Goal: Transaction & Acquisition: Purchase product/service

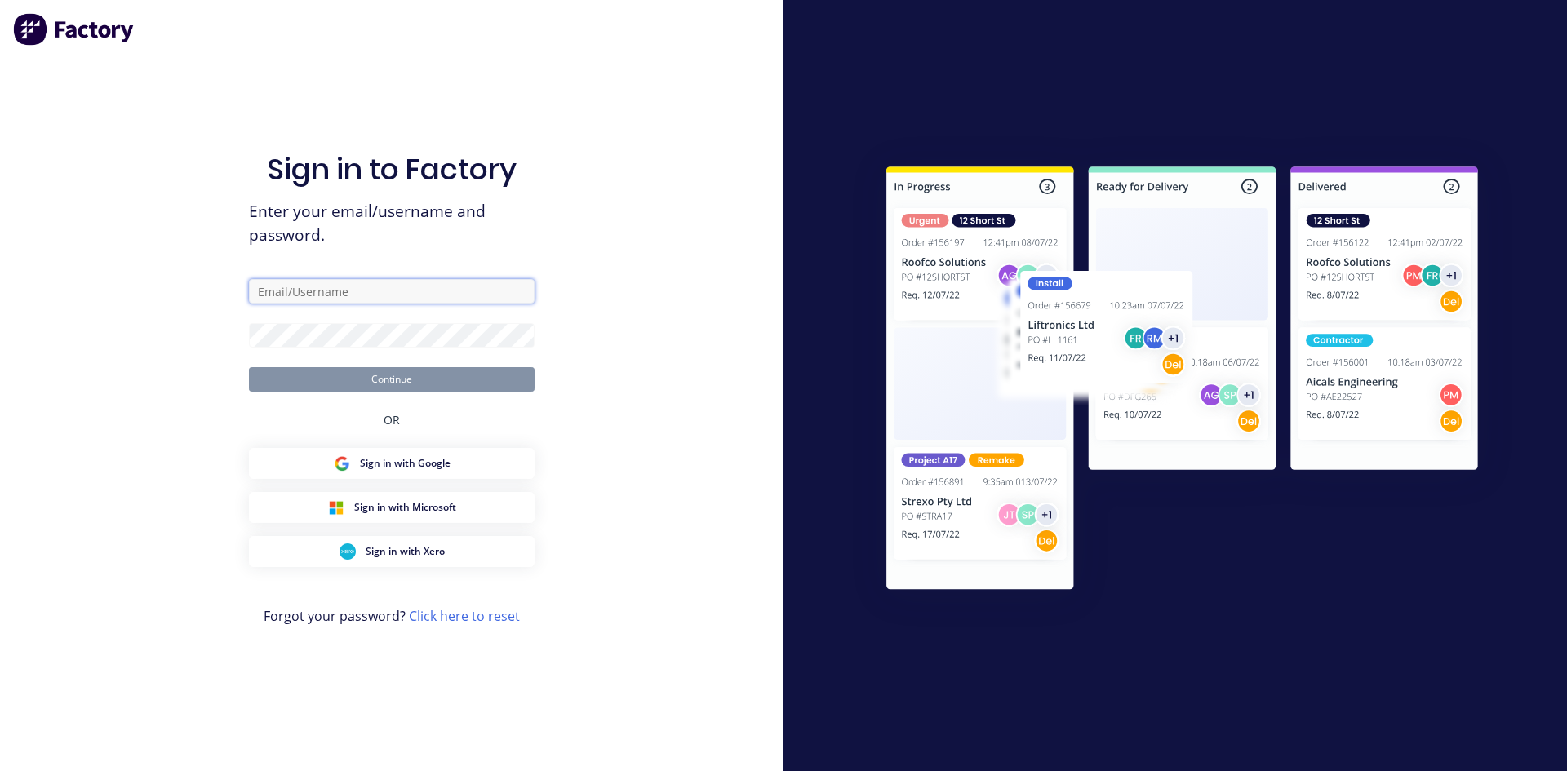
type input "[EMAIL_ADDRESS][DOMAIN_NAME]"
click at [477, 382] on button "Continue" at bounding box center [392, 379] width 286 height 24
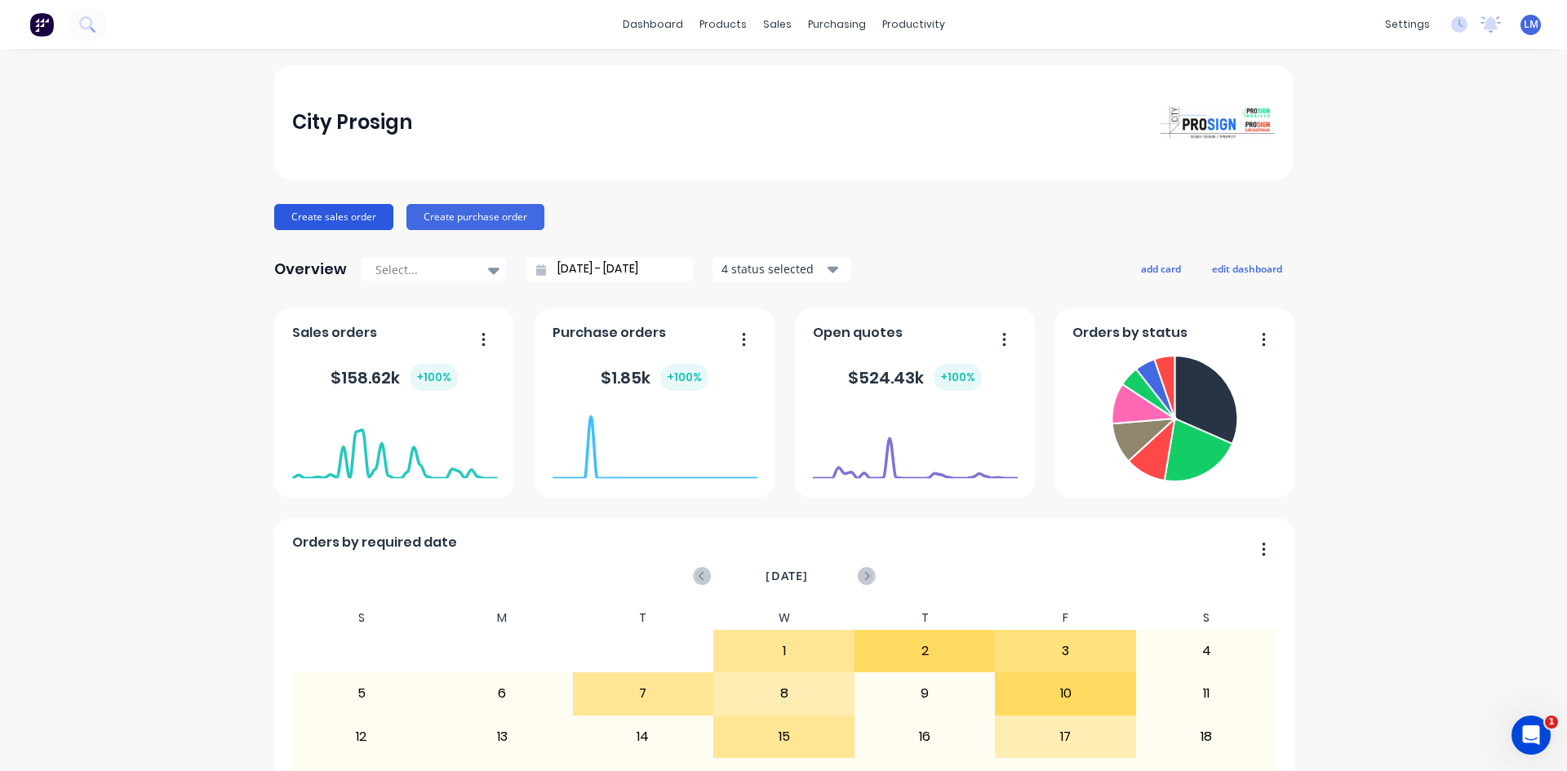
click at [301, 221] on button "Create sales order" at bounding box center [333, 217] width 119 height 26
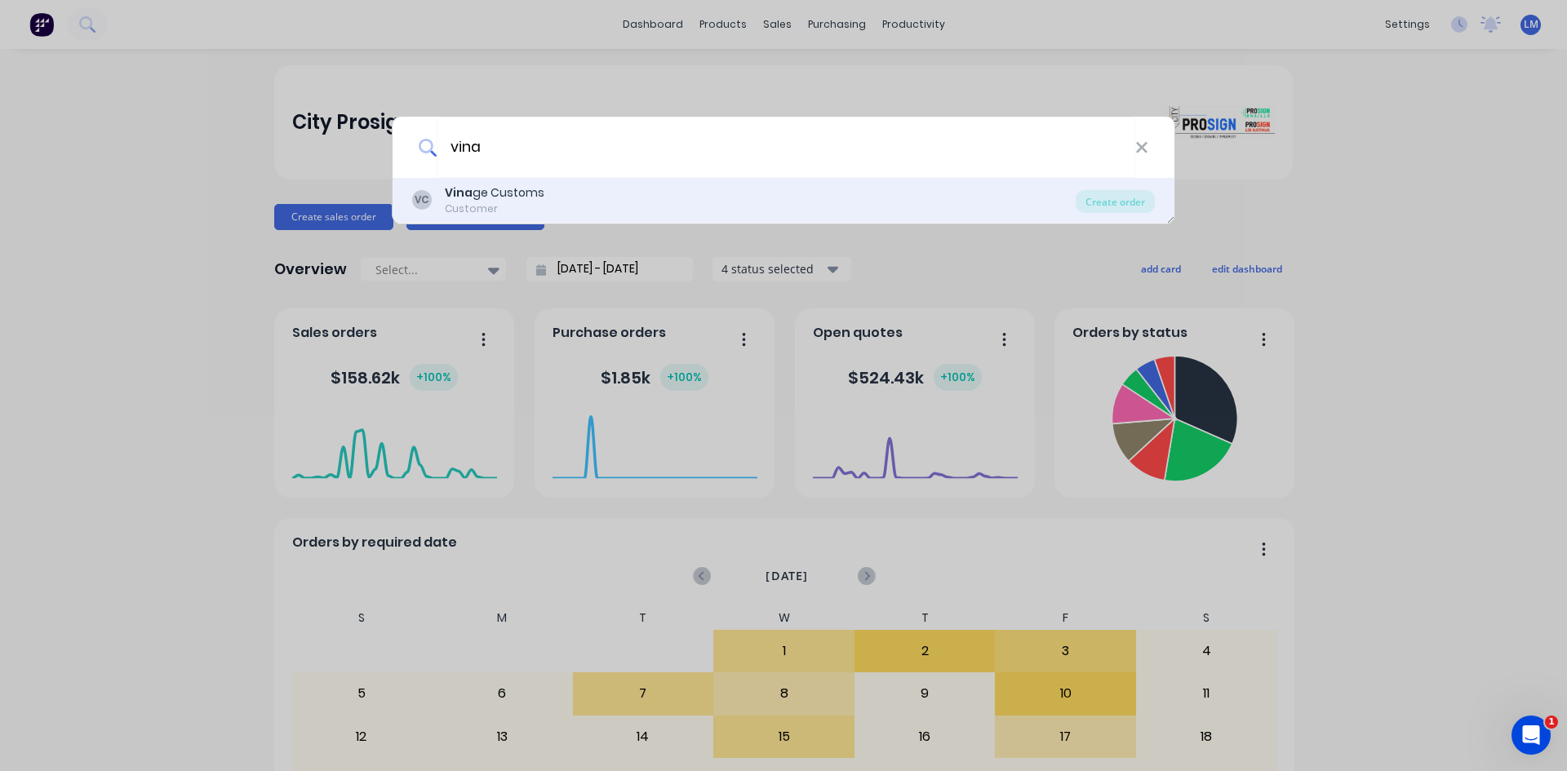
type input "vina"
click at [516, 202] on div "Customer" at bounding box center [495, 209] width 100 height 15
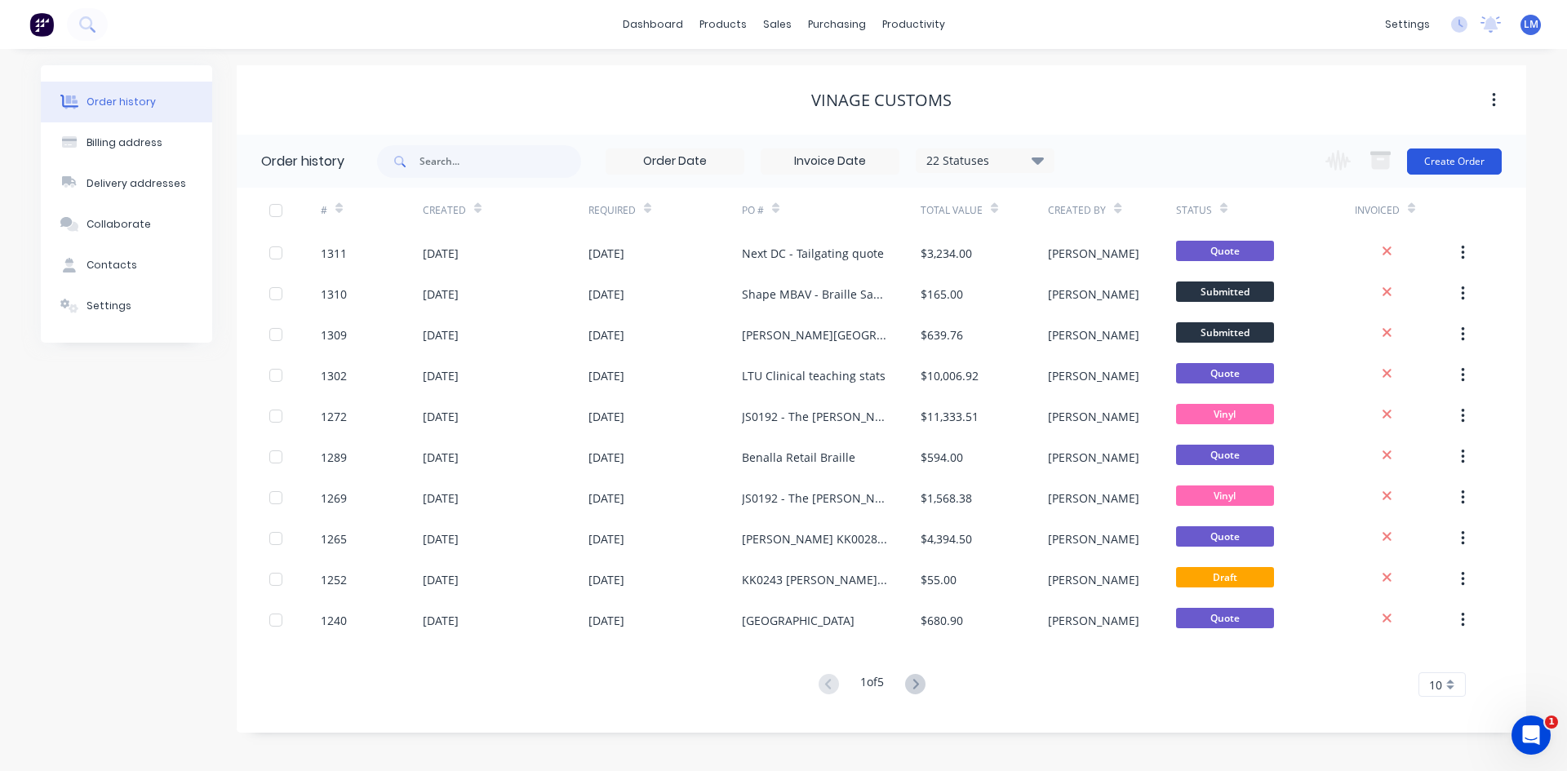
click at [1458, 162] on button "Create Order" at bounding box center [1454, 162] width 95 height 26
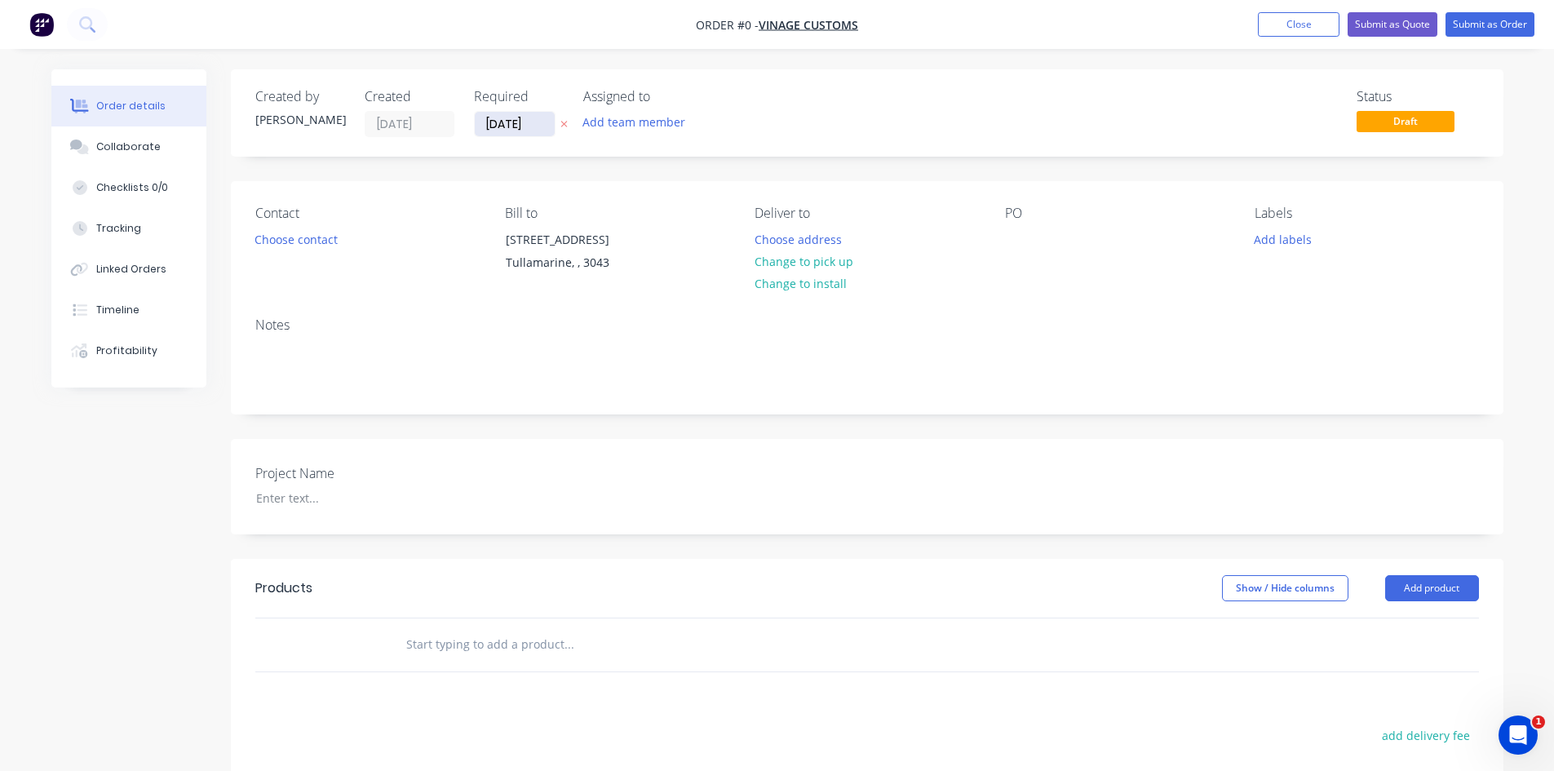
click at [534, 126] on input "[DATE]" at bounding box center [515, 124] width 80 height 24
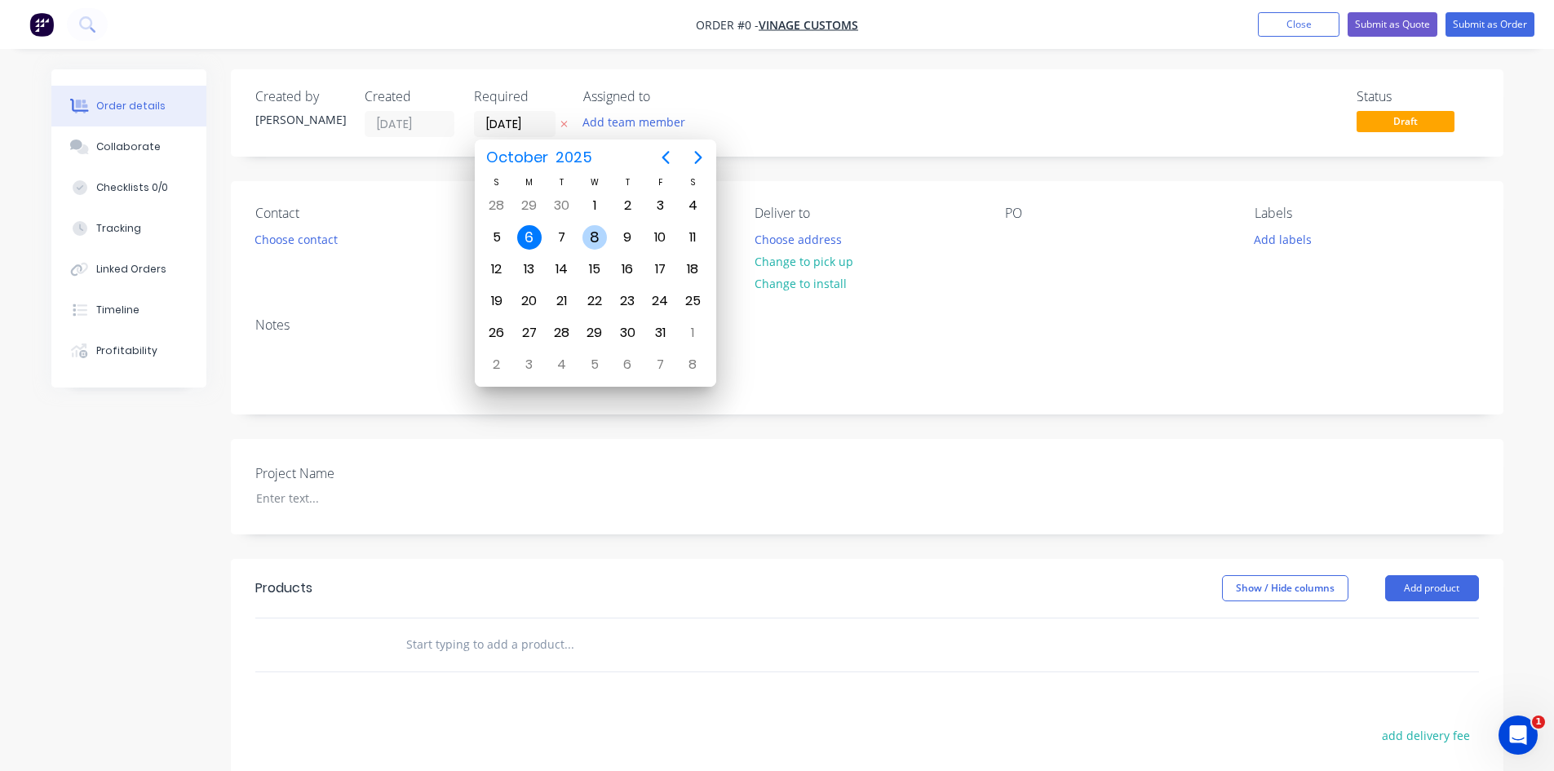
click at [595, 241] on div "8" at bounding box center [595, 237] width 24 height 24
type input "[DATE]"
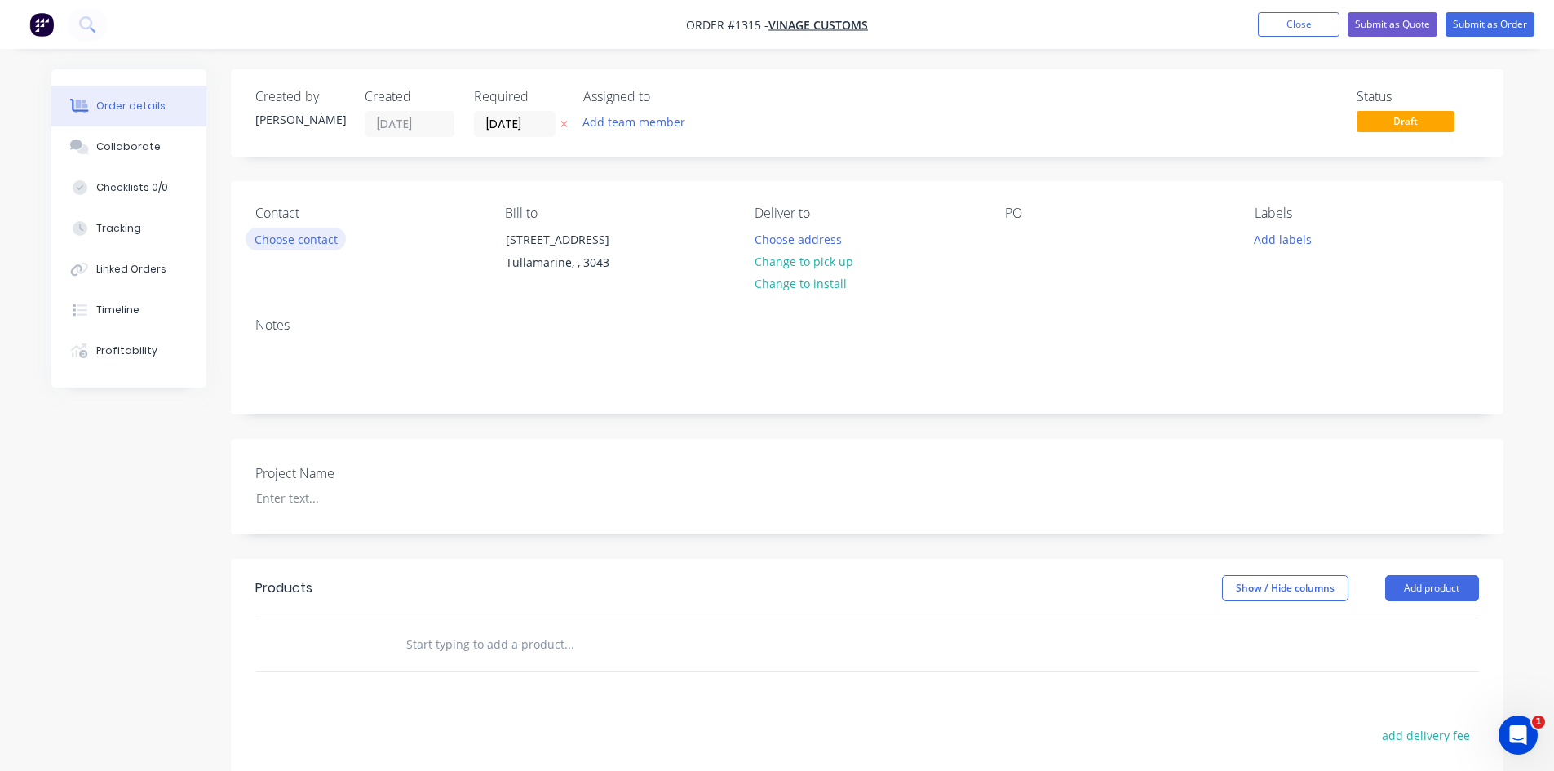
click at [318, 243] on button "Choose contact" at bounding box center [296, 239] width 100 height 22
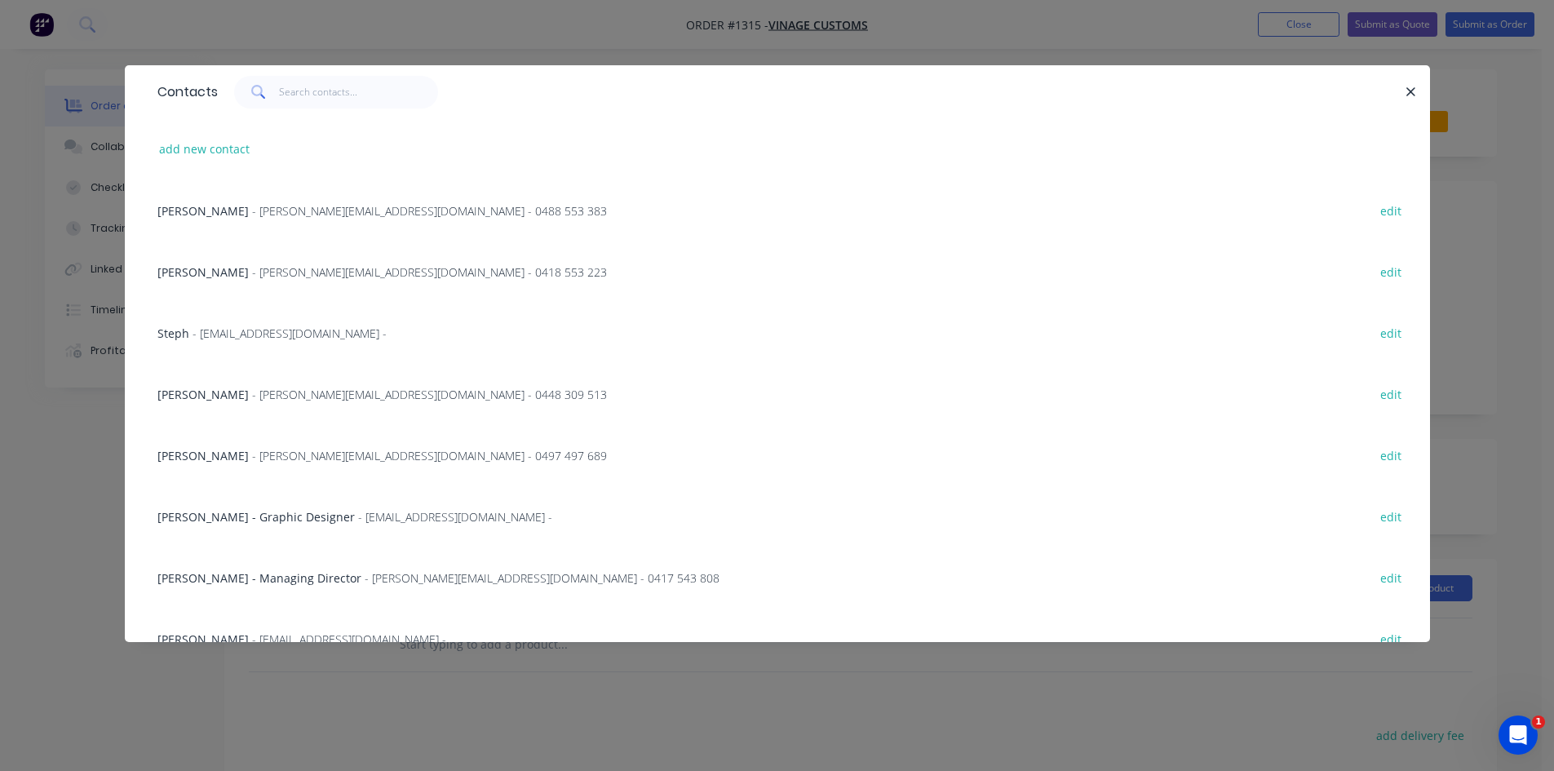
click at [308, 215] on span "- [PERSON_NAME][EMAIL_ADDRESS][DOMAIN_NAME] - 0488 553 383" at bounding box center [429, 211] width 355 height 16
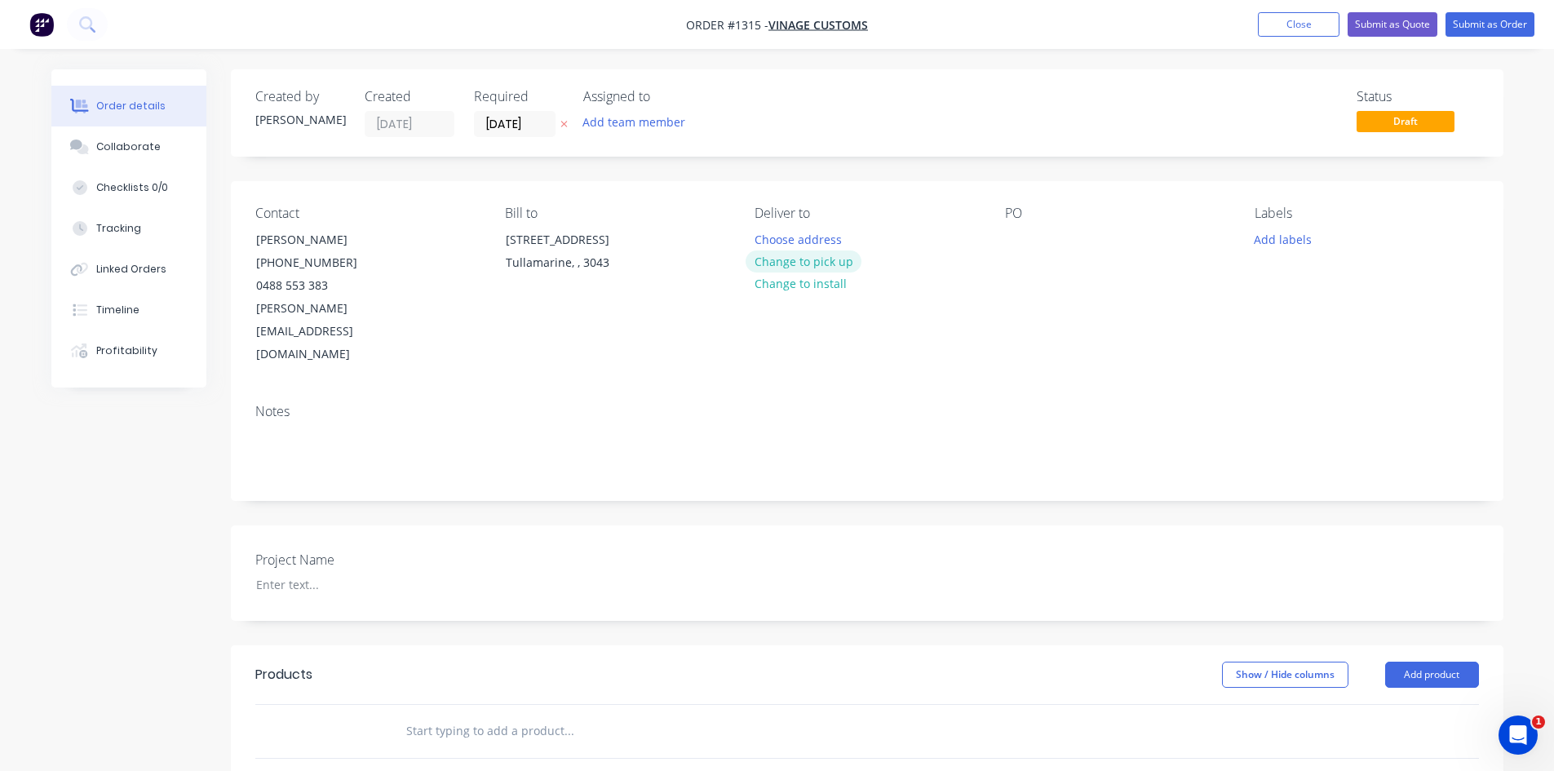
click at [835, 267] on button "Change to pick up" at bounding box center [804, 262] width 116 height 22
click at [1012, 245] on div at bounding box center [1018, 240] width 26 height 24
paste div
click at [317, 550] on label "Project Name" at bounding box center [357, 560] width 204 height 20
click at [308, 573] on div at bounding box center [345, 585] width 204 height 24
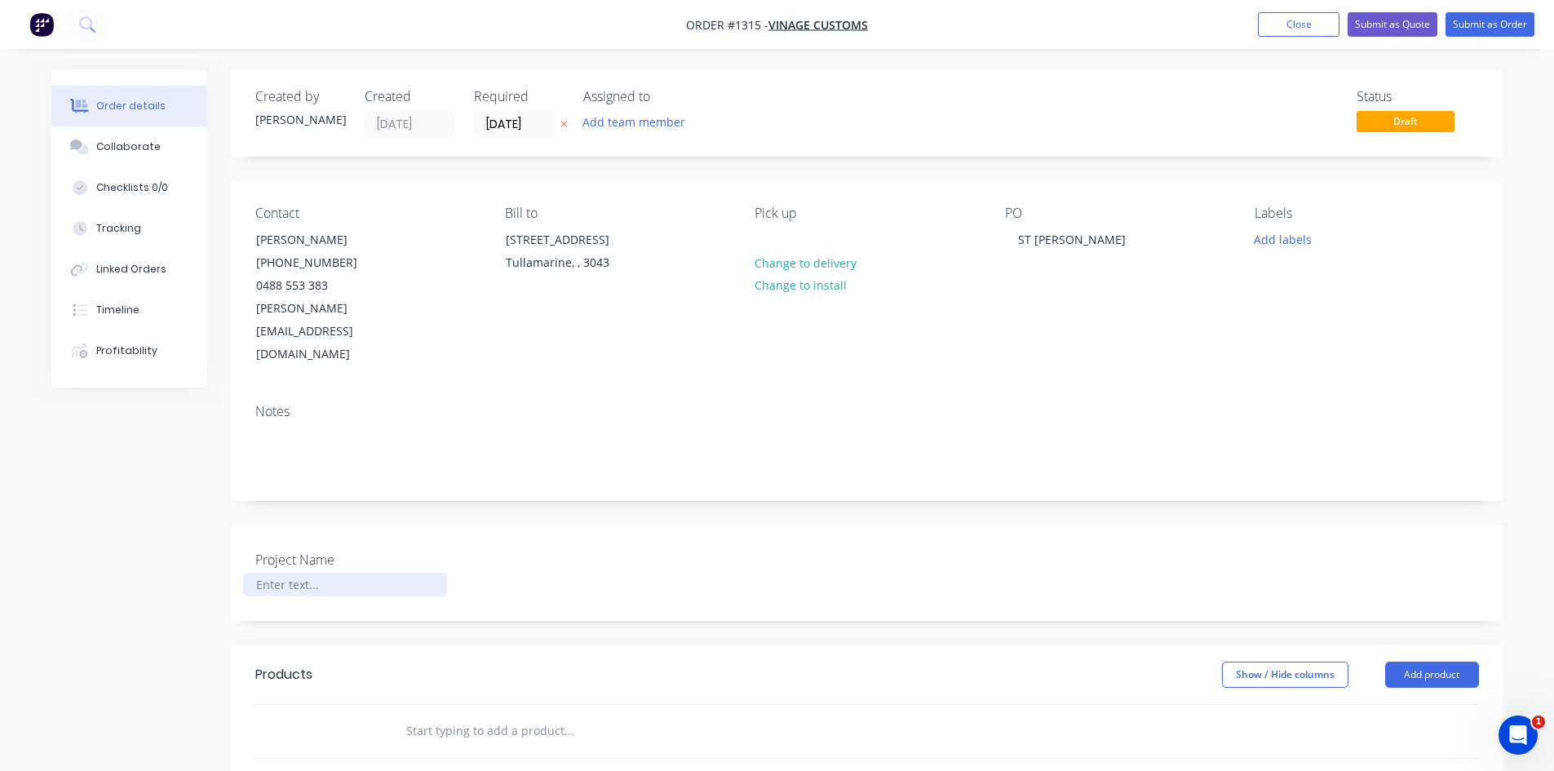
paste div
click at [508, 662] on div "Products" at bounding box center [385, 675] width 260 height 26
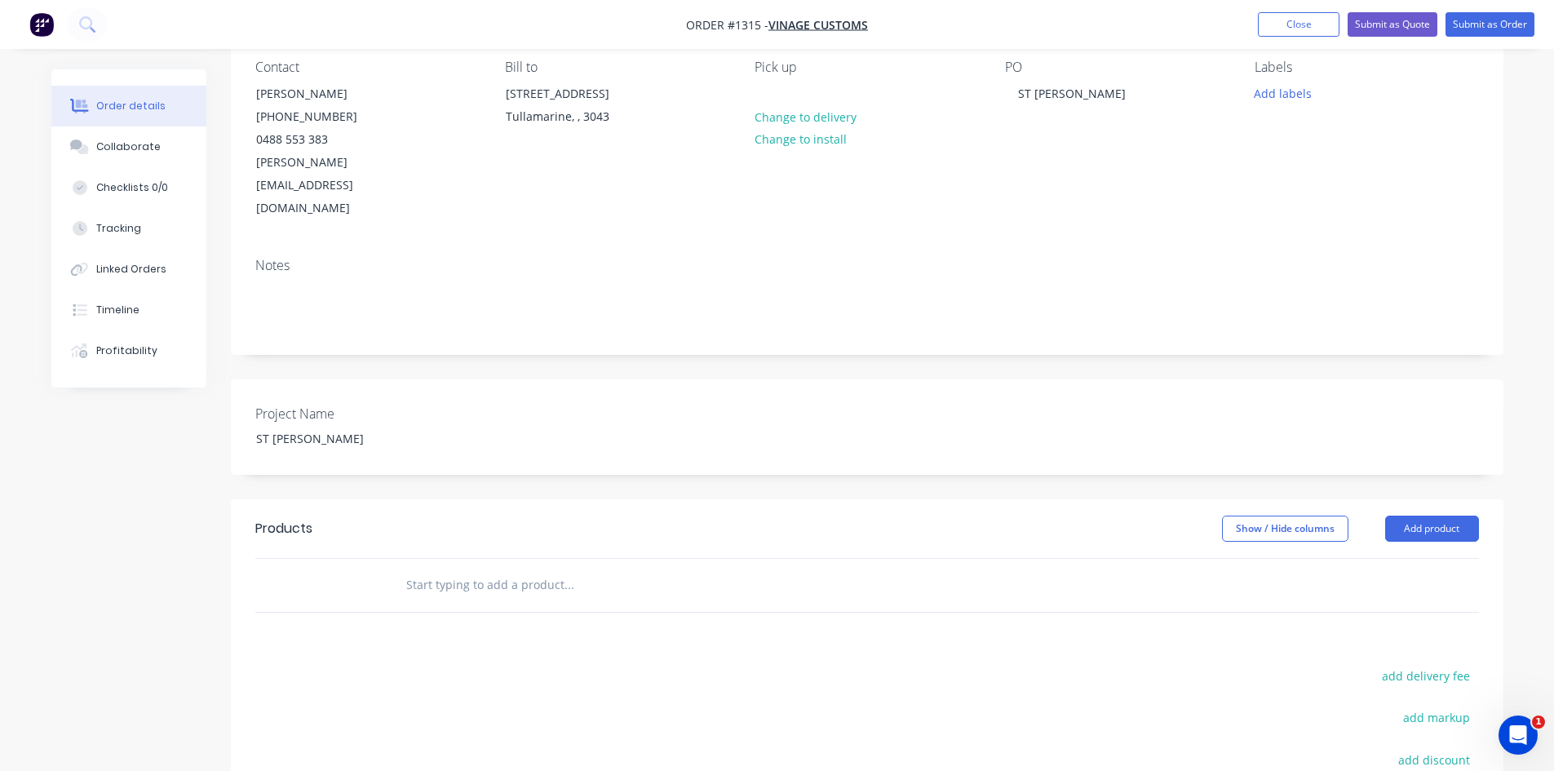
scroll to position [163, 0]
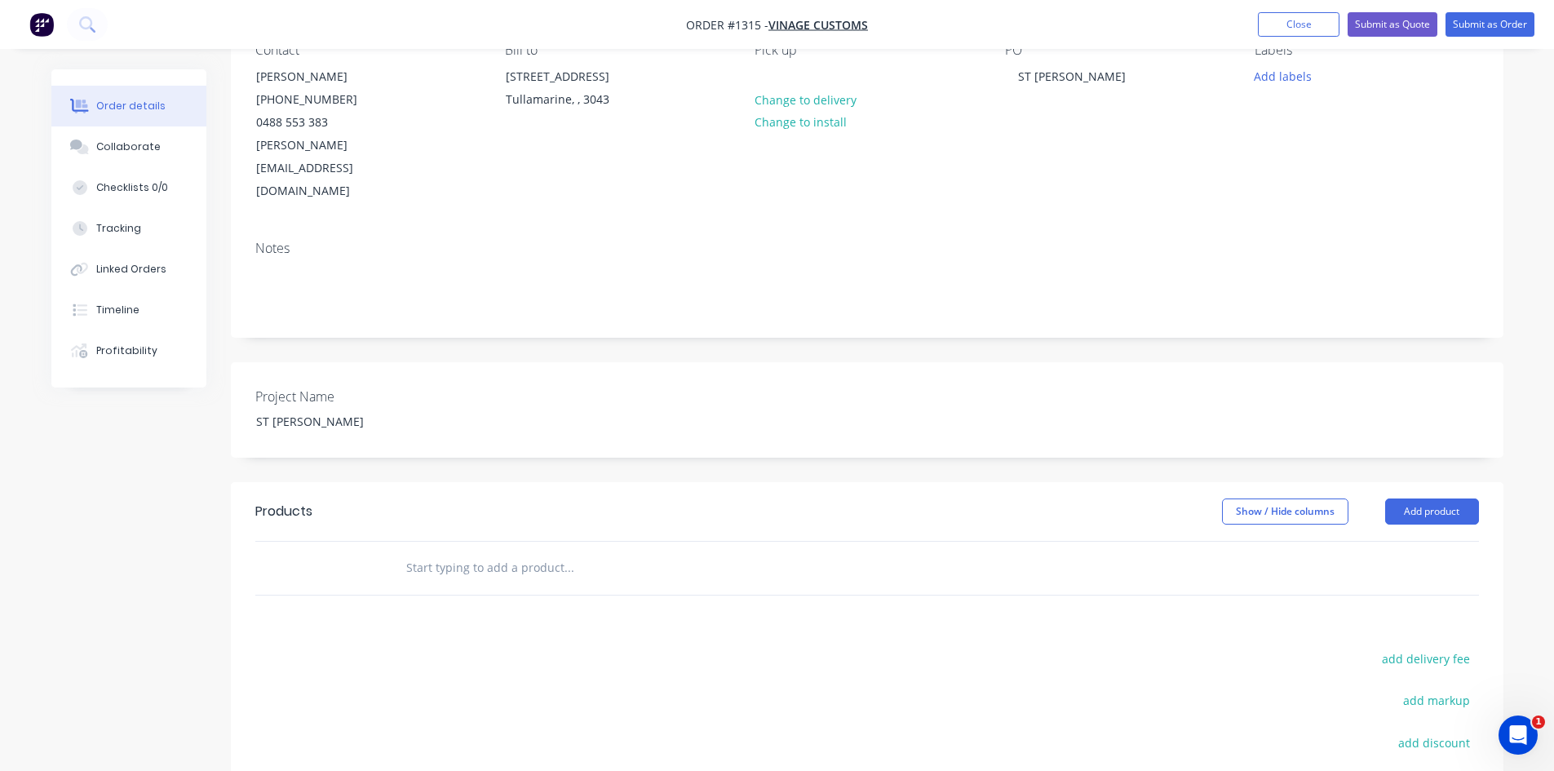
click at [485, 552] on input "text" at bounding box center [569, 568] width 326 height 33
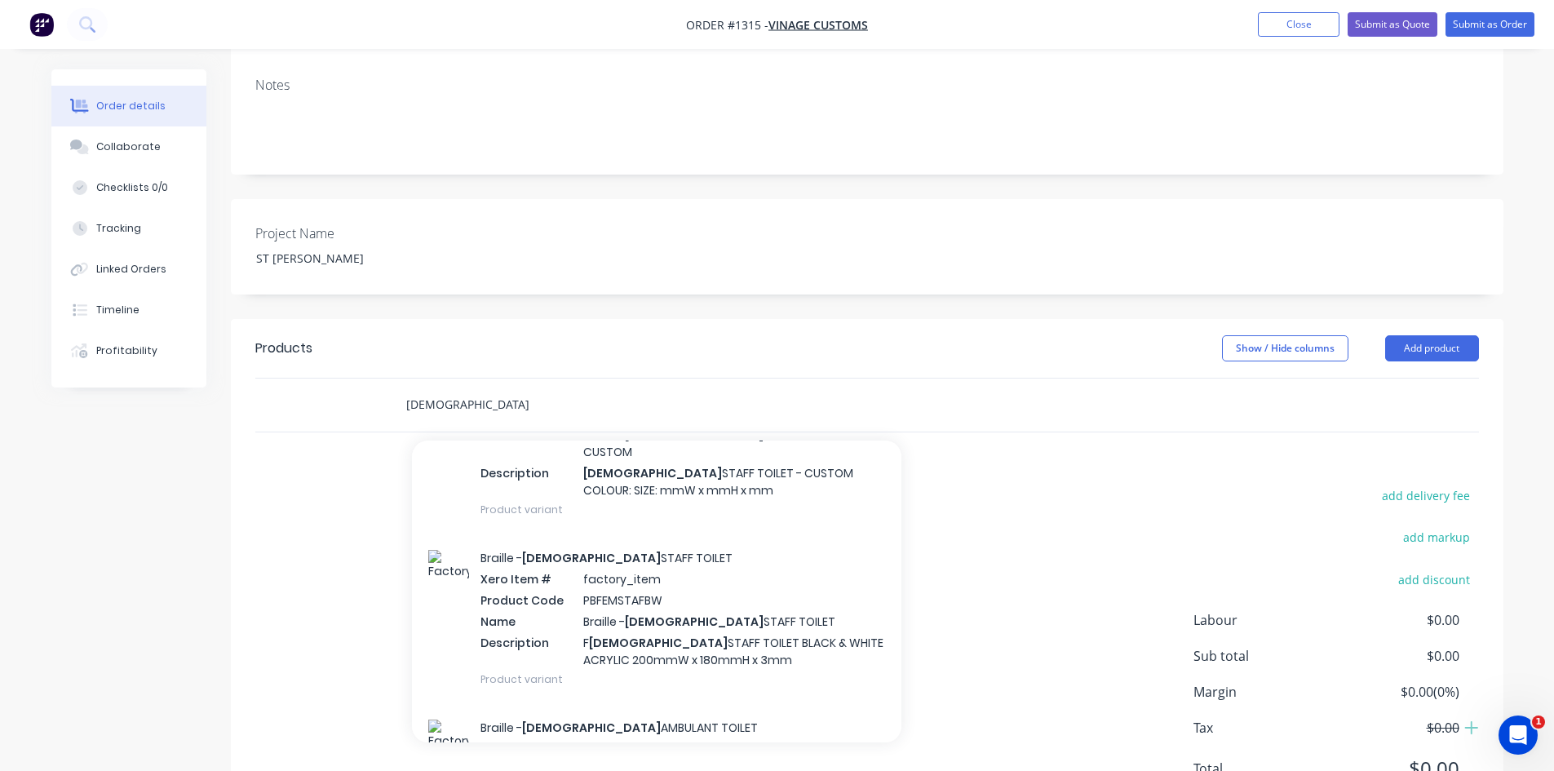
scroll to position [1061, 0]
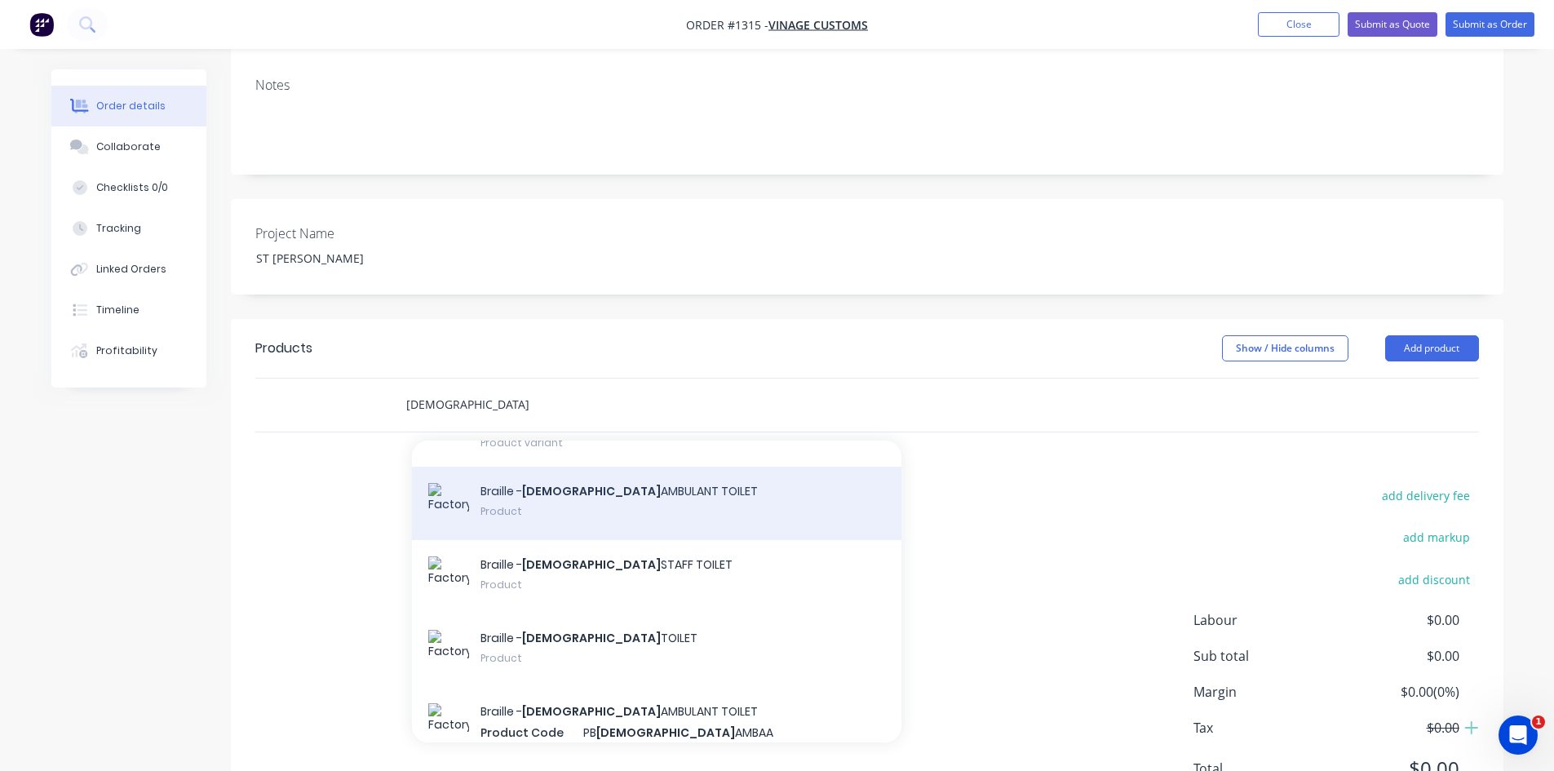
type input "[DEMOGRAPHIC_DATA]"
click at [738, 467] on div "Braille - [DEMOGRAPHIC_DATA] AMBULANT TOILET Product" at bounding box center [657, 503] width 490 height 73
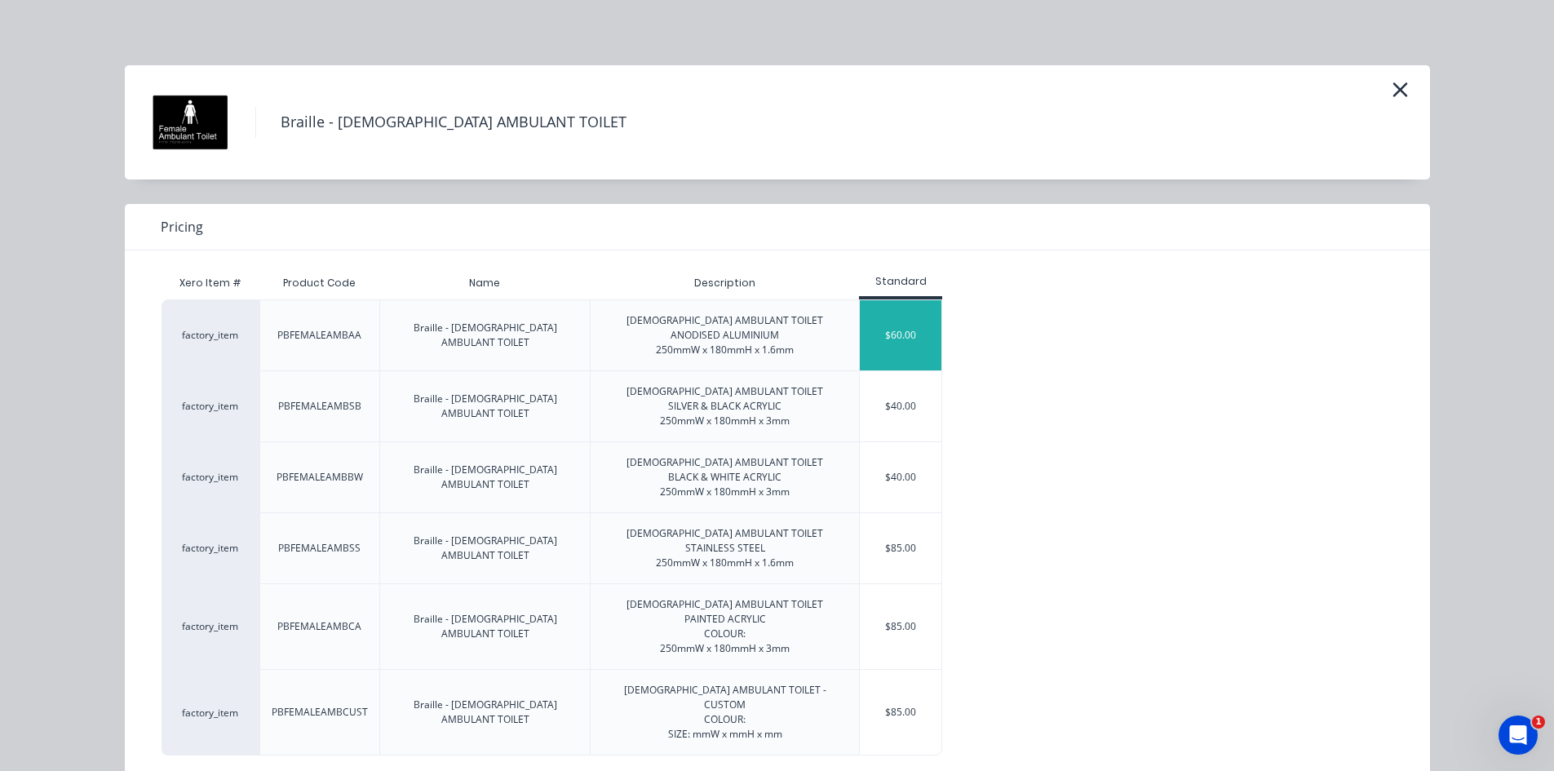
click at [912, 357] on div "$60.00" at bounding box center [901, 335] width 82 height 70
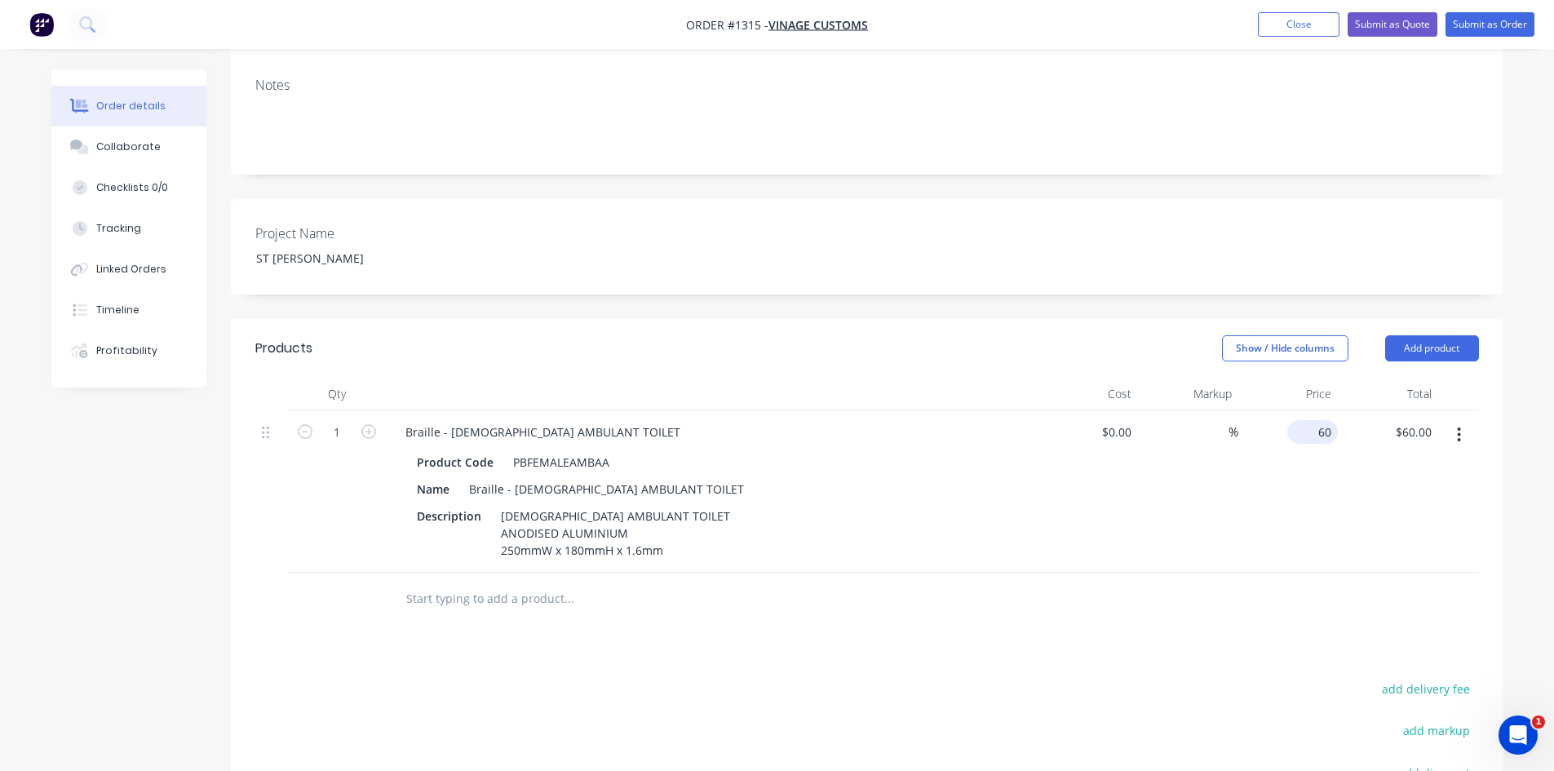
click at [1314, 420] on div "60 $60.00" at bounding box center [1313, 432] width 51 height 24
type input "$50.00"
click at [470, 583] on input "text" at bounding box center [569, 599] width 326 height 33
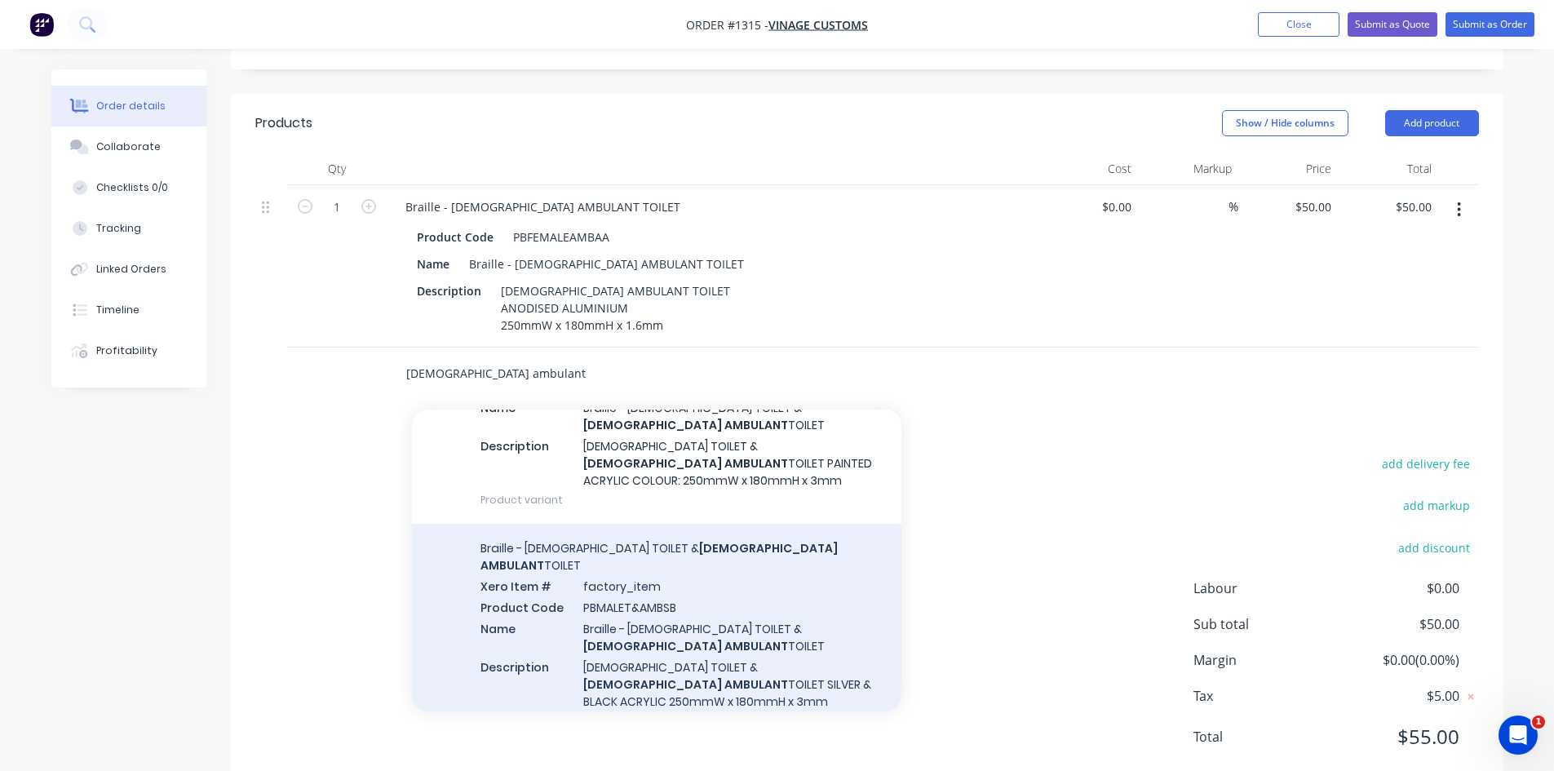
scroll to position [1142, 0]
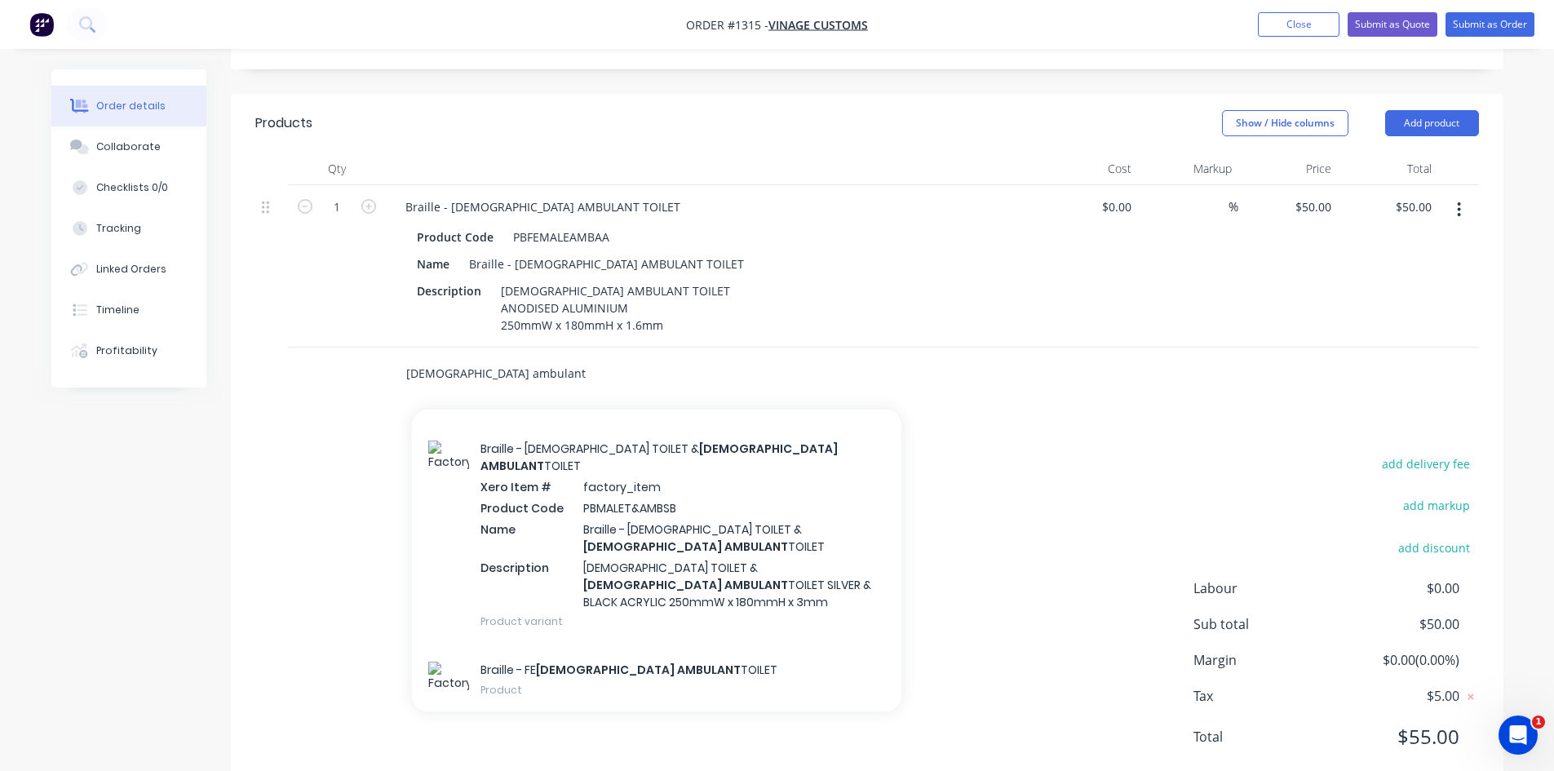
type input "[DEMOGRAPHIC_DATA] ambulant"
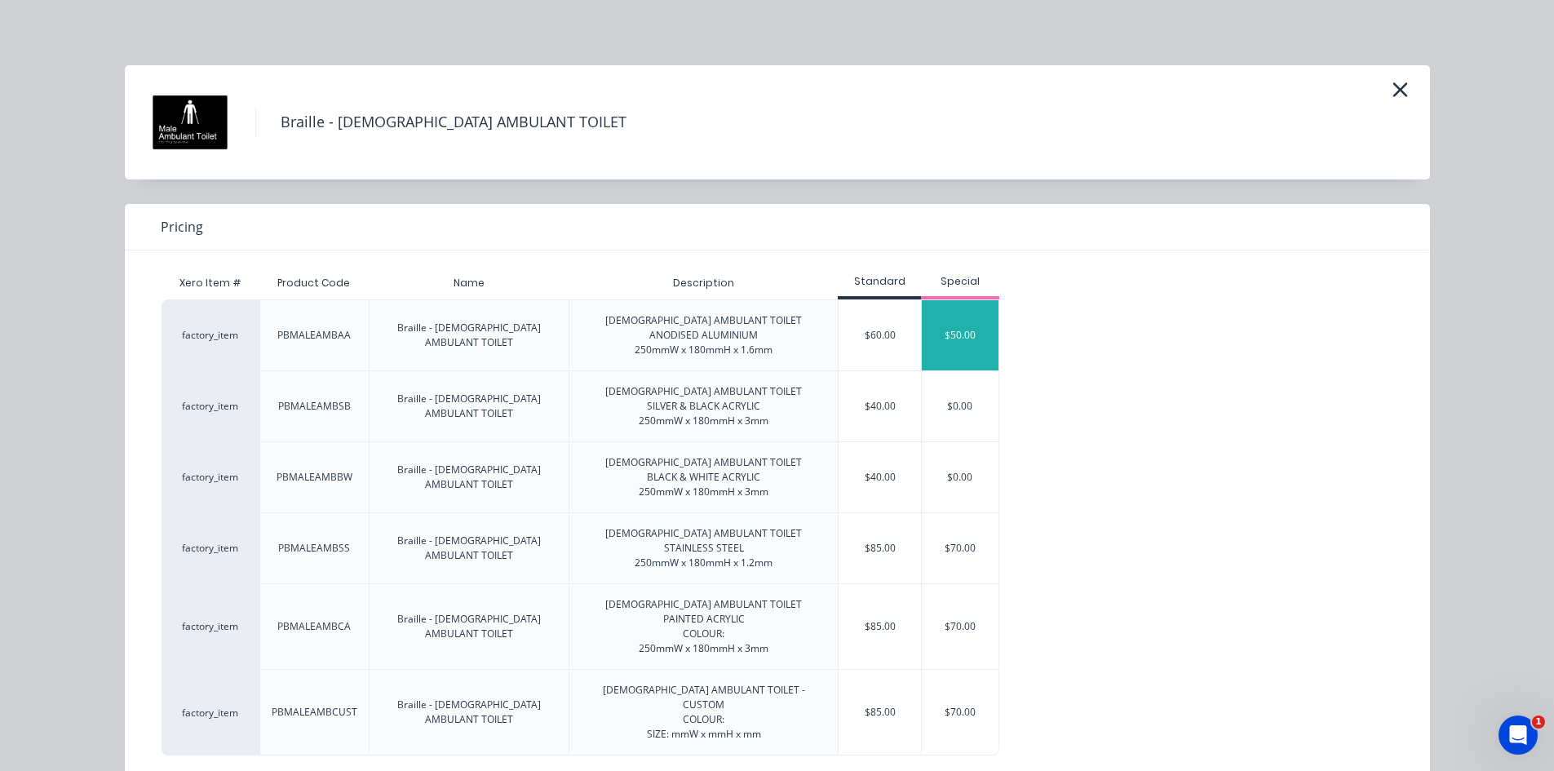
click at [960, 325] on div "$50.00" at bounding box center [960, 335] width 77 height 70
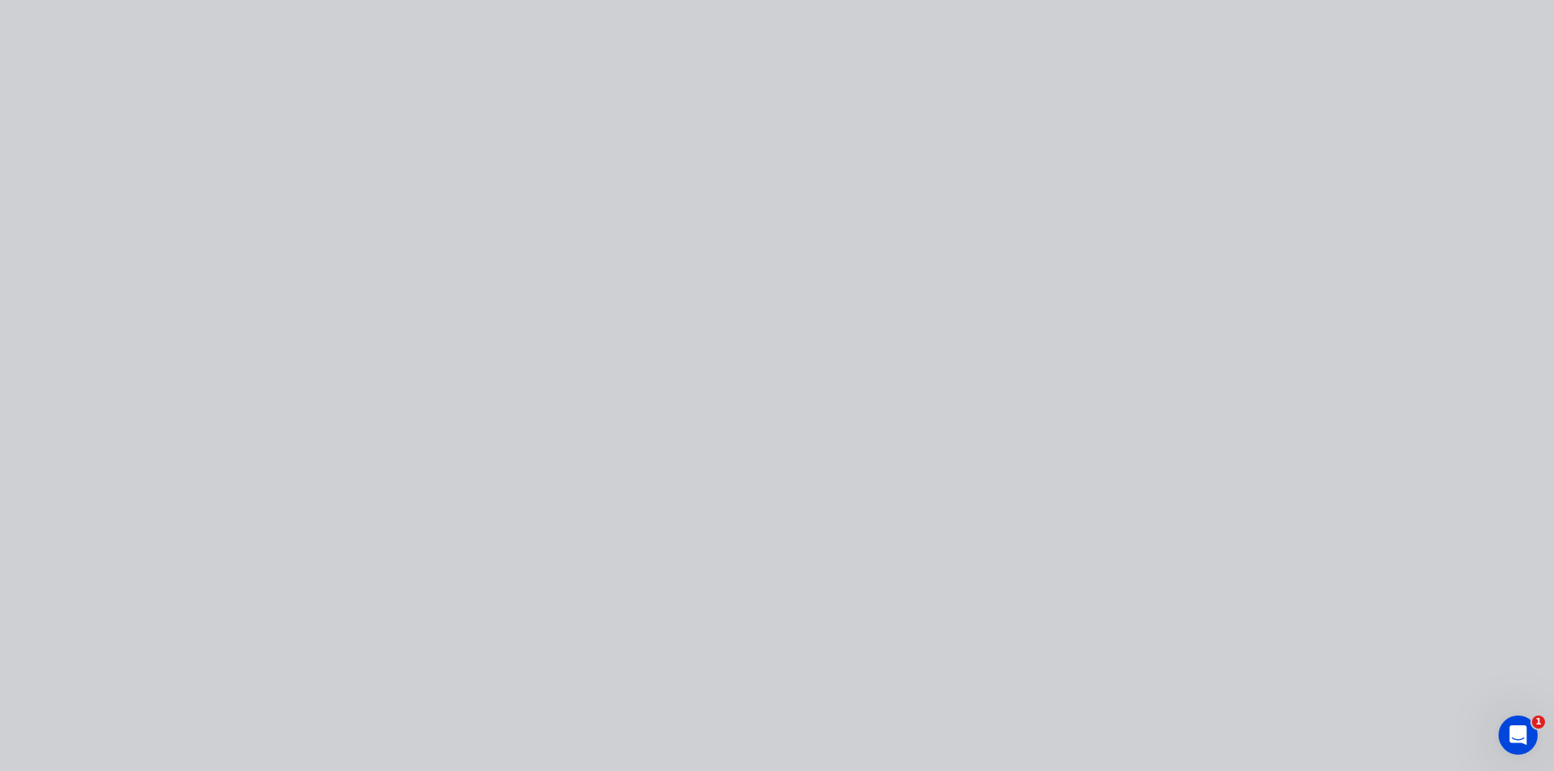
type input "$50.00"
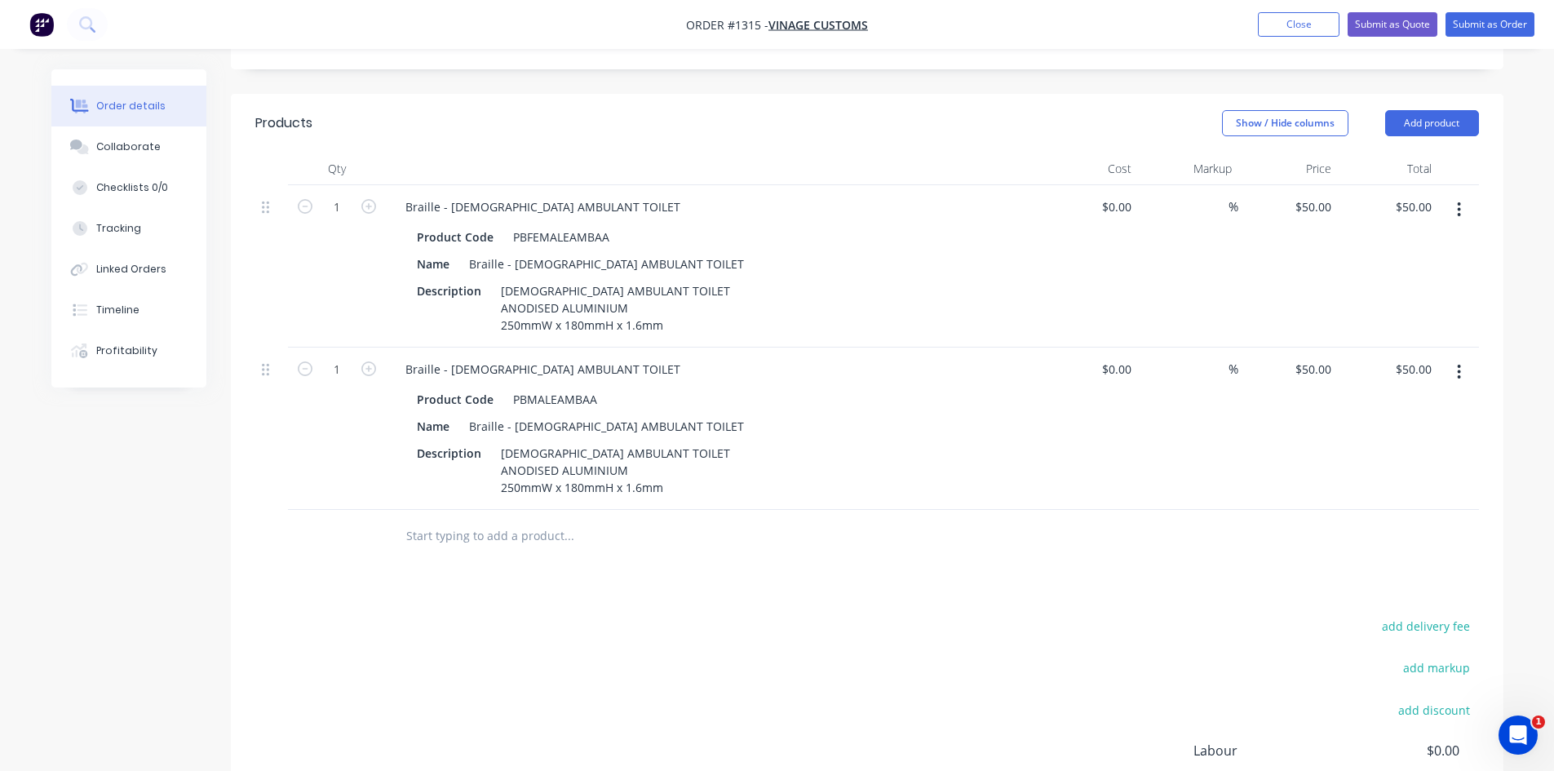
click at [515, 520] on input "text" at bounding box center [569, 536] width 326 height 33
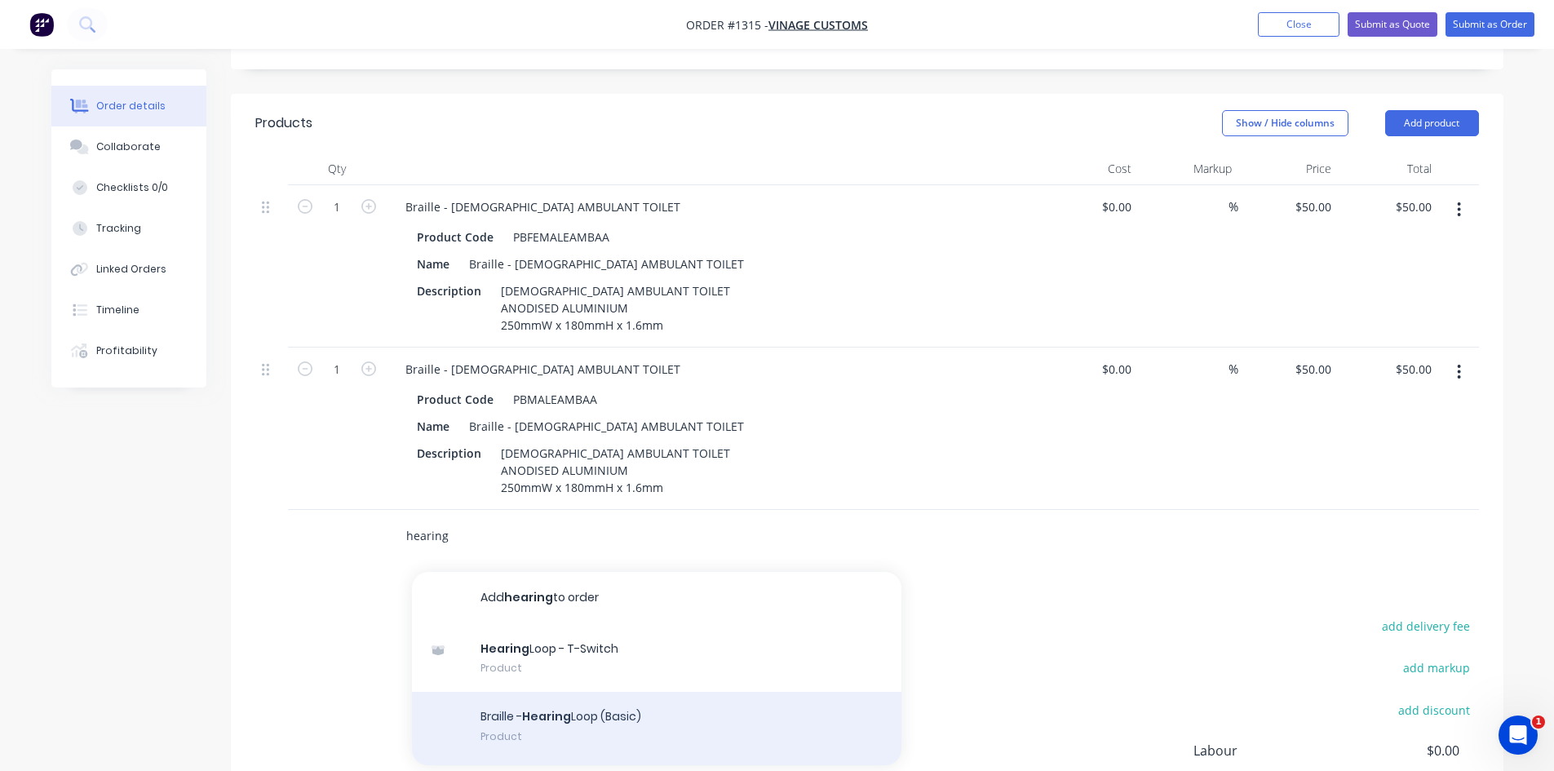
type input "hearing"
click at [648, 692] on div "Braille - Hearing Loop (Basic) Product" at bounding box center [657, 728] width 490 height 73
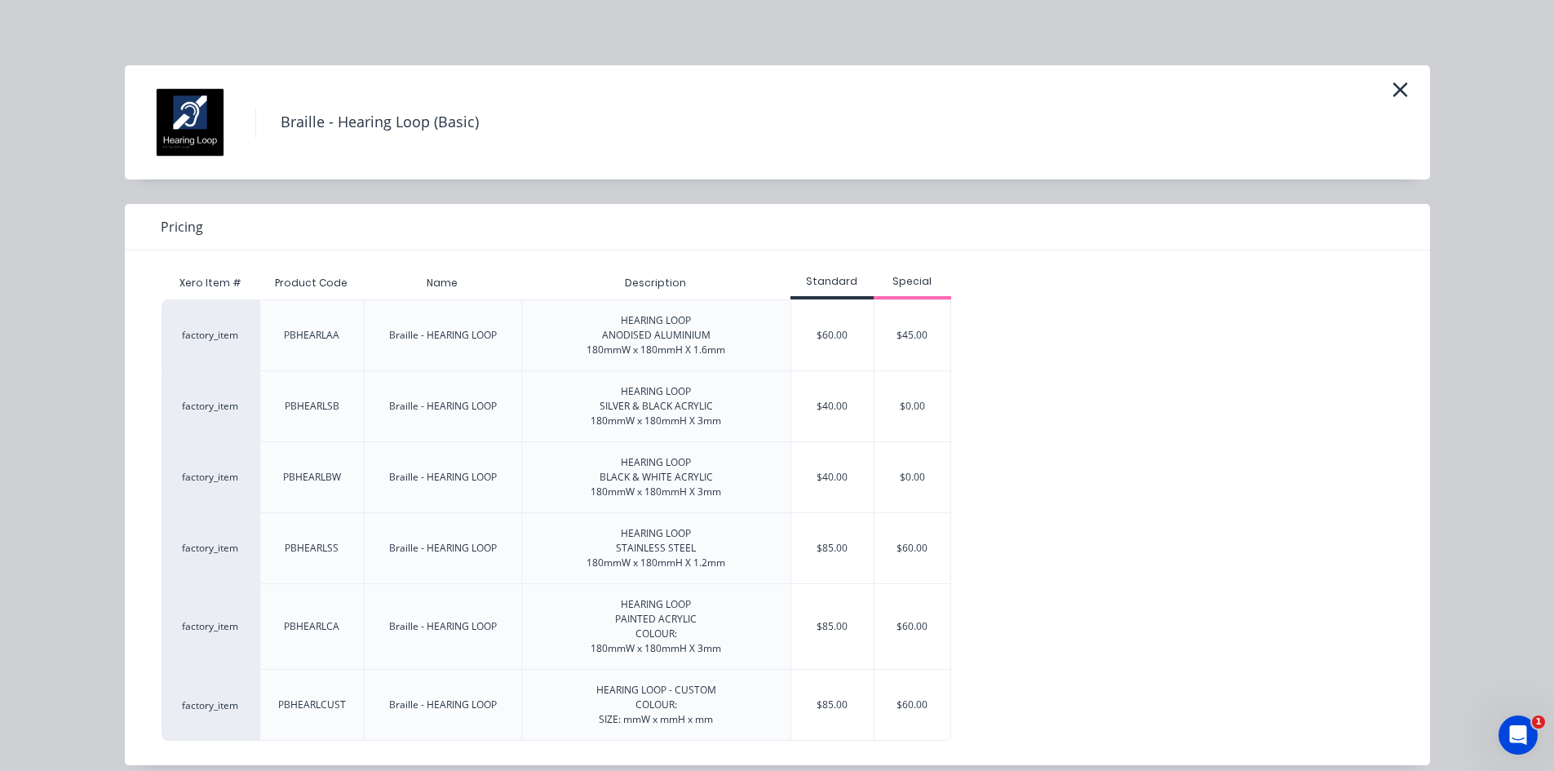
click at [919, 356] on div "$45.00" at bounding box center [913, 335] width 77 height 70
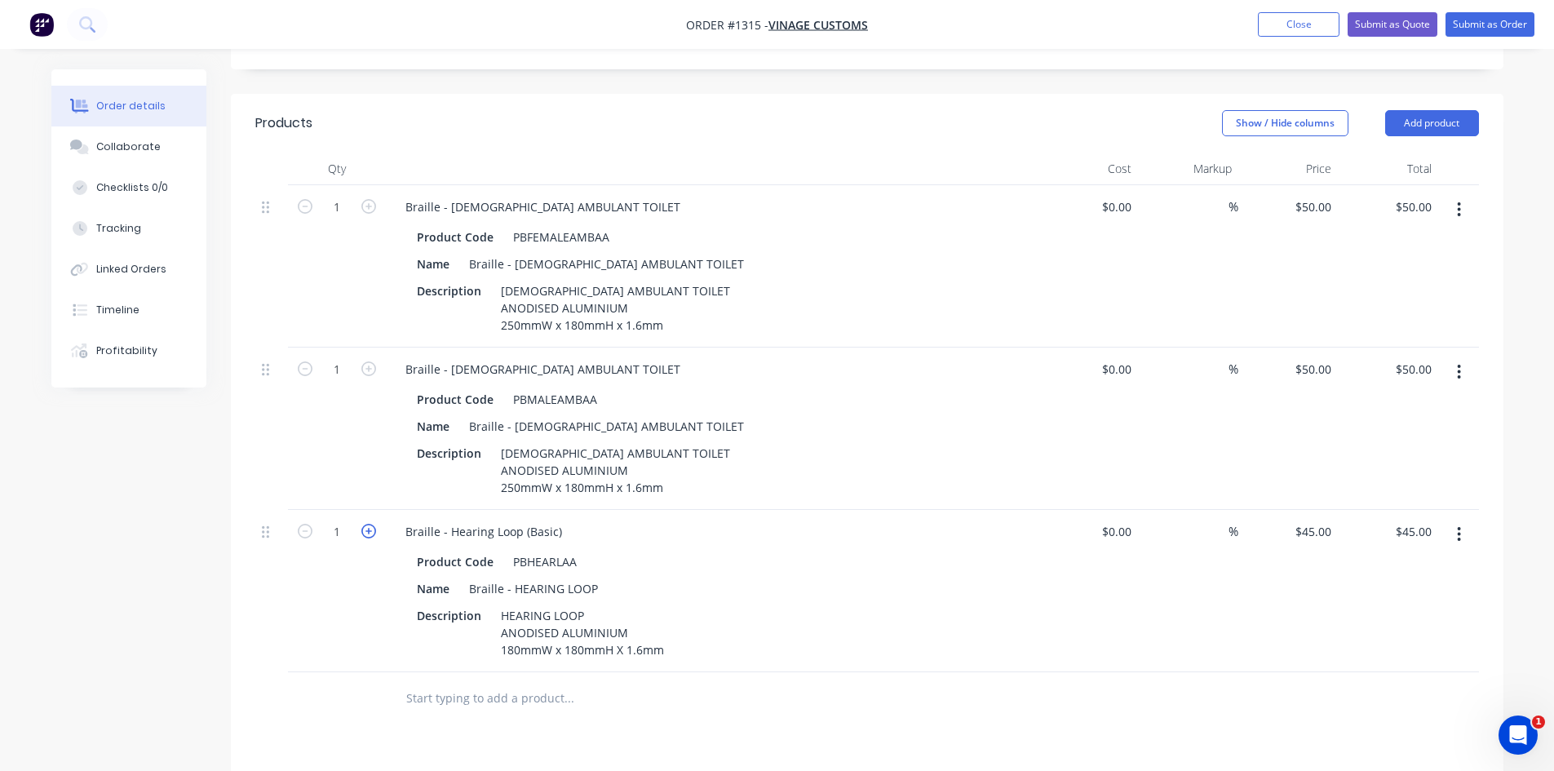
click at [370, 524] on icon "button" at bounding box center [368, 531] width 15 height 15
type input "2"
type input "$90.00"
click at [370, 524] on icon "button" at bounding box center [368, 531] width 15 height 15
type input "3"
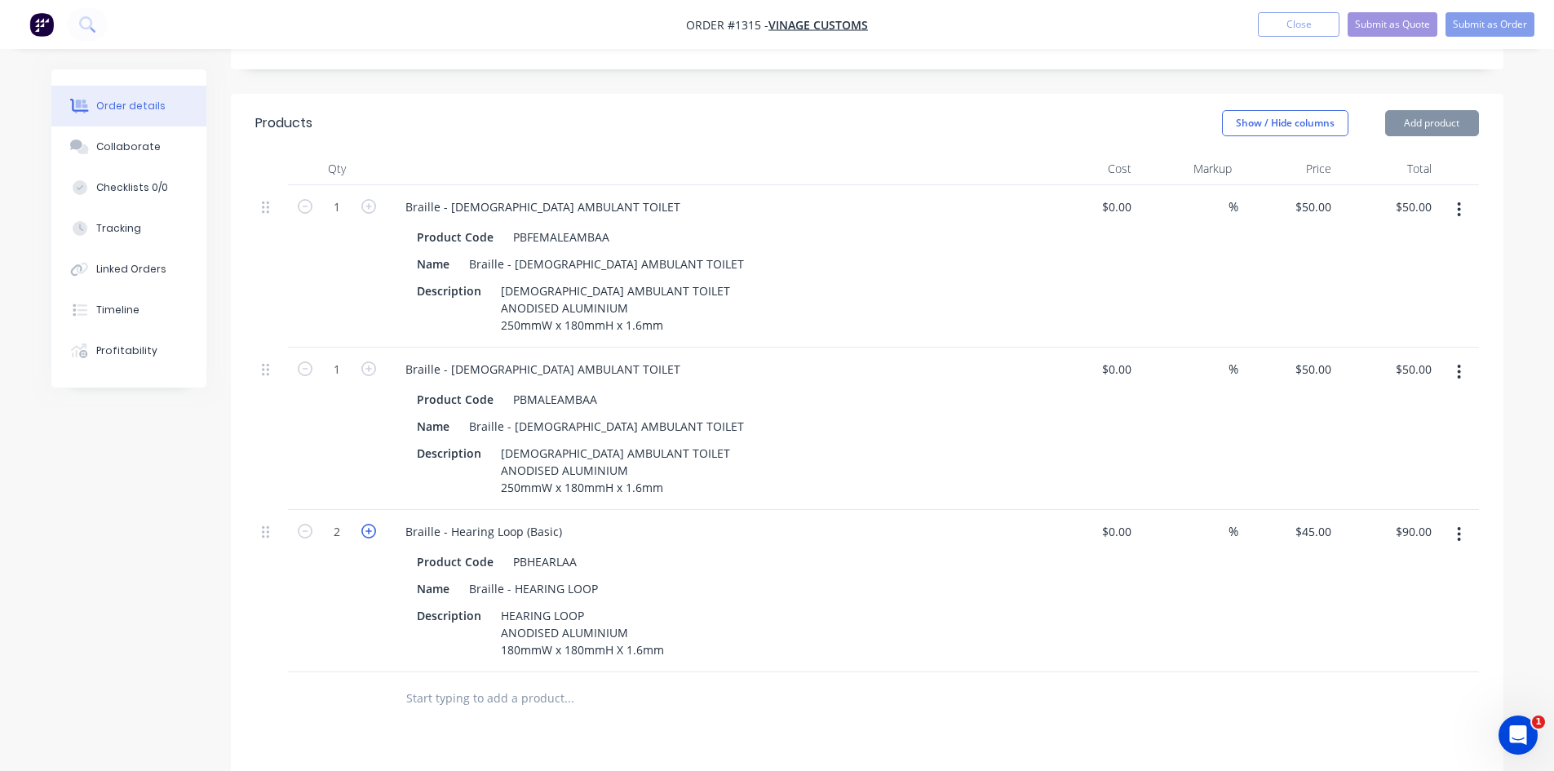
type input "$135.00"
click at [882, 682] on div "Products Show / Hide columns Add product Qty Cost Markup Price Total 1 Braille …" at bounding box center [867, 605] width 1273 height 1023
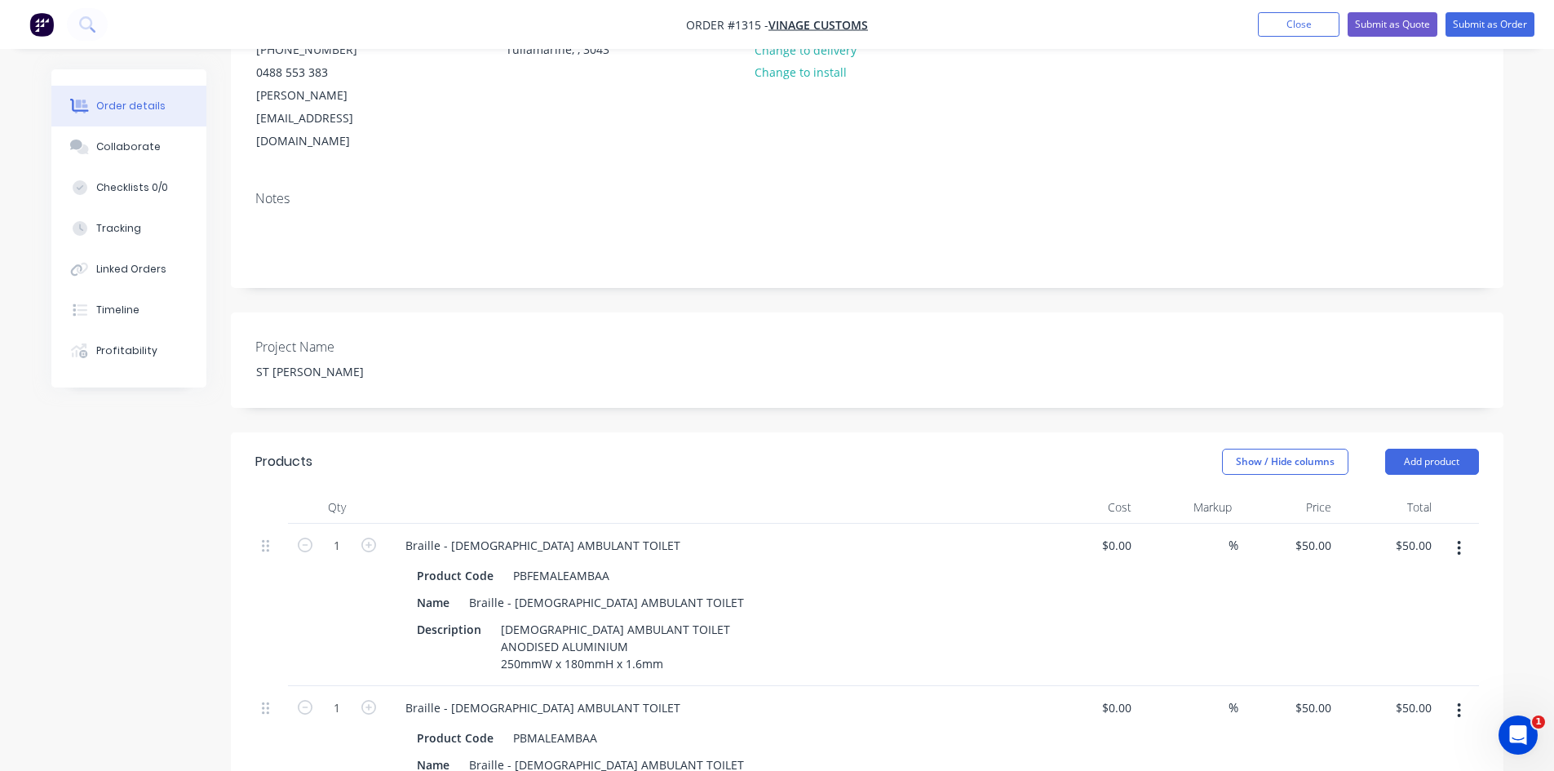
scroll to position [0, 0]
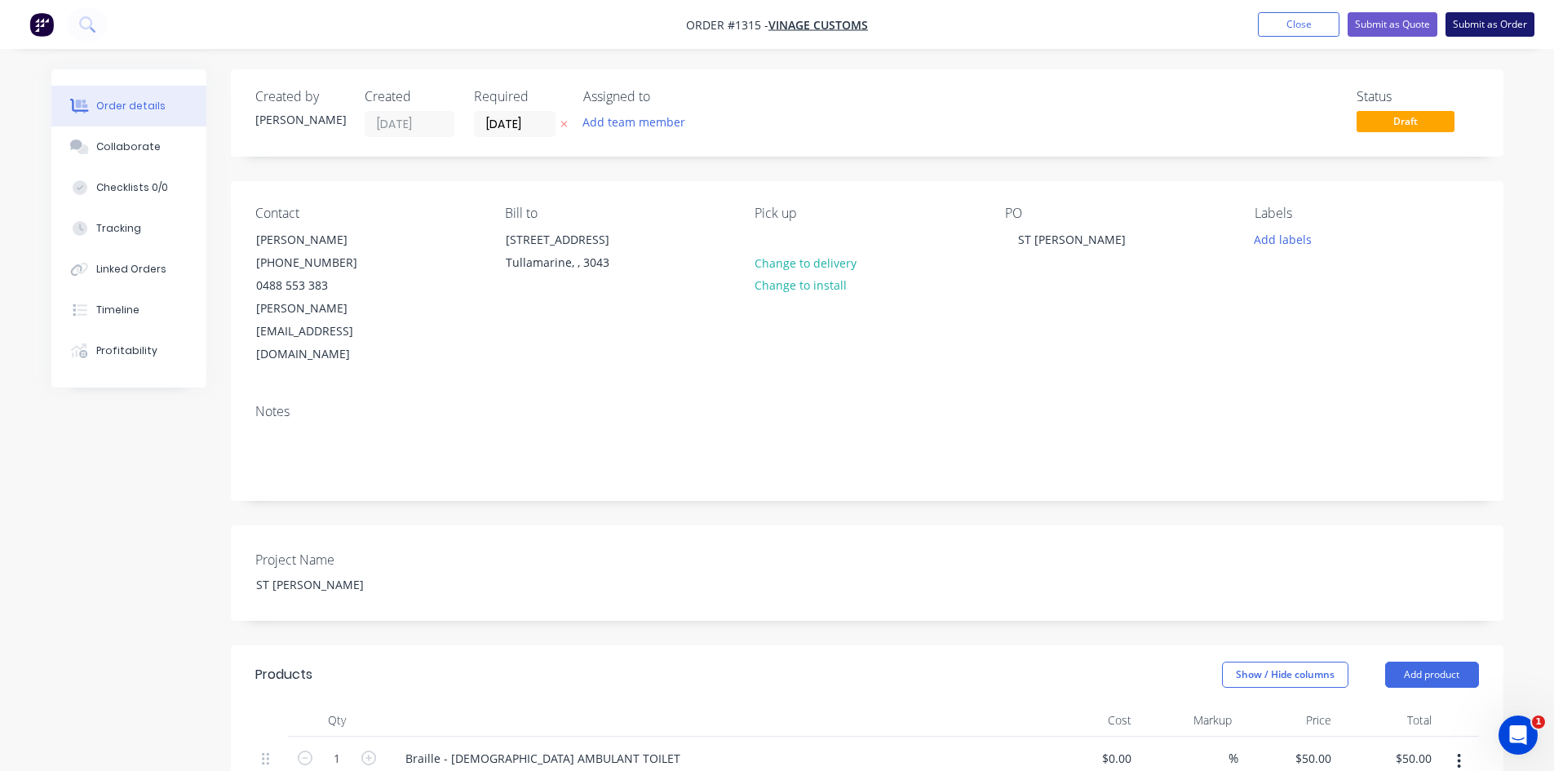
click at [1480, 25] on button "Submit as Order" at bounding box center [1490, 24] width 89 height 24
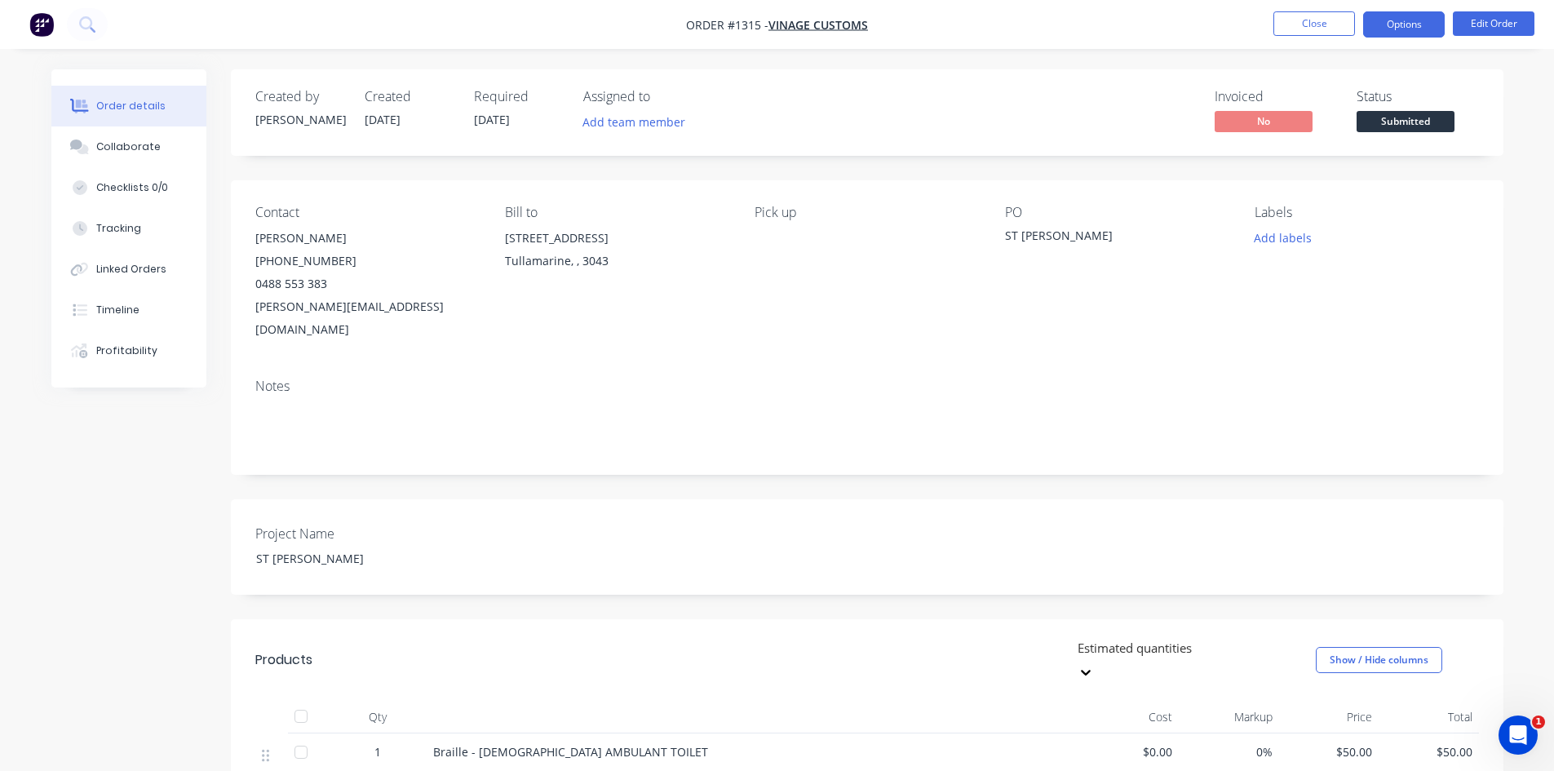
click at [1404, 27] on button "Options" at bounding box center [1405, 24] width 82 height 26
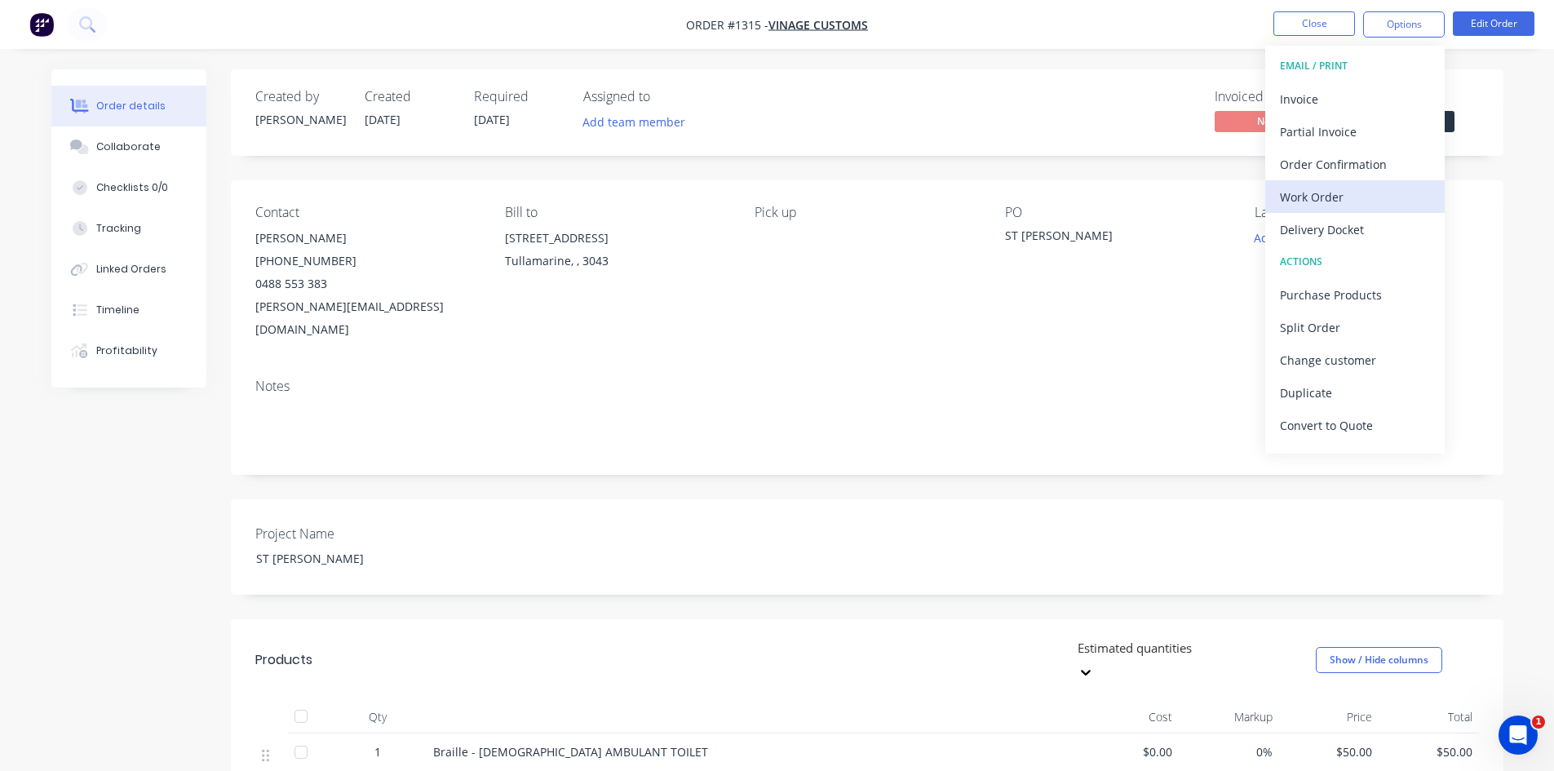
click at [1328, 204] on div "Work Order" at bounding box center [1355, 197] width 150 height 24
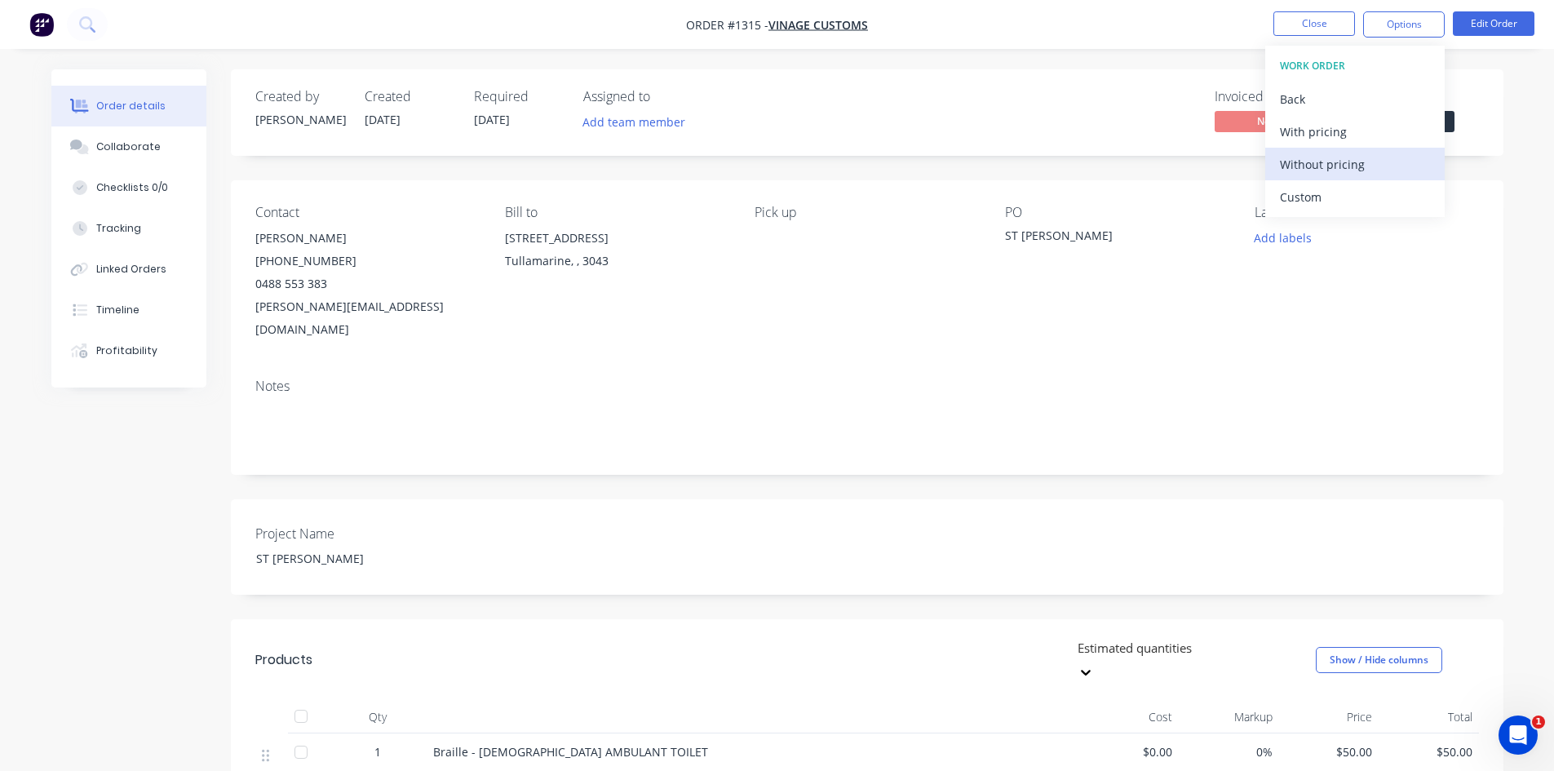
click at [1328, 167] on div "Without pricing" at bounding box center [1355, 165] width 150 height 24
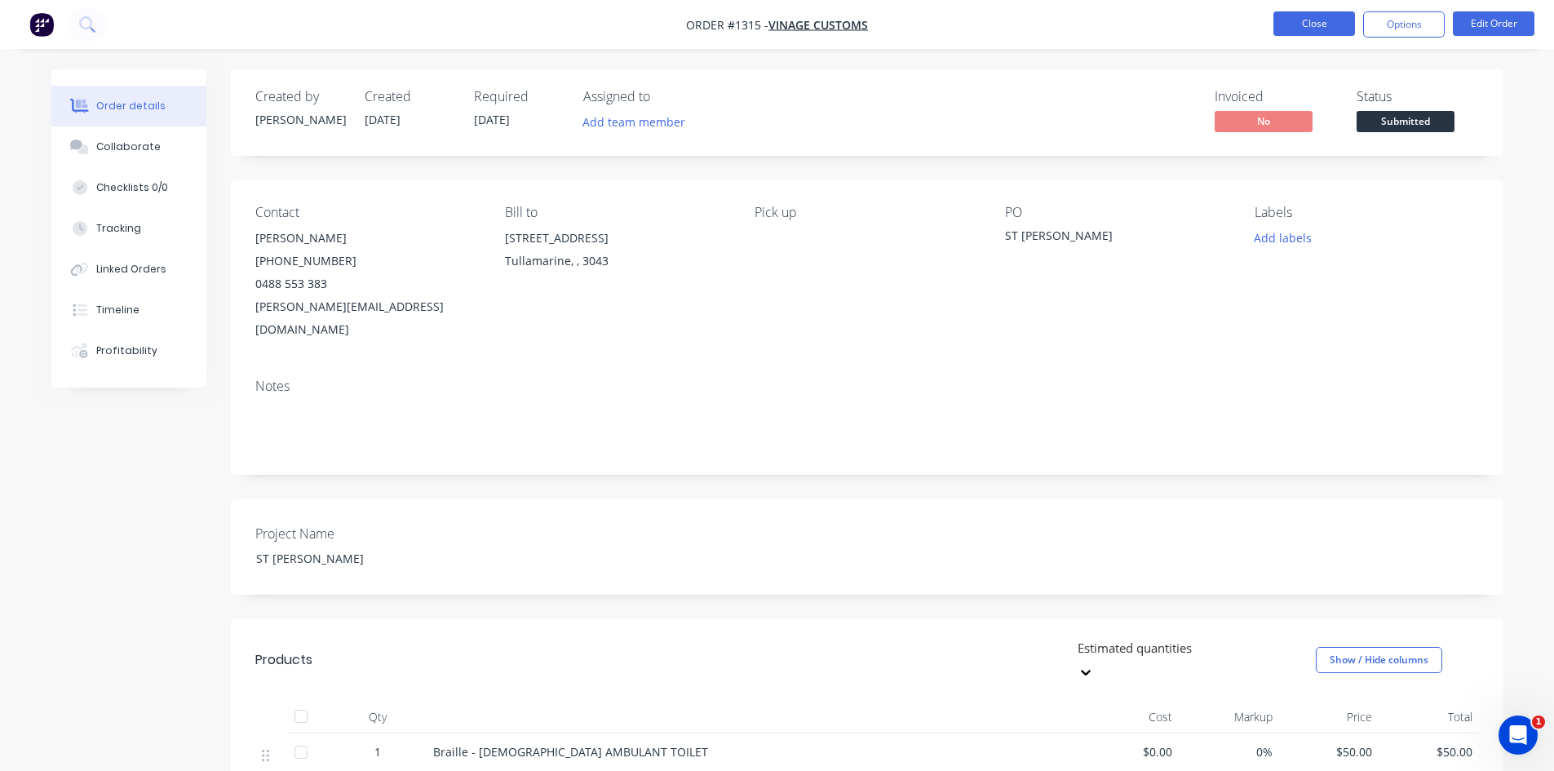
click at [1321, 20] on button "Close" at bounding box center [1315, 23] width 82 height 24
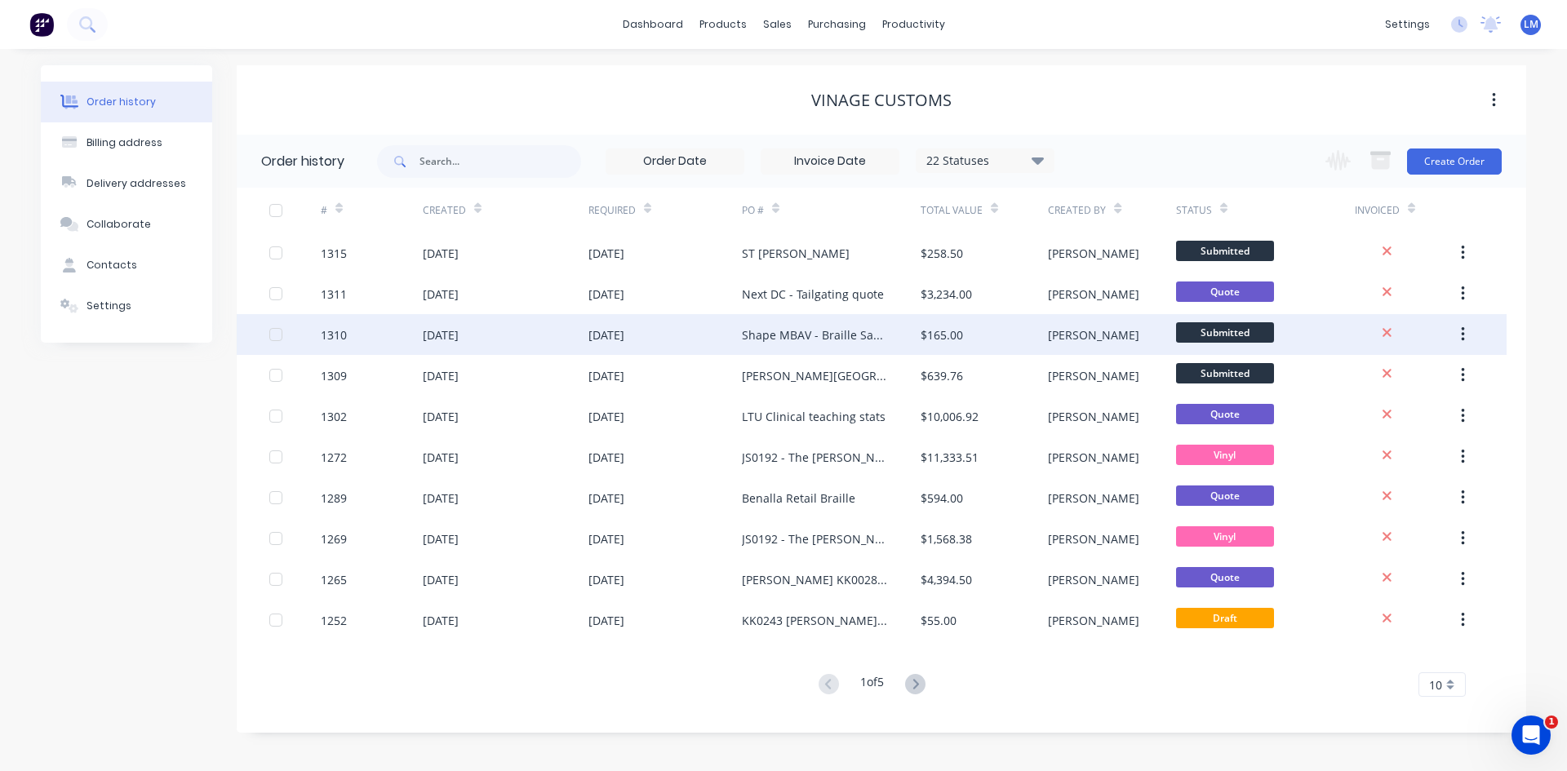
click at [706, 329] on div "[DATE]" at bounding box center [664, 334] width 153 height 41
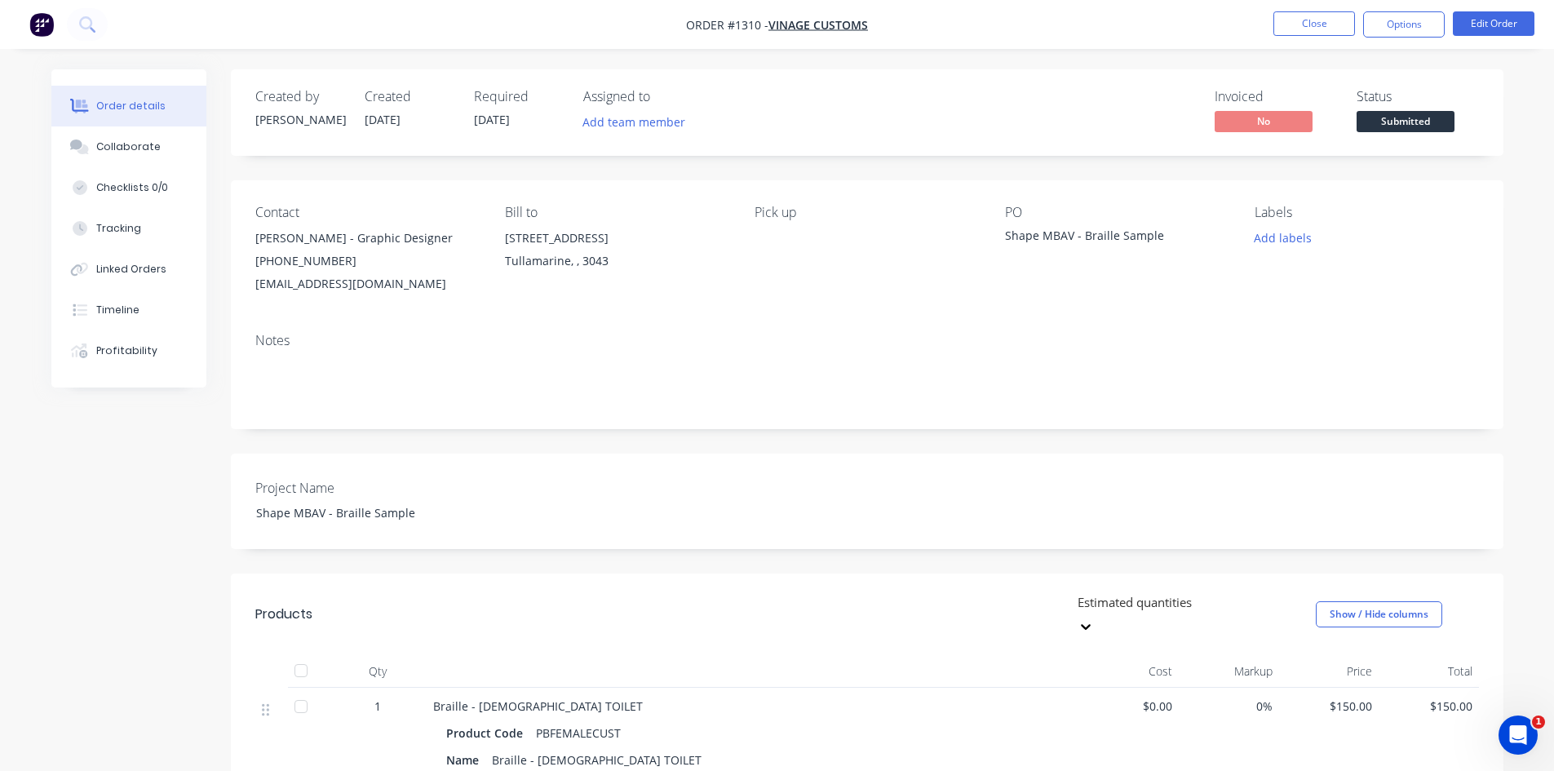
click at [36, 21] on img "button" at bounding box center [41, 24] width 24 height 24
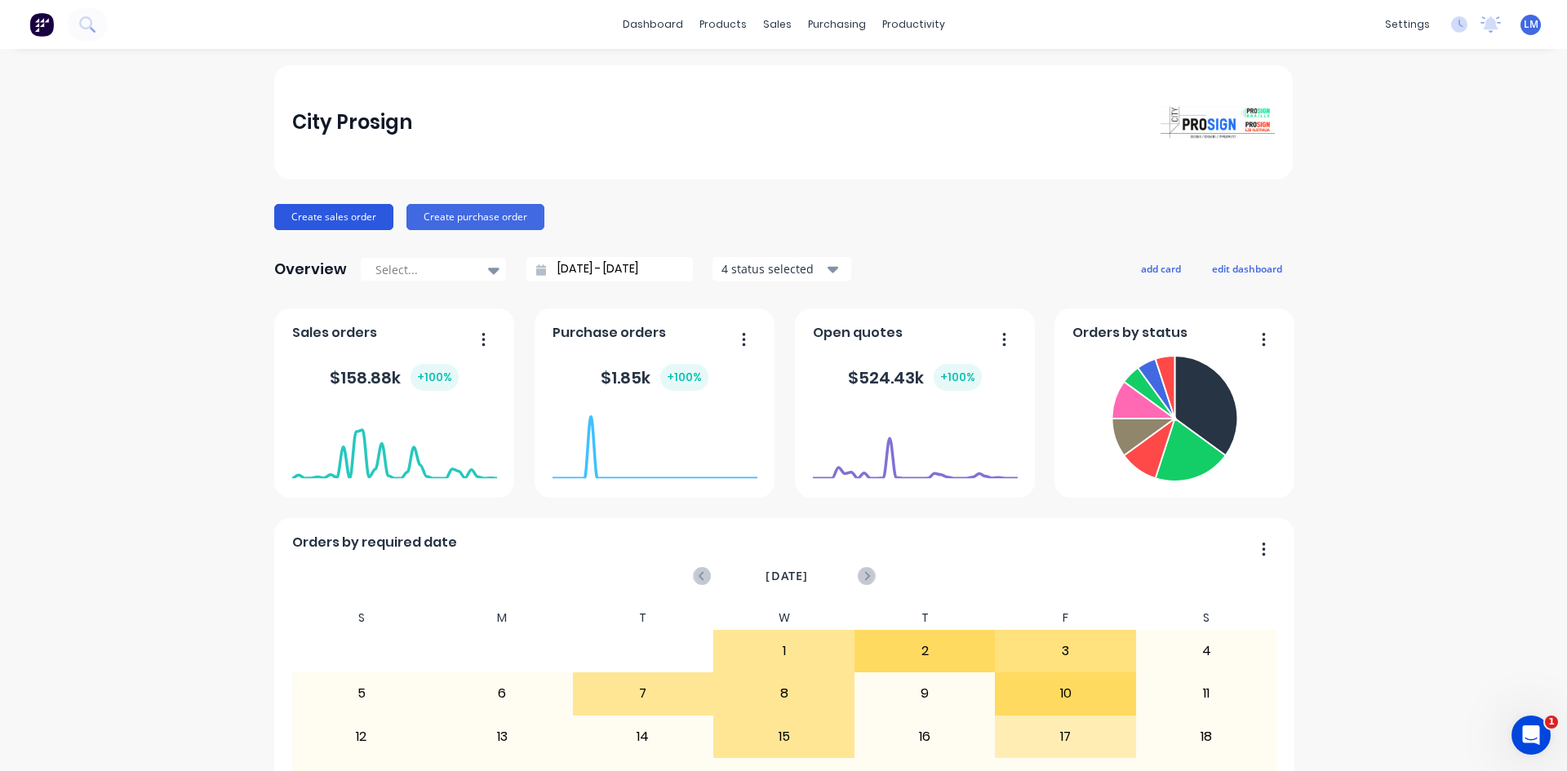
click at [335, 215] on button "Create sales order" at bounding box center [333, 217] width 119 height 26
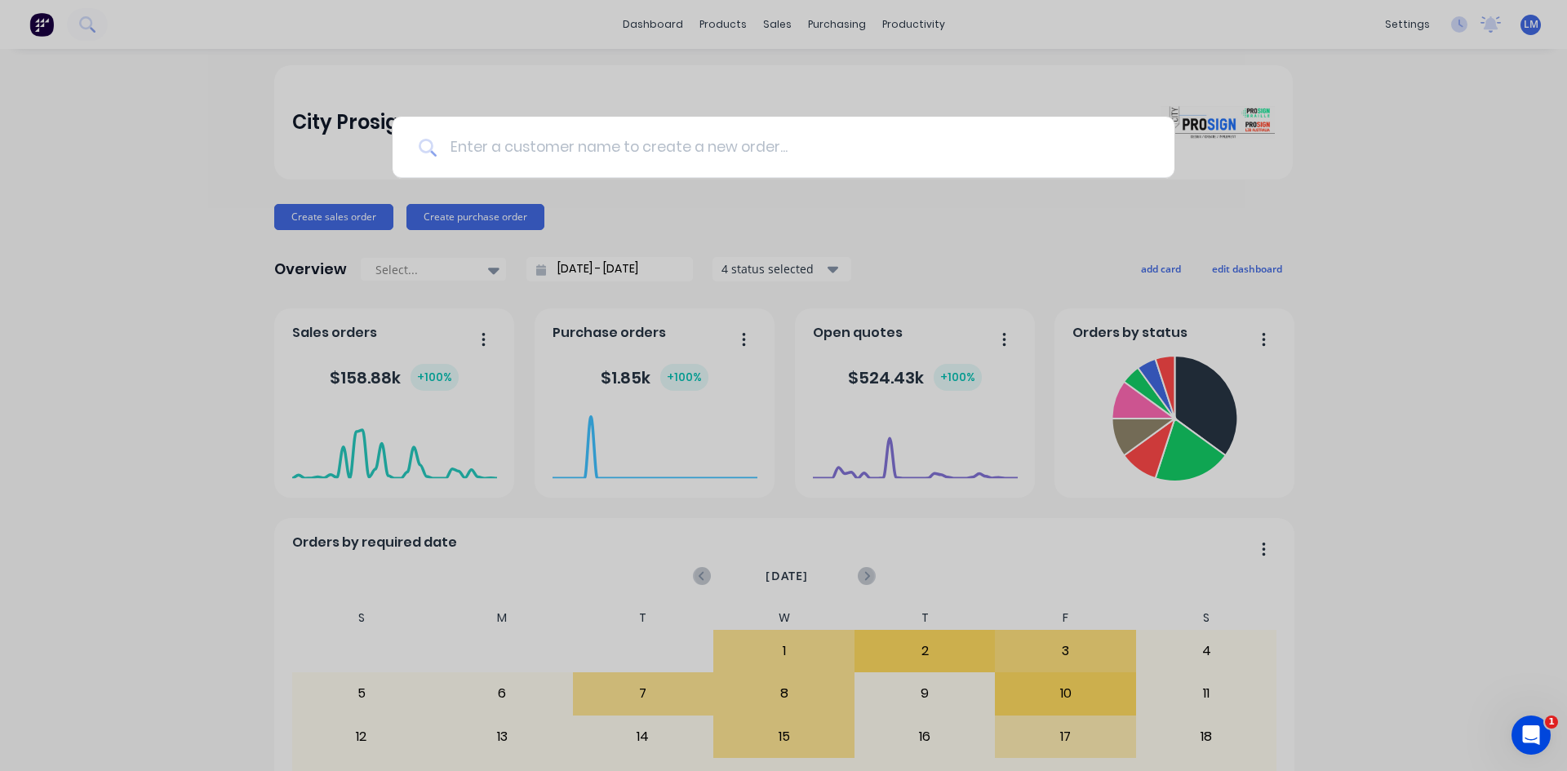
click at [564, 145] on input at bounding box center [793, 147] width 712 height 61
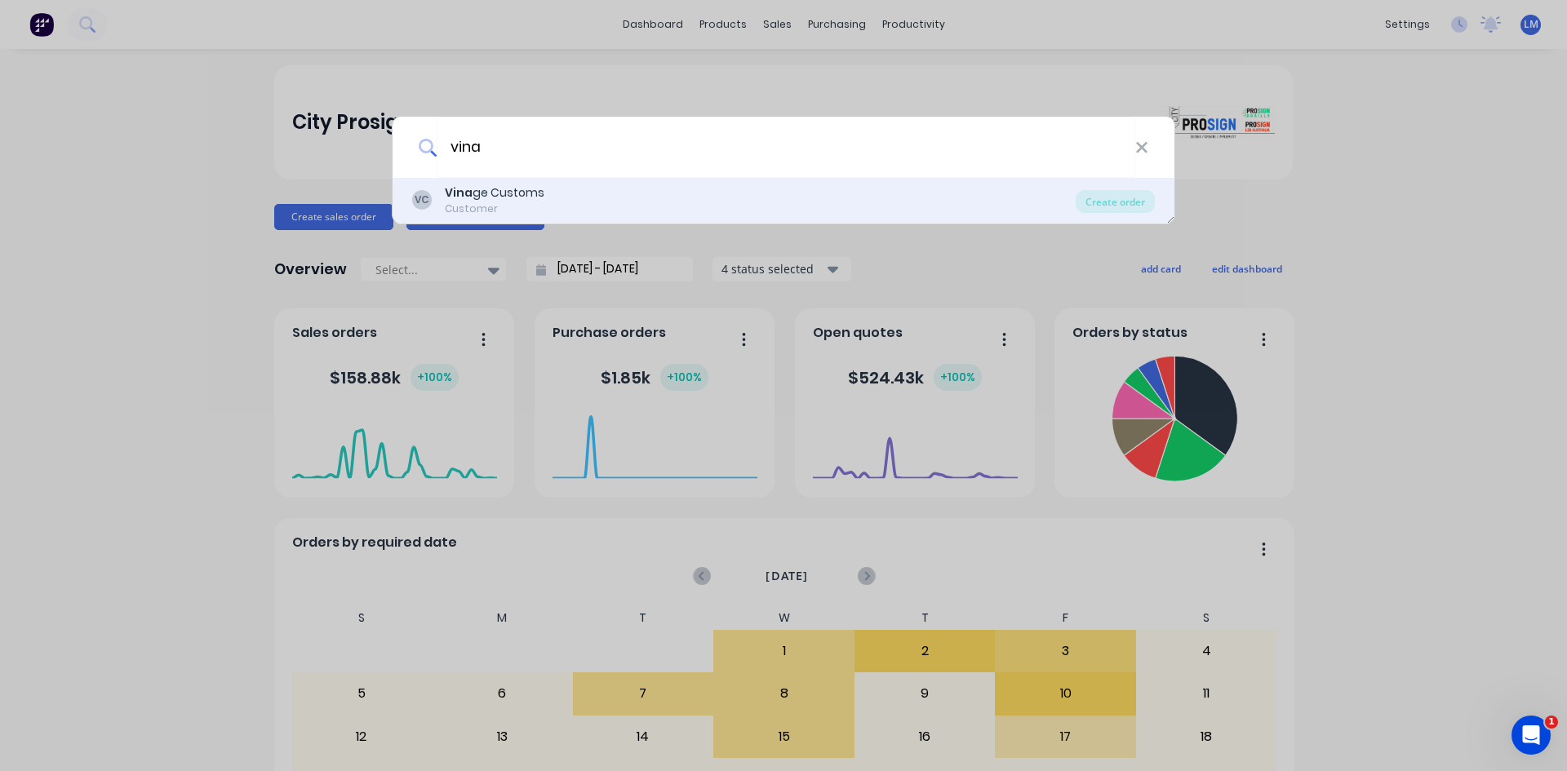
type input "vina"
click at [511, 204] on div "Customer" at bounding box center [495, 209] width 100 height 15
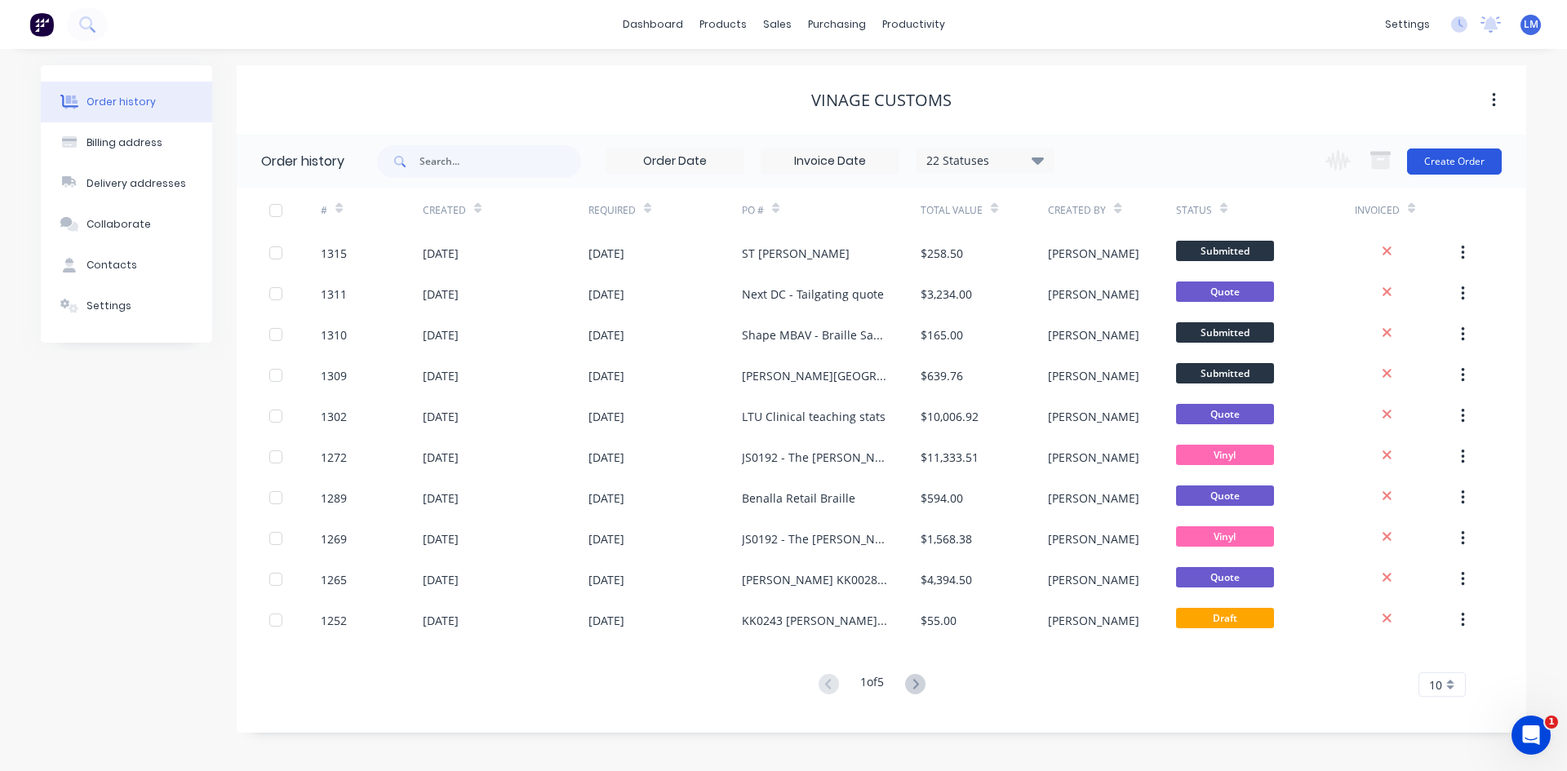
click at [1451, 155] on button "Create Order" at bounding box center [1454, 162] width 95 height 26
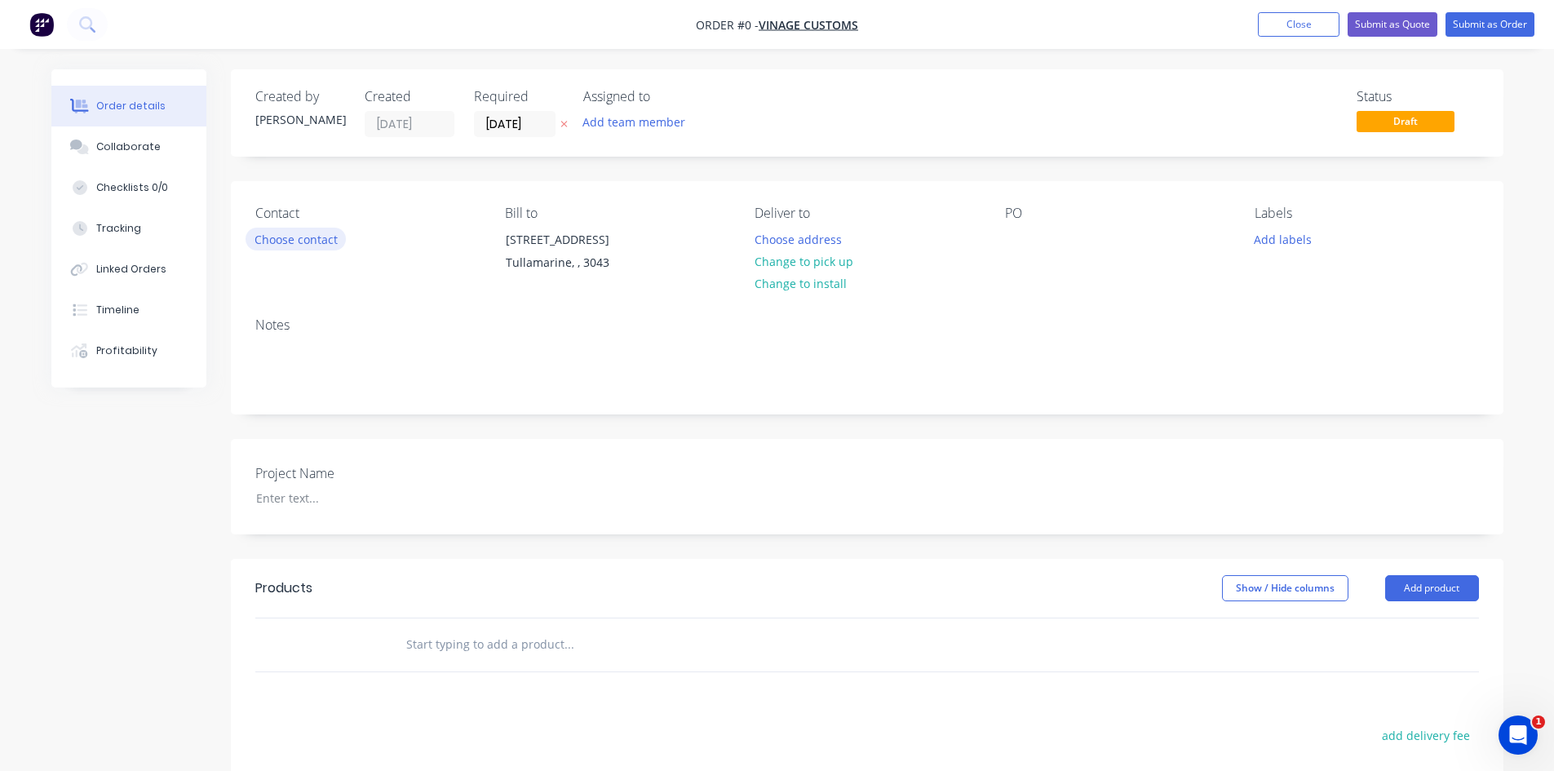
click at [330, 237] on button "Choose contact" at bounding box center [296, 239] width 100 height 22
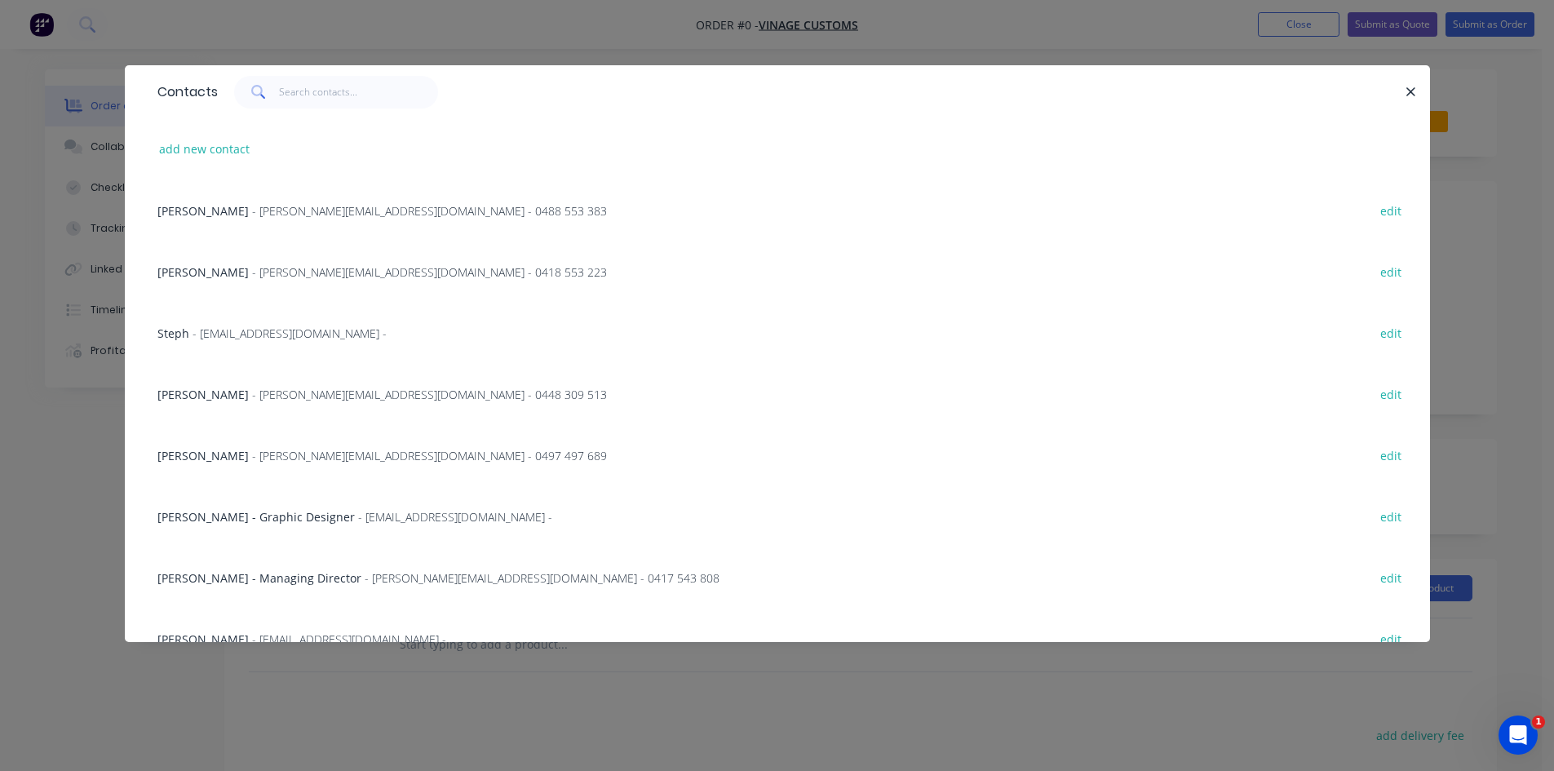
click at [315, 211] on span "- [PERSON_NAME][EMAIL_ADDRESS][DOMAIN_NAME] - 0488 553 383" at bounding box center [429, 211] width 355 height 16
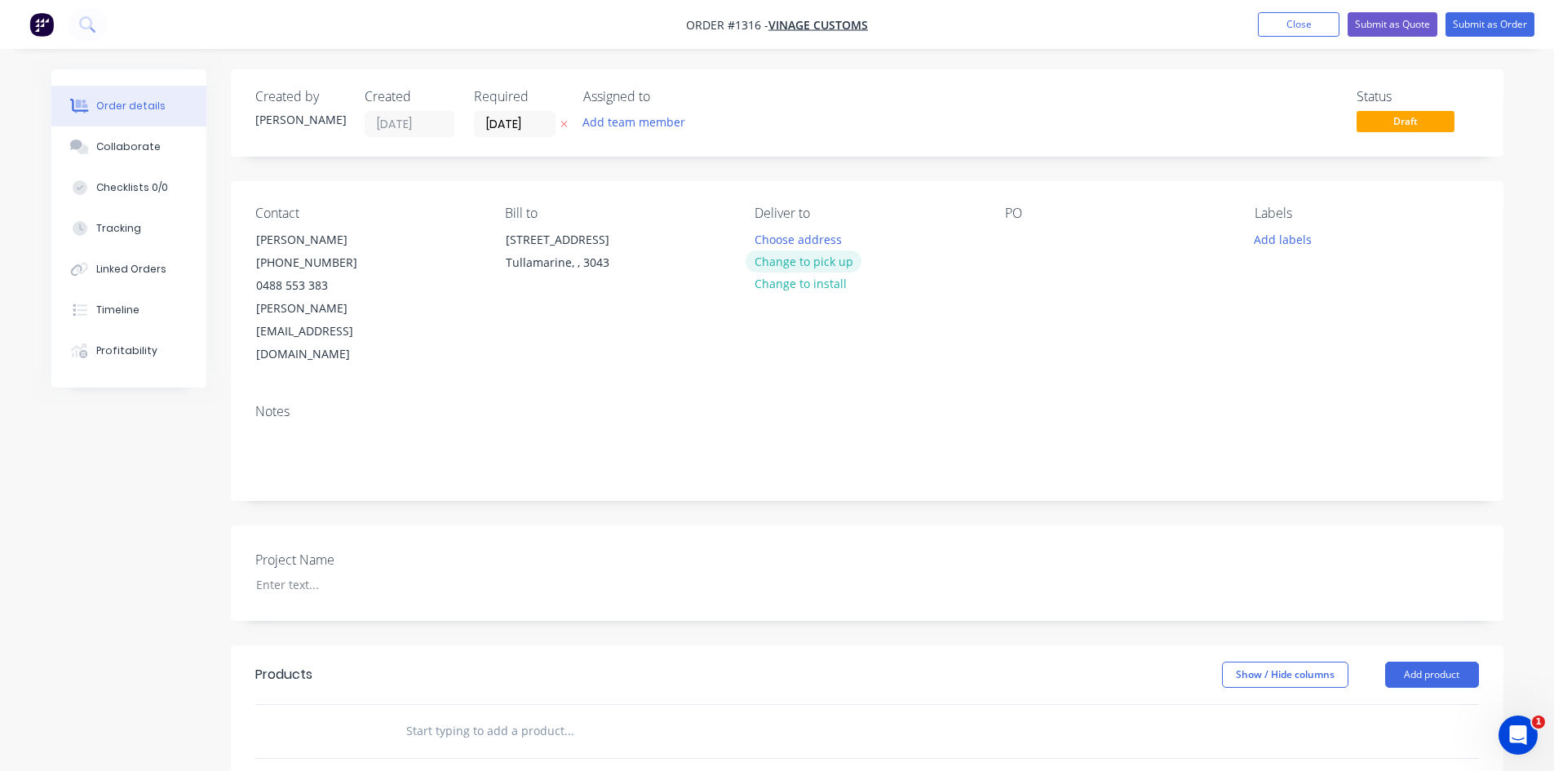
click at [841, 261] on button "Change to pick up" at bounding box center [804, 262] width 116 height 22
click at [1027, 239] on div at bounding box center [1018, 240] width 26 height 24
paste div
click at [271, 573] on div at bounding box center [345, 585] width 204 height 24
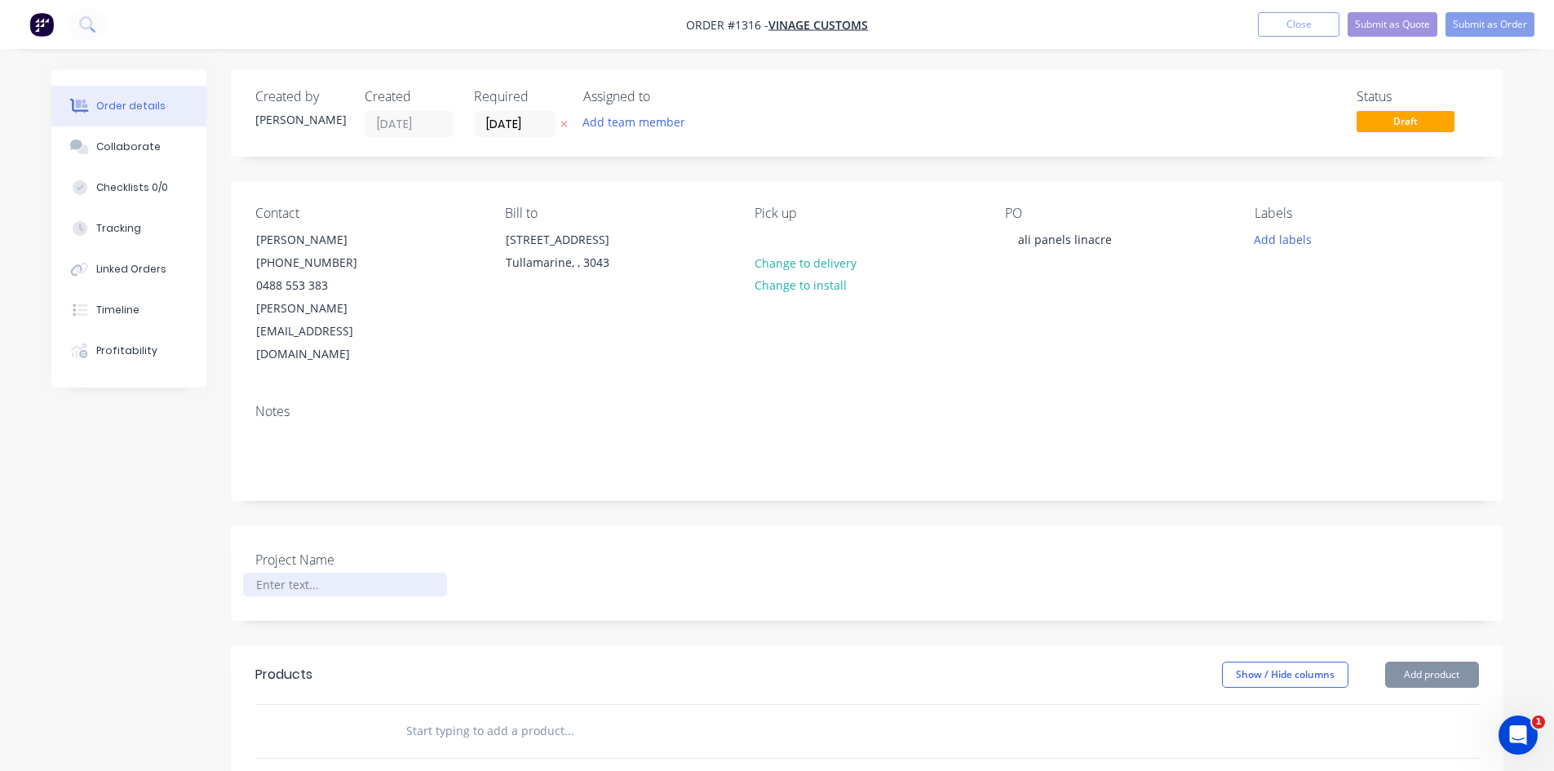
paste div
click at [408, 715] on input "text" at bounding box center [569, 731] width 326 height 33
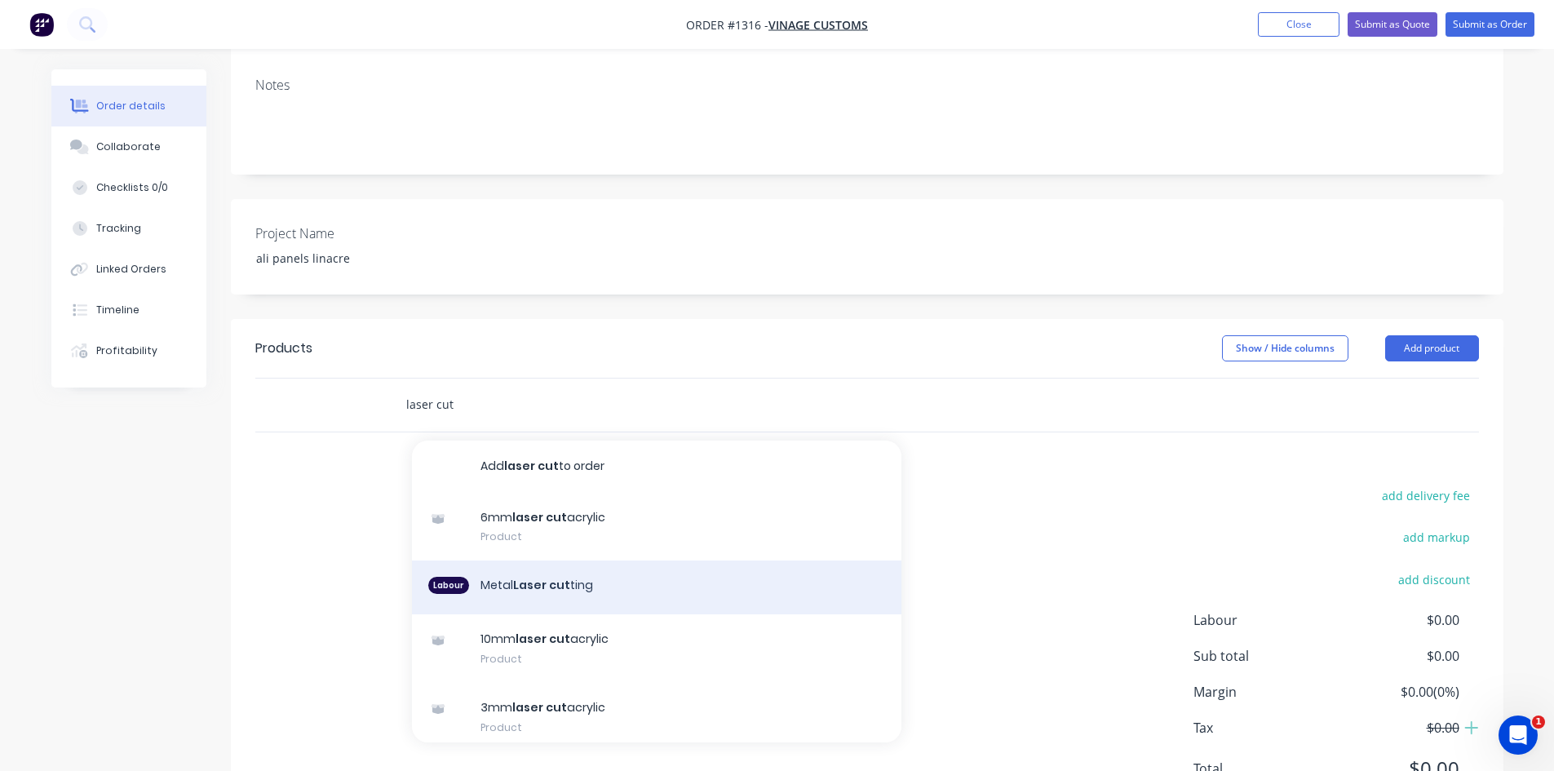
type input "laser cut"
click at [661, 561] on div "Labour Metal Laser cut ting" at bounding box center [657, 588] width 490 height 54
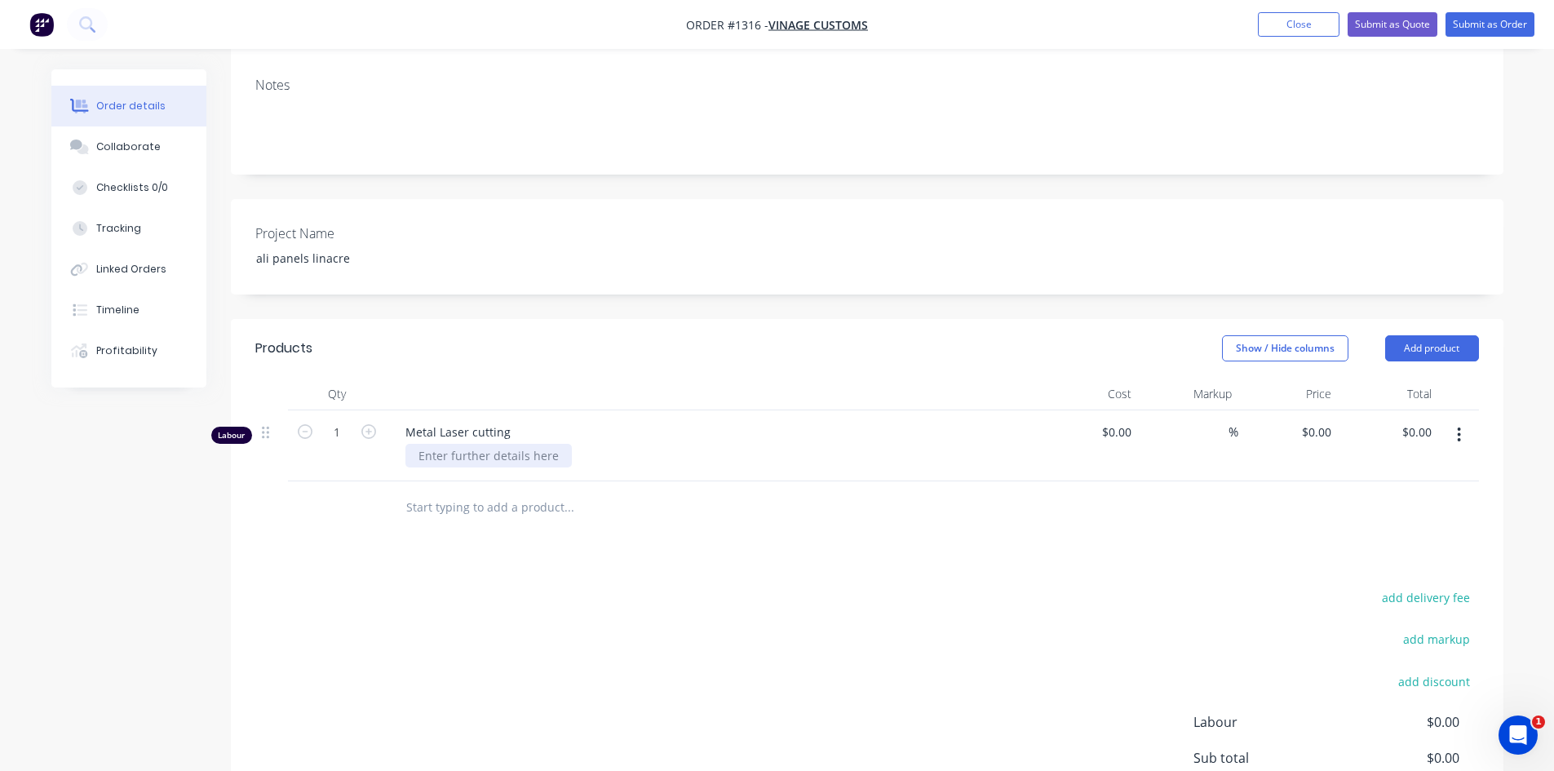
click at [483, 444] on div at bounding box center [489, 456] width 166 height 24
click at [509, 444] on div at bounding box center [489, 456] width 166 height 24
paste div
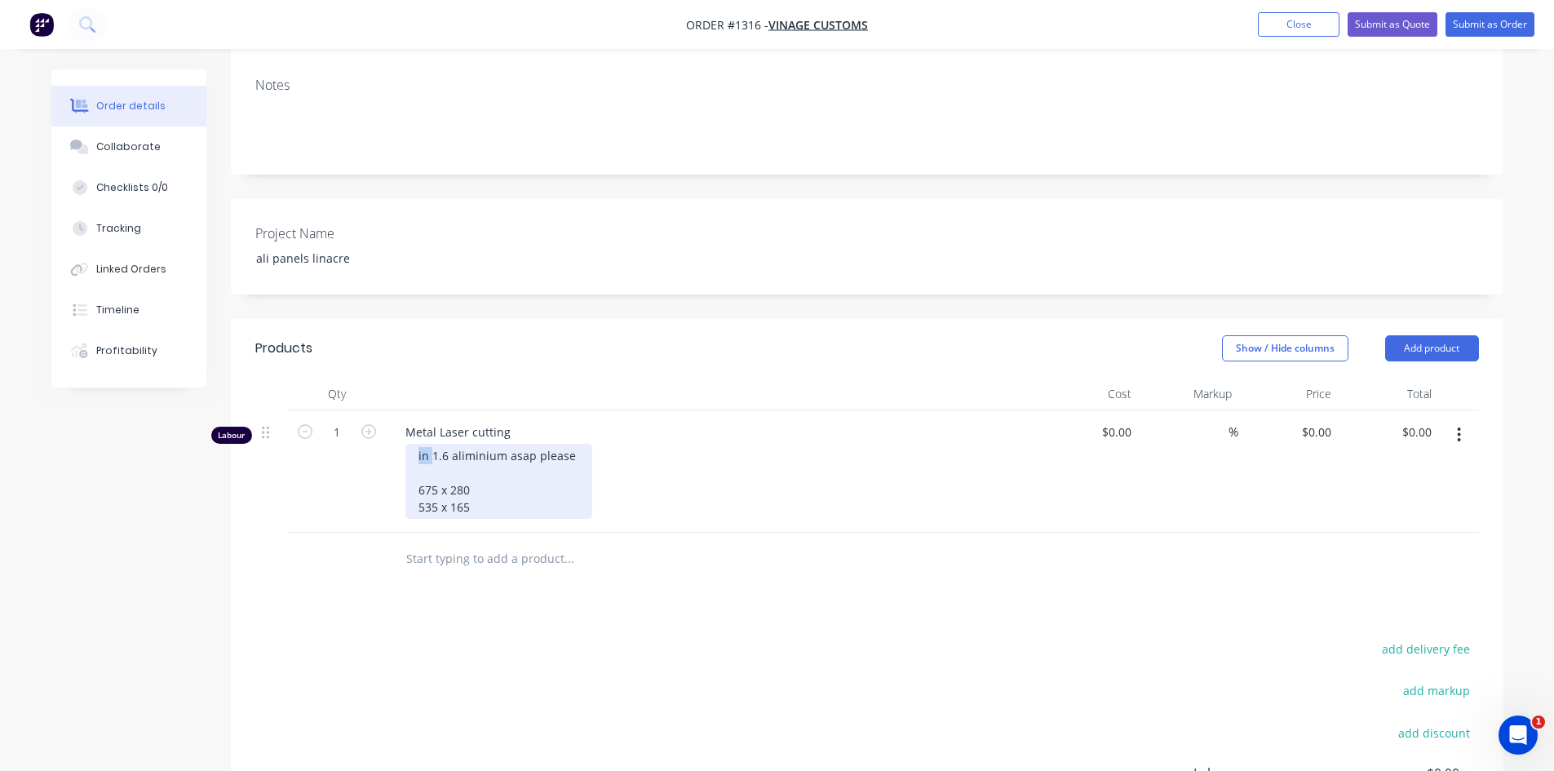
drag, startPoint x: 432, startPoint y: 409, endPoint x: 406, endPoint y: 407, distance: 26.2
click at [406, 444] on div "in 1.6 aliminium asap please 675 x 280 535 x 165" at bounding box center [499, 481] width 187 height 75
drag, startPoint x: 491, startPoint y: 410, endPoint x: 602, endPoint y: 408, distance: 111.0
click at [597, 444] on div "1.6 aliminium asap please 675 x 280 535 x 165" at bounding box center [719, 481] width 627 height 75
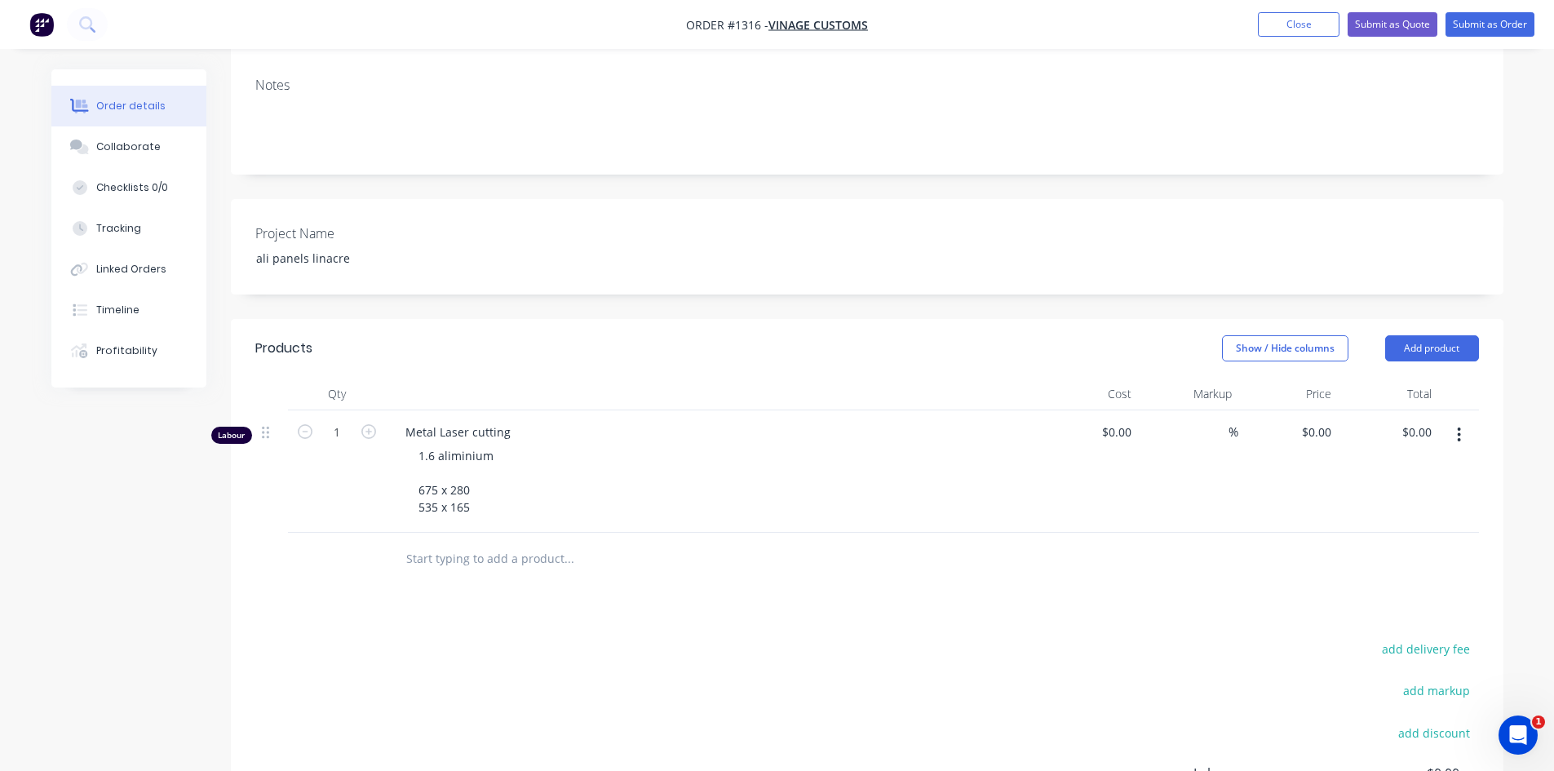
click at [836, 572] on div "Products Show / Hide columns Add product Qty Cost Markup Price Total Labour 1 M…" at bounding box center [867, 648] width 1273 height 659
click at [1214, 420] on input at bounding box center [1219, 432] width 19 height 24
type input "50"
click at [1120, 420] on input "0" at bounding box center [1129, 432] width 19 height 24
type input "$50.00"
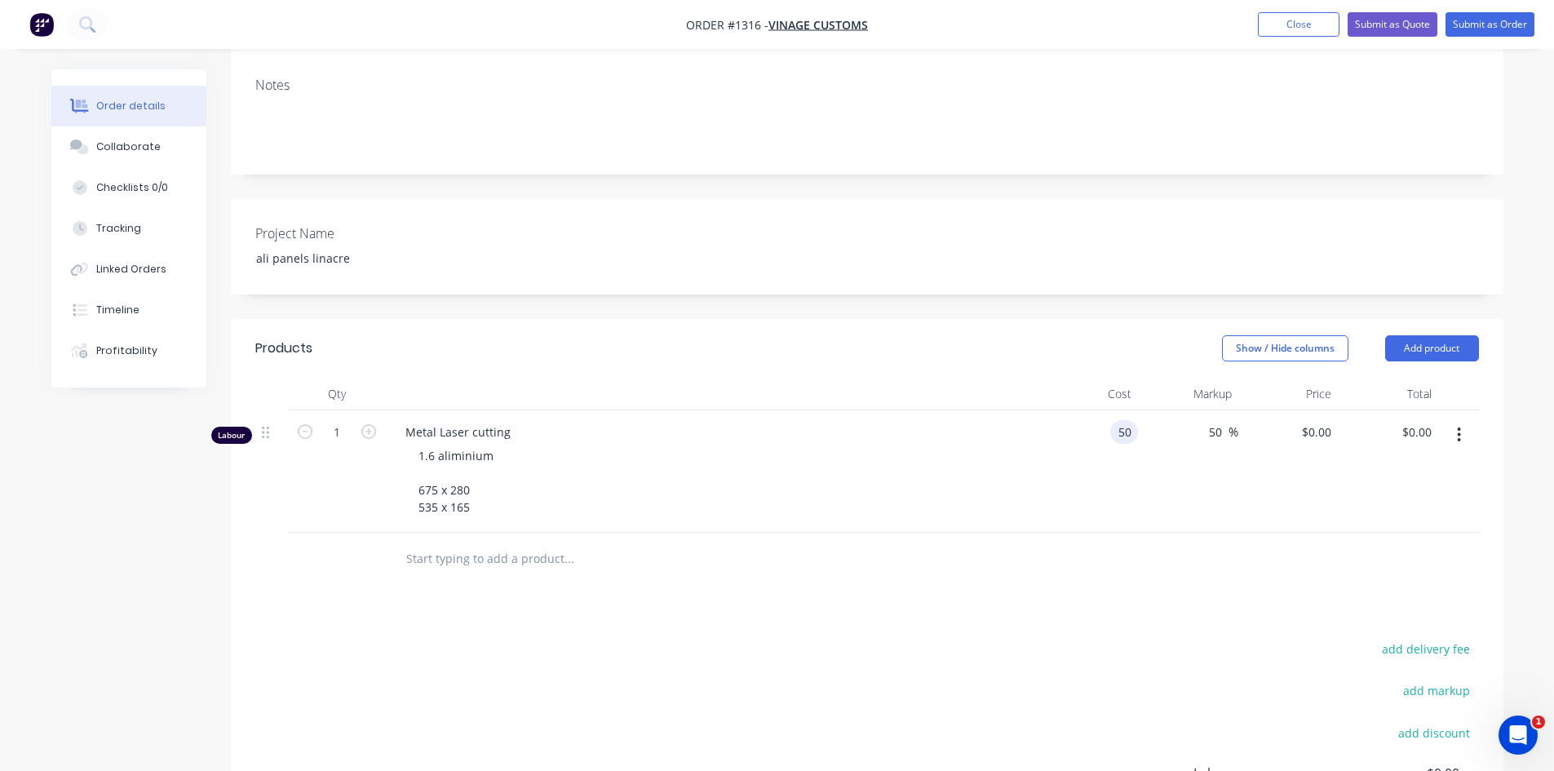
type input "$75.00"
click at [1053, 583] on div "Products Show / Hide columns Add product Qty Cost Markup Price Total Labour 1 M…" at bounding box center [867, 648] width 1273 height 659
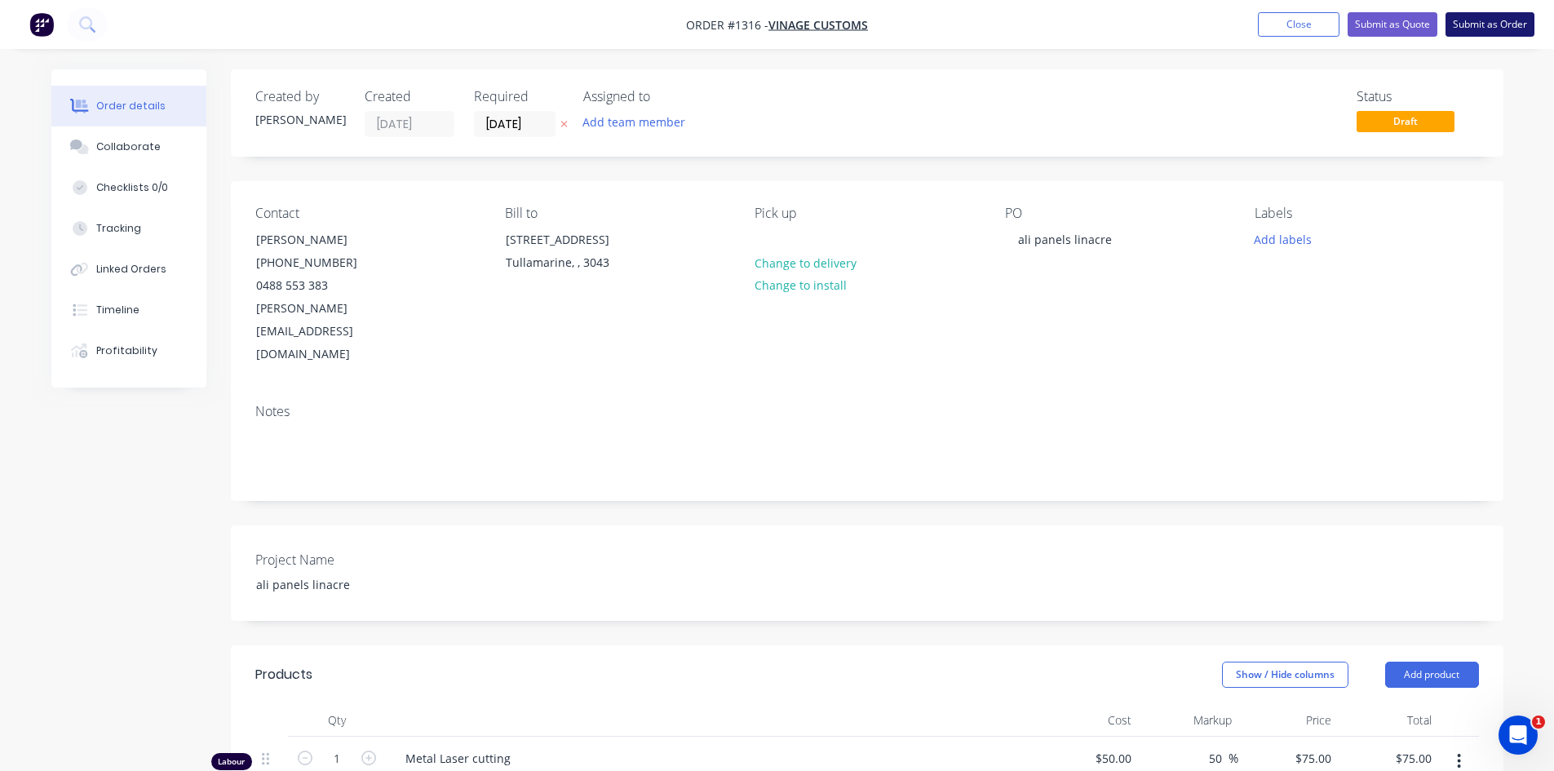
click at [1497, 21] on button "Submit as Order" at bounding box center [1490, 24] width 89 height 24
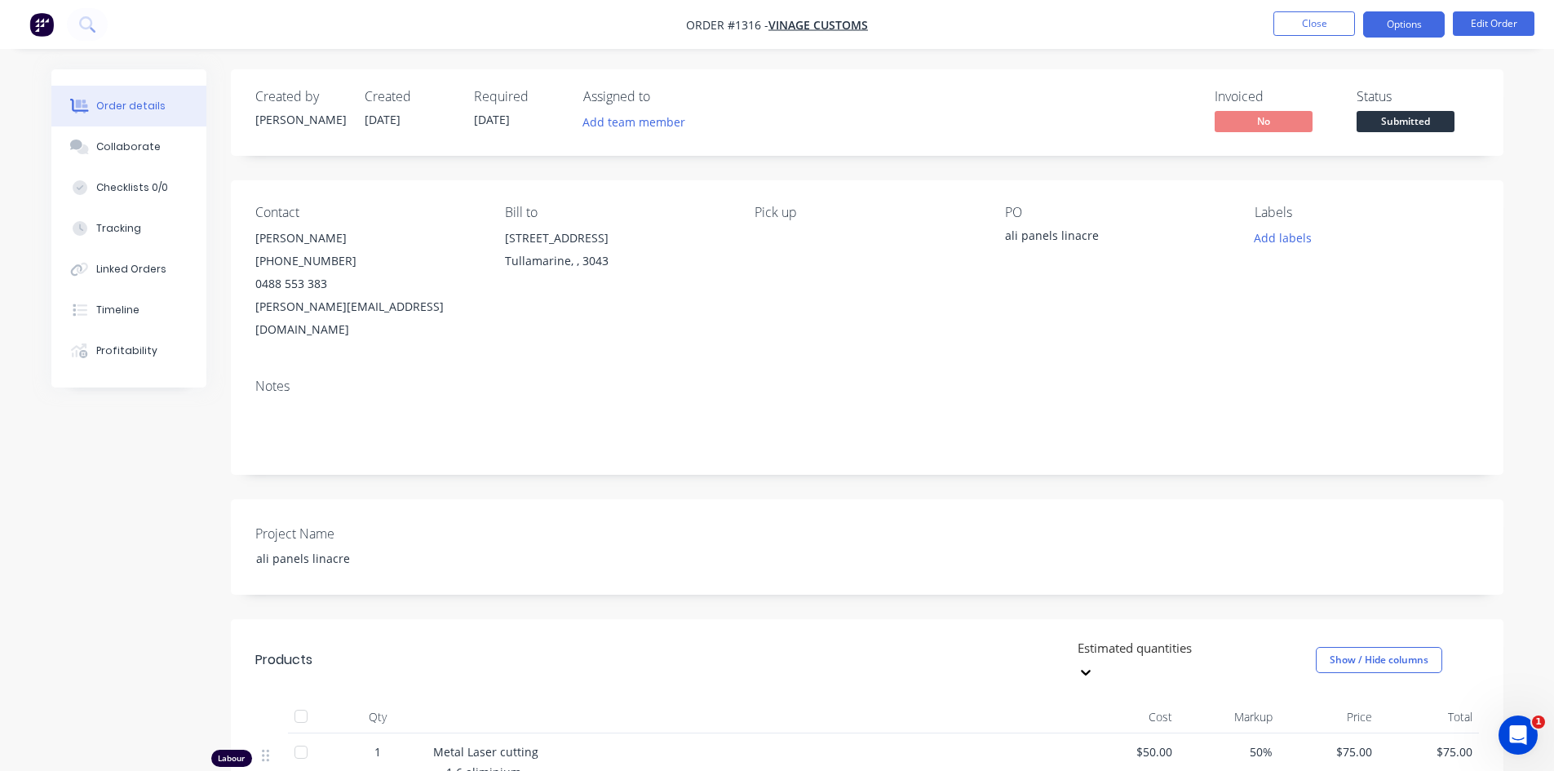
click at [1415, 21] on button "Options" at bounding box center [1405, 24] width 82 height 26
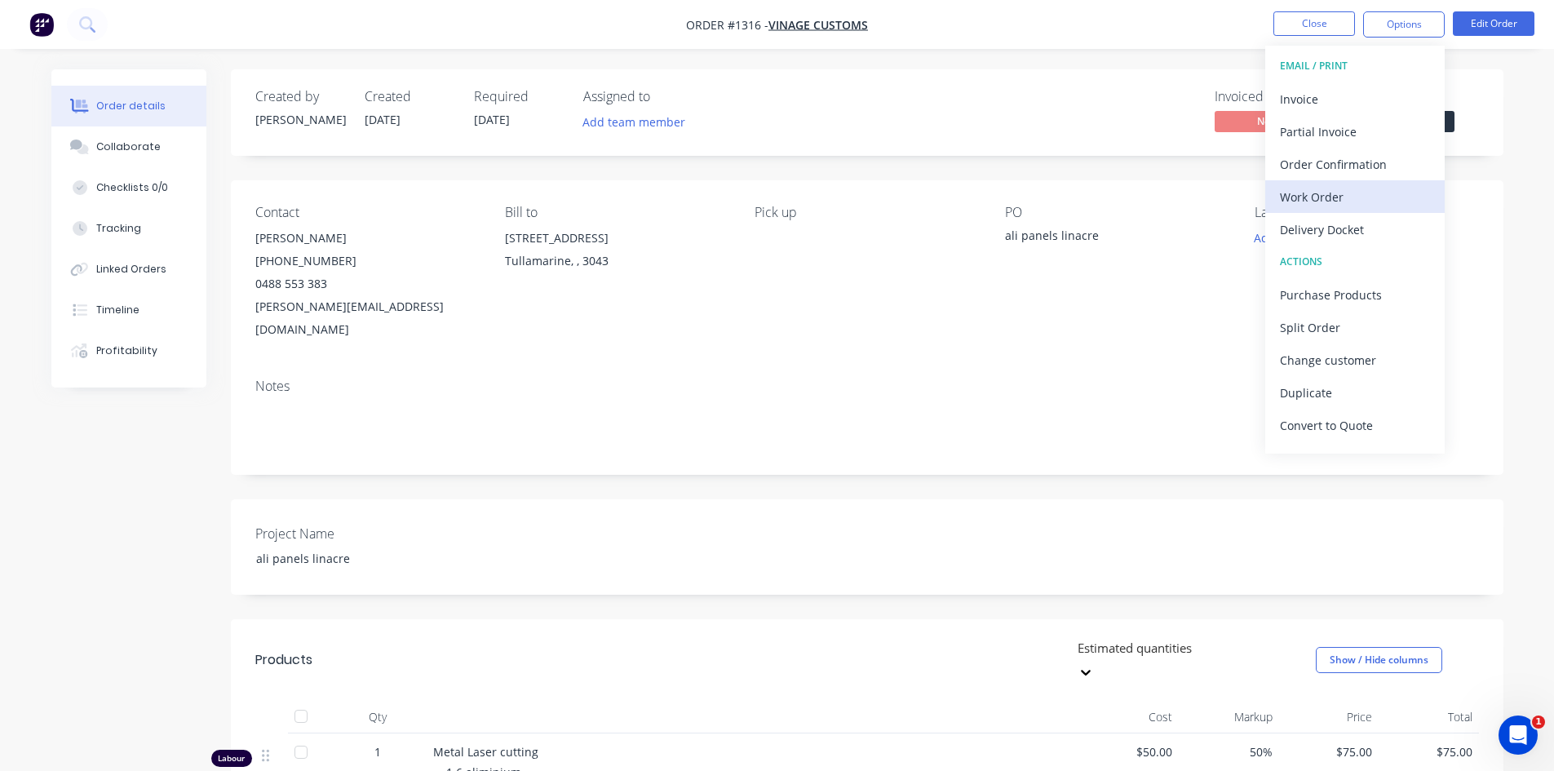
click at [1350, 197] on div "Work Order" at bounding box center [1355, 197] width 150 height 24
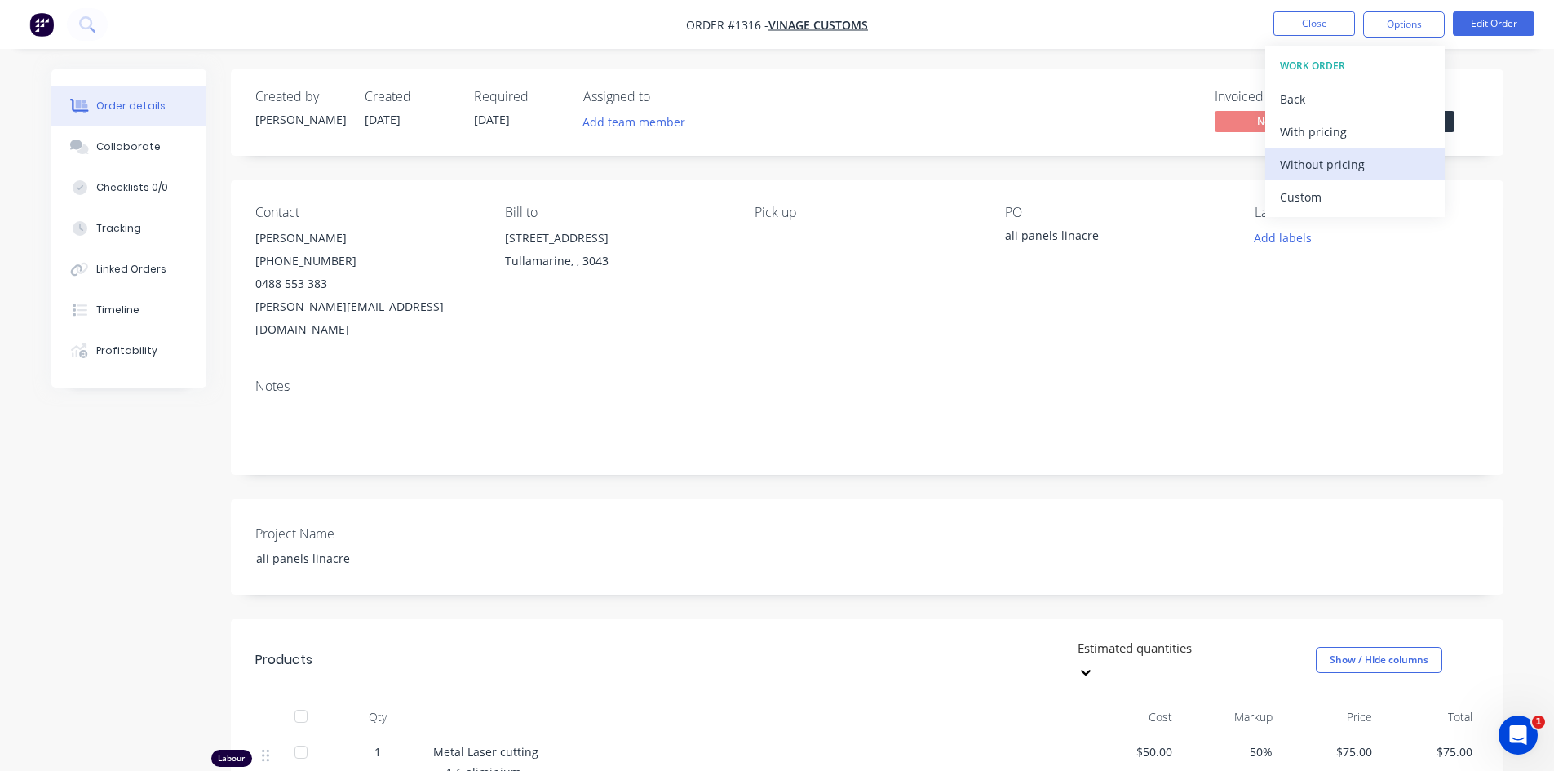
click at [1334, 166] on div "Without pricing" at bounding box center [1355, 165] width 150 height 24
click at [862, 619] on header "Products Estimated quantities Show / Hide columns" at bounding box center [867, 660] width 1273 height 82
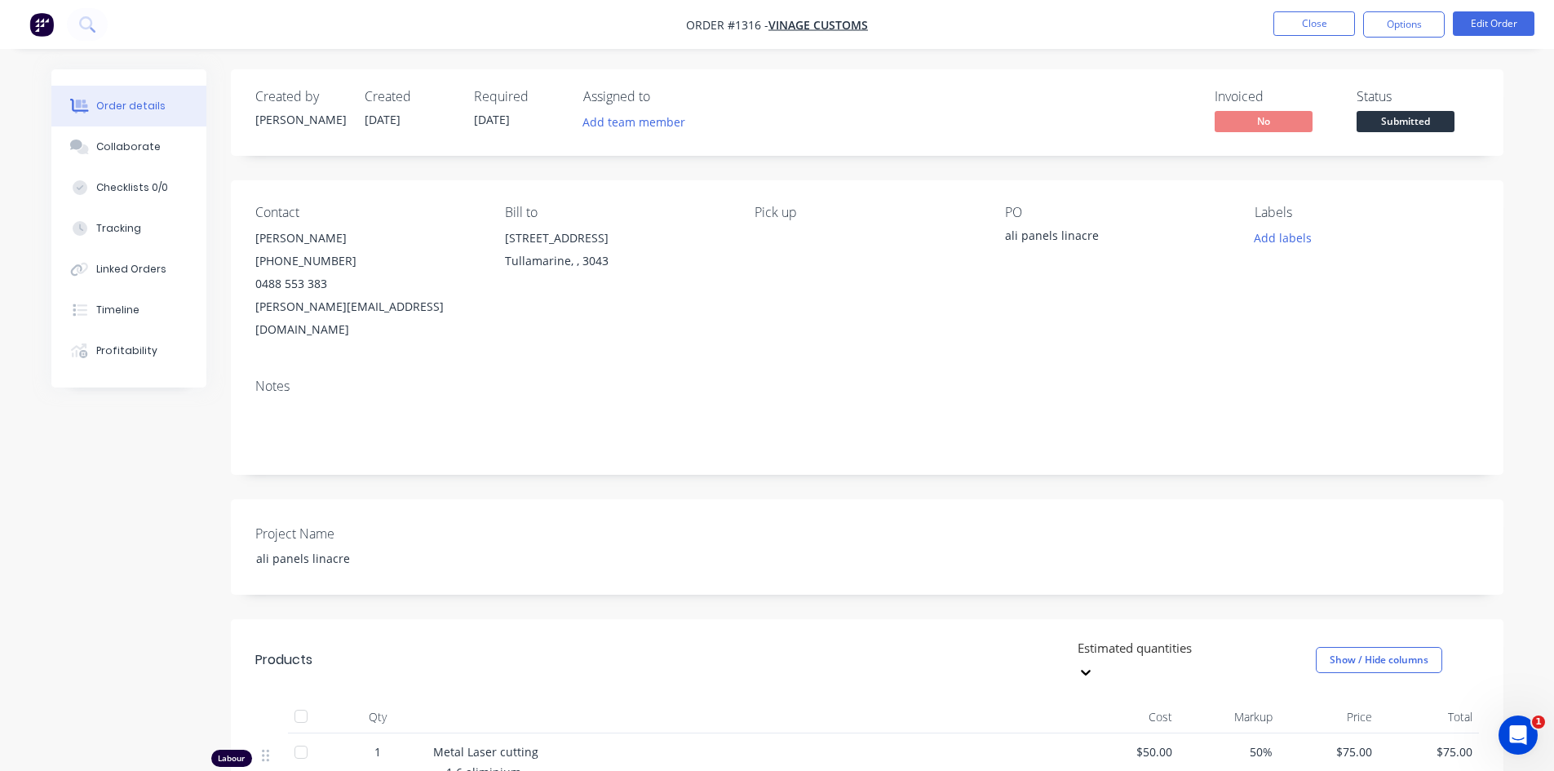
click at [859, 647] on header "Products Estimated quantities Show / Hide columns" at bounding box center [867, 660] width 1273 height 82
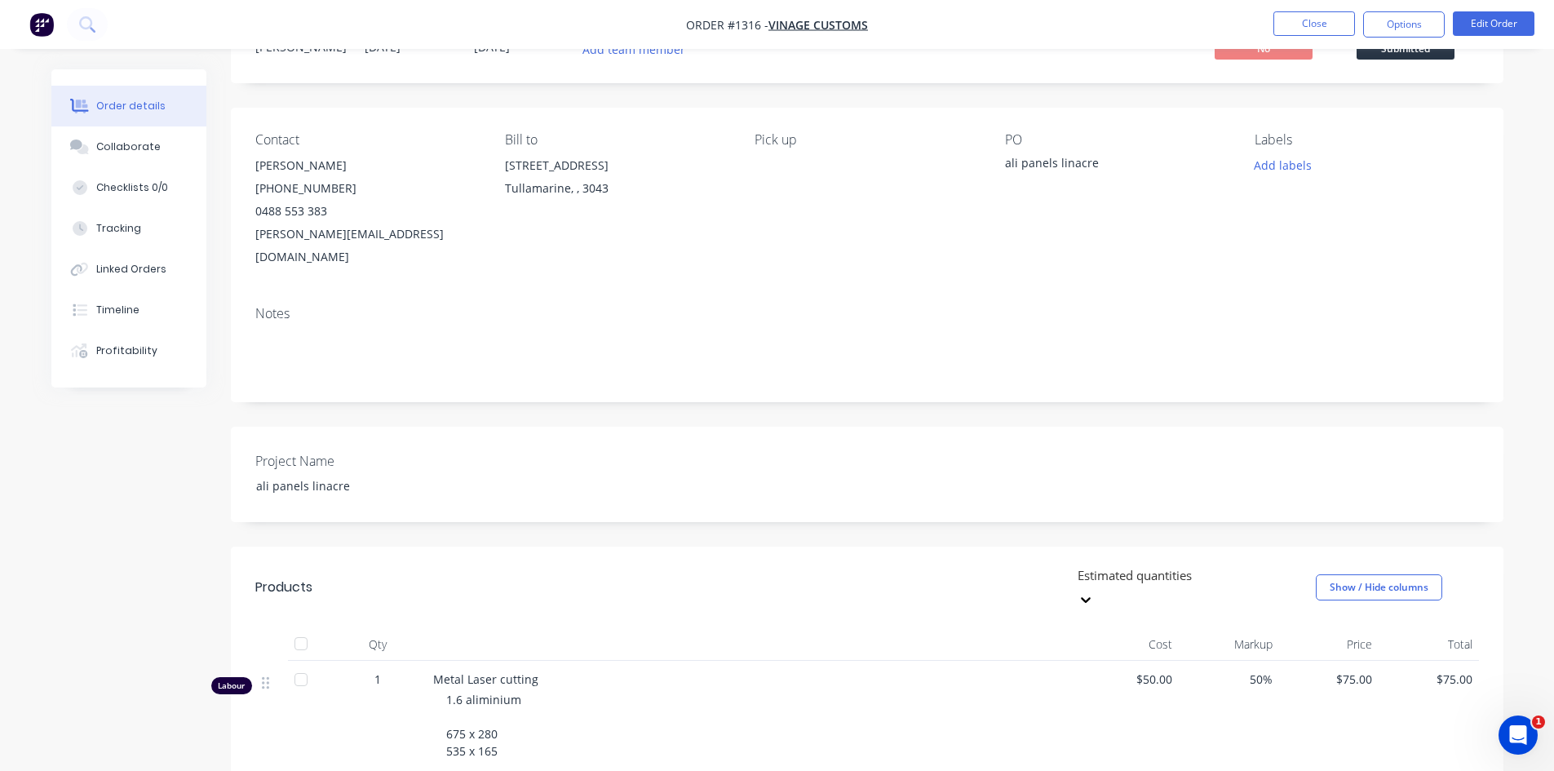
scroll to position [320, 0]
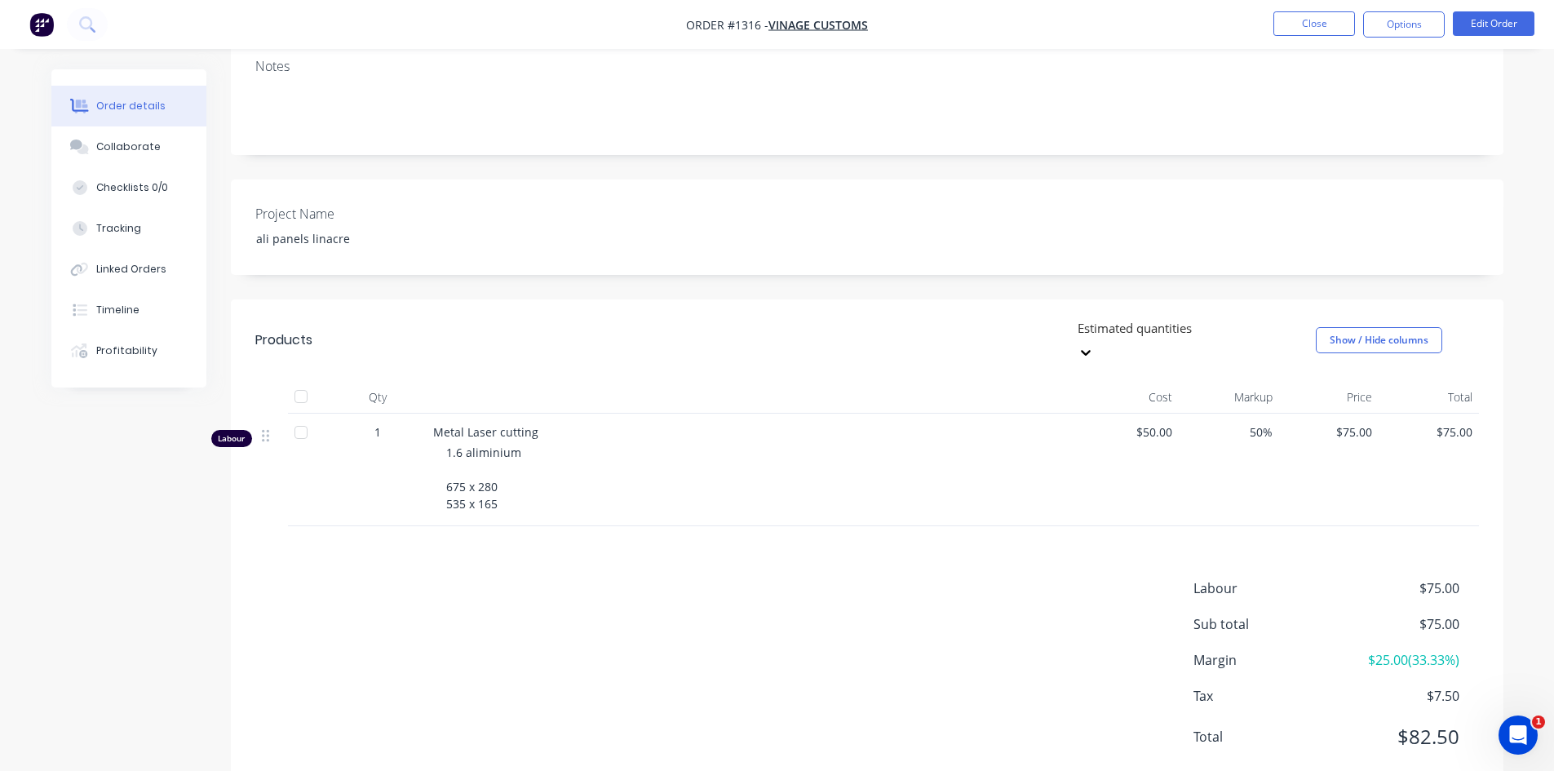
drag, startPoint x: 862, startPoint y: 599, endPoint x: 277, endPoint y: 361, distance: 631.7
click at [844, 587] on div "Labour $75.00 Sub total $75.00 Margin $25.00 ( 33.33 %) Tax $7.50 Total $82.50" at bounding box center [867, 673] width 1224 height 189
click at [244, 430] on div "Labour" at bounding box center [231, 438] width 41 height 17
drag, startPoint x: 433, startPoint y: 383, endPoint x: 517, endPoint y: 472, distance: 122.4
click at [517, 472] on div "Metal Laser cutting 1.6 aliminium 675 x 280 535 x 165" at bounding box center [753, 470] width 653 height 113
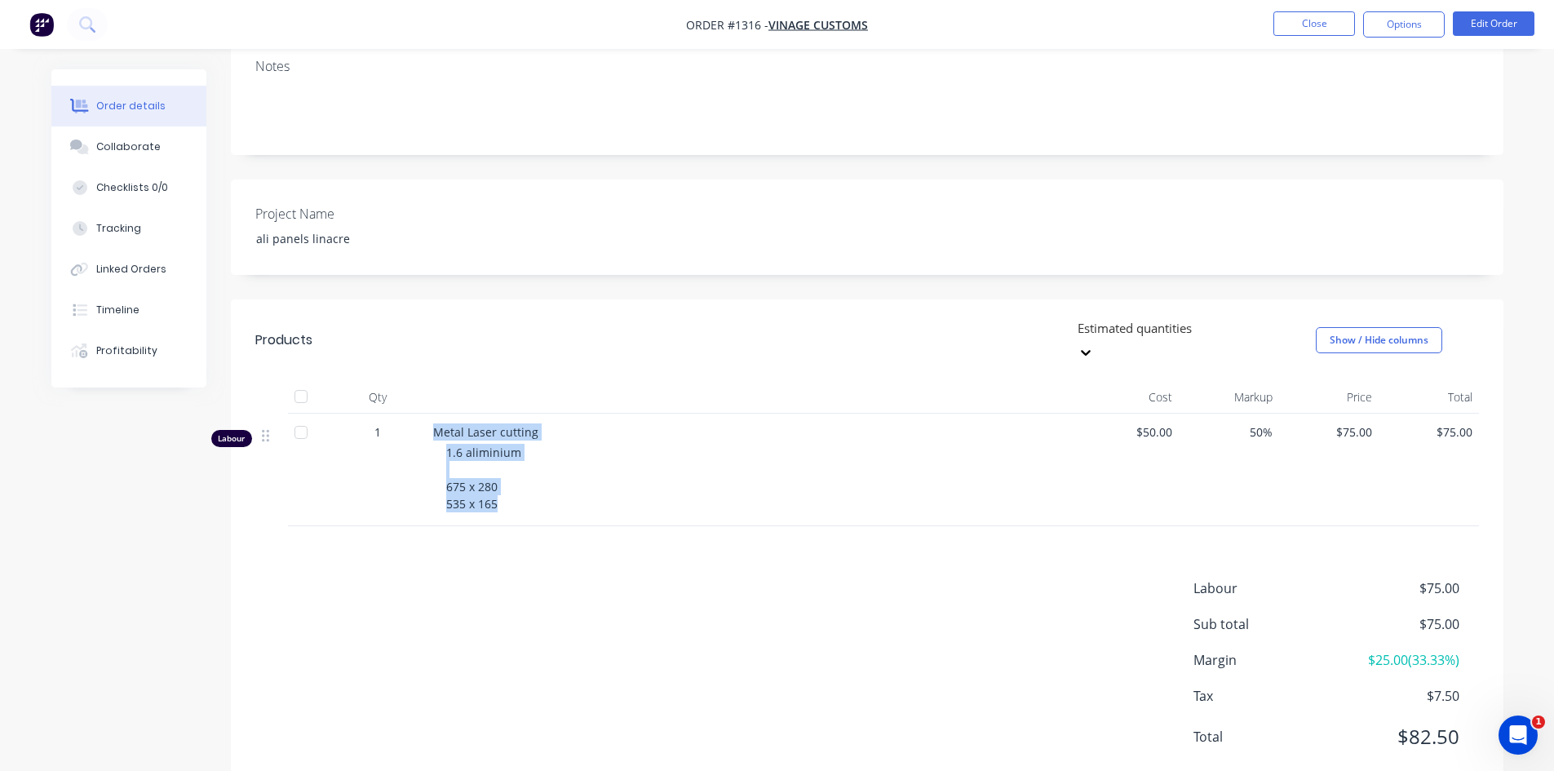
copy div "Metal Laser cutting 1.6 aliminium 675 x 280 535 x 165"
click at [519, 495] on div "Products Estimated quantities Show / Hide columns Qty Cost Markup Price Total L…" at bounding box center [867, 545] width 1273 height 493
click at [1500, 15] on button "Edit Order" at bounding box center [1494, 23] width 82 height 24
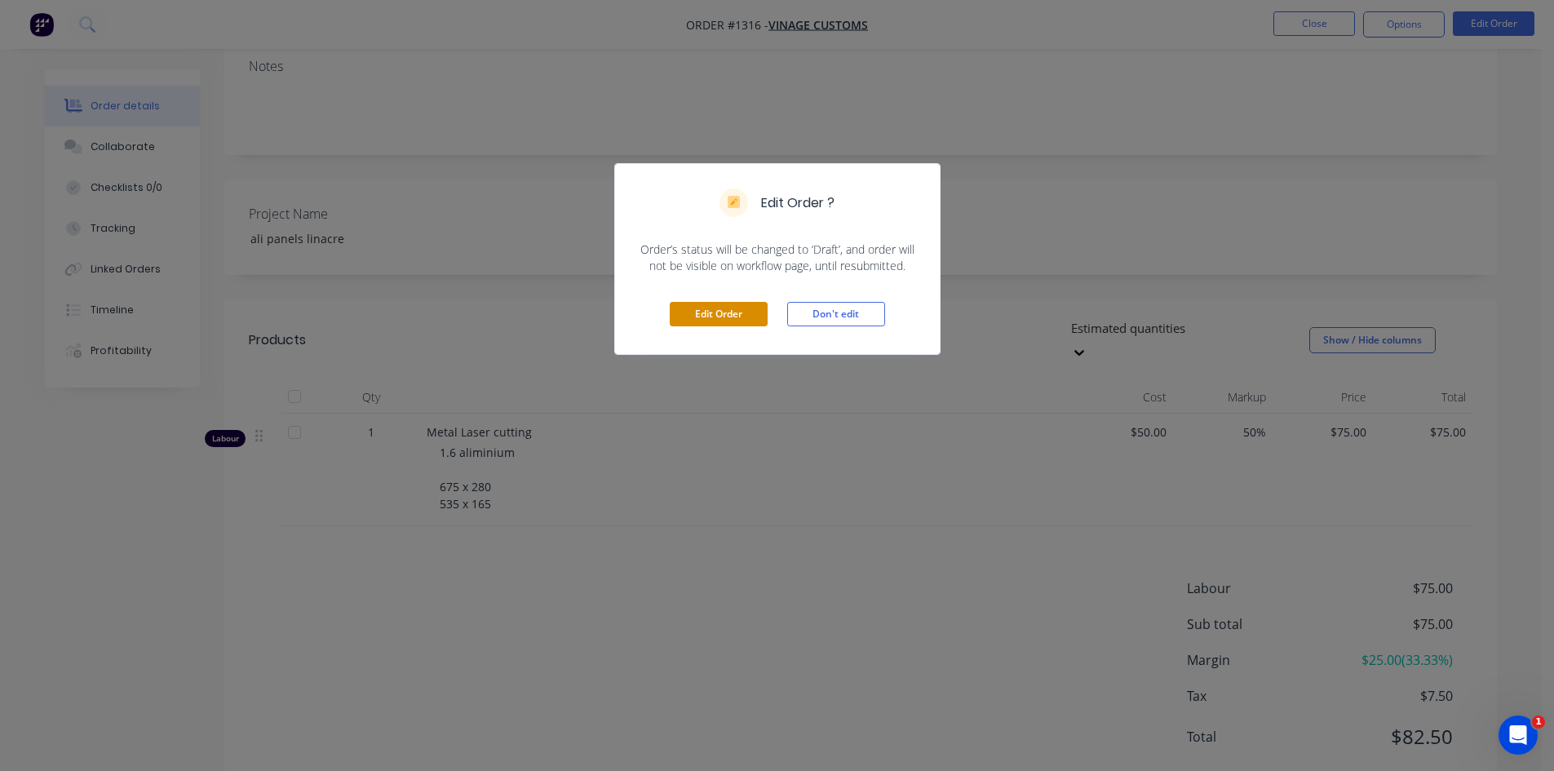
click at [710, 312] on button "Edit Order" at bounding box center [719, 314] width 98 height 24
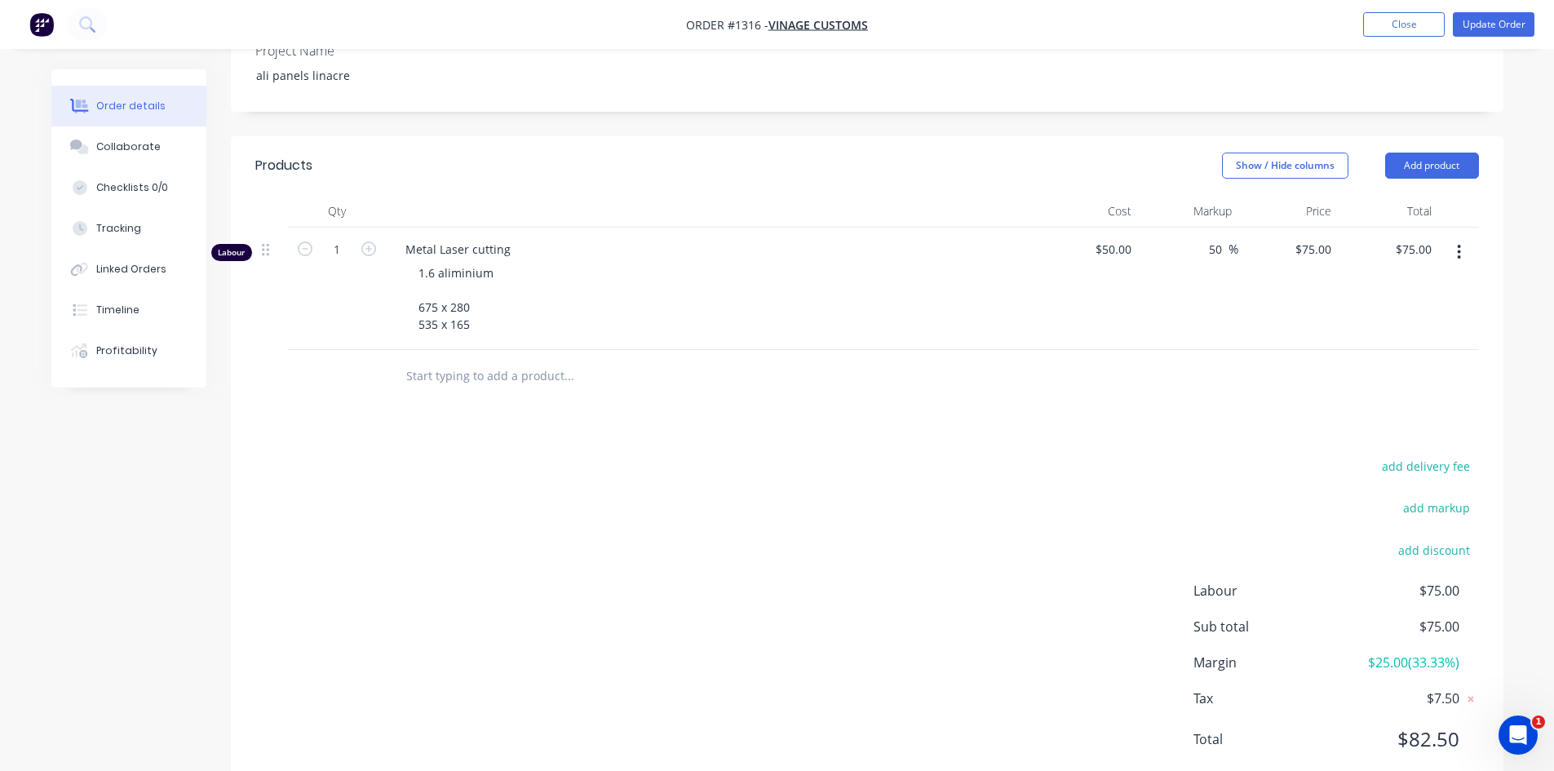
scroll to position [512, 0]
click at [472, 348] on div at bounding box center [680, 374] width 588 height 53
click at [471, 357] on input "text" at bounding box center [569, 373] width 326 height 33
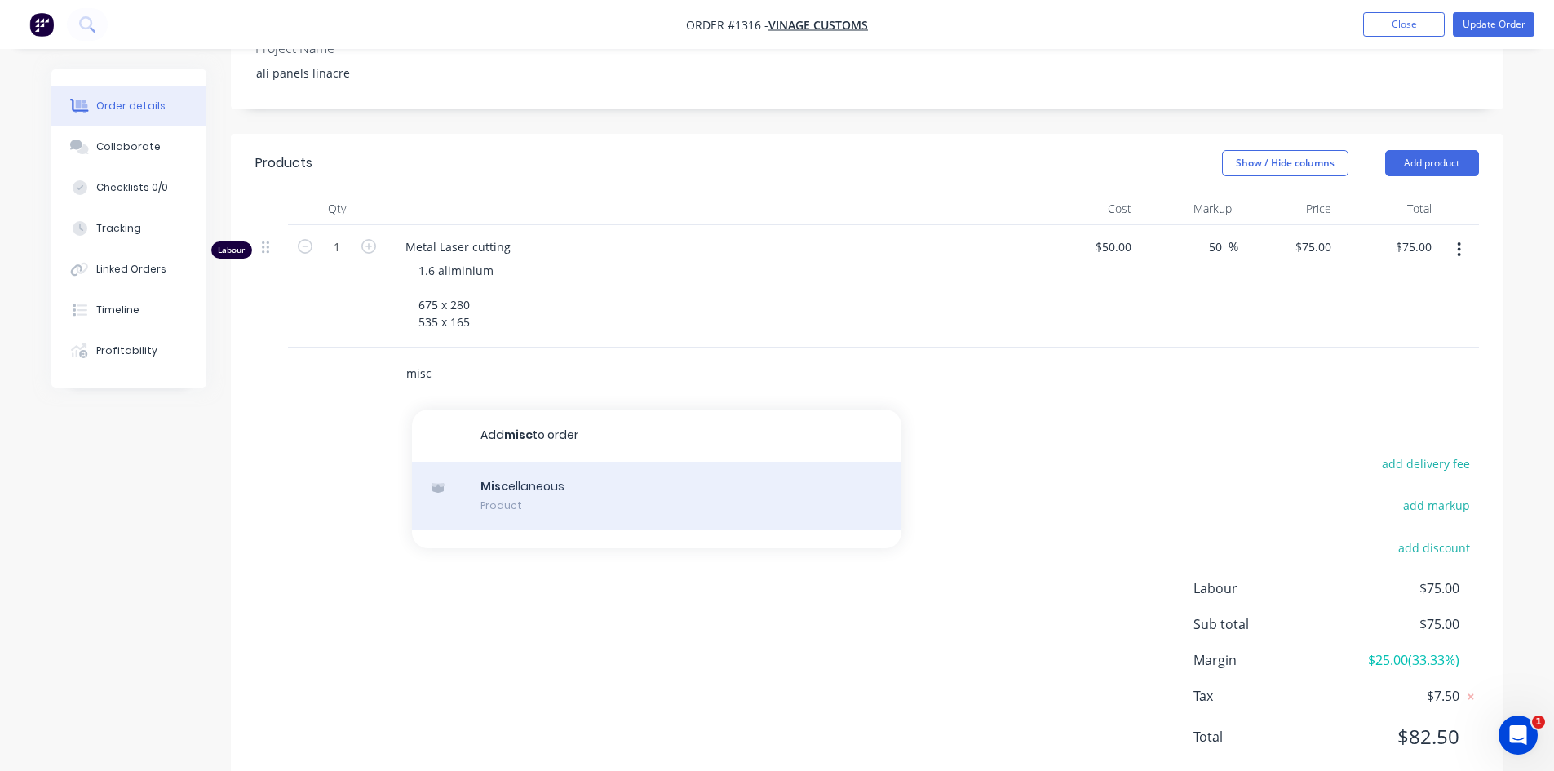
type input "misc"
click at [490, 462] on div "Misc ellaneous Product" at bounding box center [657, 496] width 490 height 69
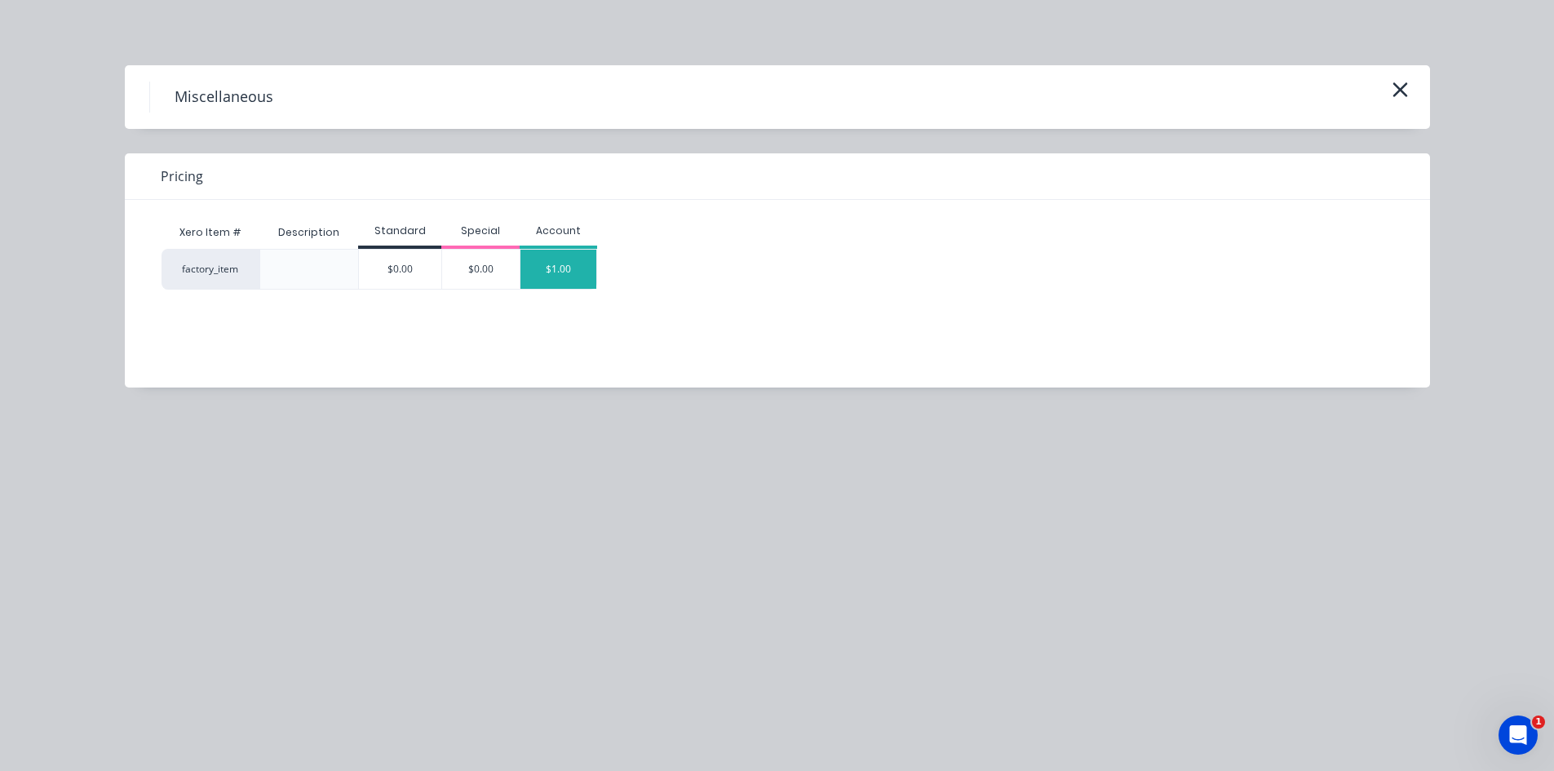
click at [543, 271] on div "$1.00" at bounding box center [559, 269] width 77 height 39
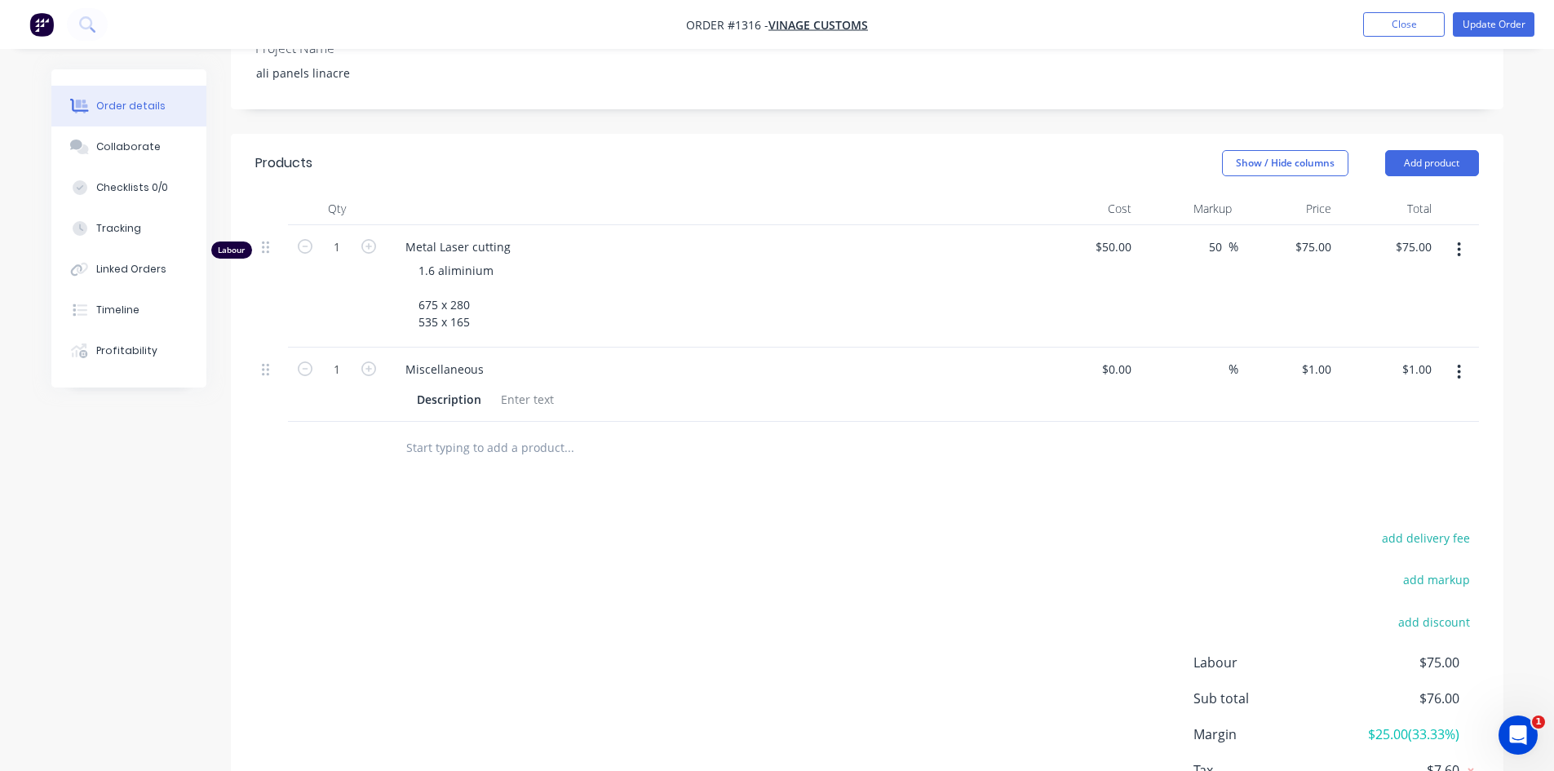
click at [501, 432] on input "text" at bounding box center [569, 448] width 326 height 33
click at [503, 388] on div at bounding box center [527, 400] width 66 height 24
paste div
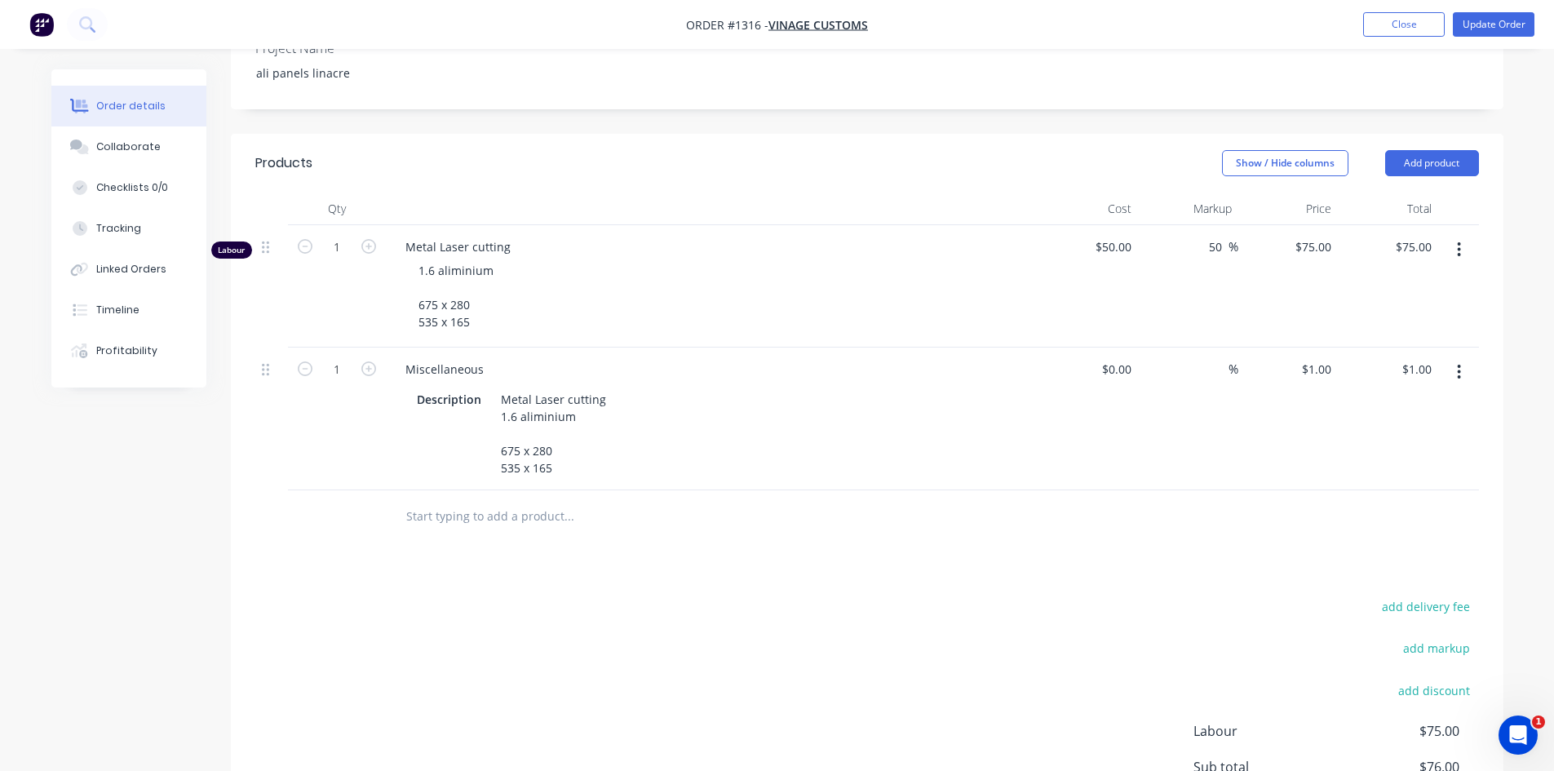
click at [505, 225] on div "Metal Laser cutting 1.6 aliminium 675 x 280 535 x 165" at bounding box center [712, 286] width 653 height 122
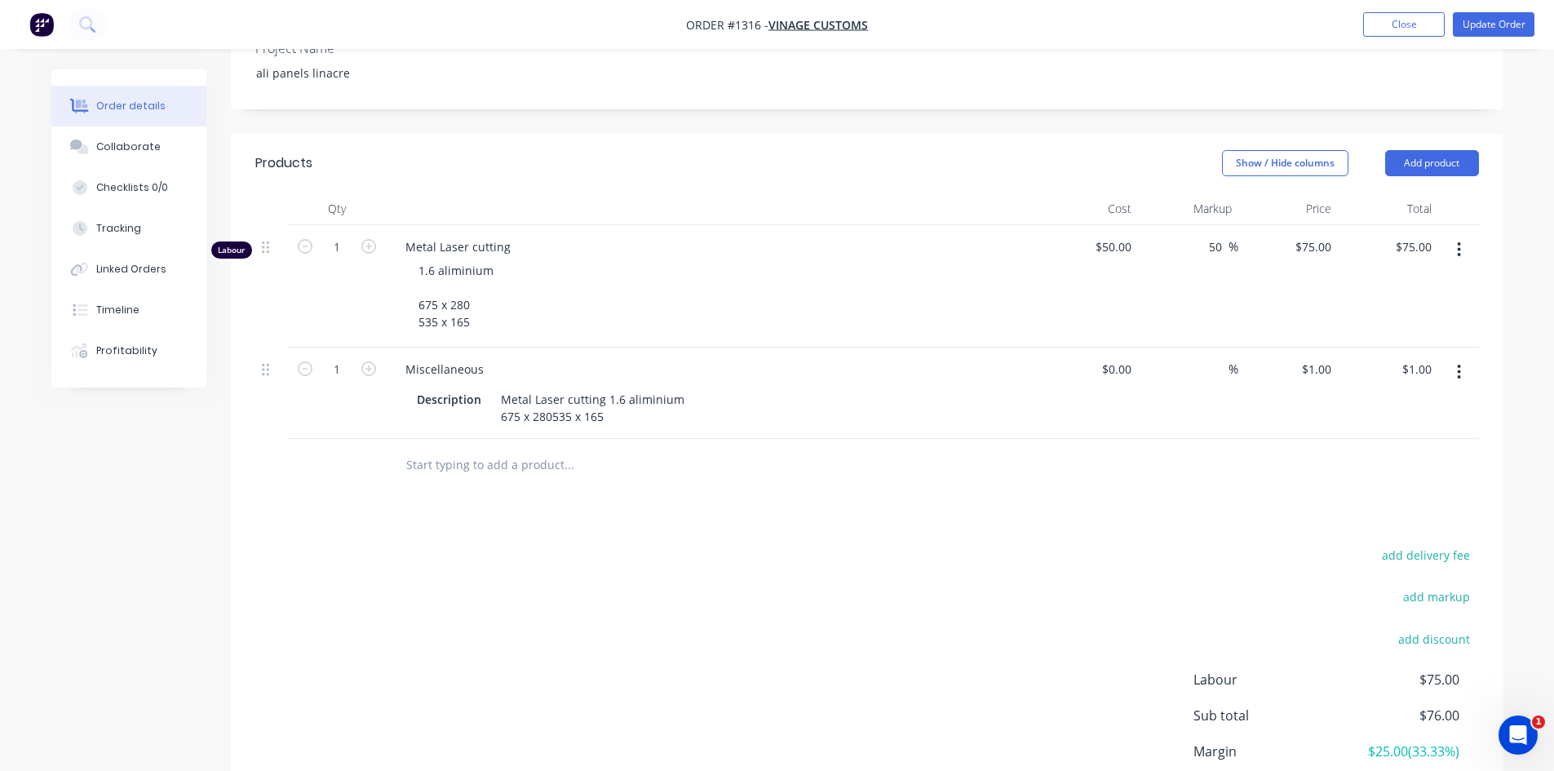
drag, startPoint x: 509, startPoint y: 201, endPoint x: 403, endPoint y: 206, distance: 106.2
click at [403, 238] on div "Metal Laser cutting" at bounding box center [712, 246] width 640 height 17
copy span "Metal Laser cutting"
drag, startPoint x: 492, startPoint y: 321, endPoint x: 397, endPoint y: 320, distance: 95.5
click at [397, 357] on div "Miscellaneous" at bounding box center [444, 369] width 104 height 24
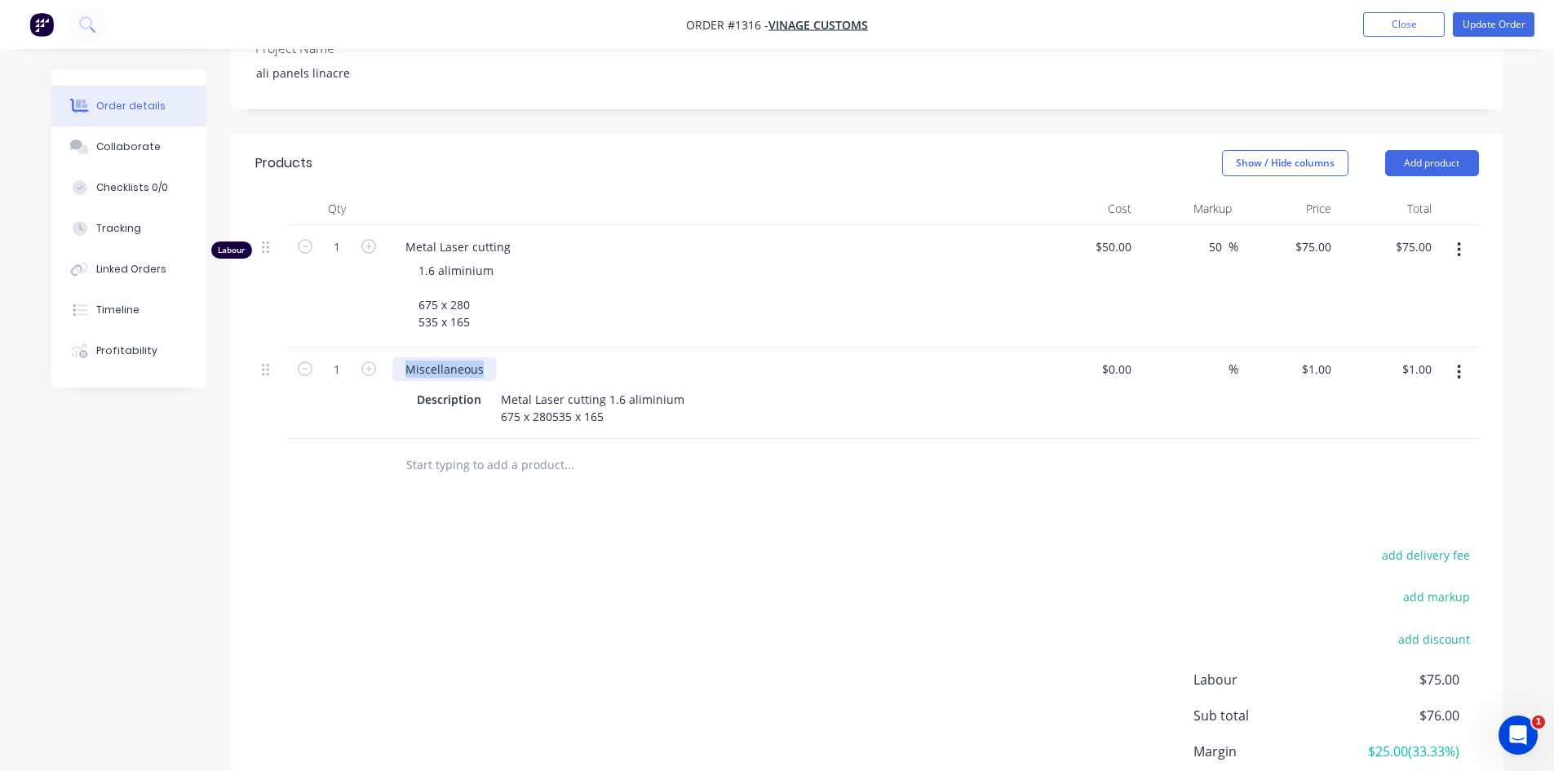
paste div
click at [727, 552] on div "add delivery fee add markup add discount Labour $75.00 Sub total $76.00 Margin …" at bounding box center [867, 701] width 1224 height 315
click at [1457, 241] on icon "button" at bounding box center [1459, 250] width 4 height 18
click at [1395, 379] on div "Delete" at bounding box center [1402, 391] width 126 height 24
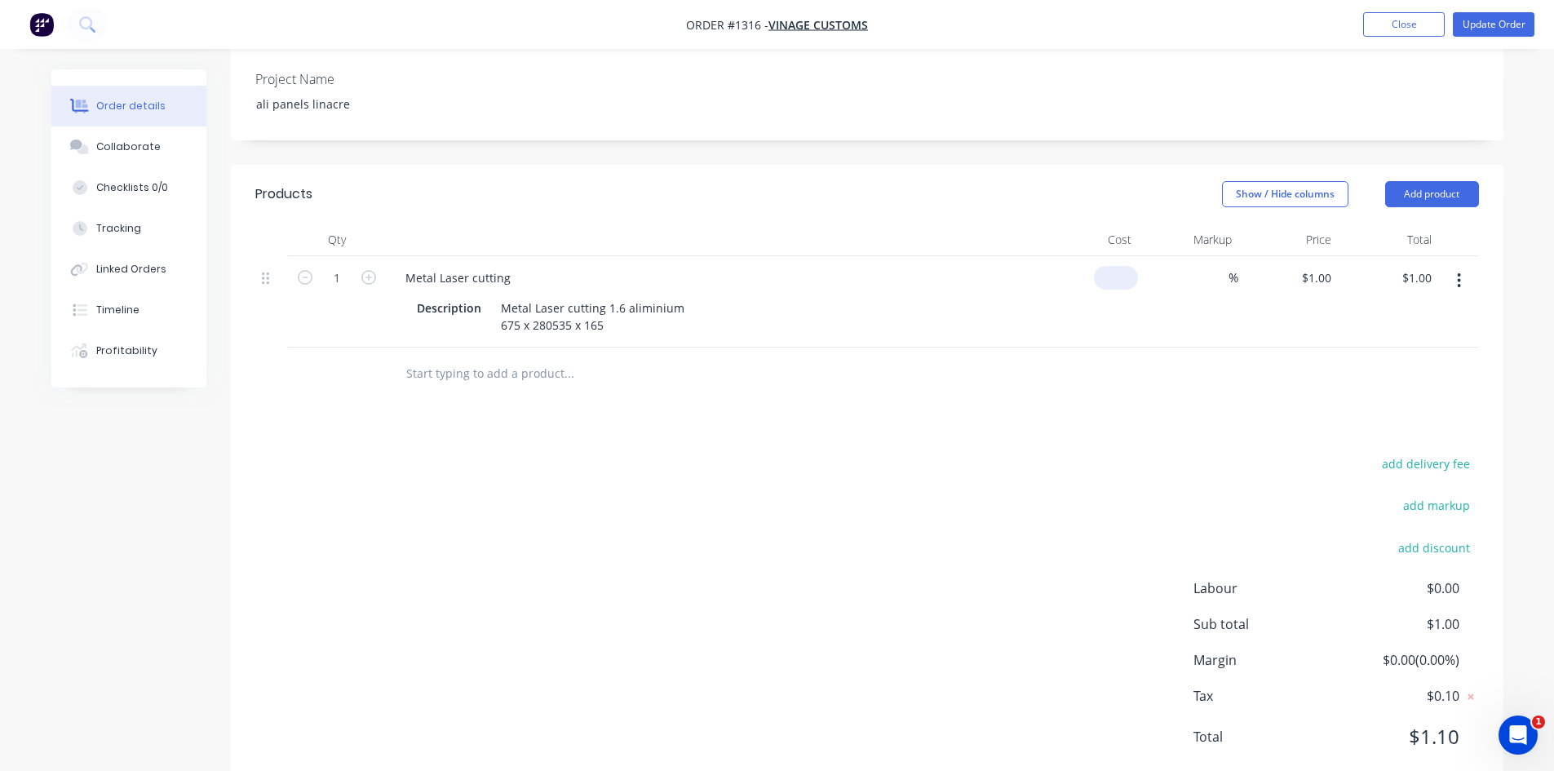
click at [1125, 266] on input at bounding box center [1120, 278] width 38 height 24
type input "$50.00"
click at [1212, 266] on input at bounding box center [1219, 278] width 19 height 24
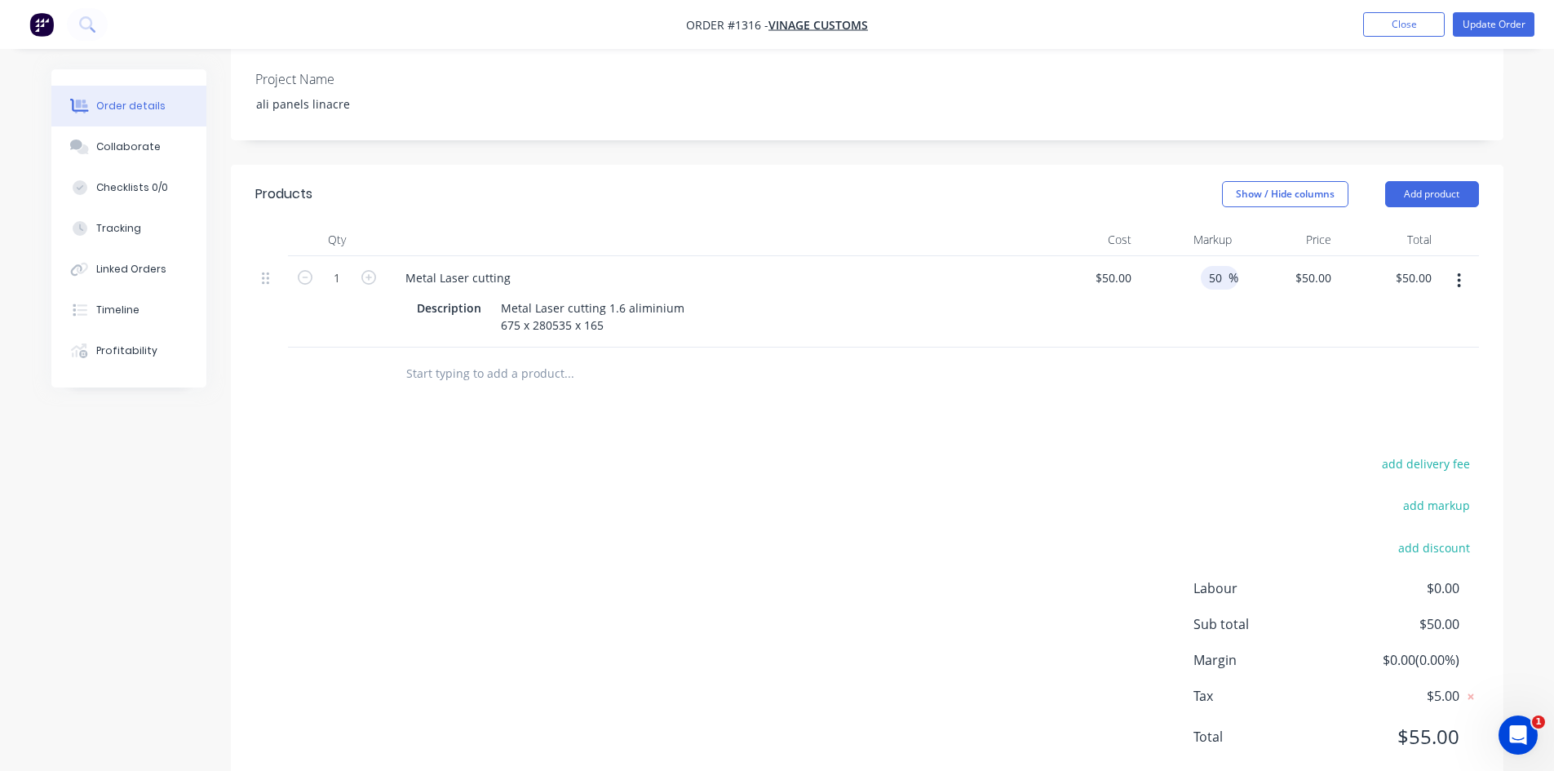
type input "50"
type input "$75.00"
click at [1135, 348] on div at bounding box center [867, 374] width 1224 height 53
click at [550, 296] on div "Metal Laser cutting 1.6 aliminium 675 x 280535 x 165" at bounding box center [592, 316] width 197 height 41
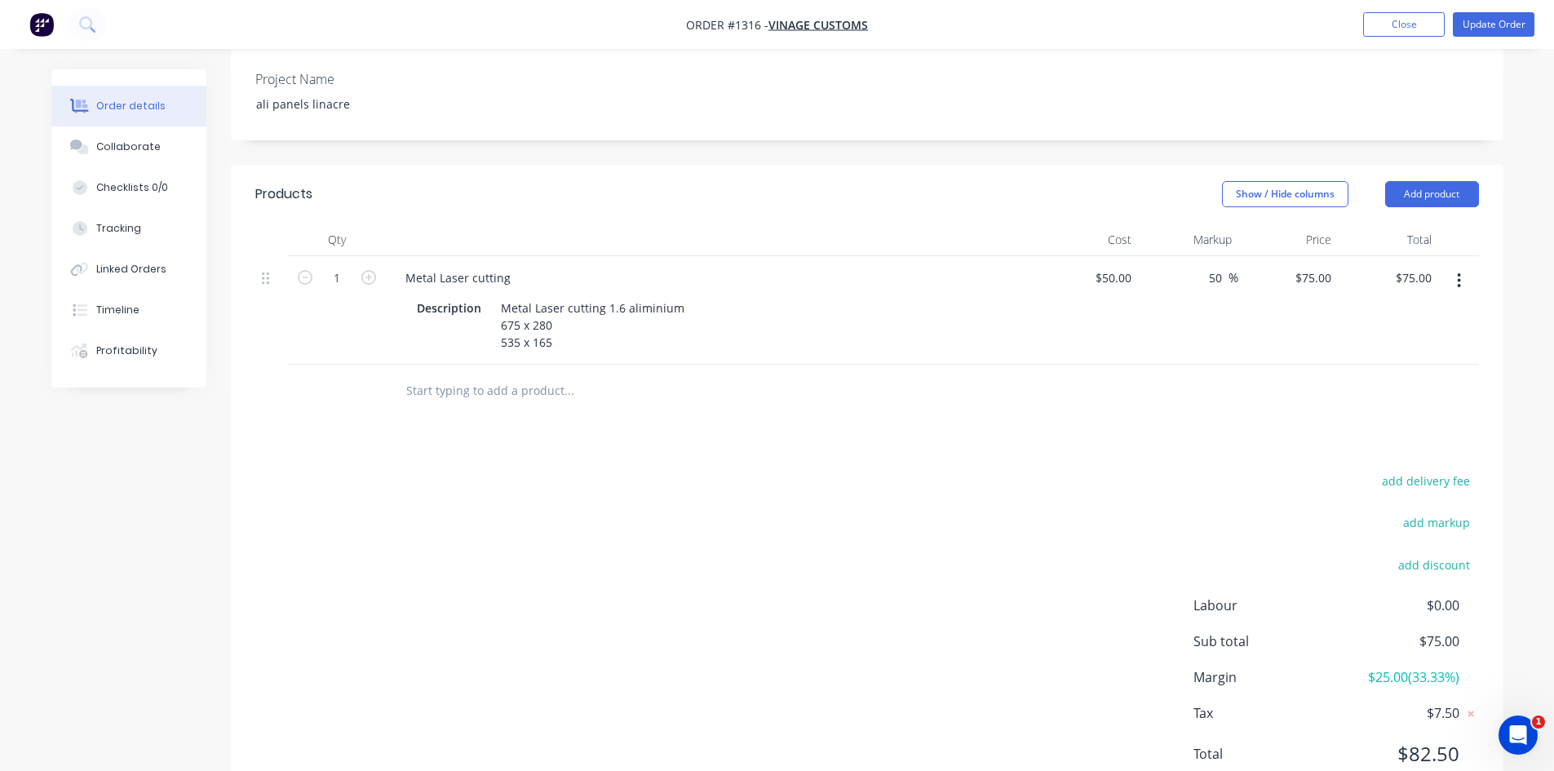
click at [645, 470] on div "add delivery fee add markup add discount Labour $0.00 Sub total $75.00 Margin $…" at bounding box center [867, 627] width 1224 height 315
click at [714, 415] on div "Products Show / Hide columns Add product Qty Cost Markup Price Total 1 Metal La…" at bounding box center [867, 487] width 1273 height 645
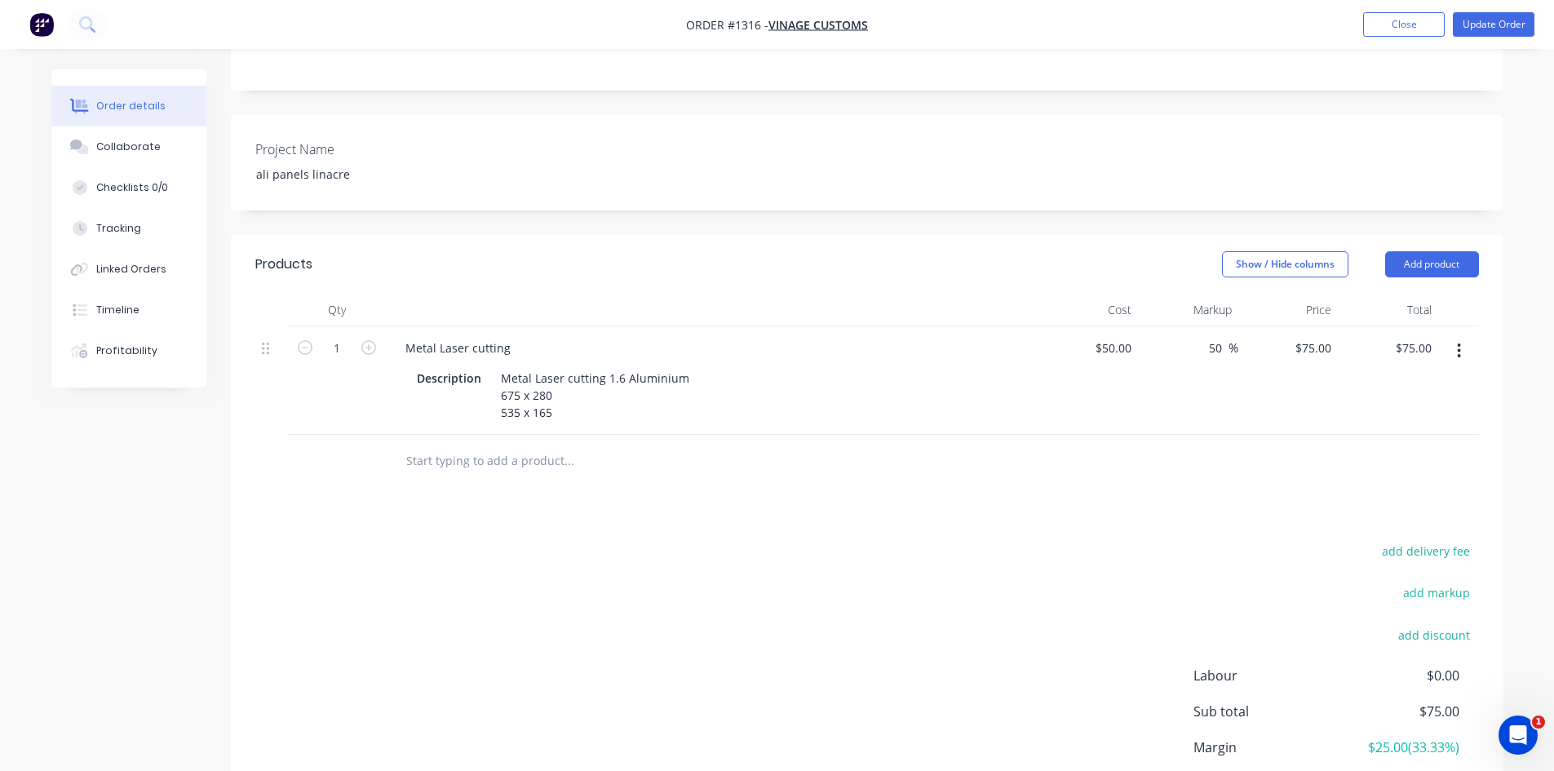
scroll to position [0, 0]
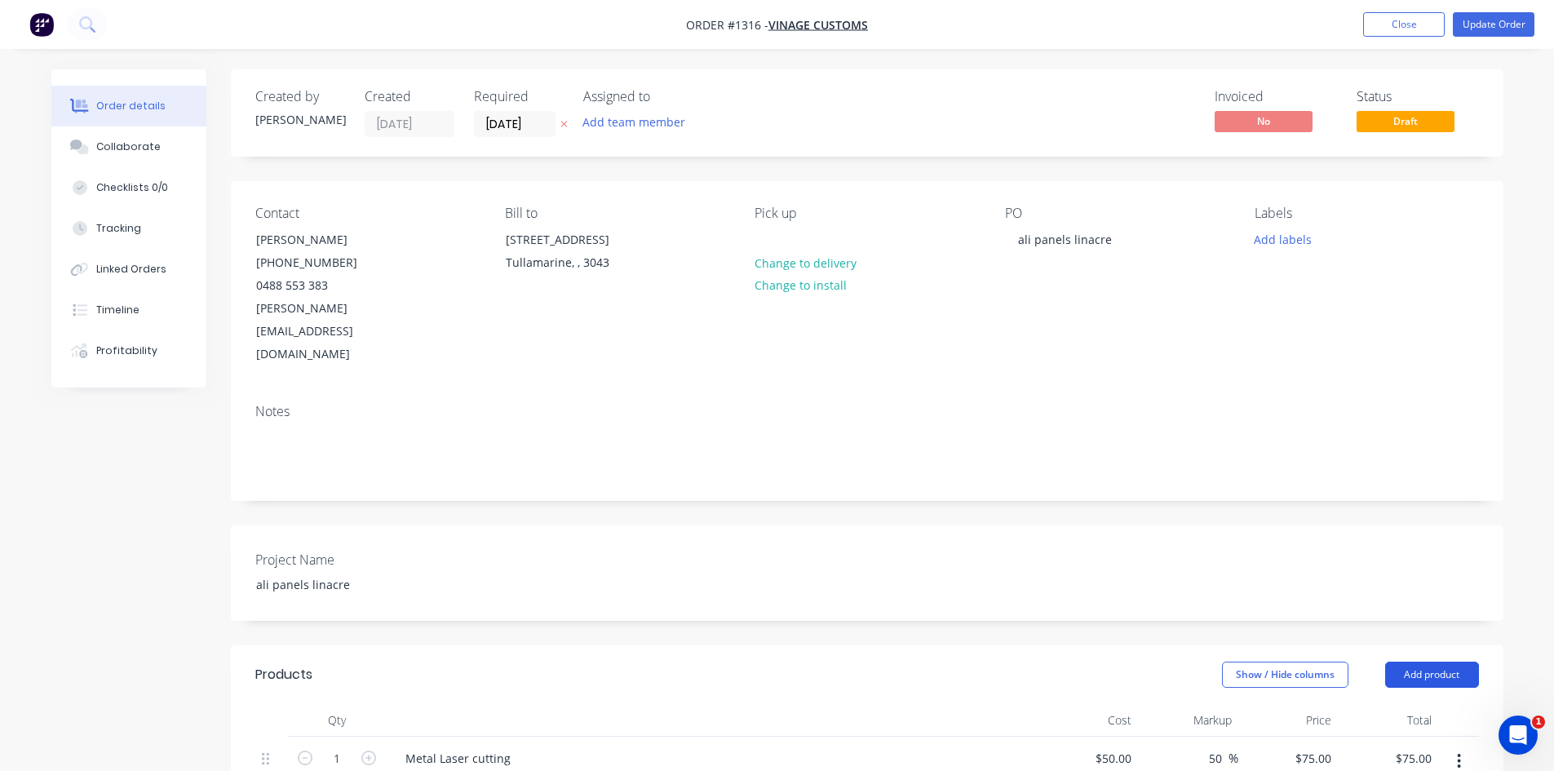
click at [1412, 662] on button "Add product" at bounding box center [1433, 675] width 94 height 26
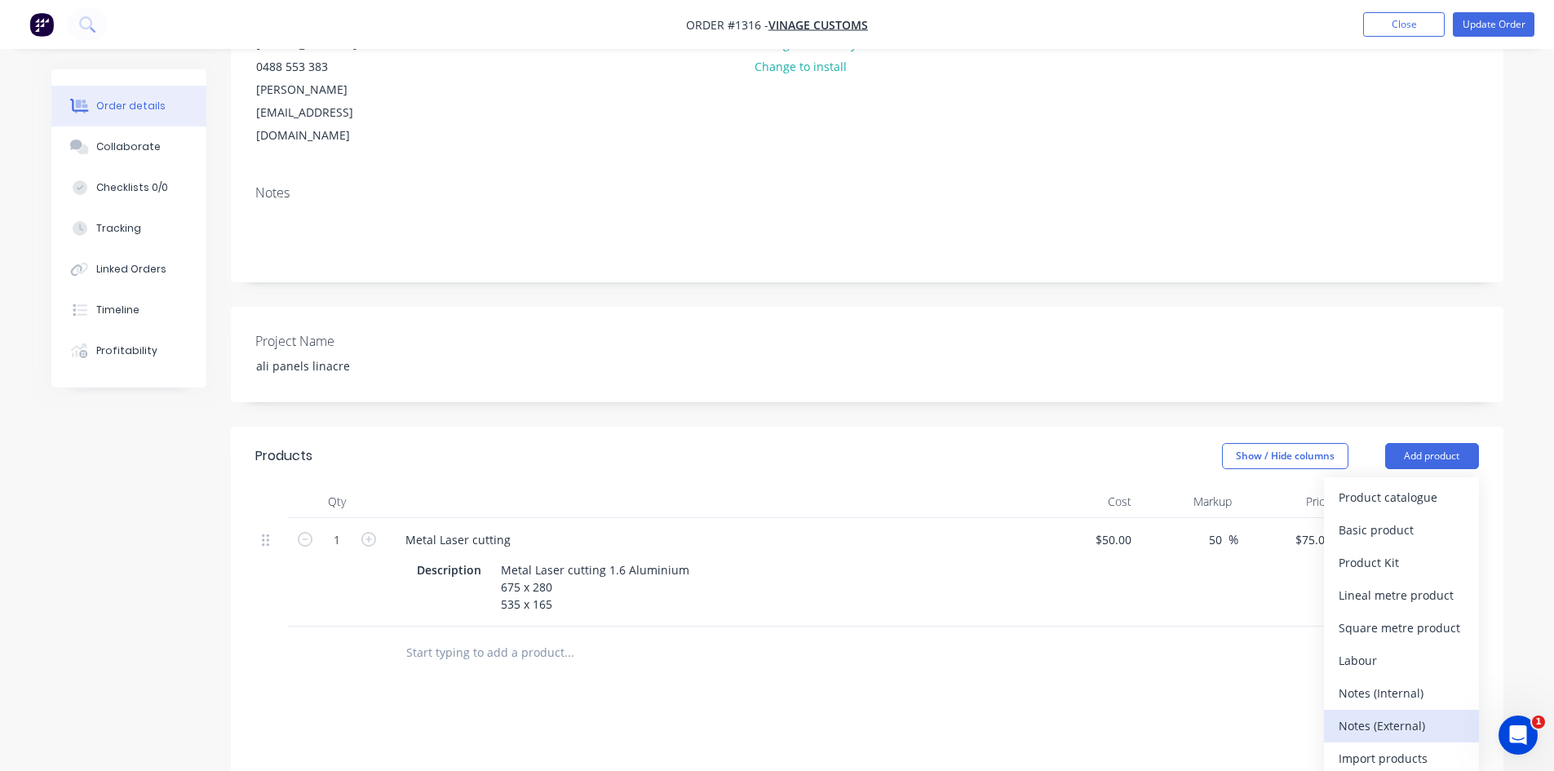
scroll to position [245, 0]
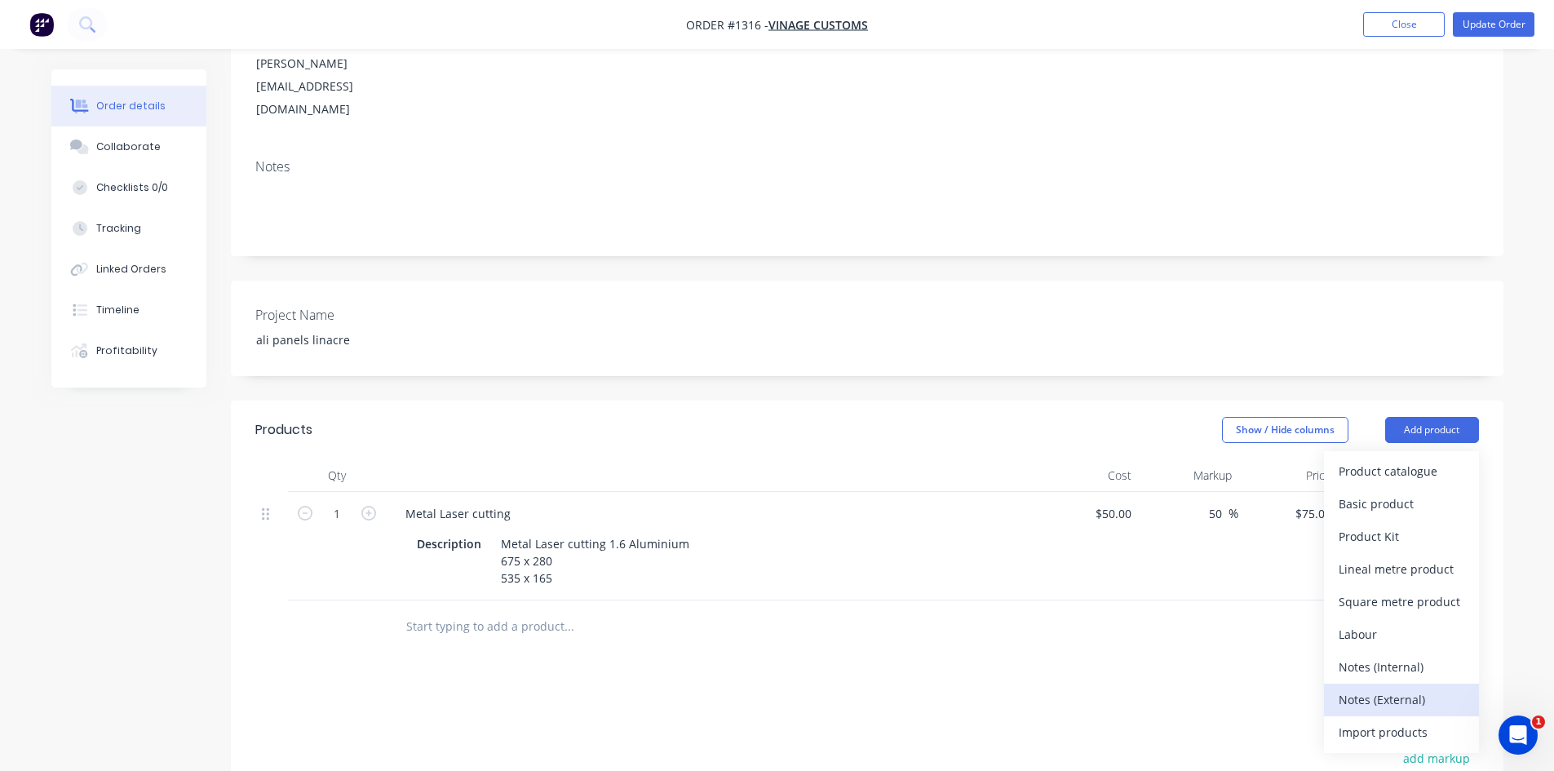
click at [1401, 688] on div "Notes (External)" at bounding box center [1402, 700] width 126 height 24
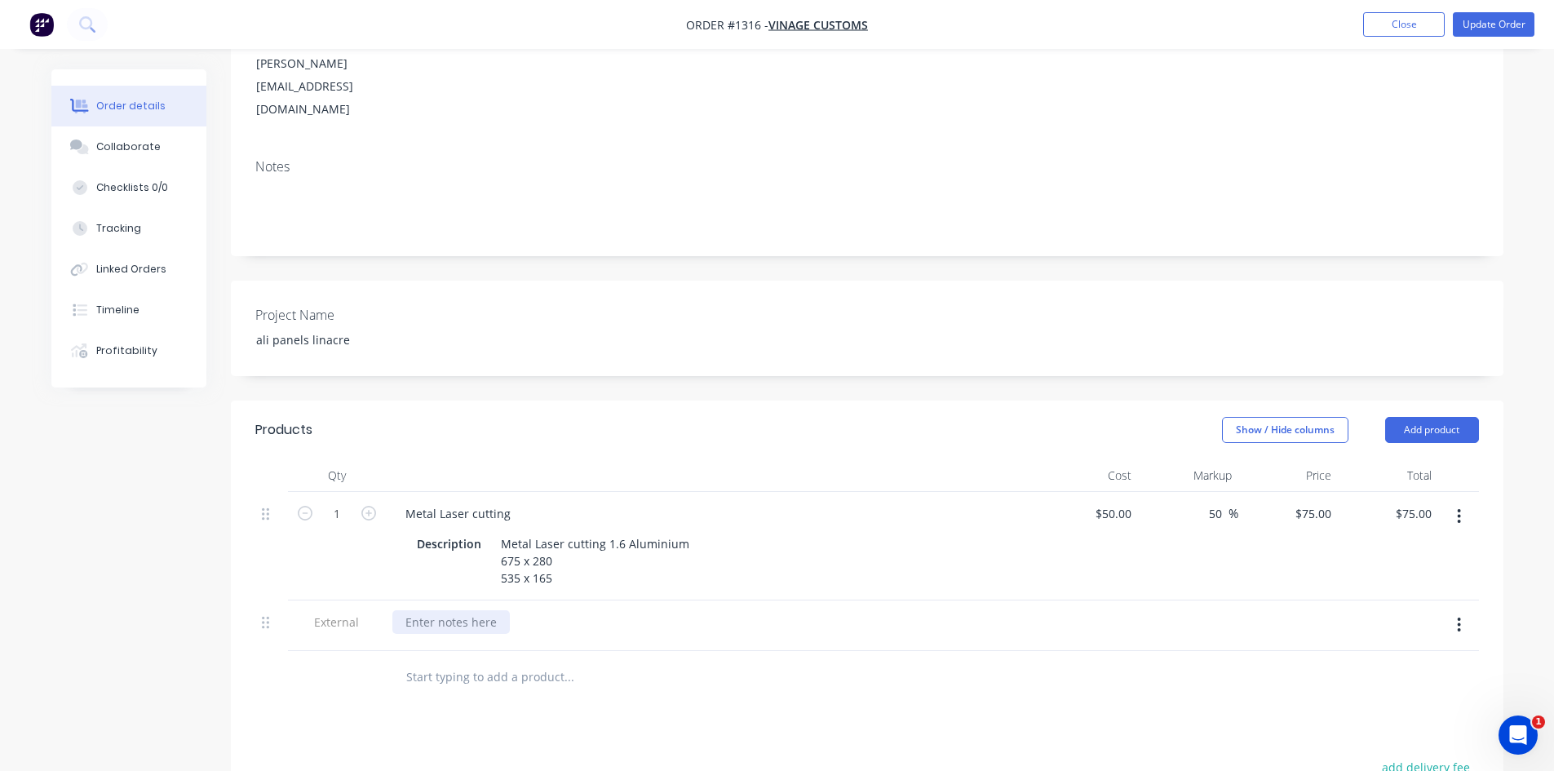
click at [501, 610] on div at bounding box center [451, 622] width 118 height 24
click at [871, 680] on div "Products Show / Hide columns Add product Qty Cost Markup Price Total 1 Metal La…" at bounding box center [867, 748] width 1273 height 695
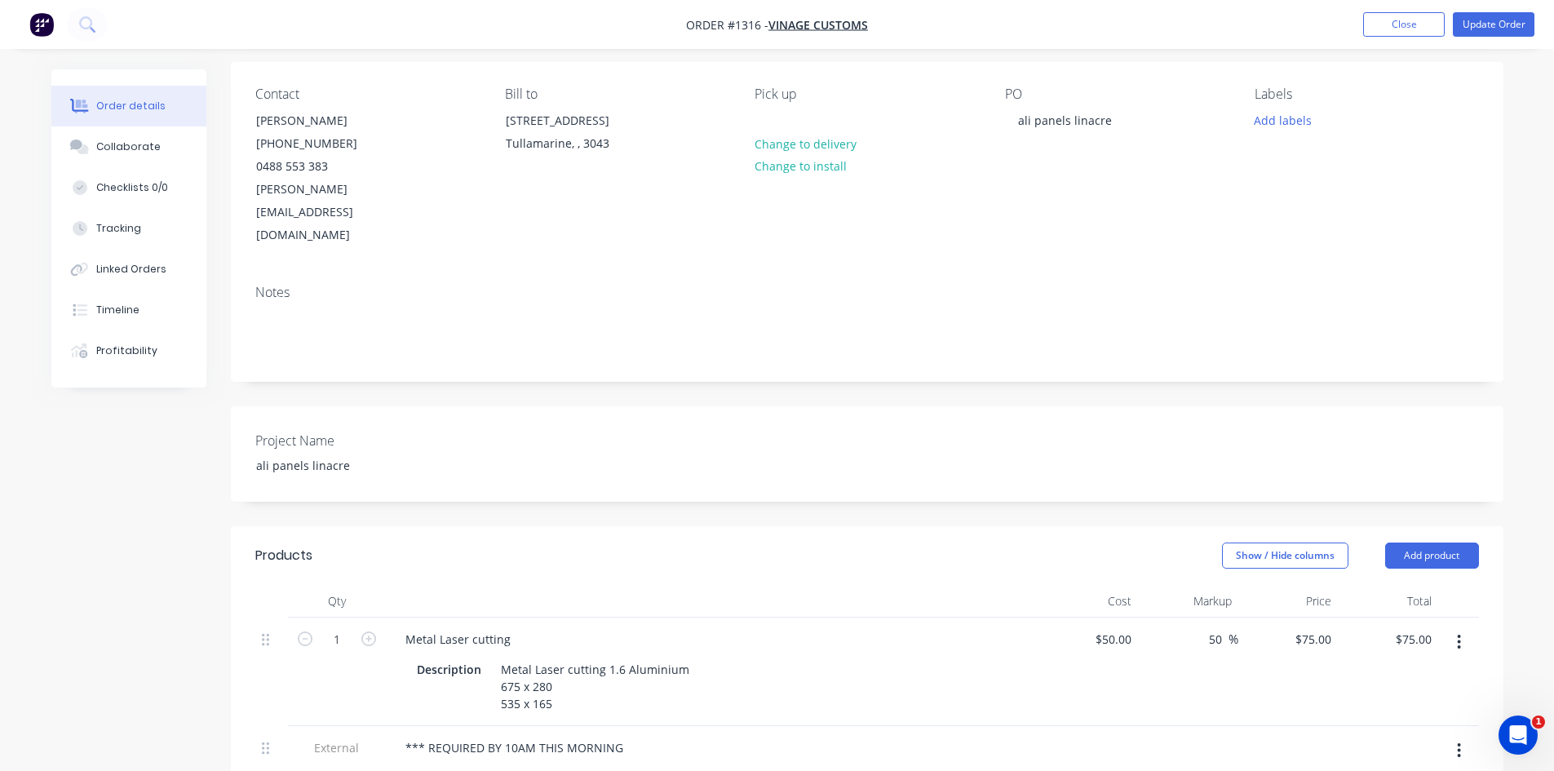
scroll to position [0, 0]
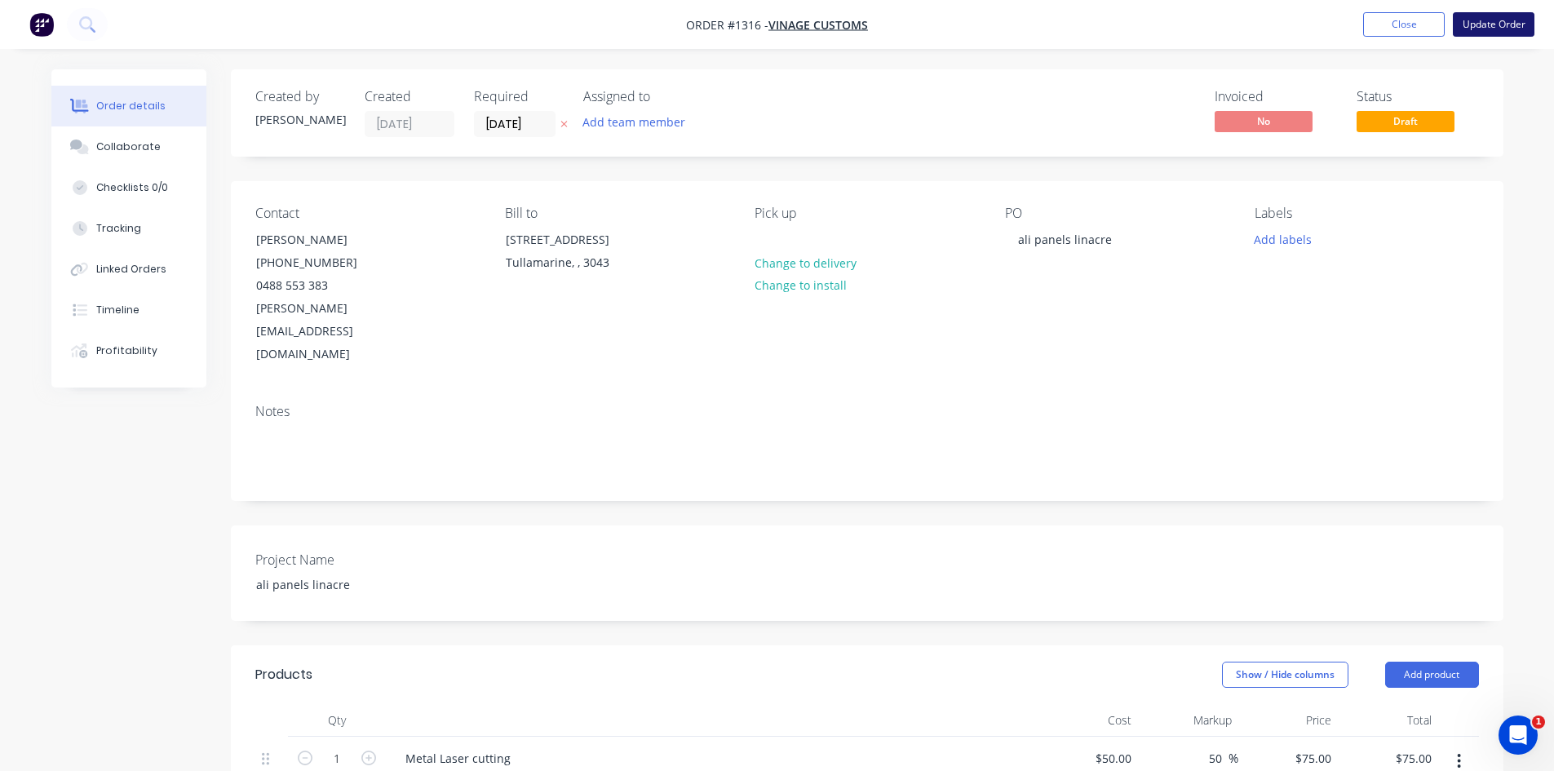
click at [1504, 20] on button "Update Order" at bounding box center [1494, 24] width 82 height 24
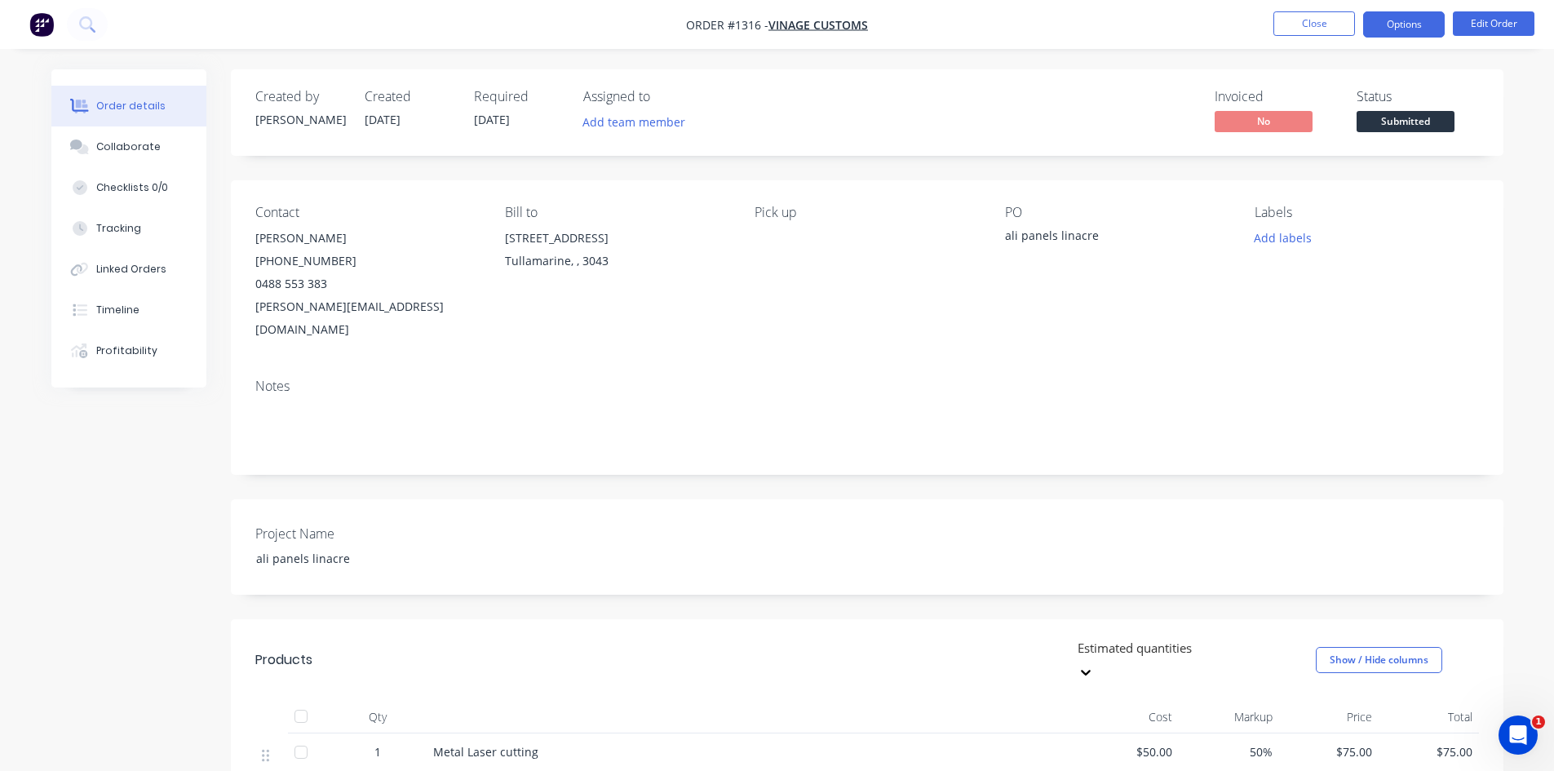
click at [1383, 28] on button "Options" at bounding box center [1405, 24] width 82 height 26
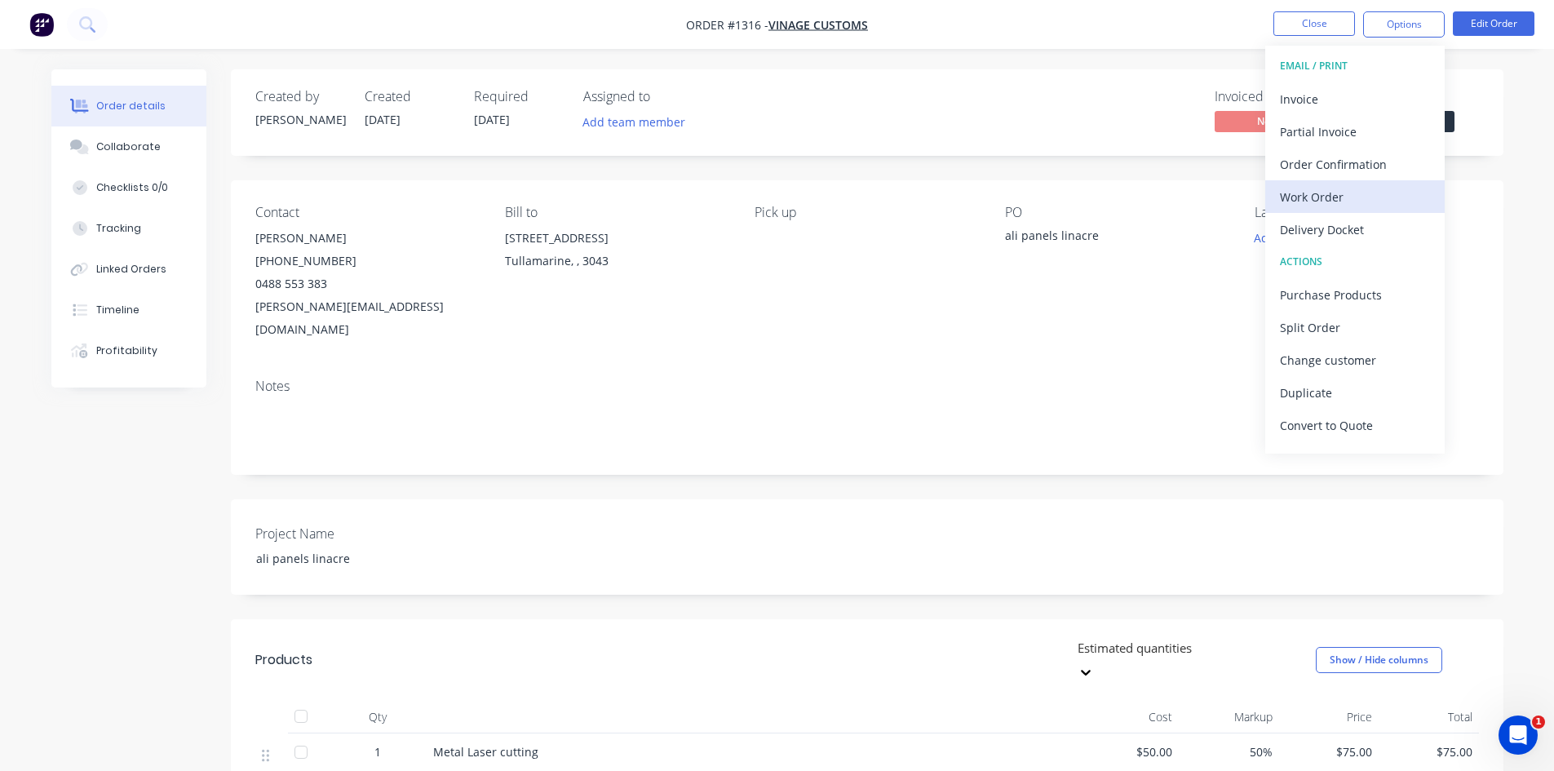
click at [1364, 201] on div "Work Order" at bounding box center [1355, 197] width 150 height 24
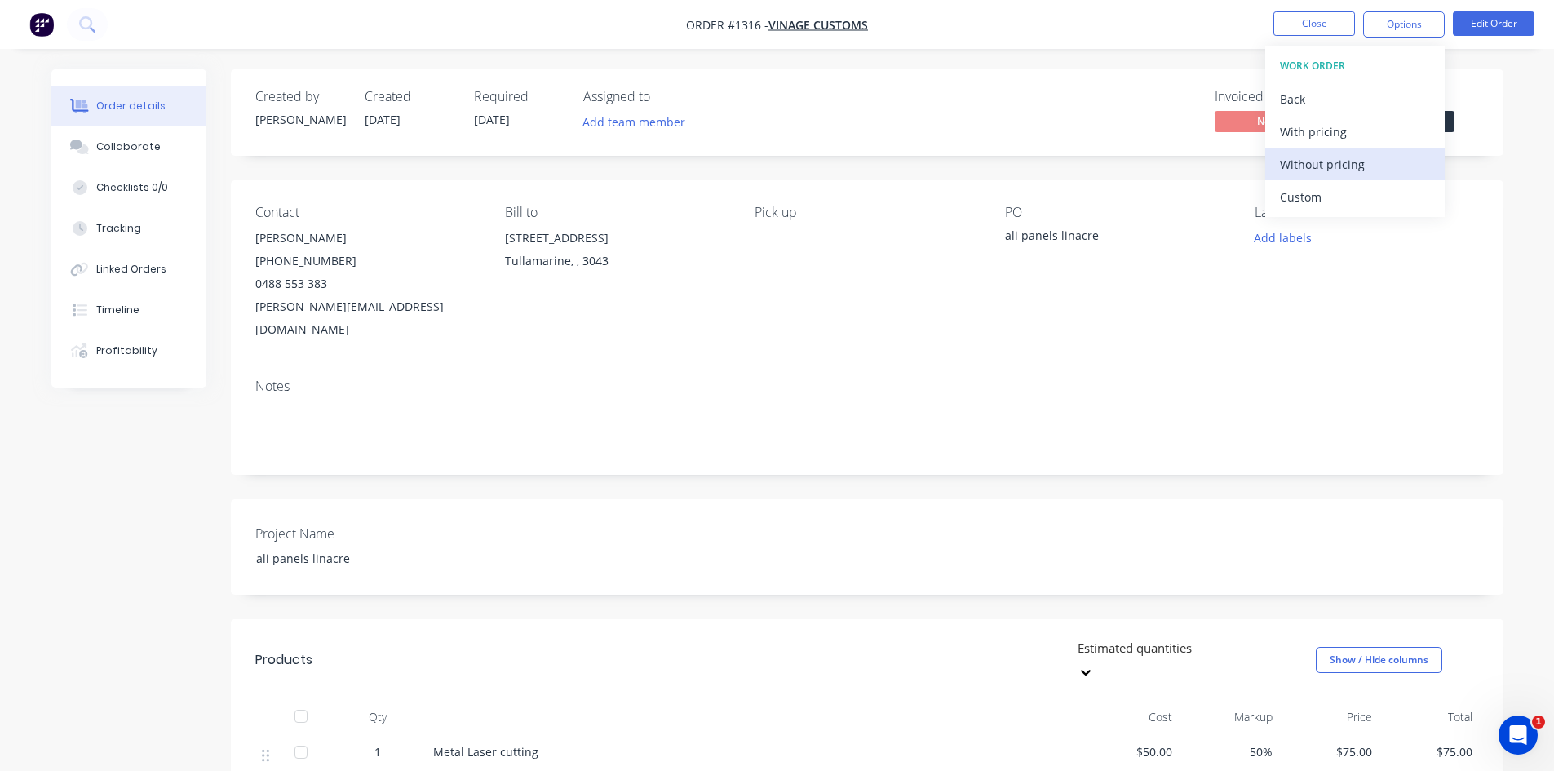
click at [1356, 171] on div "Without pricing" at bounding box center [1355, 165] width 150 height 24
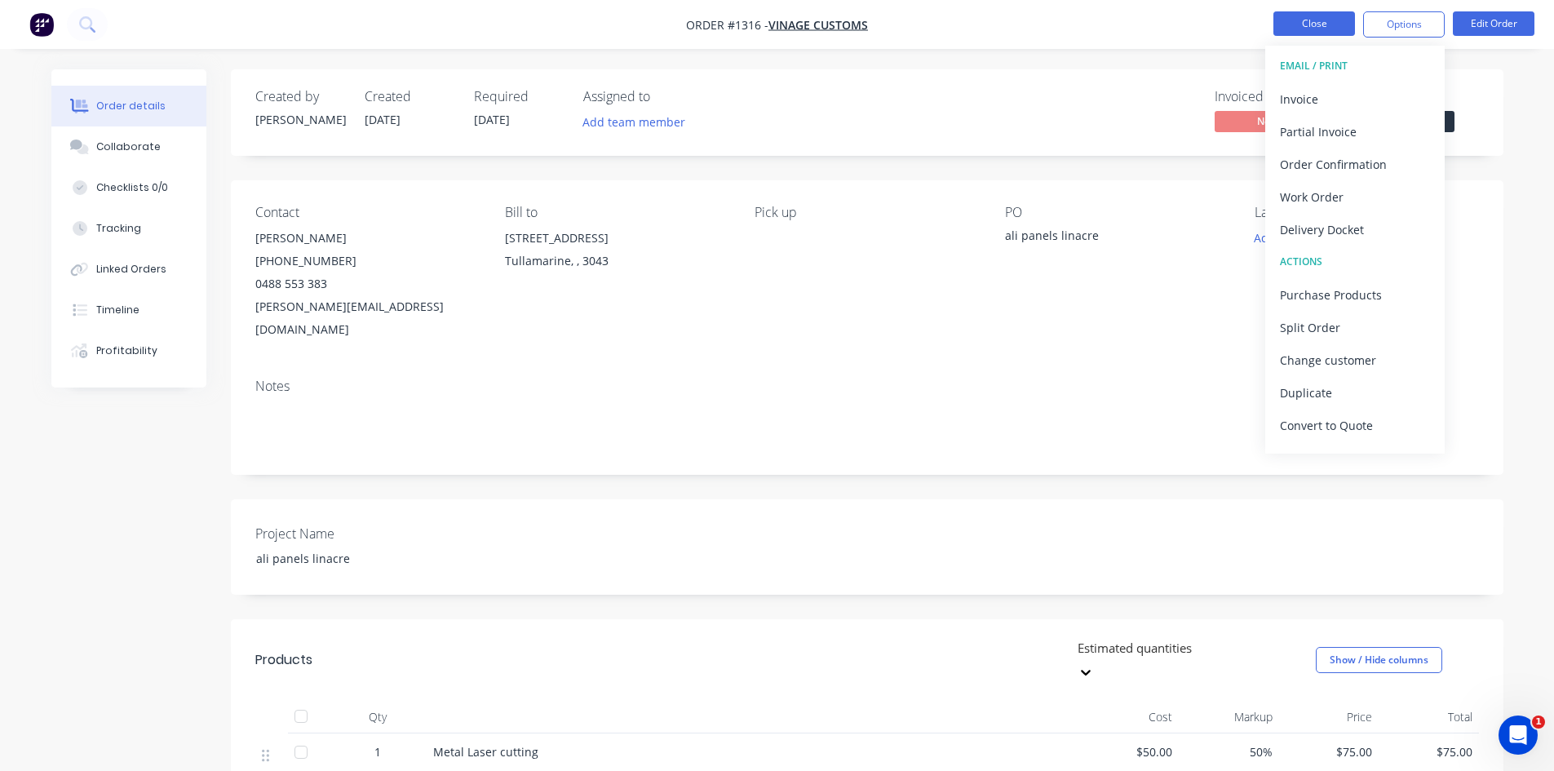
click at [1279, 35] on button "Close" at bounding box center [1315, 23] width 82 height 24
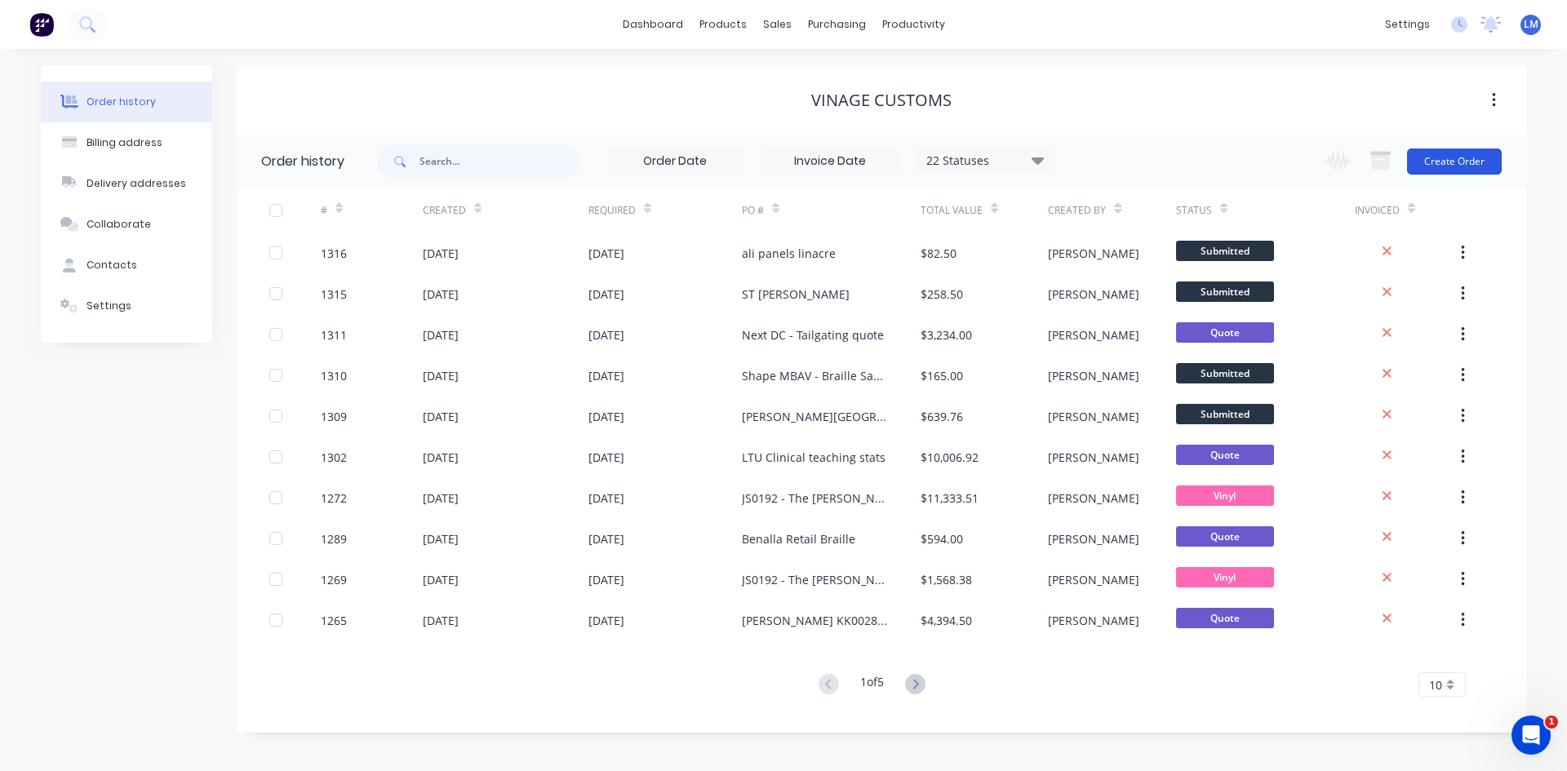
click at [1449, 160] on button "Create Order" at bounding box center [1454, 162] width 95 height 26
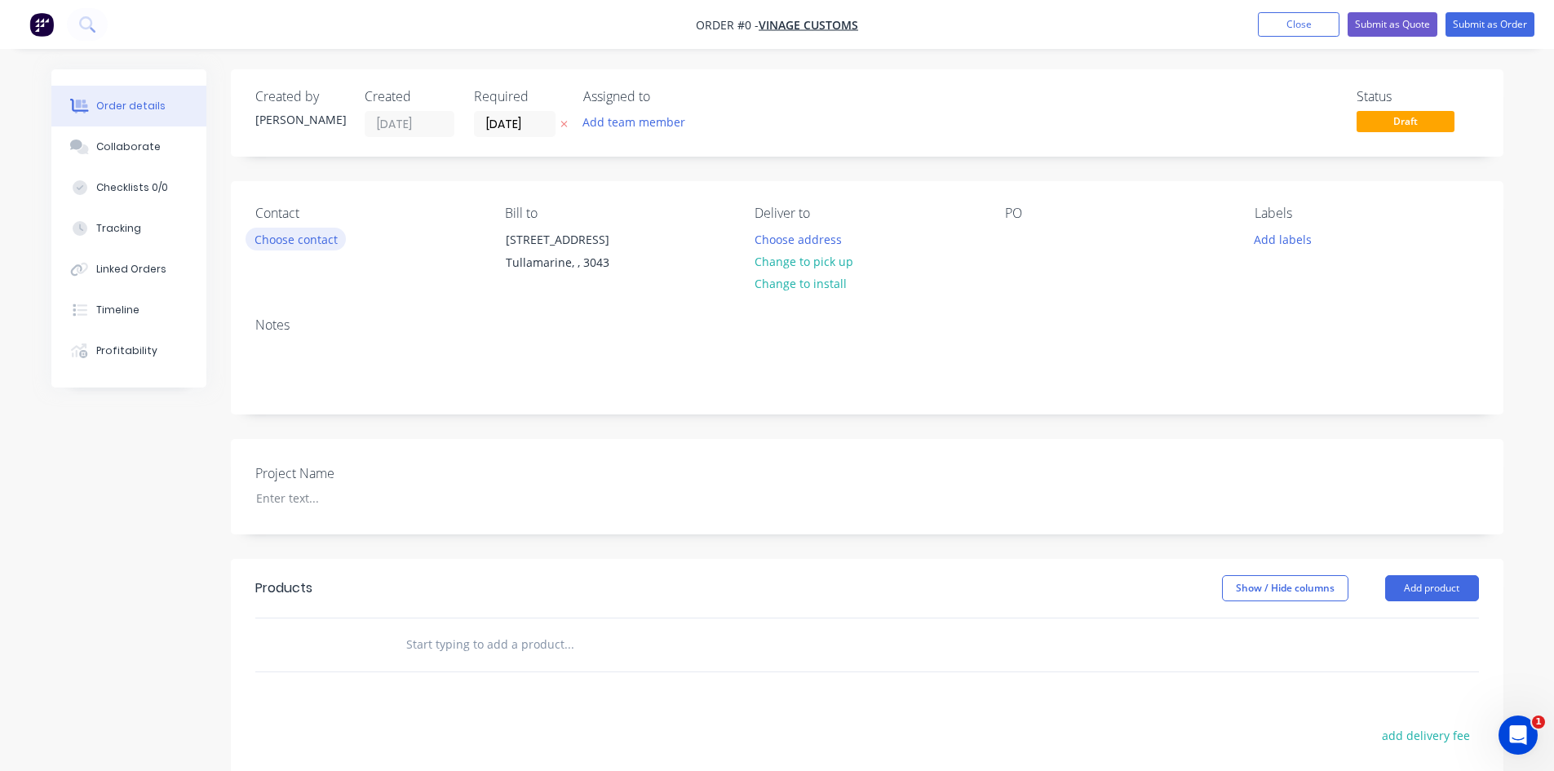
click at [319, 233] on button "Choose contact" at bounding box center [296, 239] width 100 height 22
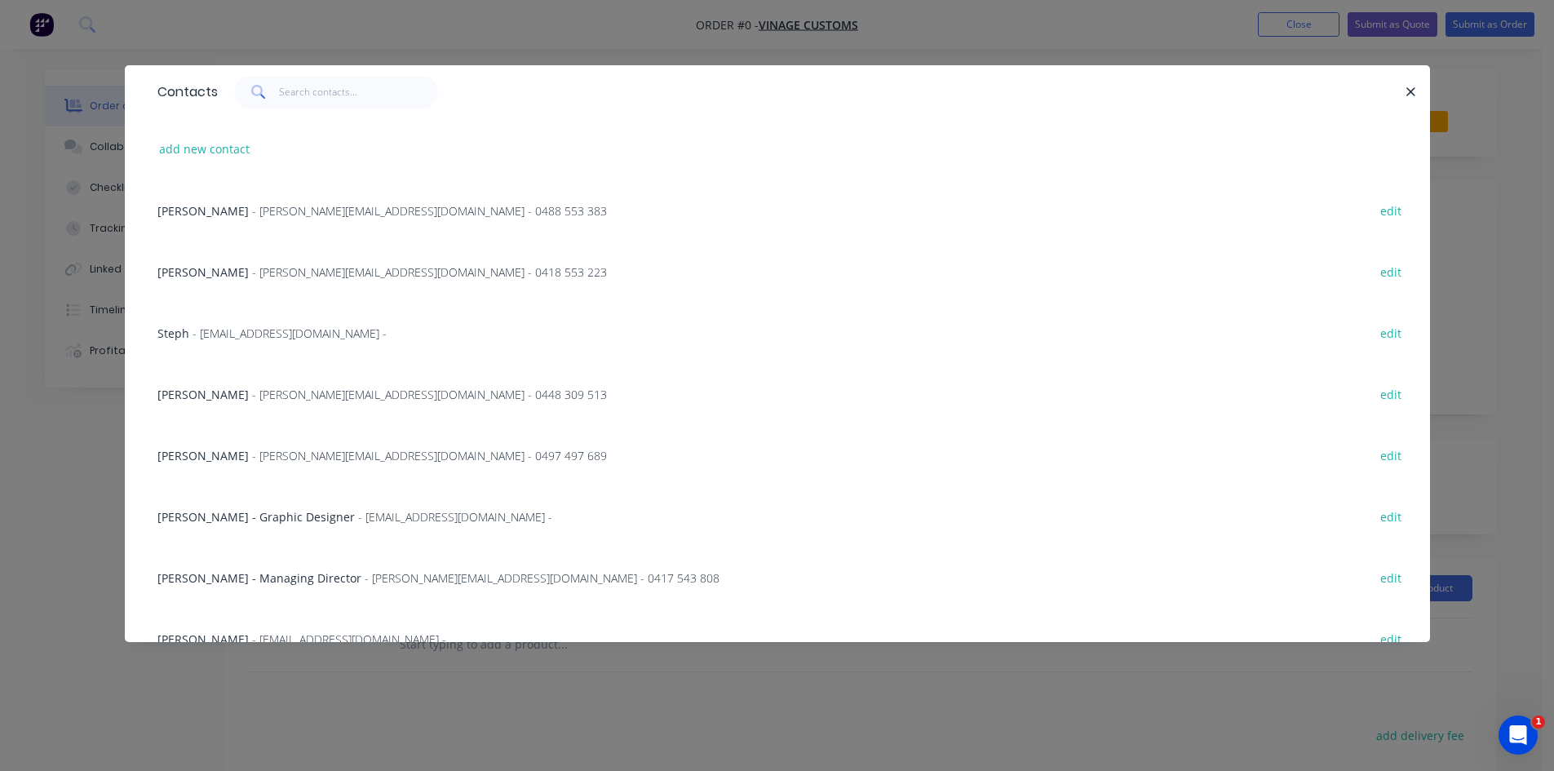
click at [302, 221] on div "[PERSON_NAME] - [PERSON_NAME][EMAIL_ADDRESS][DOMAIN_NAME] - 0488 553 383 edit" at bounding box center [777, 210] width 1257 height 61
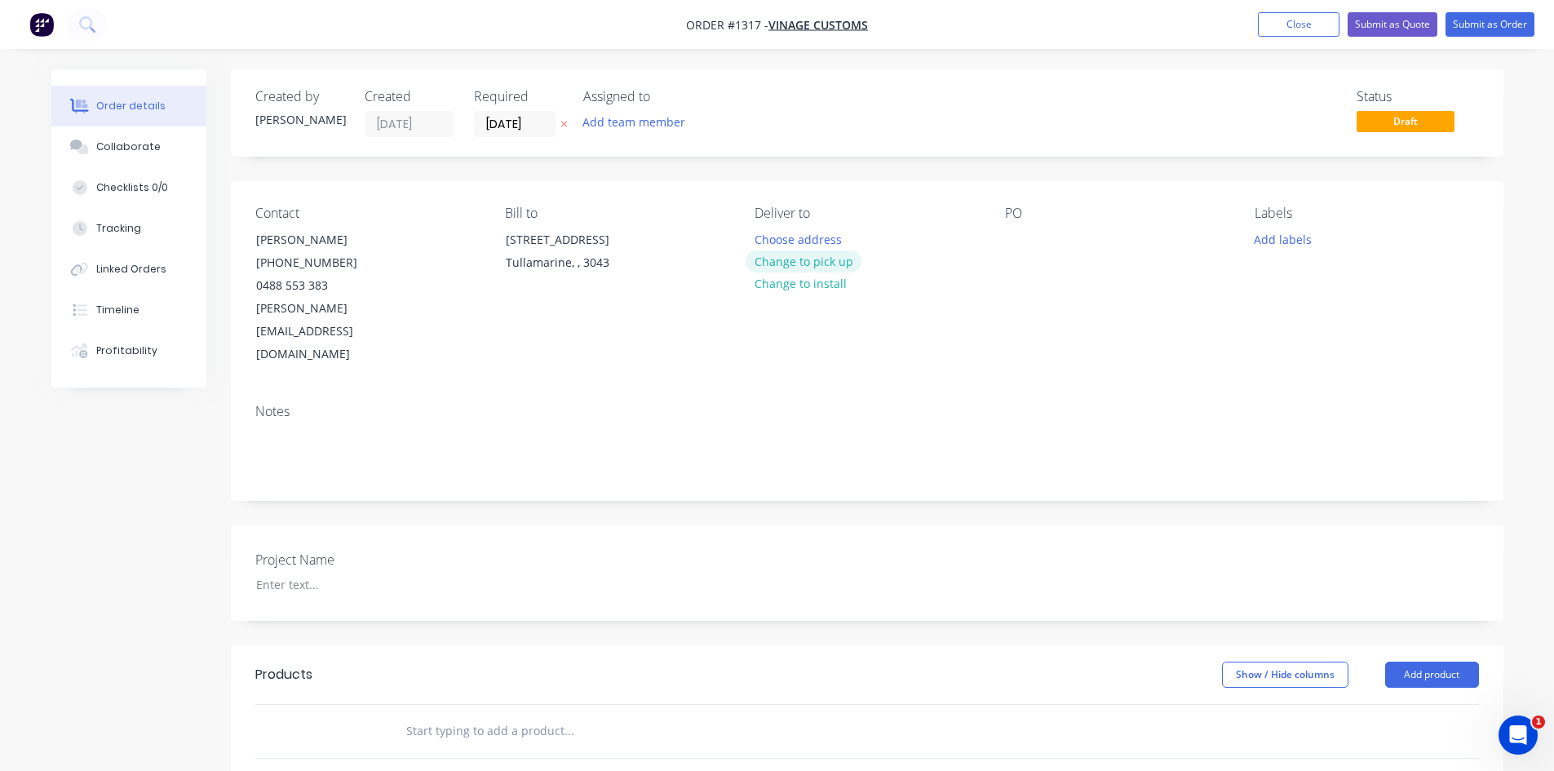
click at [851, 259] on button "Change to pick up" at bounding box center [804, 262] width 116 height 22
click at [1033, 247] on div "PO" at bounding box center [1117, 286] width 224 height 161
click at [1018, 243] on div at bounding box center [1018, 240] width 26 height 24
paste div
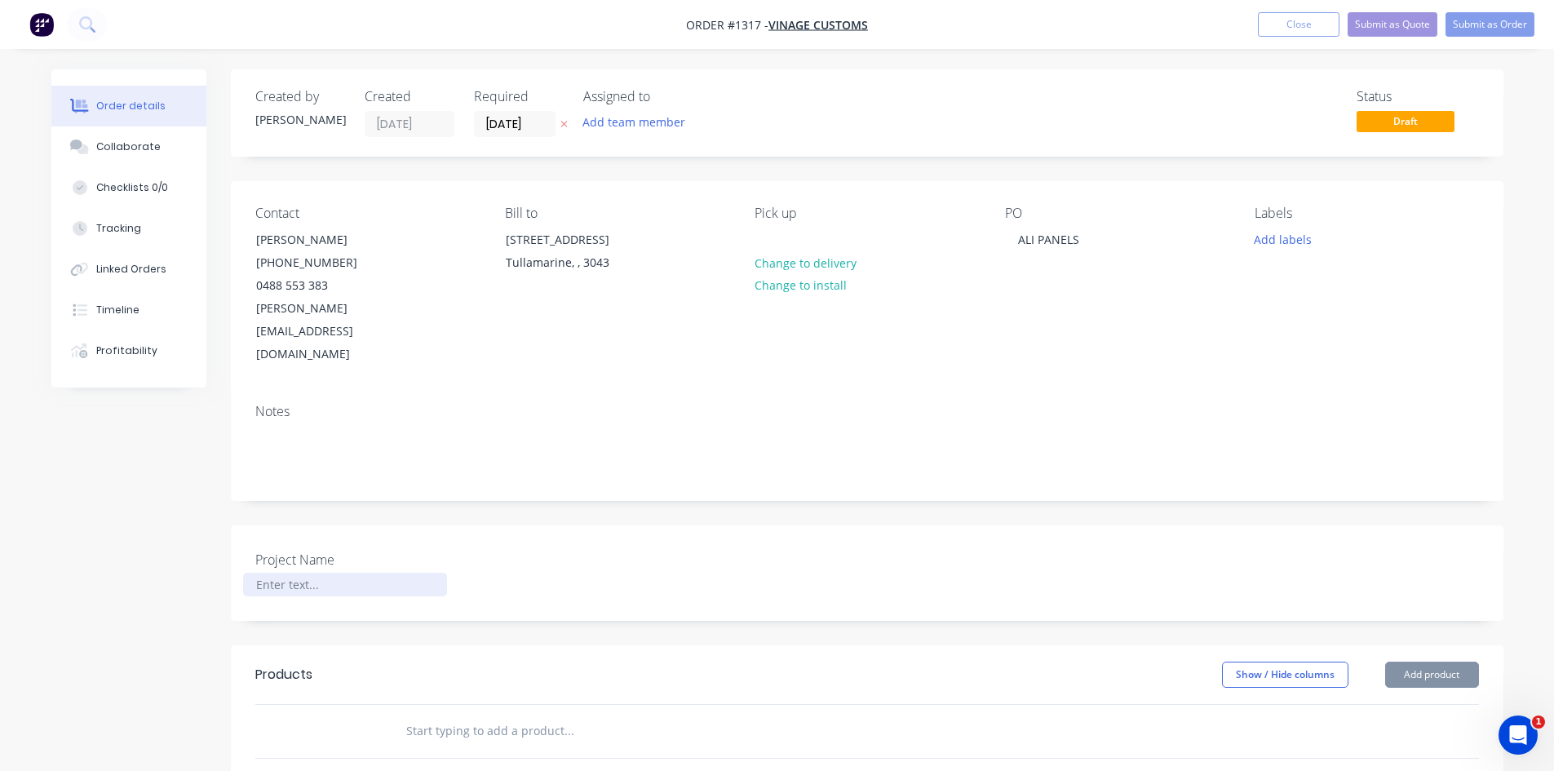
click at [321, 573] on div at bounding box center [345, 585] width 204 height 24
paste div
click at [414, 715] on input "text" at bounding box center [569, 731] width 326 height 33
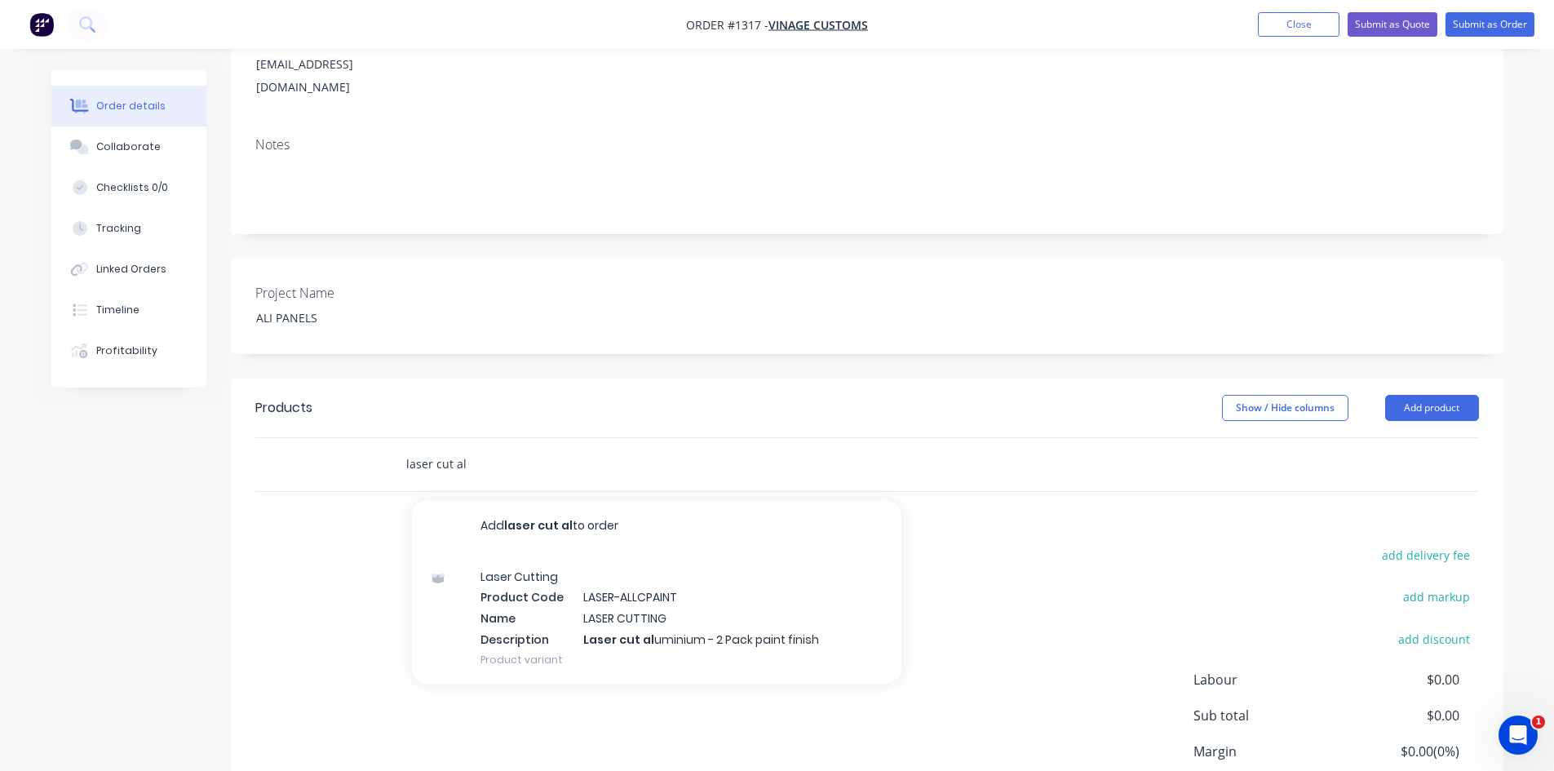
scroll to position [358, 0]
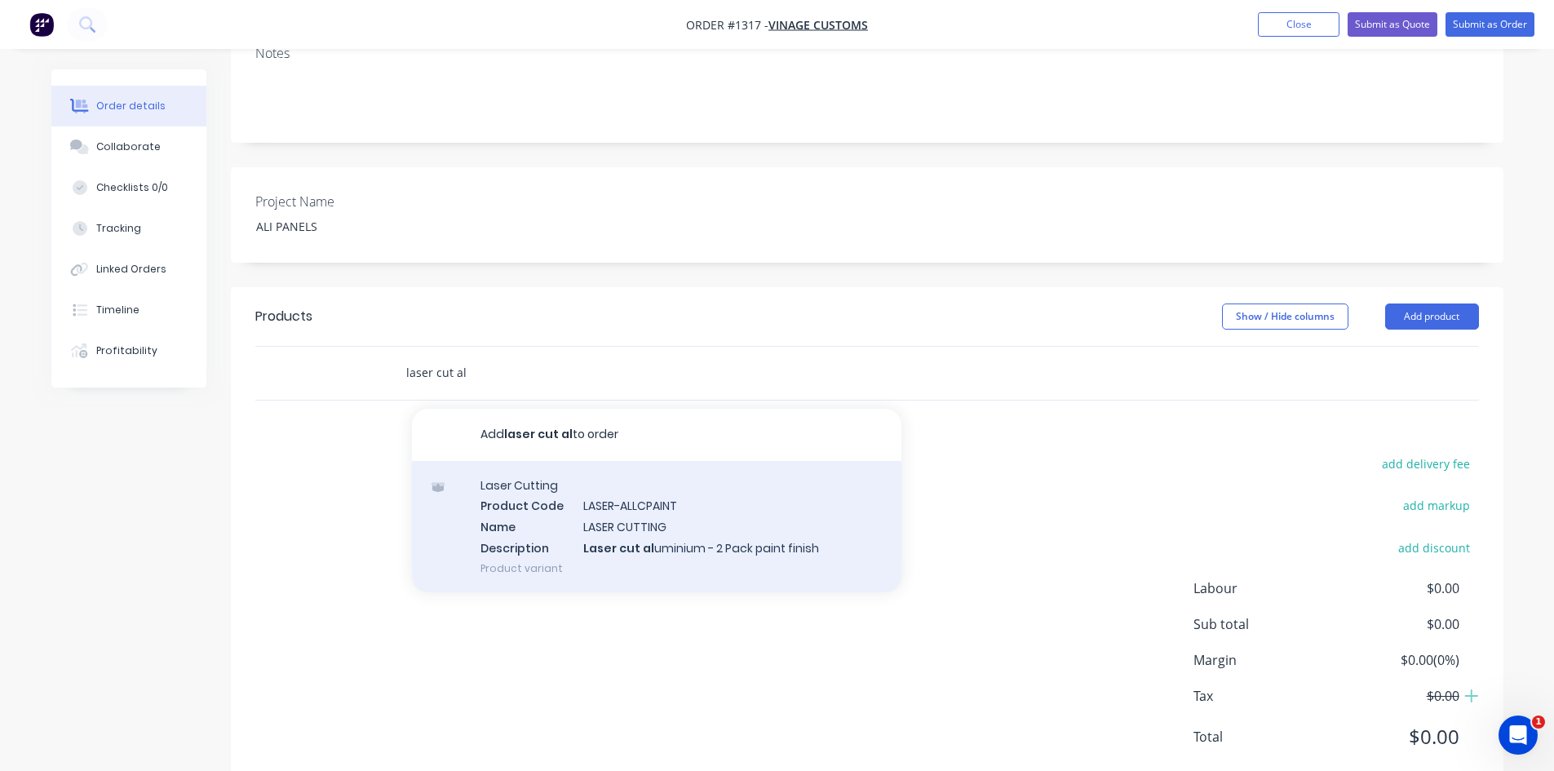
type input "laser cut al"
click at [634, 474] on div "Laser Cutting Product Code LASER-ALLCPAINT Name LASER CUTTING Description Laser…" at bounding box center [657, 526] width 490 height 131
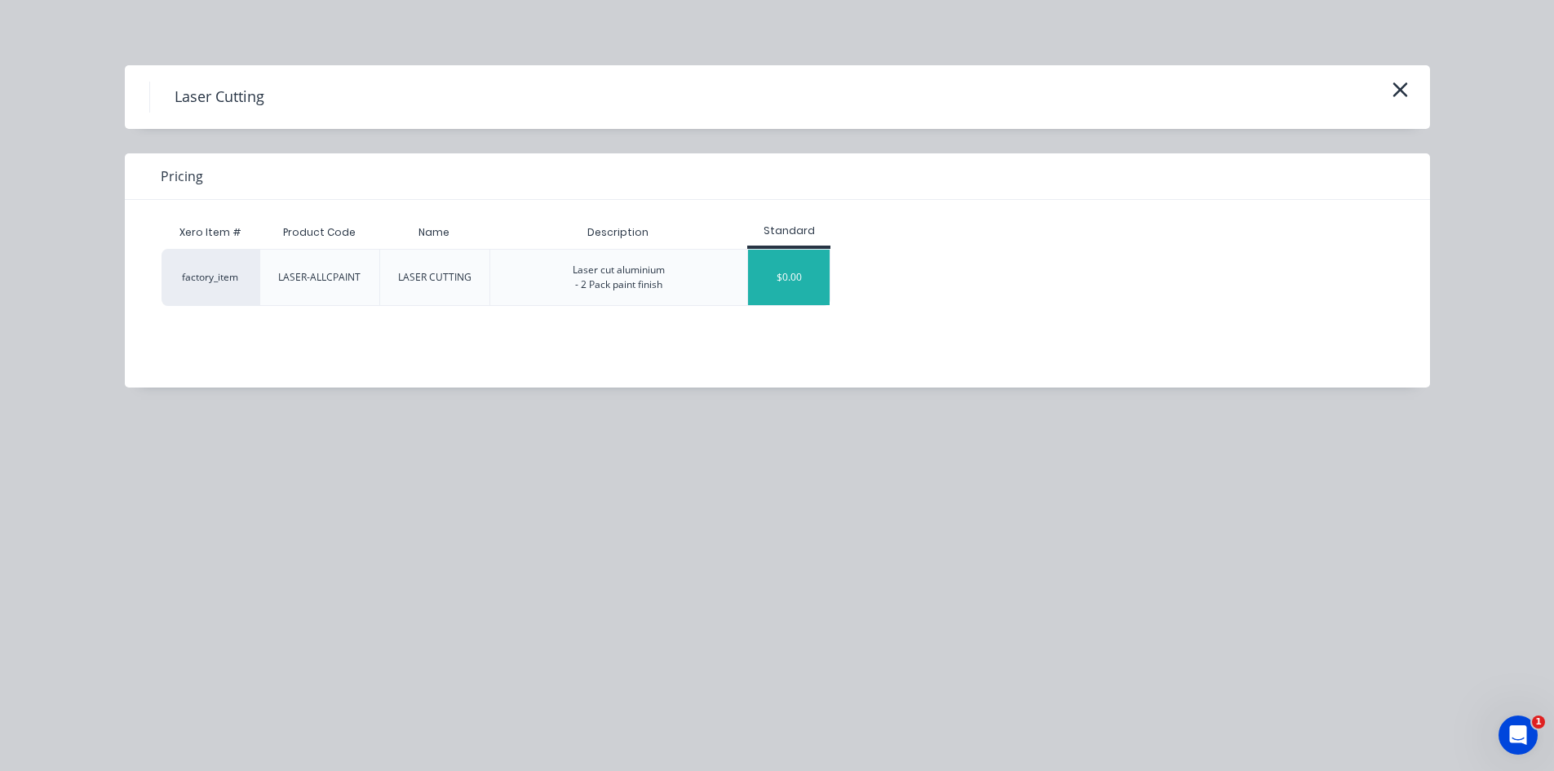
click at [798, 268] on div "$0.00" at bounding box center [789, 277] width 82 height 55
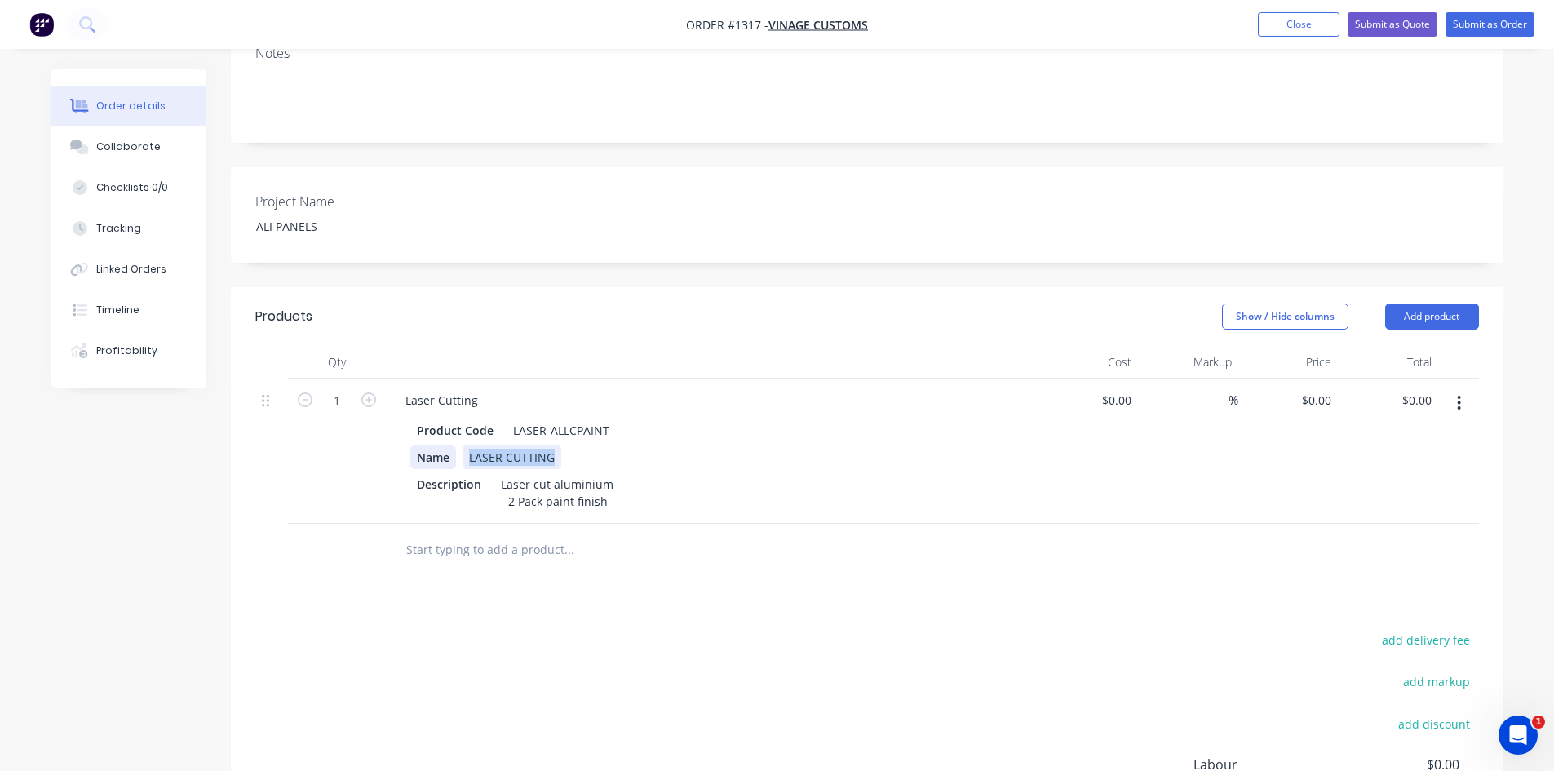
drag, startPoint x: 559, startPoint y: 413, endPoint x: 438, endPoint y: 413, distance: 120.8
click at [438, 446] on div "Name LASER CUTTING" at bounding box center [708, 458] width 597 height 24
drag, startPoint x: 446, startPoint y: 413, endPoint x: 384, endPoint y: 414, distance: 62.8
click at [384, 414] on div "1 Laser Cutting Product Code LASER-ALLCPAINT Name Description Laser cut alumini…" at bounding box center [867, 451] width 1224 height 145
click at [665, 582] on div "Products Show / Hide columns Add product Qty Cost Markup Price Total 1 Laser Cu…" at bounding box center [867, 627] width 1273 height 681
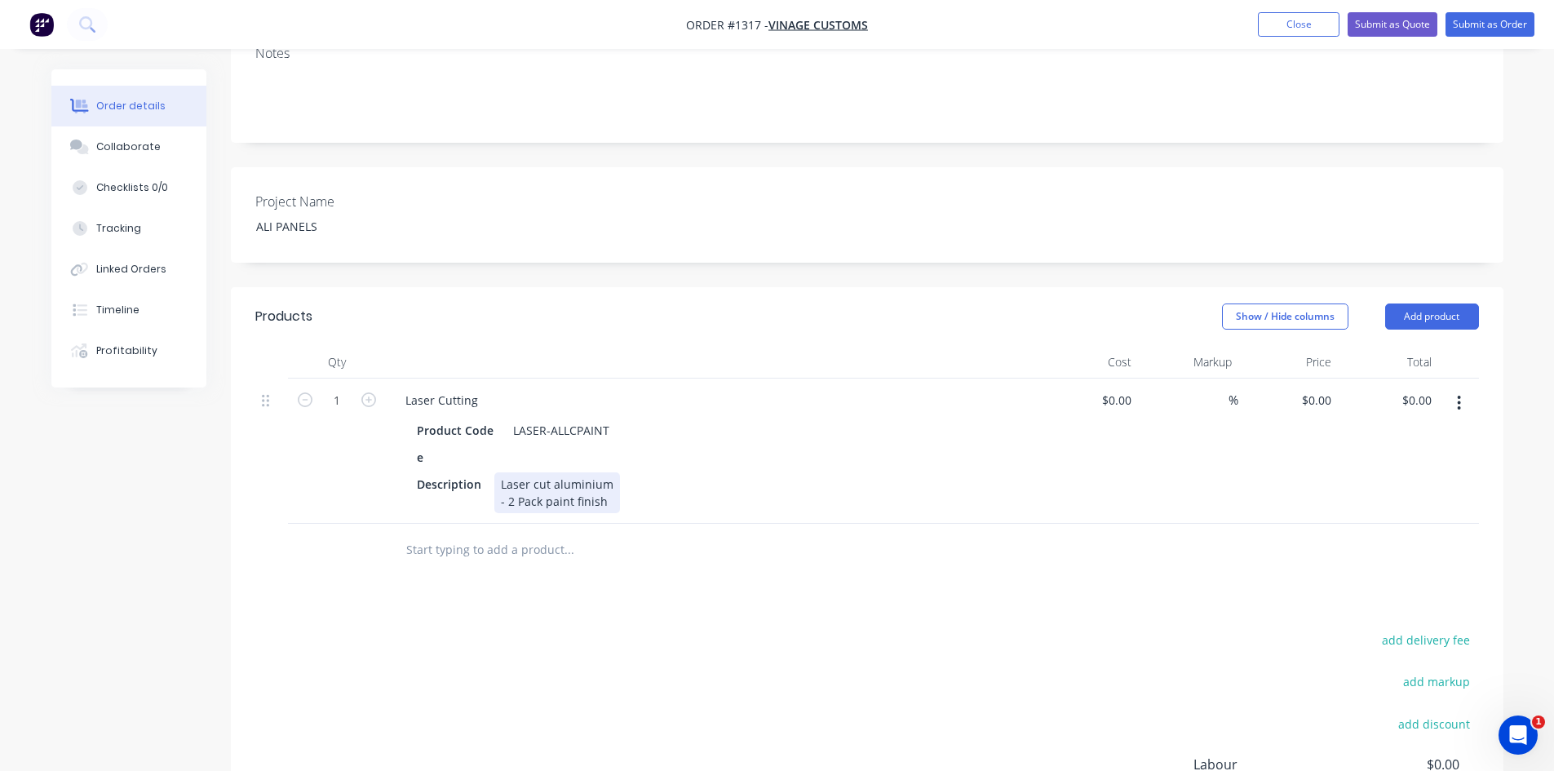
click at [615, 472] on div "Description Laser cut aluminium - 2 Pack paint finish" at bounding box center [708, 492] width 597 height 41
drag, startPoint x: 550, startPoint y: 459, endPoint x: 707, endPoint y: 468, distance: 156.9
click at [707, 468] on div "Laser Cutting Product Code LASER-ALLCPAINT e Description Laser cut aluminium - …" at bounding box center [712, 451] width 653 height 145
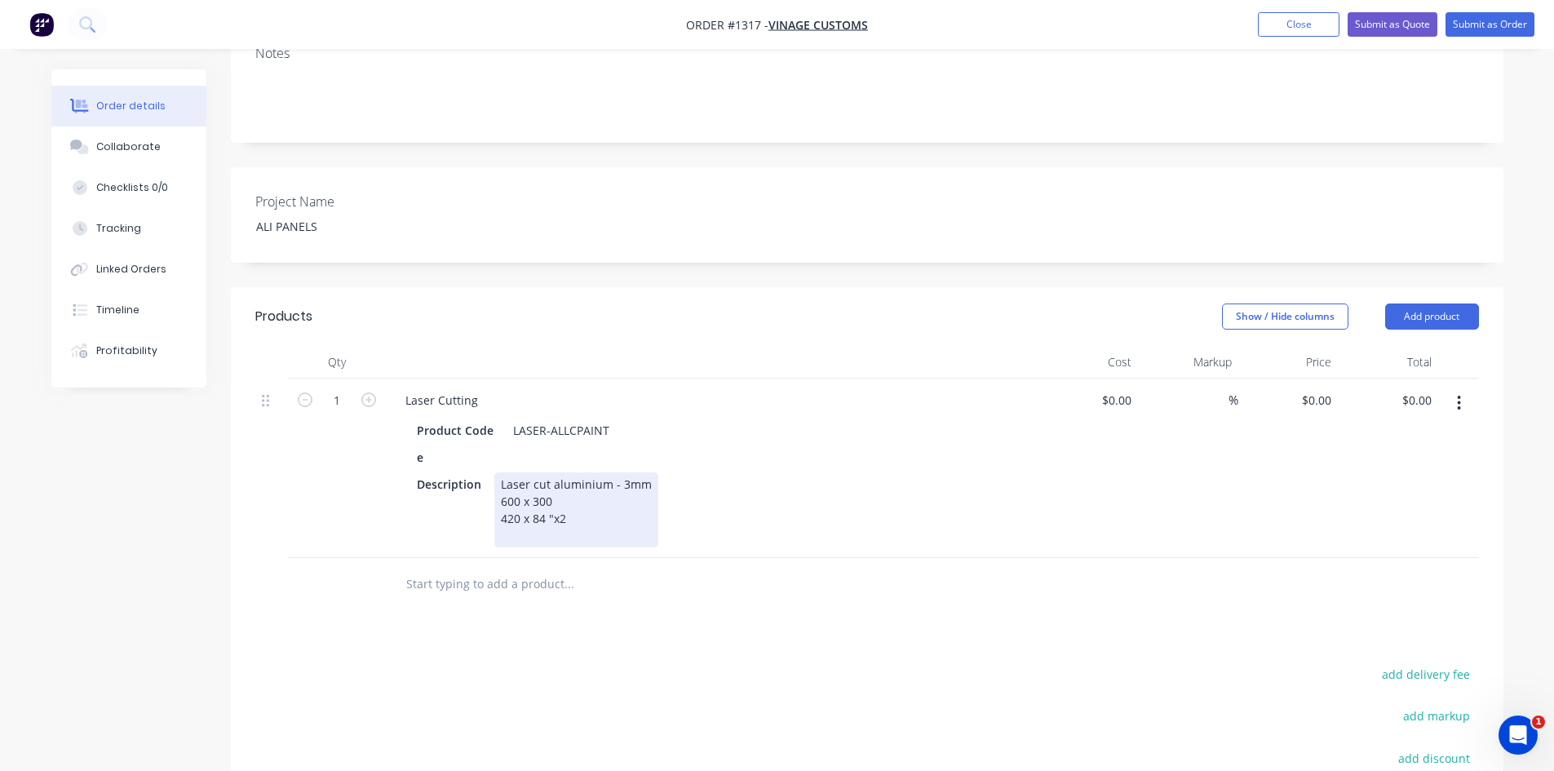
click at [498, 475] on div "Laser cut aluminium - 3mm 600 x 300 420 x 84 "x2" at bounding box center [576, 509] width 164 height 75
click at [501, 510] on div "420 x 84 "x2" at bounding box center [576, 518] width 151 height 17
drag, startPoint x: 588, startPoint y: 489, endPoint x: 625, endPoint y: 488, distance: 37.5
click at [625, 510] on div "QTY 2 - 420 x 84 "x2" at bounding box center [576, 518] width 151 height 17
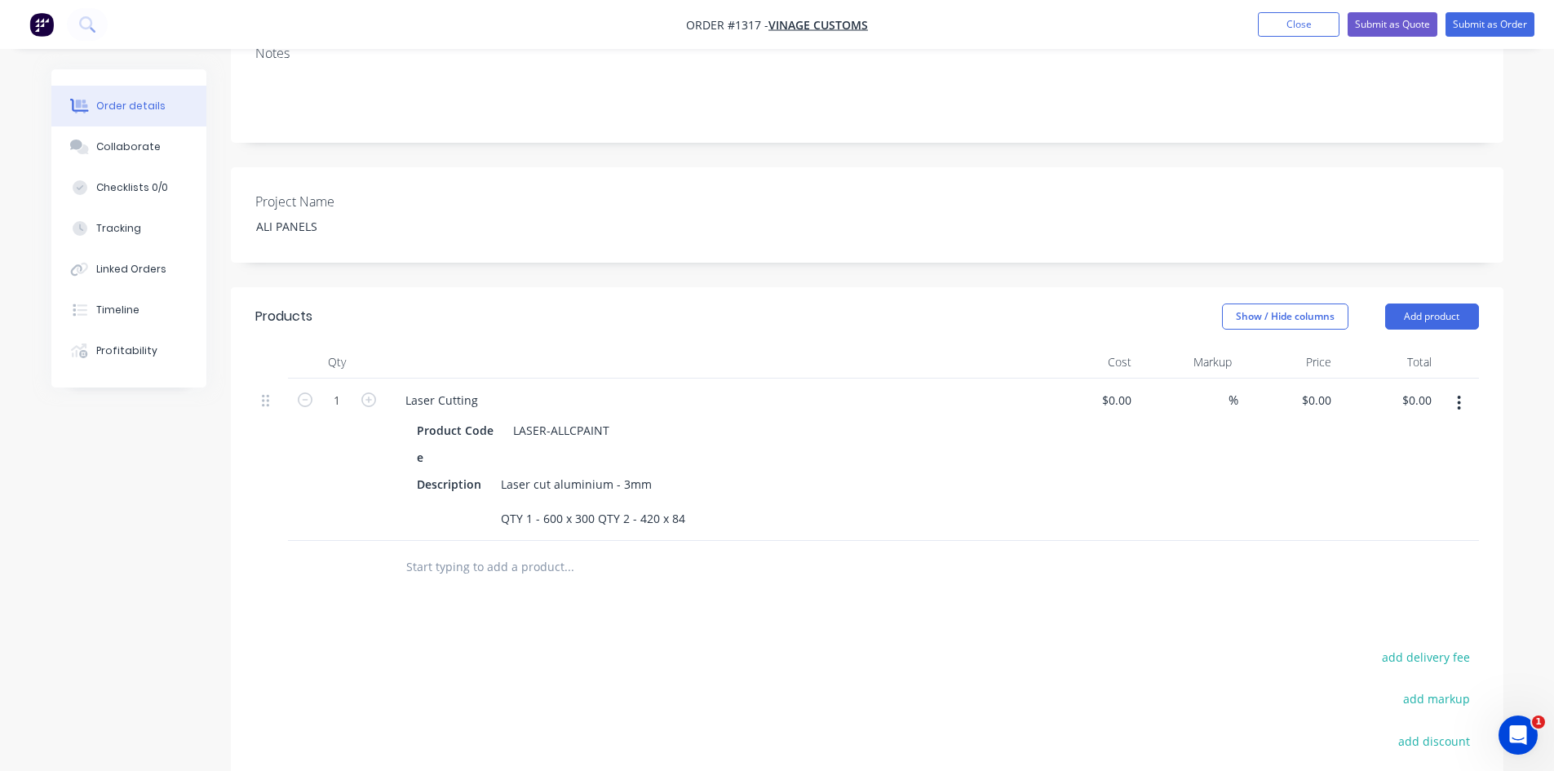
click at [868, 541] on div at bounding box center [680, 567] width 588 height 53
drag, startPoint x: 421, startPoint y: 408, endPoint x: 406, endPoint y: 408, distance: 14.7
click at [406, 415] on div "Product Code LASER-ALLCPAINT e Description Laser cut aluminium - 3mm QTY 1 - 60…" at bounding box center [712, 472] width 640 height 115
click at [591, 474] on div "Laser cut aluminium - 3mm QTY 1 - 600 x 300 QTY 2 - 420 x 84" at bounding box center [592, 501] width 197 height 58
click at [660, 568] on div "Products Show / Hide columns Add product Qty Cost Markup Price Total 1 Laser Cu…" at bounding box center [867, 645] width 1273 height 716
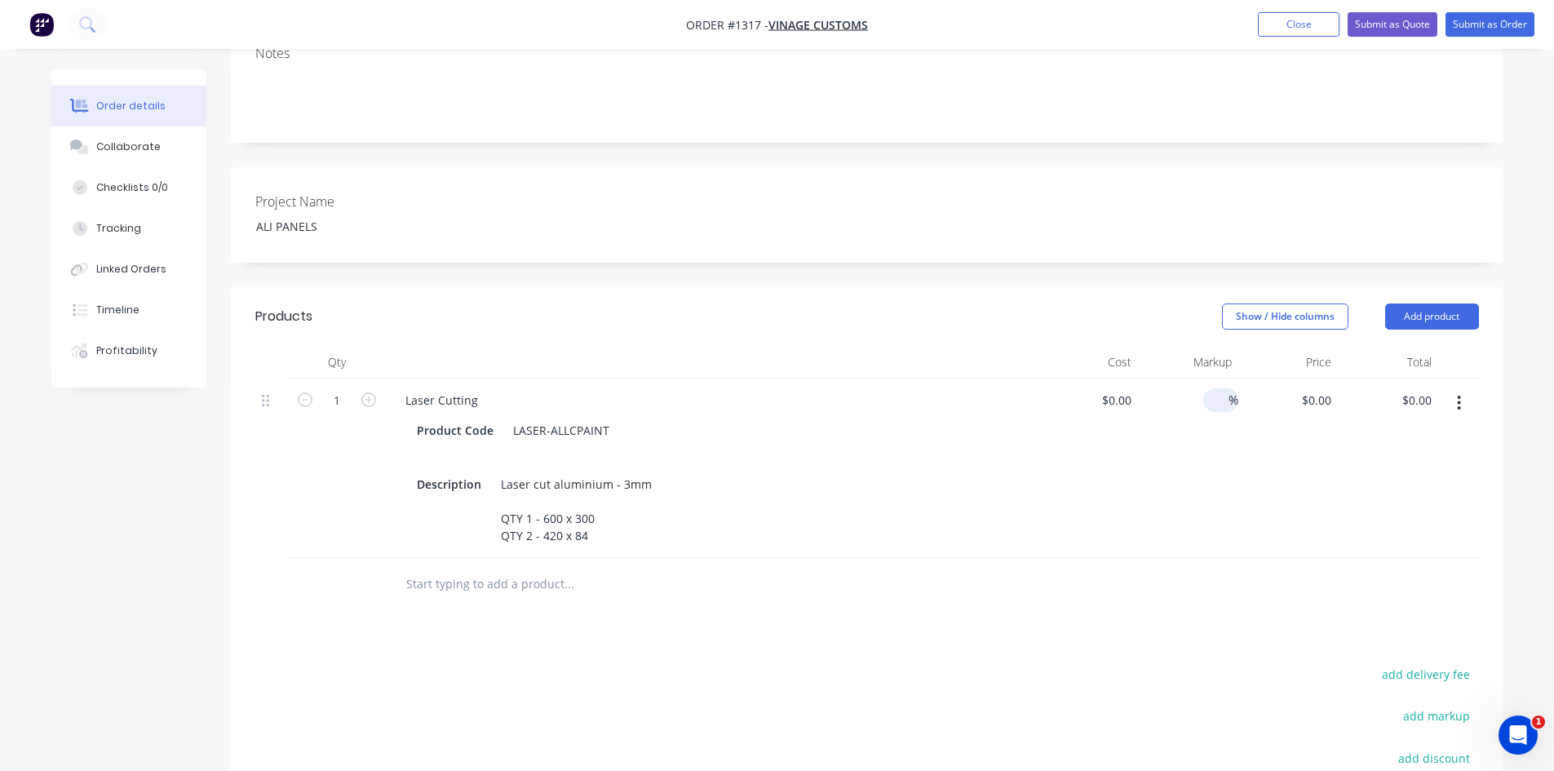
click at [1212, 388] on input at bounding box center [1219, 400] width 19 height 24
type input "50"
click at [1110, 562] on div at bounding box center [867, 584] width 1224 height 53
click at [1122, 388] on input at bounding box center [1120, 400] width 38 height 24
type input "$70.00"
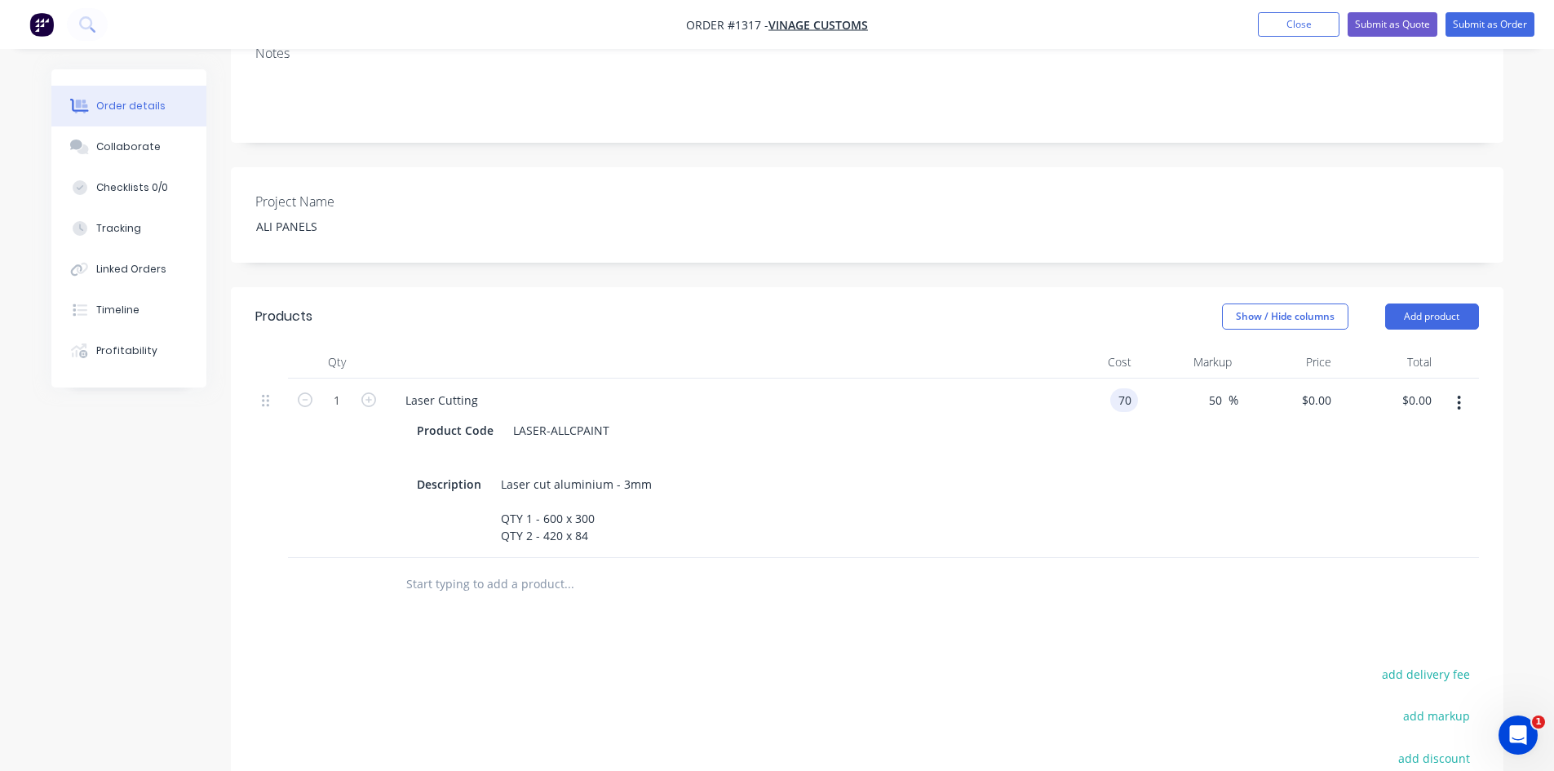
type input "$105.00"
click at [1118, 576] on div "Products Show / Hide columns Add product Qty Cost Markup Price Total 1 Laser Cu…" at bounding box center [867, 645] width 1273 height 716
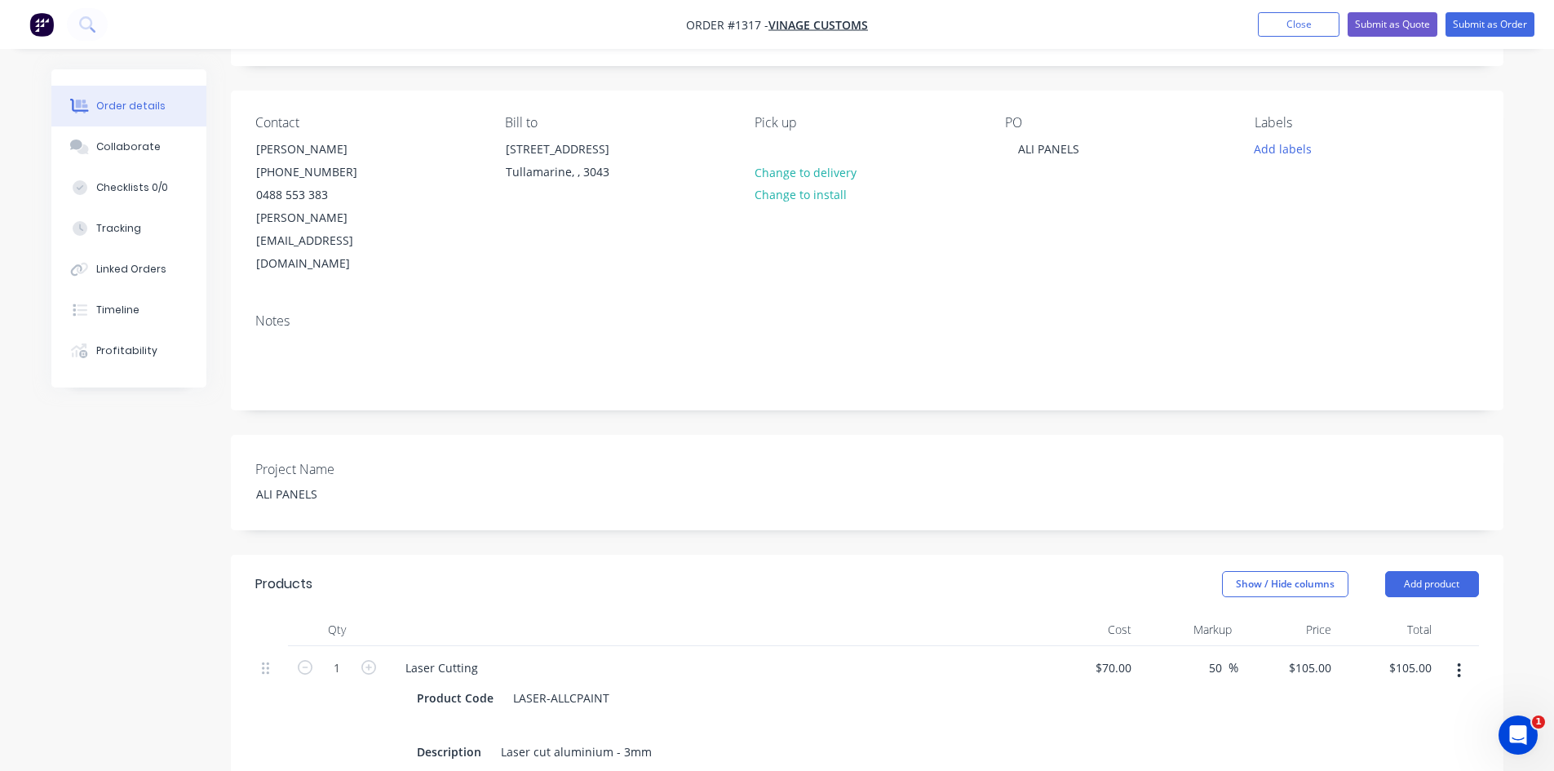
scroll to position [0, 0]
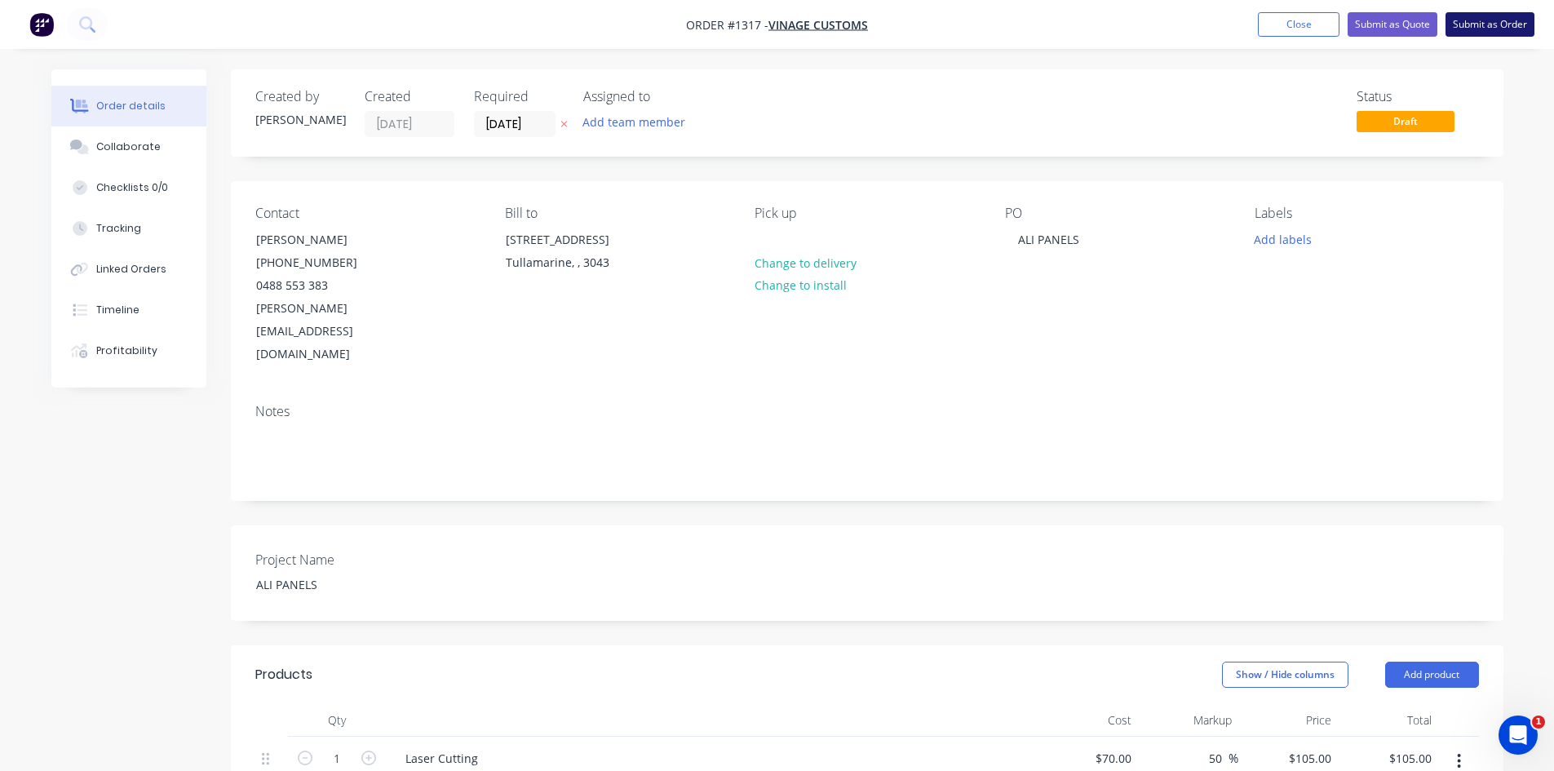
click at [1506, 22] on button "Submit as Order" at bounding box center [1490, 24] width 89 height 24
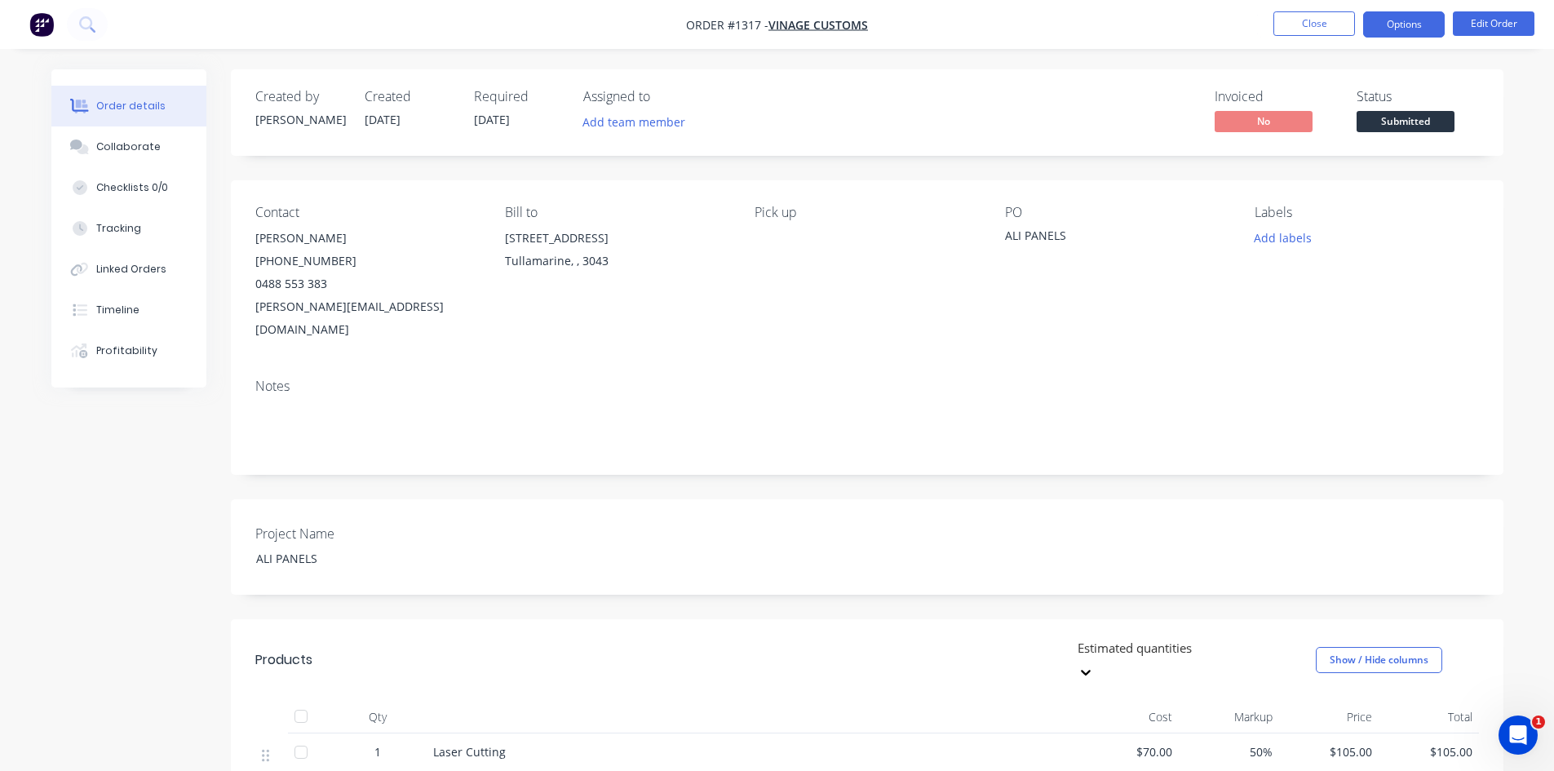
click at [1403, 27] on button "Options" at bounding box center [1405, 24] width 82 height 26
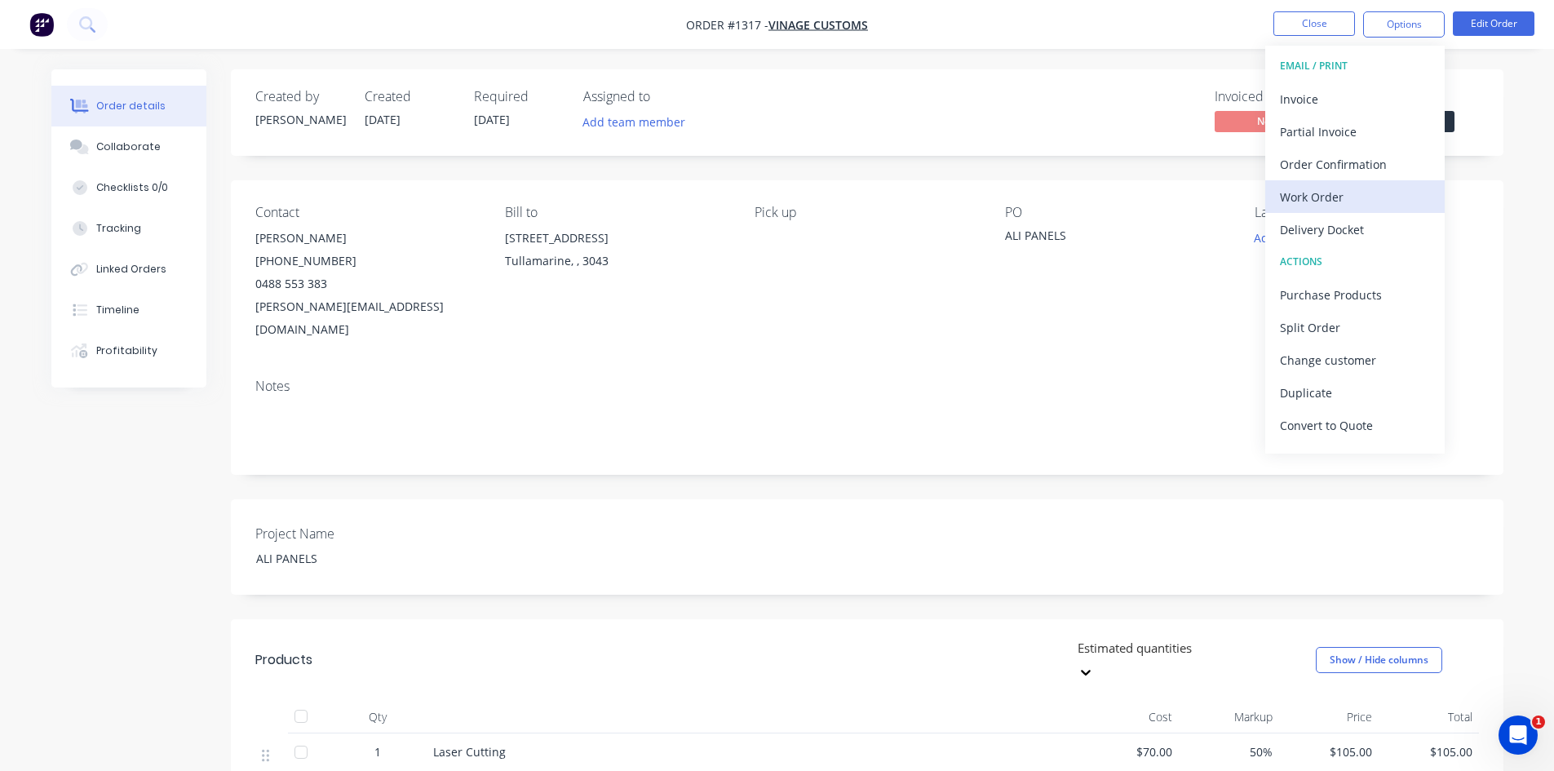
click at [1362, 193] on div "Work Order" at bounding box center [1355, 197] width 150 height 24
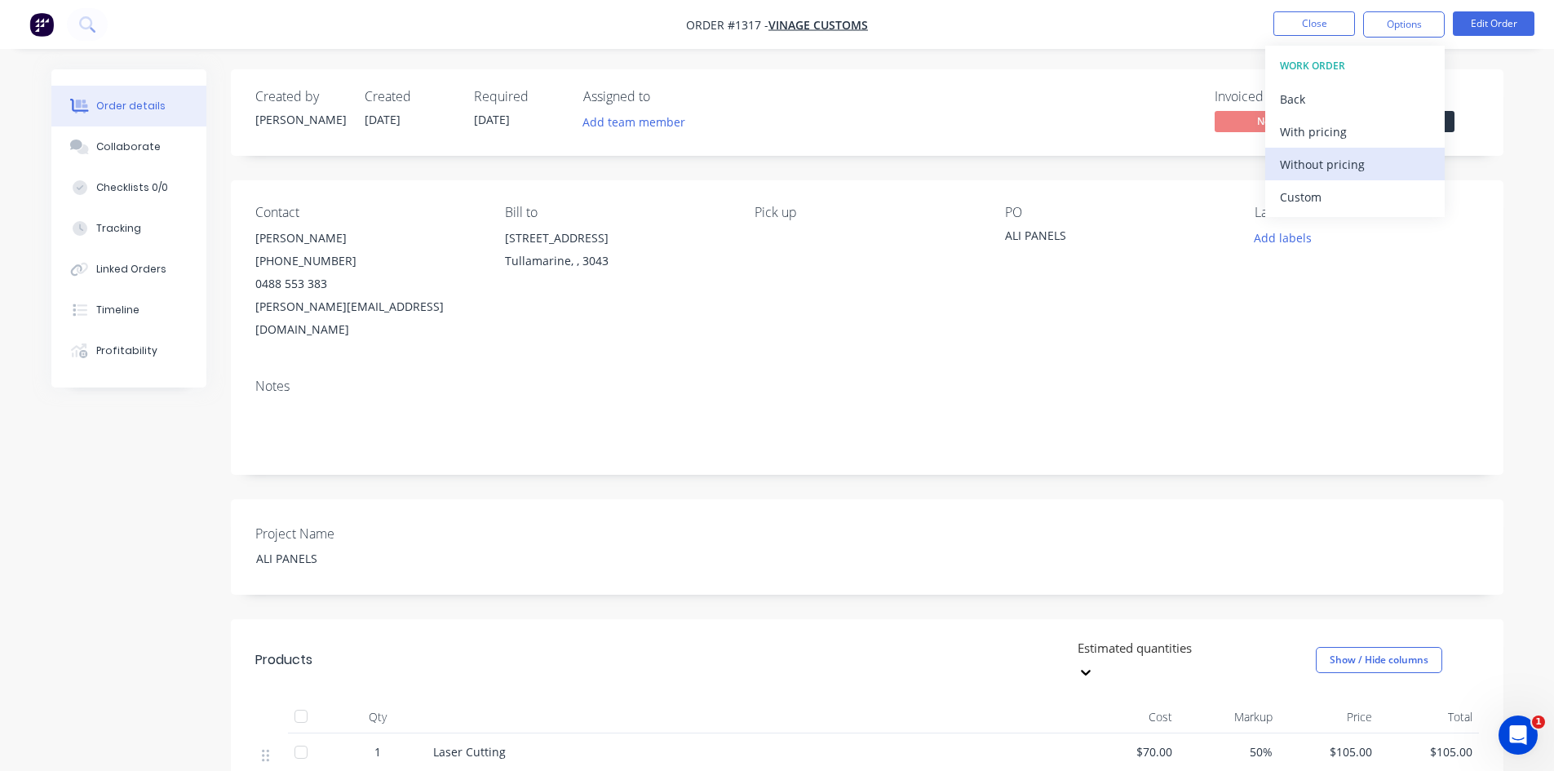
click at [1349, 164] on div "Without pricing" at bounding box center [1355, 165] width 150 height 24
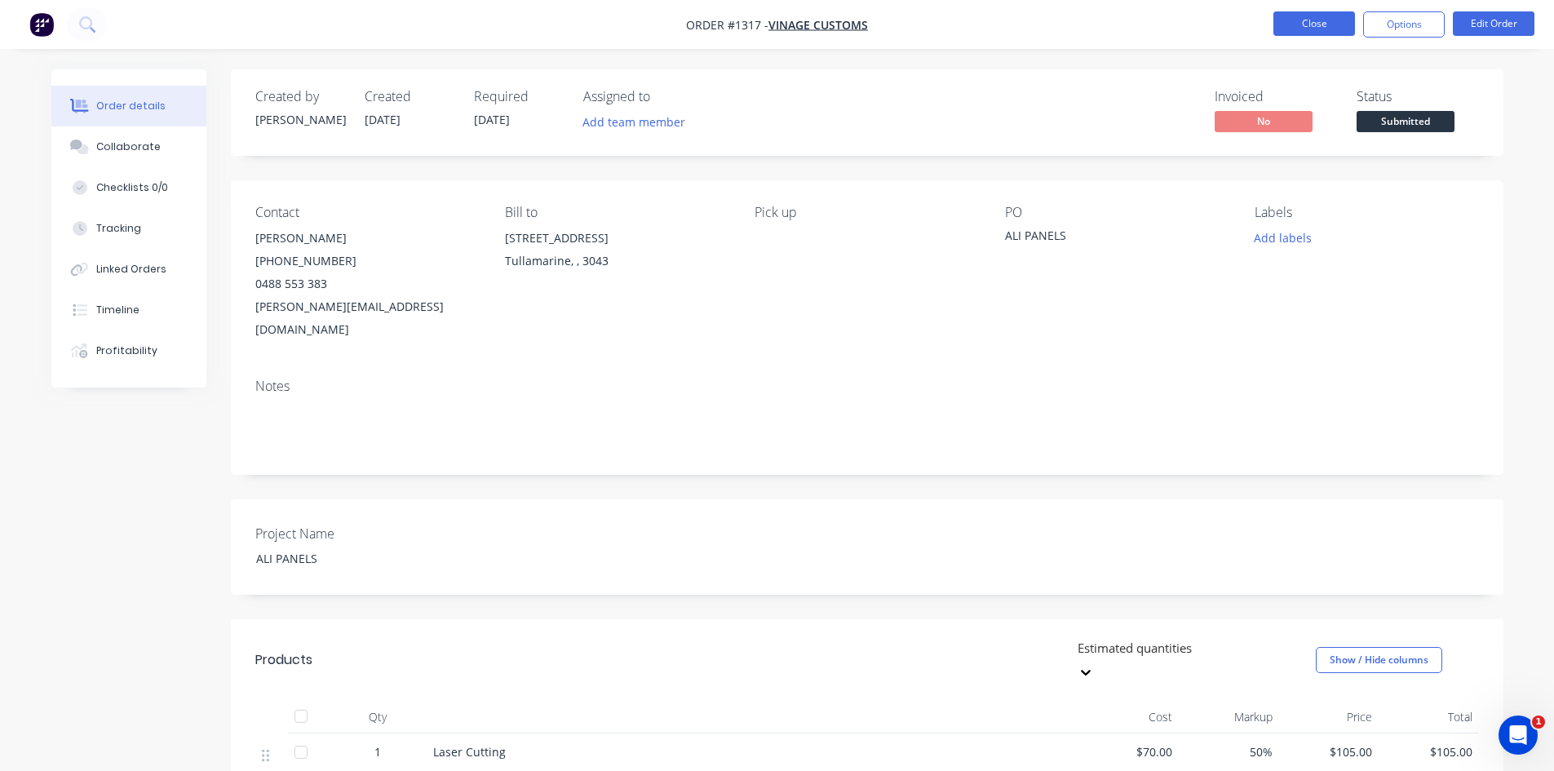
click at [1308, 29] on button "Close" at bounding box center [1315, 23] width 82 height 24
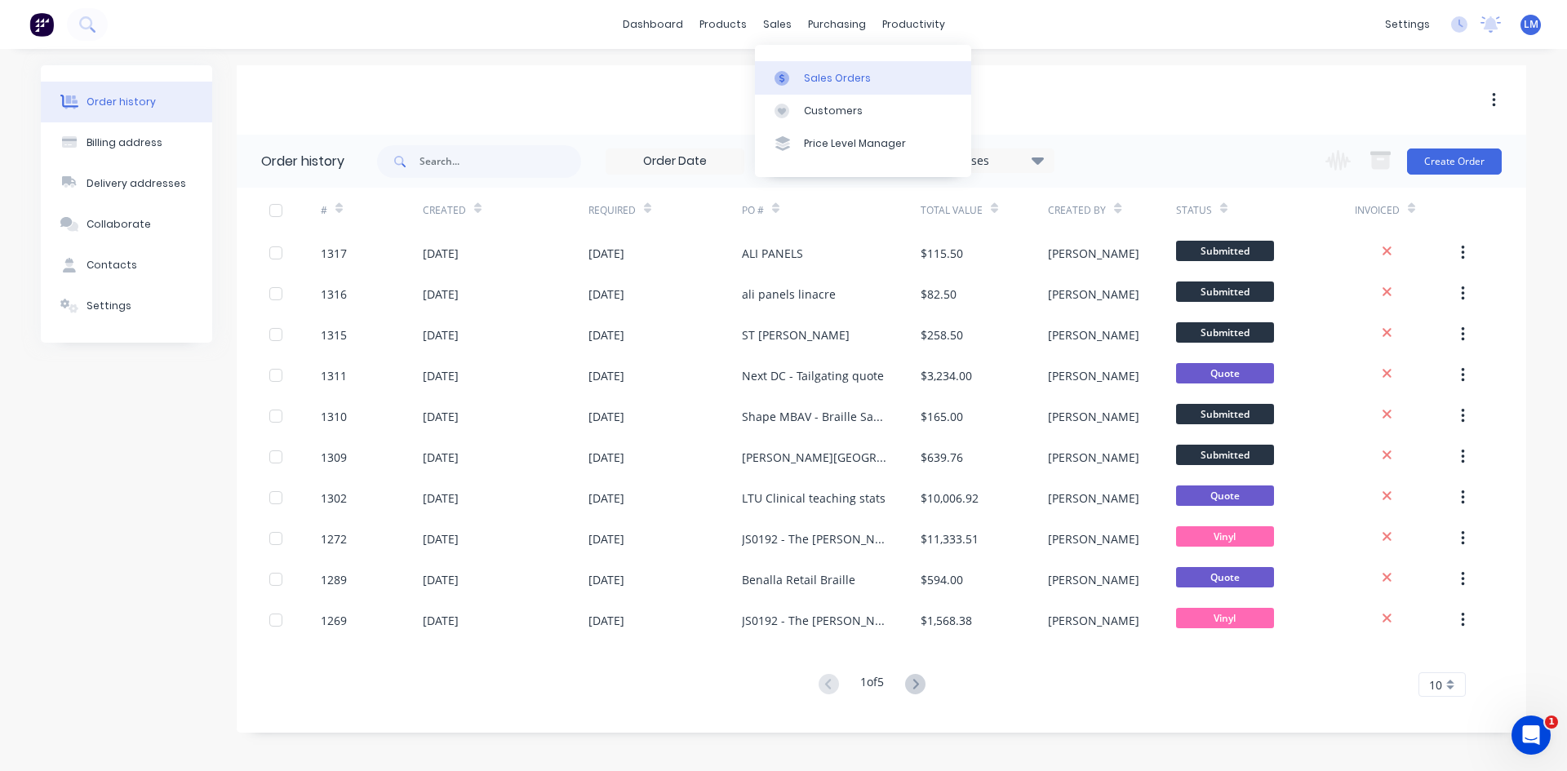
click at [818, 81] on div "Sales Orders" at bounding box center [837, 78] width 67 height 15
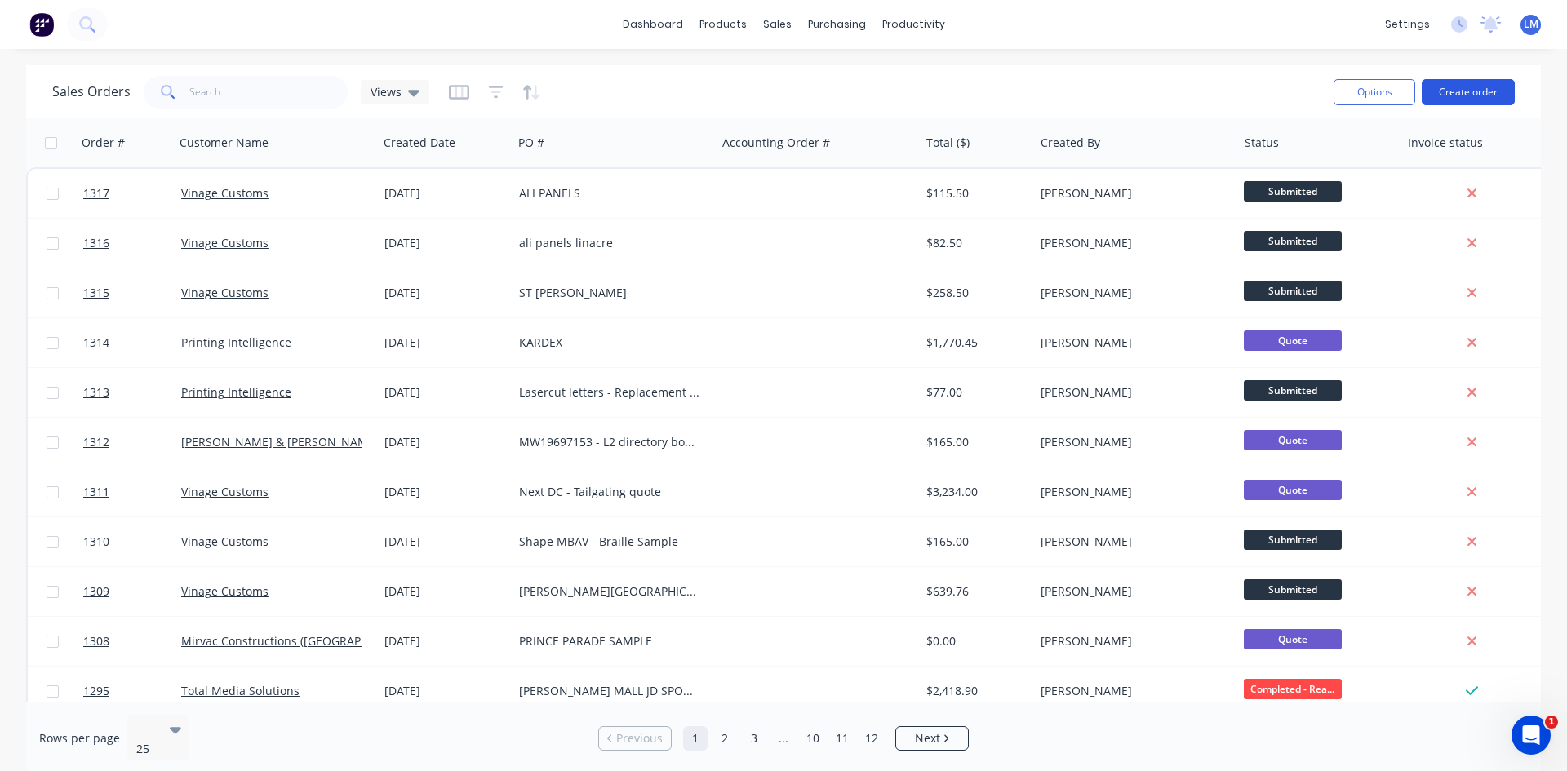
click at [1455, 100] on button "Create order" at bounding box center [1467, 92] width 93 height 26
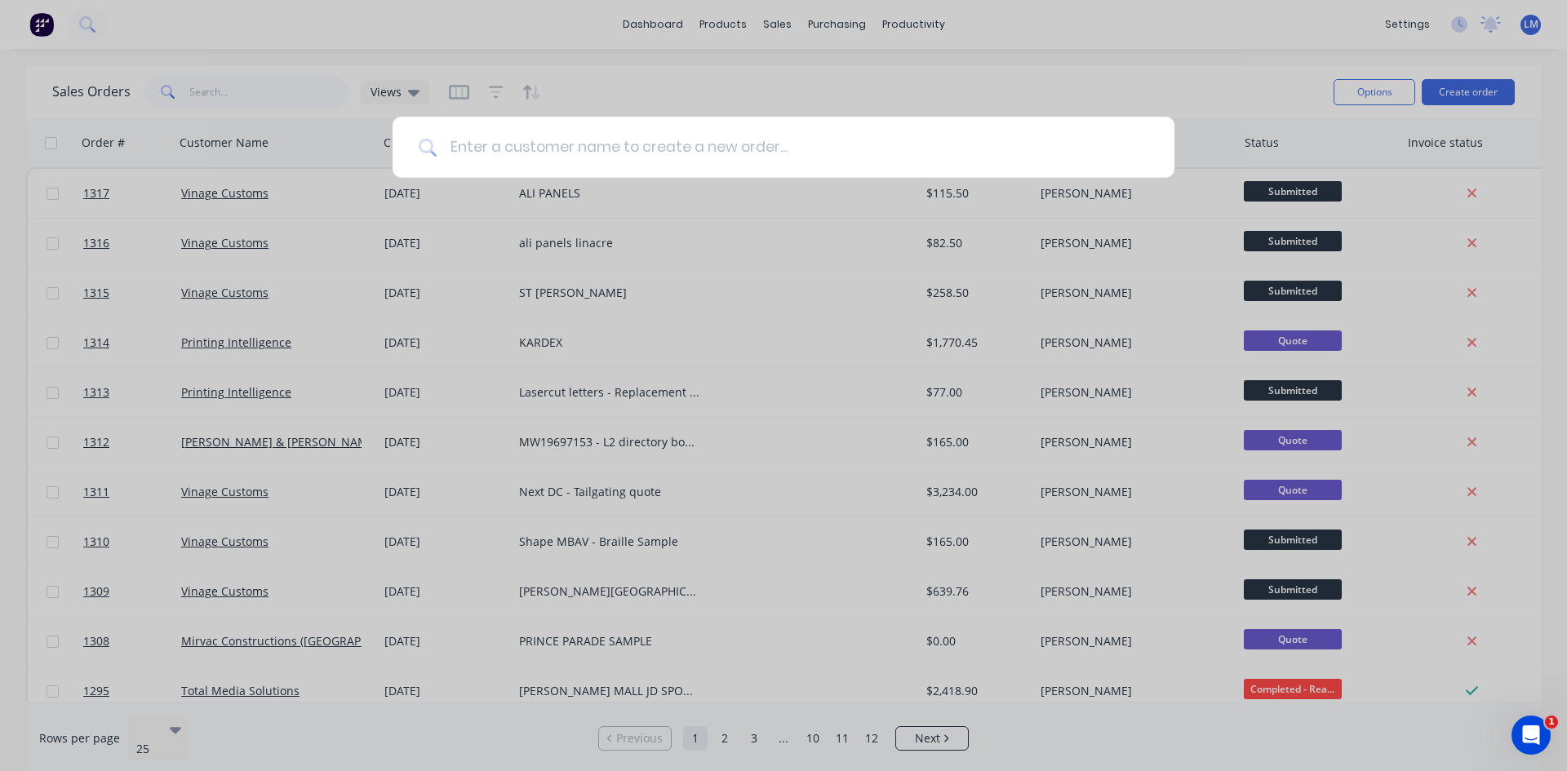
click at [660, 147] on input at bounding box center [793, 147] width 712 height 61
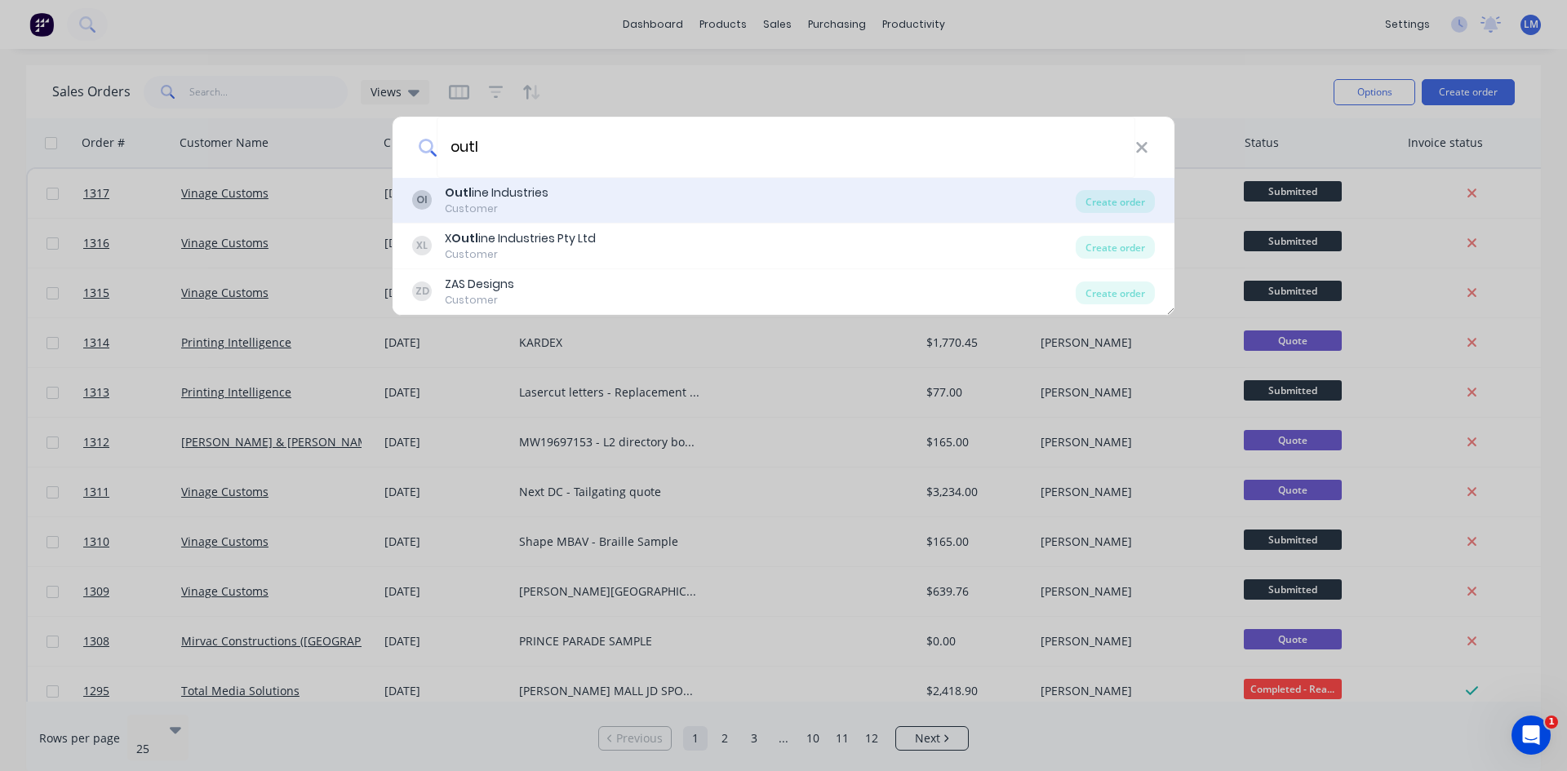
type input "outl"
click at [638, 189] on div "OI Outl ine Industries Customer" at bounding box center [743, 200] width 663 height 32
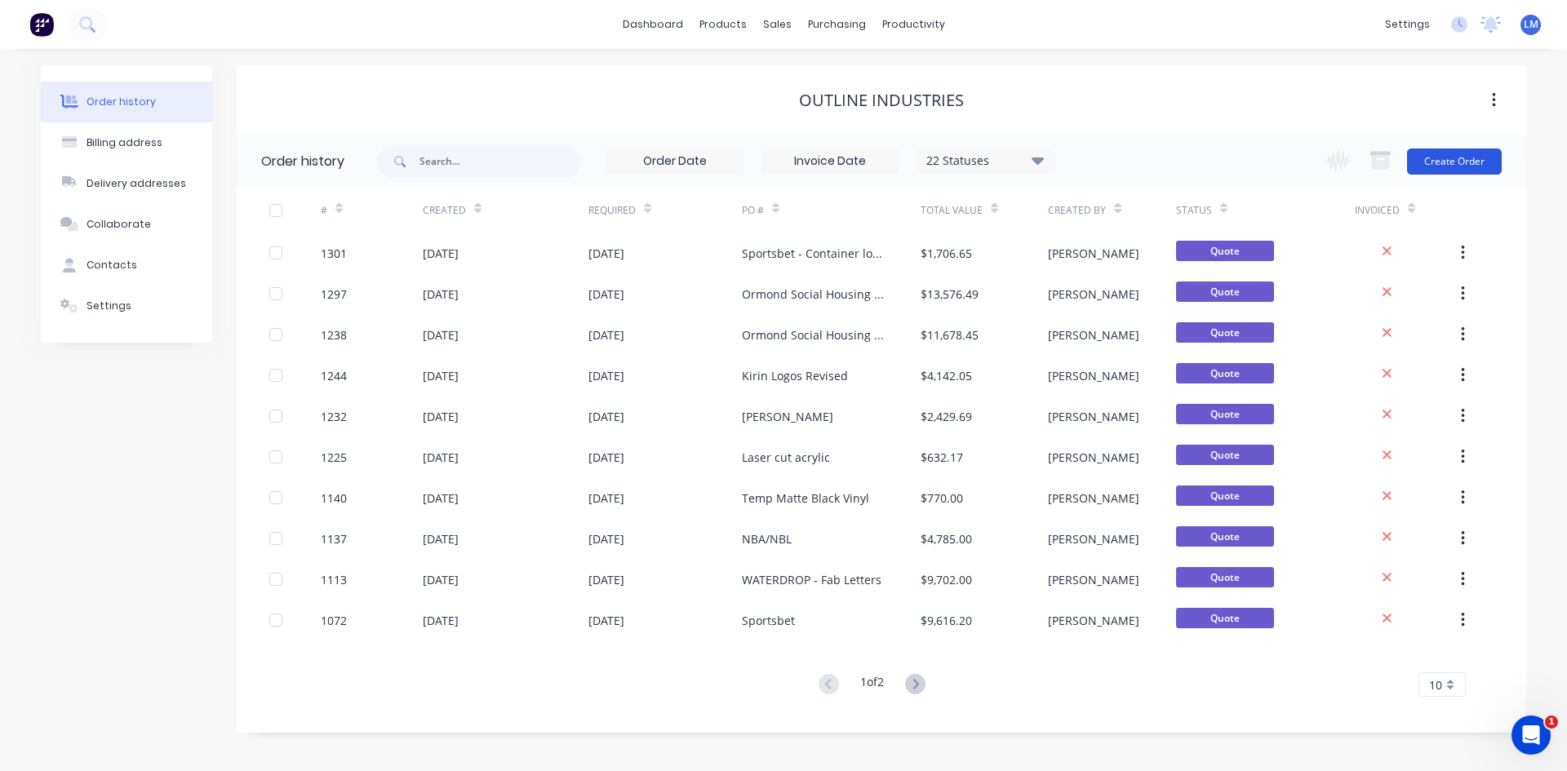
click at [1439, 166] on button "Create Order" at bounding box center [1454, 162] width 95 height 26
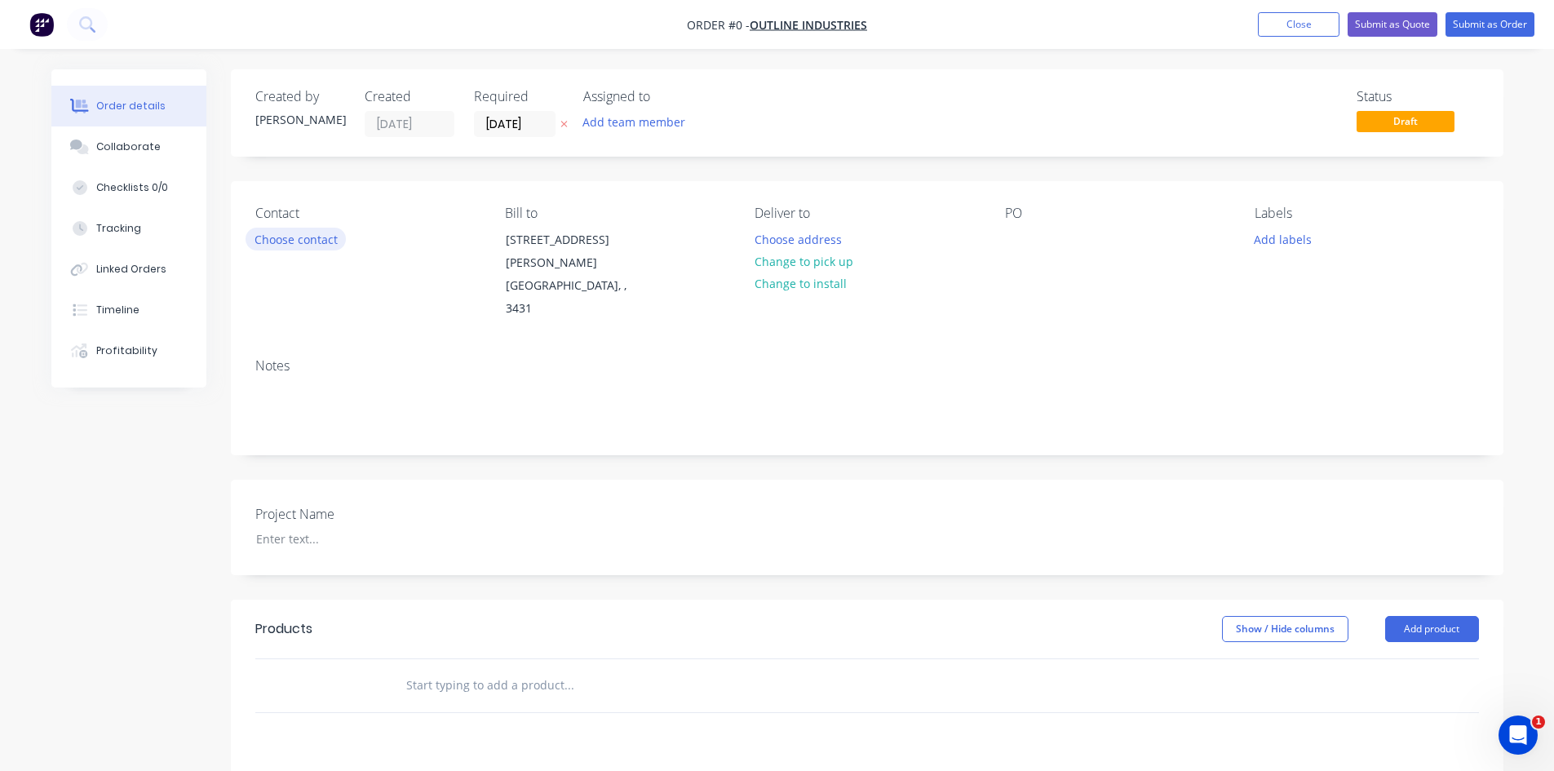
click at [298, 237] on button "Choose contact" at bounding box center [296, 239] width 100 height 22
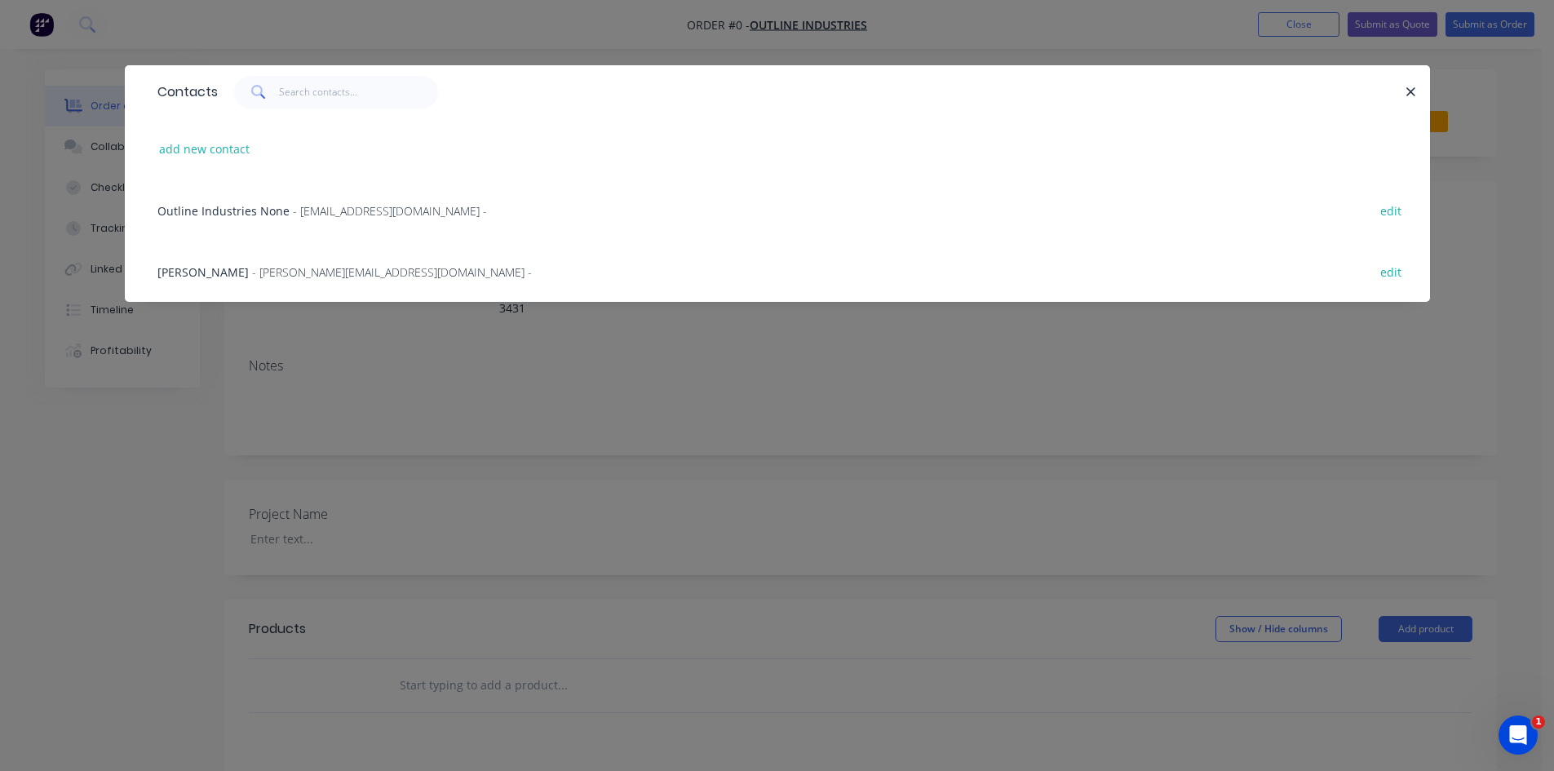
click at [252, 276] on span "- [PERSON_NAME][EMAIL_ADDRESS][DOMAIN_NAME] -" at bounding box center [392, 272] width 280 height 16
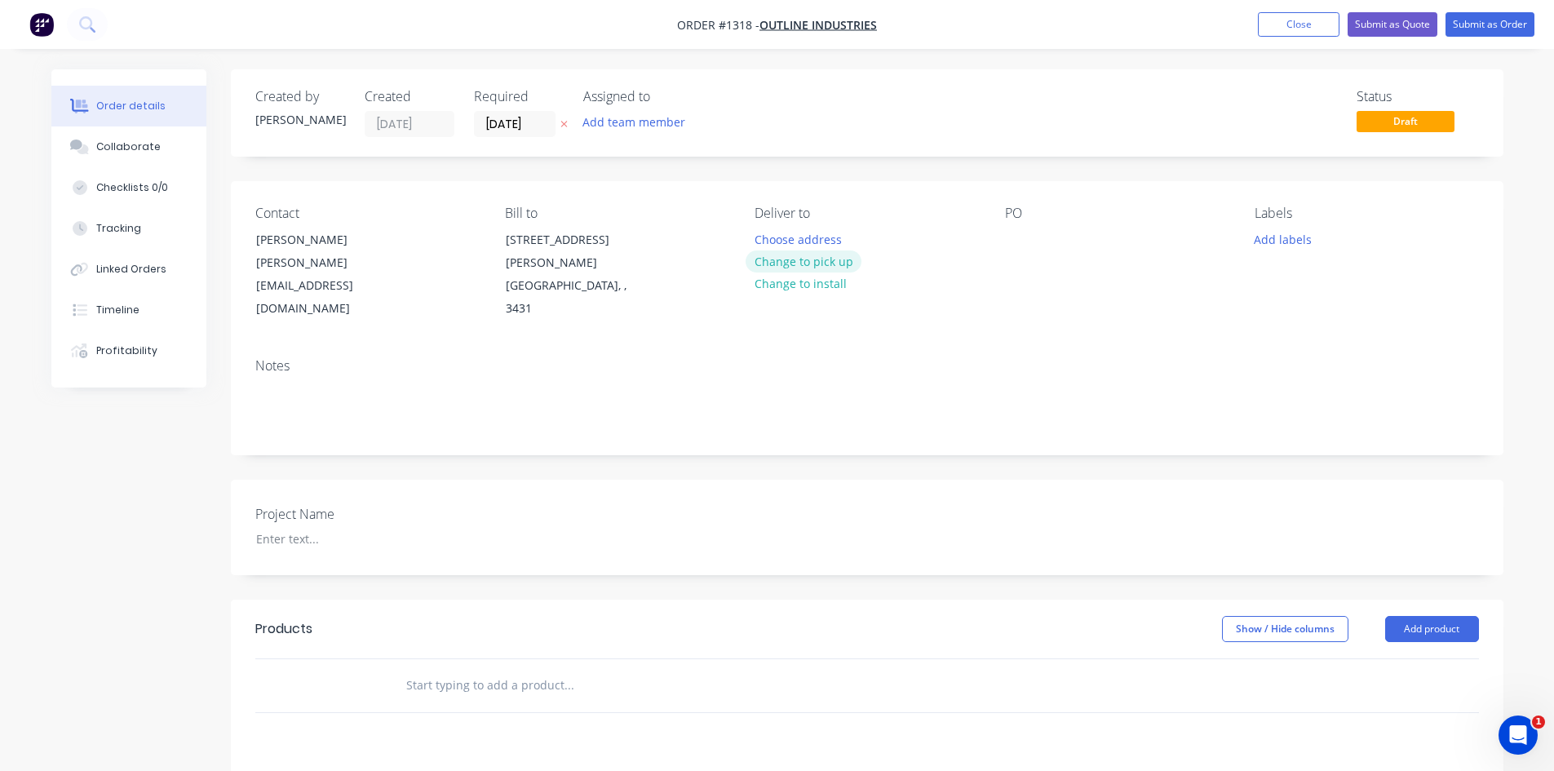
click at [815, 259] on button "Change to pick up" at bounding box center [804, 262] width 116 height 22
click at [1012, 245] on div at bounding box center [1018, 240] width 26 height 24
click at [1021, 242] on div at bounding box center [1018, 240] width 26 height 24
click at [1017, 237] on div "[PERSON_NAME] - Flag sign" at bounding box center [1093, 240] width 176 height 24
drag, startPoint x: 1016, startPoint y: 234, endPoint x: 1147, endPoint y: 243, distance: 131.7
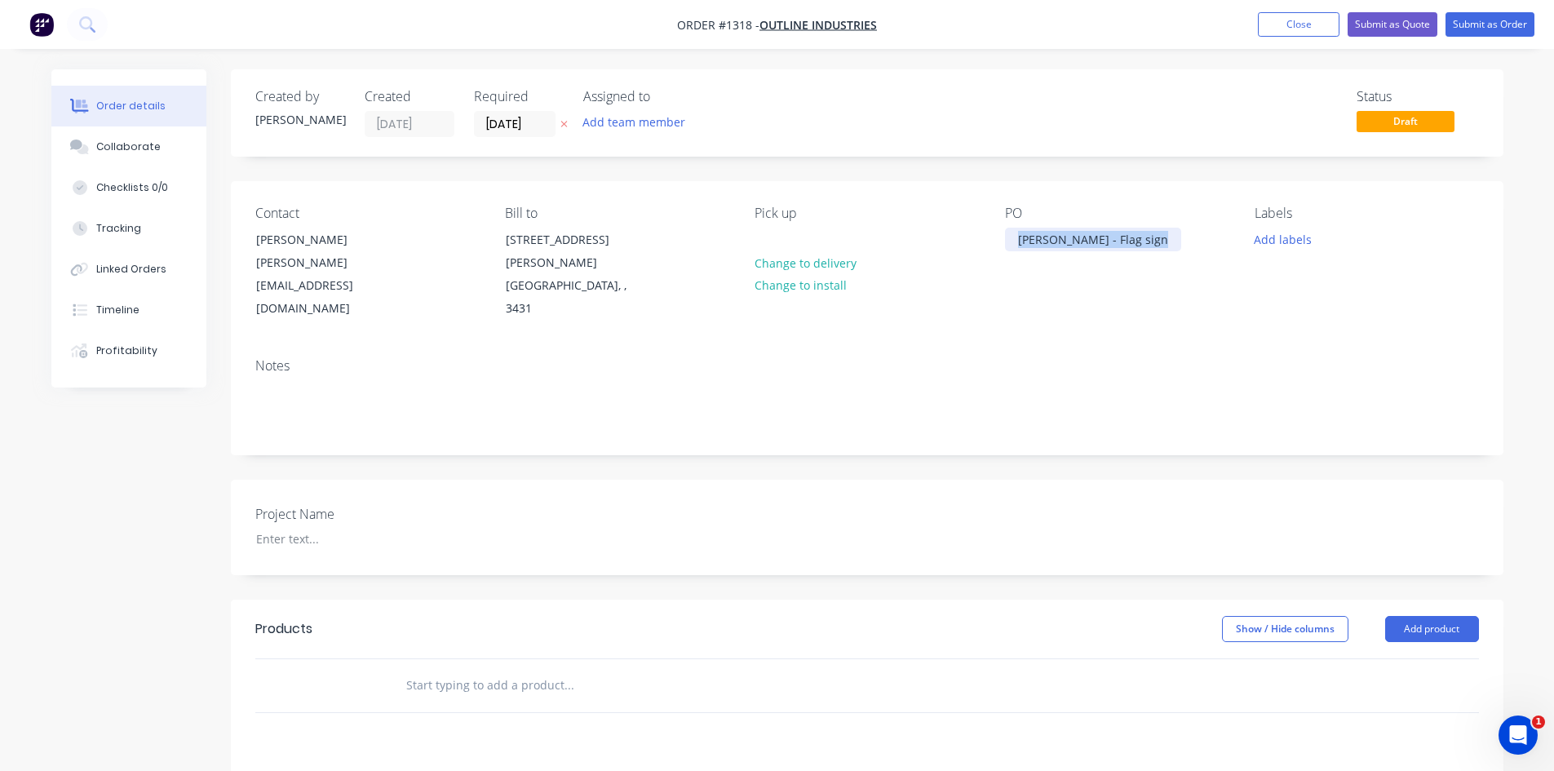
click at [1147, 243] on div "[PERSON_NAME] - Flag sign" at bounding box center [1093, 240] width 176 height 24
copy div "[PERSON_NAME] - Flag sign"
click at [287, 527] on div at bounding box center [345, 539] width 204 height 24
paste div
click at [474, 669] on input "text" at bounding box center [569, 685] width 326 height 33
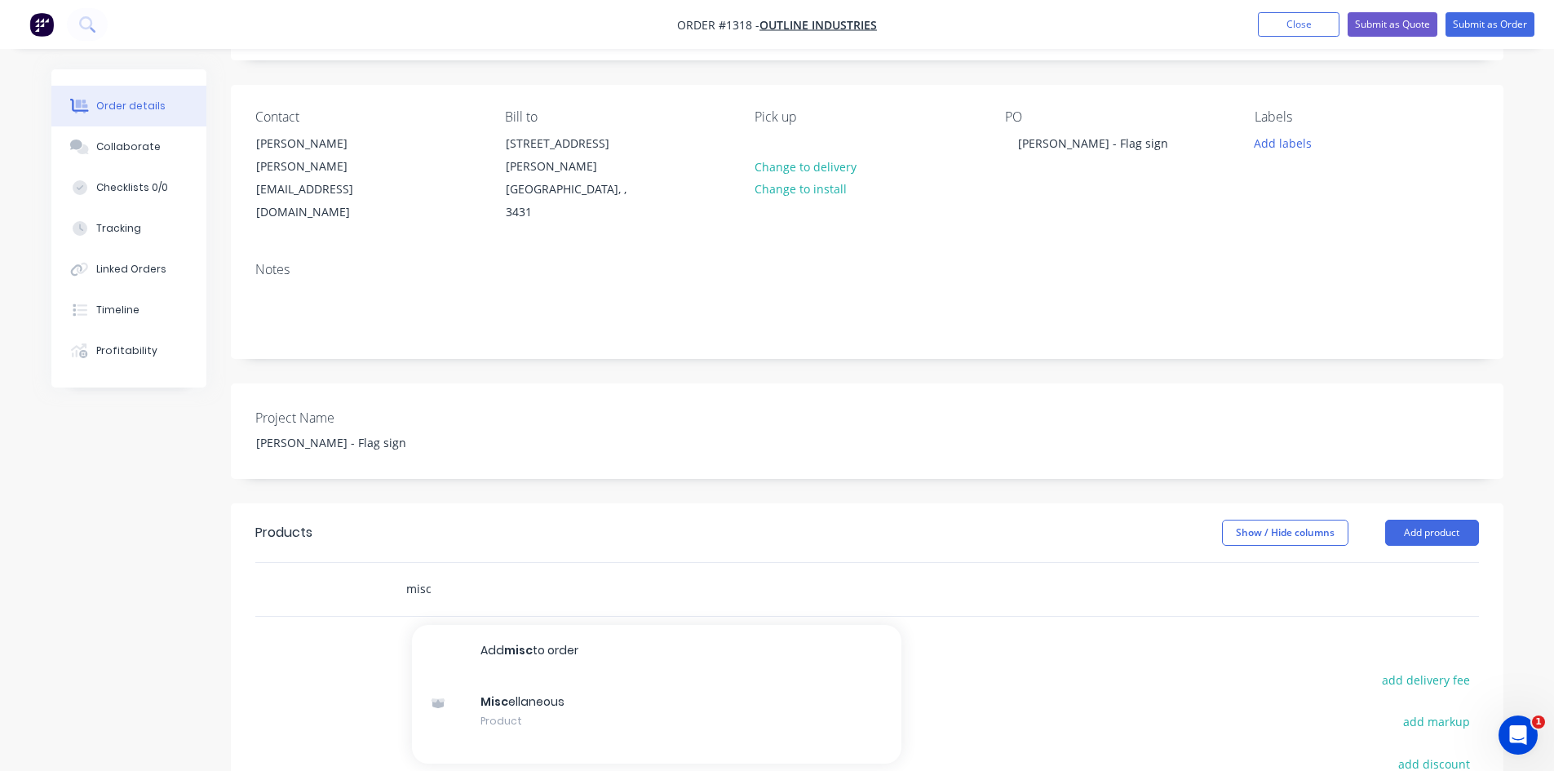
scroll to position [245, 0]
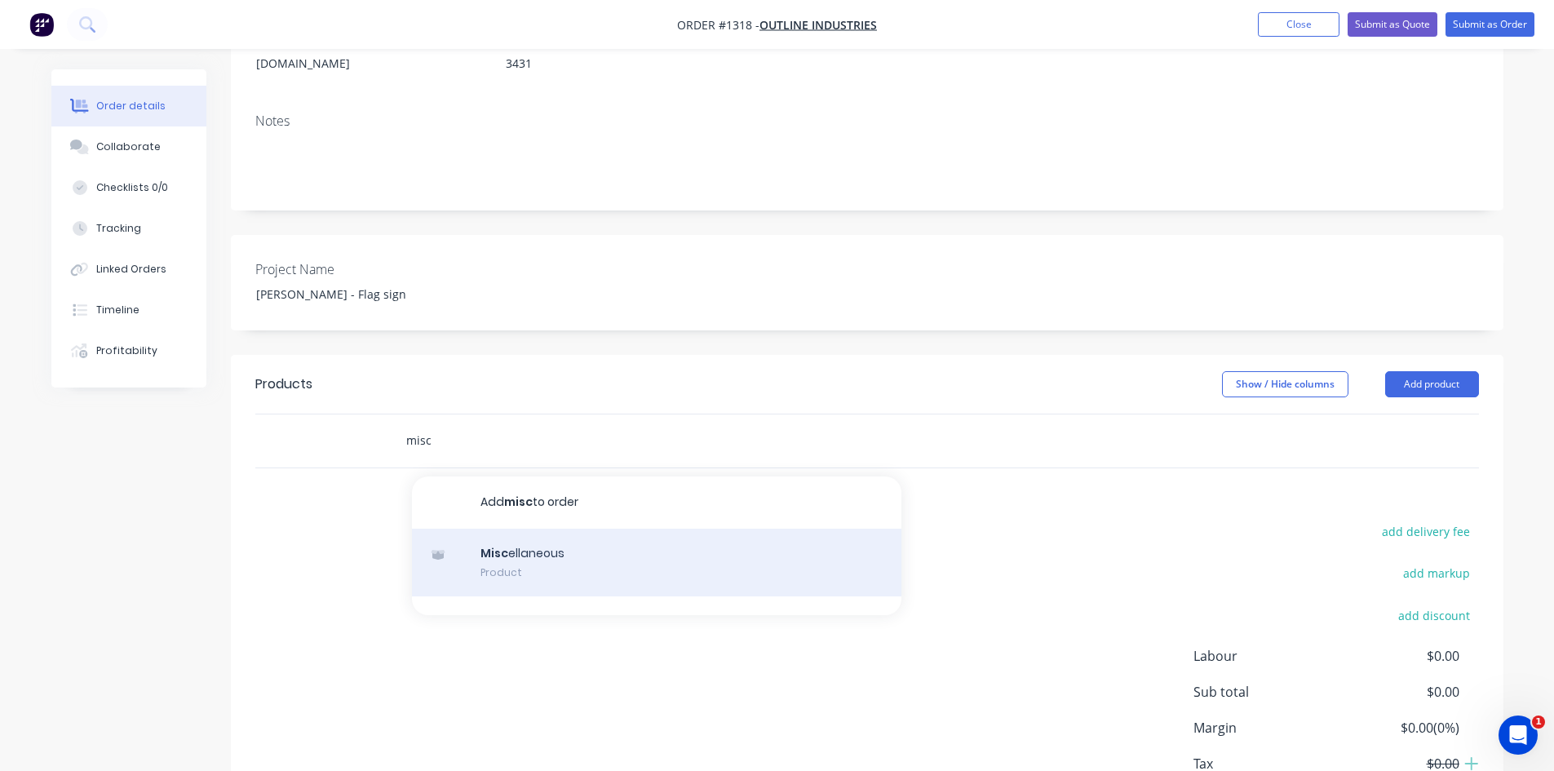
type input "misc"
click at [548, 529] on div "Misc ellaneous Product" at bounding box center [657, 563] width 490 height 69
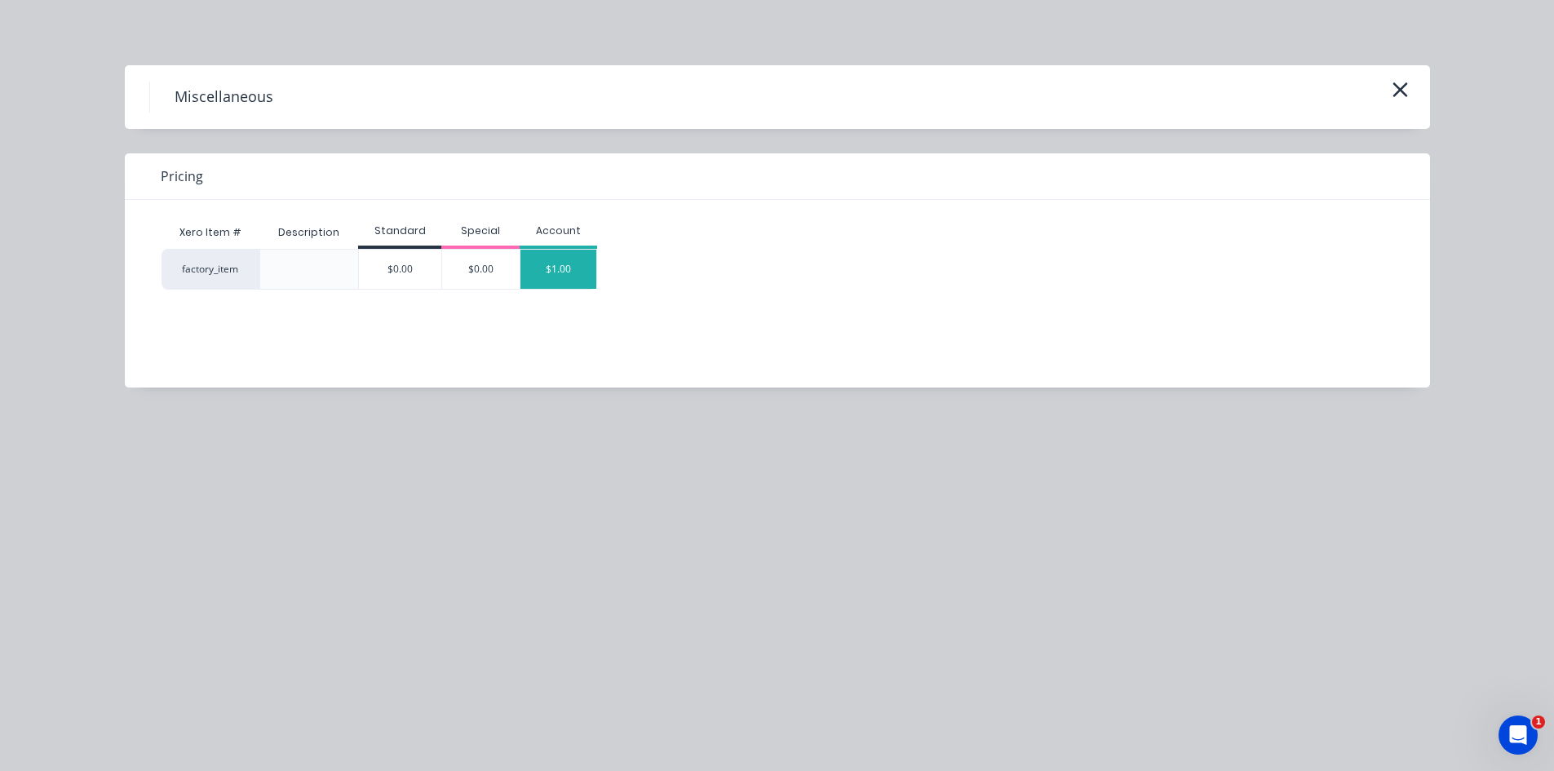
click at [568, 268] on div "$1.00" at bounding box center [559, 269] width 77 height 39
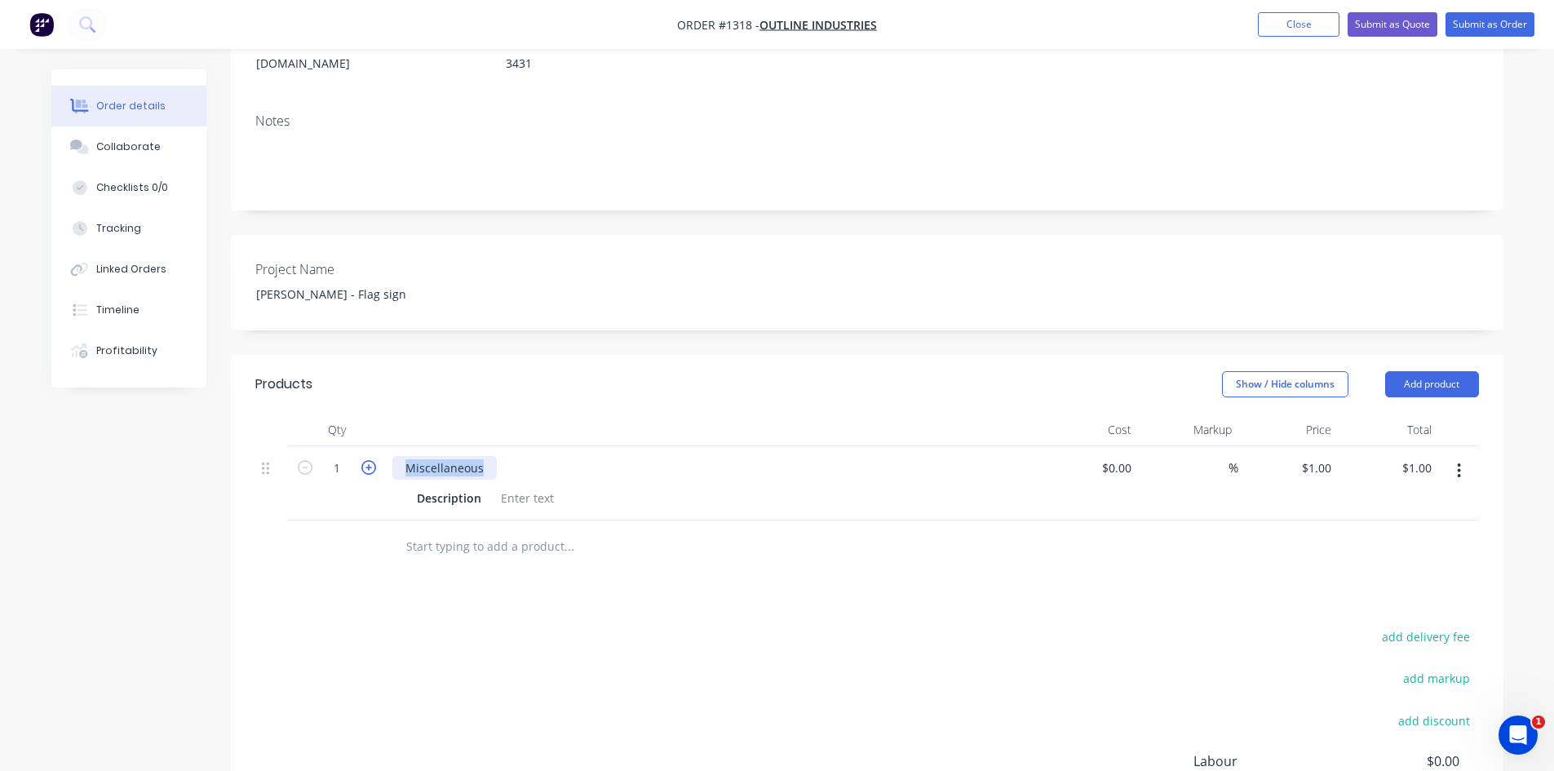
drag, startPoint x: 486, startPoint y: 425, endPoint x: 361, endPoint y: 424, distance: 124.0
click at [361, 446] on div "1 Miscellaneous Description $0.00 $0.00 % $1.00 $1.00 $1.00 $1.00" at bounding box center [867, 483] width 1224 height 74
click at [519, 486] on div at bounding box center [527, 498] width 66 height 24
click at [536, 486] on div at bounding box center [527, 498] width 66 height 24
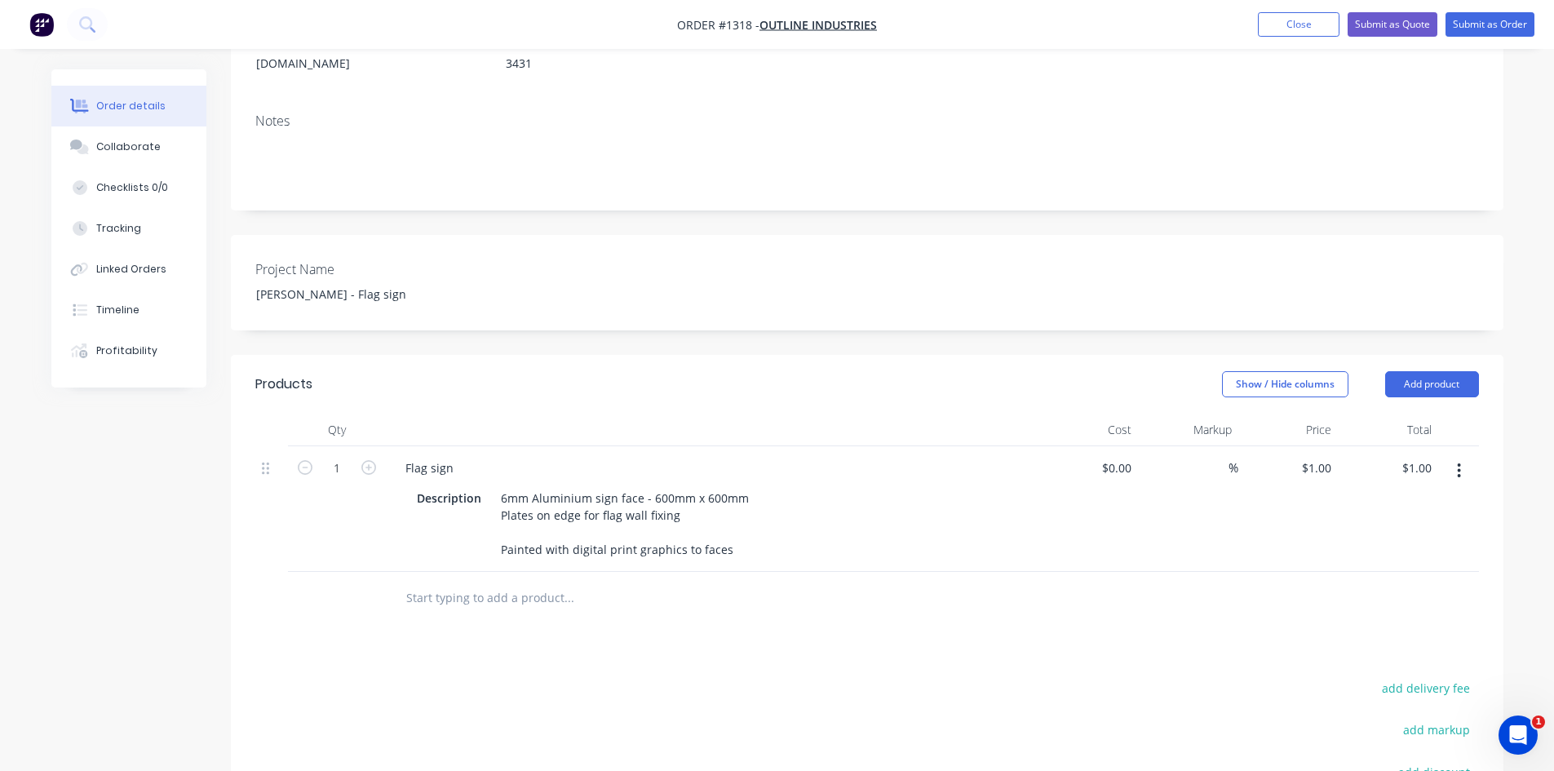
click at [960, 634] on div "Products Show / Hide columns Add product Qty Cost Markup Price Total 1 Flag sig…" at bounding box center [867, 686] width 1273 height 662
click at [1215, 456] on input at bounding box center [1219, 468] width 19 height 24
type input "50"
type input "$0.00"
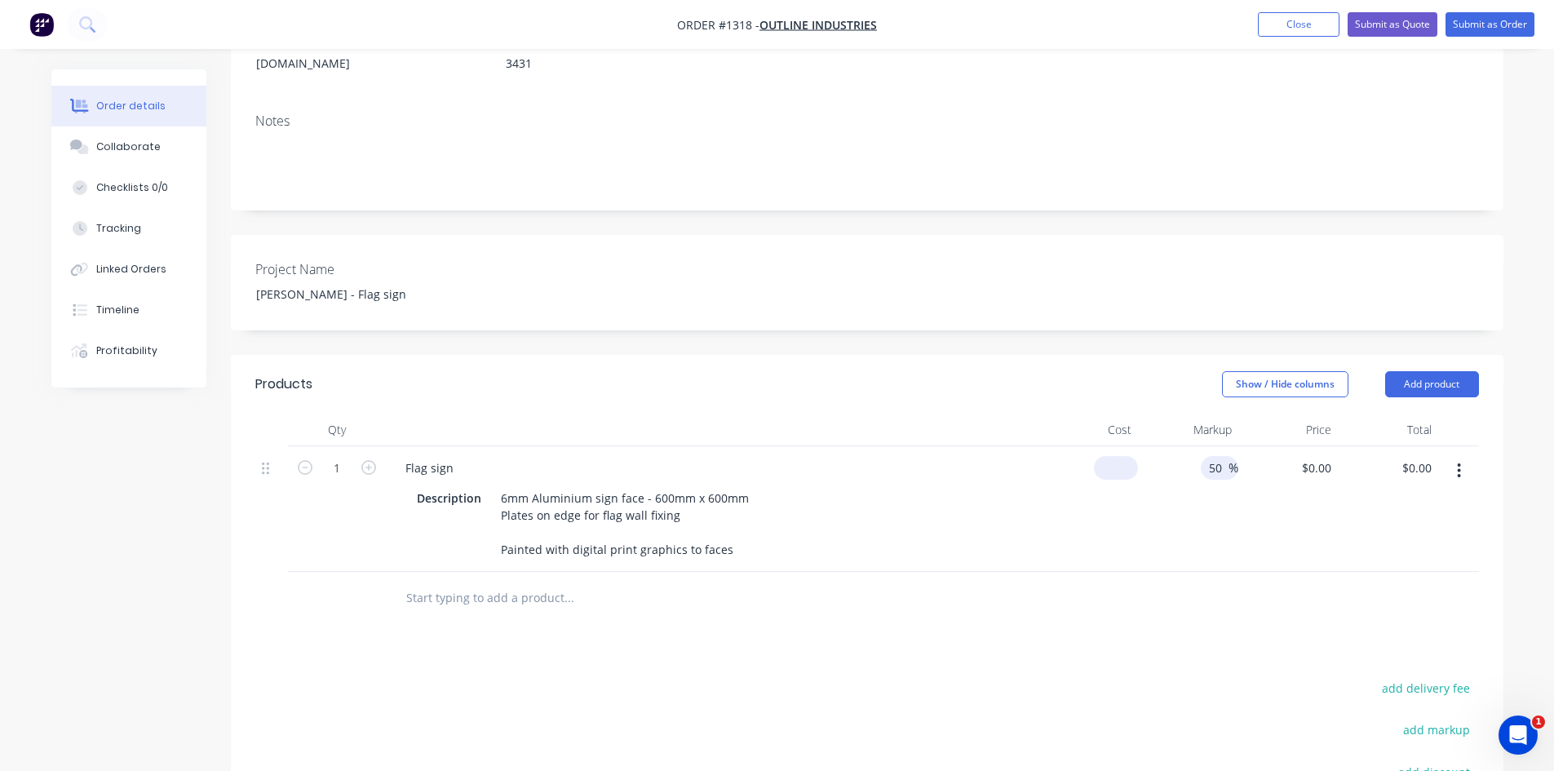
click at [1118, 456] on div "$0.00" at bounding box center [1116, 468] width 44 height 24
type input "$450.00"
type input "$675.00"
click at [1027, 595] on div "Products Show / Hide columns Add product Qty Cost Markup Price Total 1 Flag sig…" at bounding box center [867, 686] width 1273 height 662
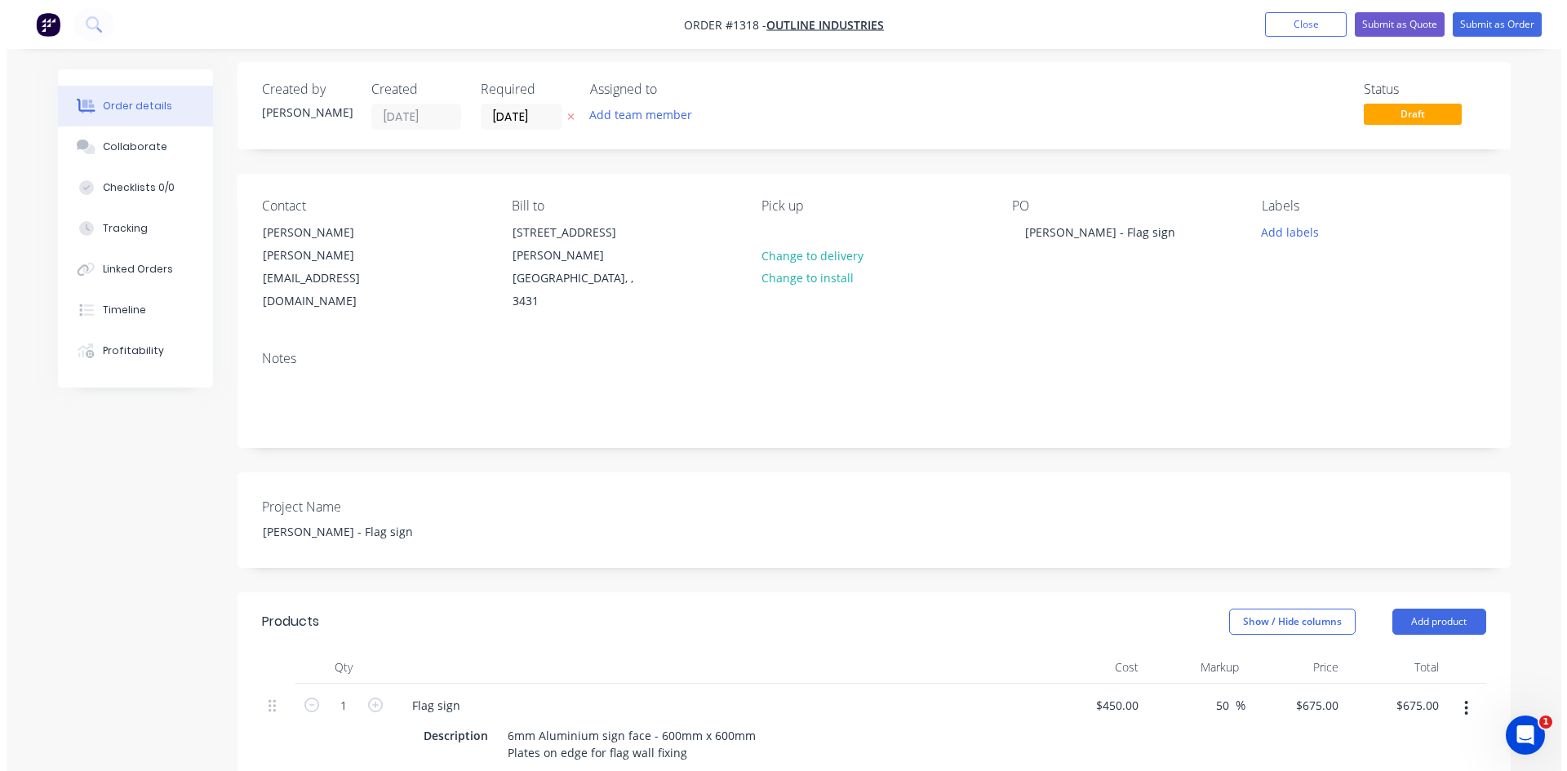
scroll to position [0, 0]
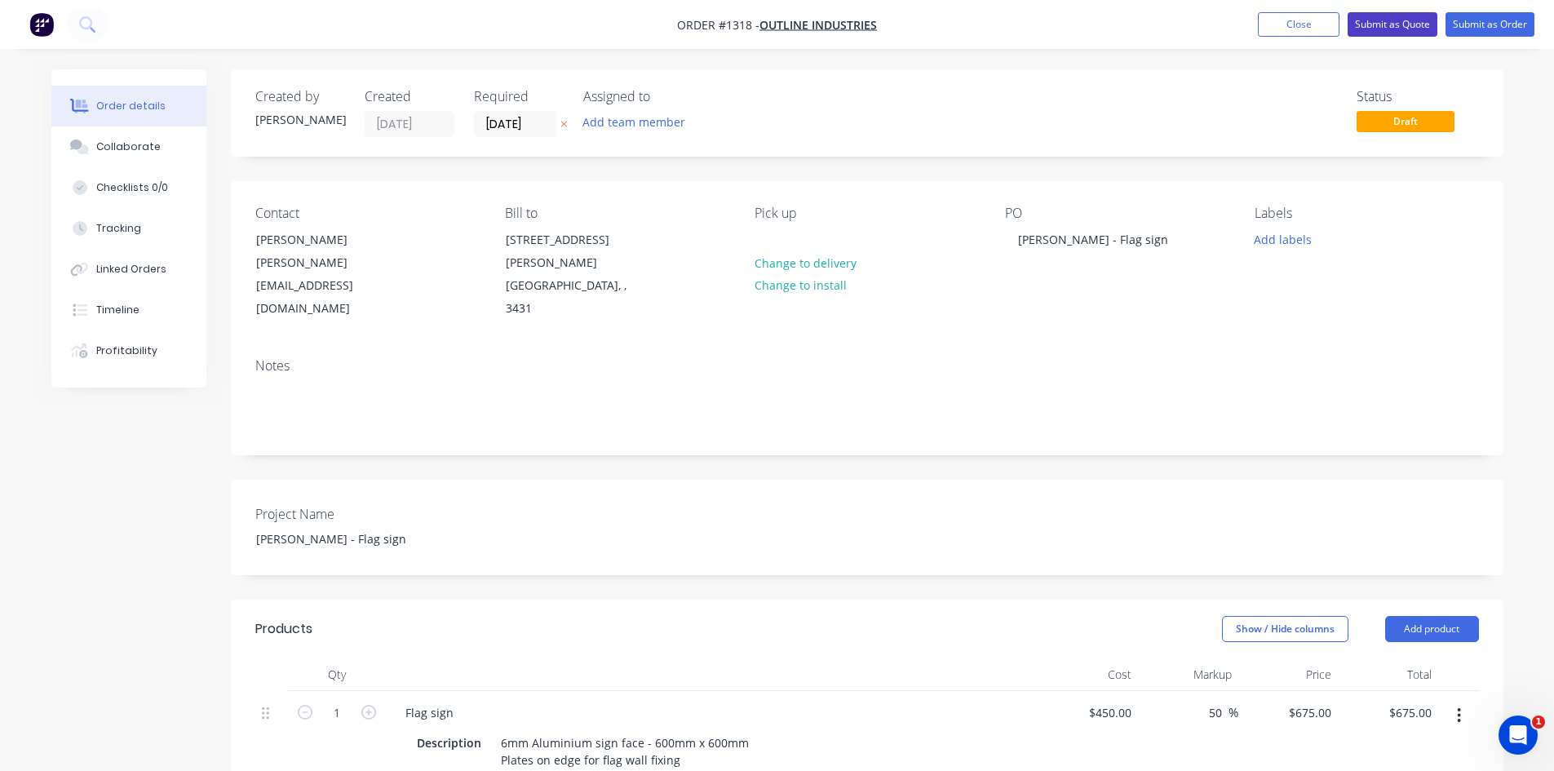
click at [1383, 20] on button "Submit as Quote" at bounding box center [1393, 24] width 90 height 24
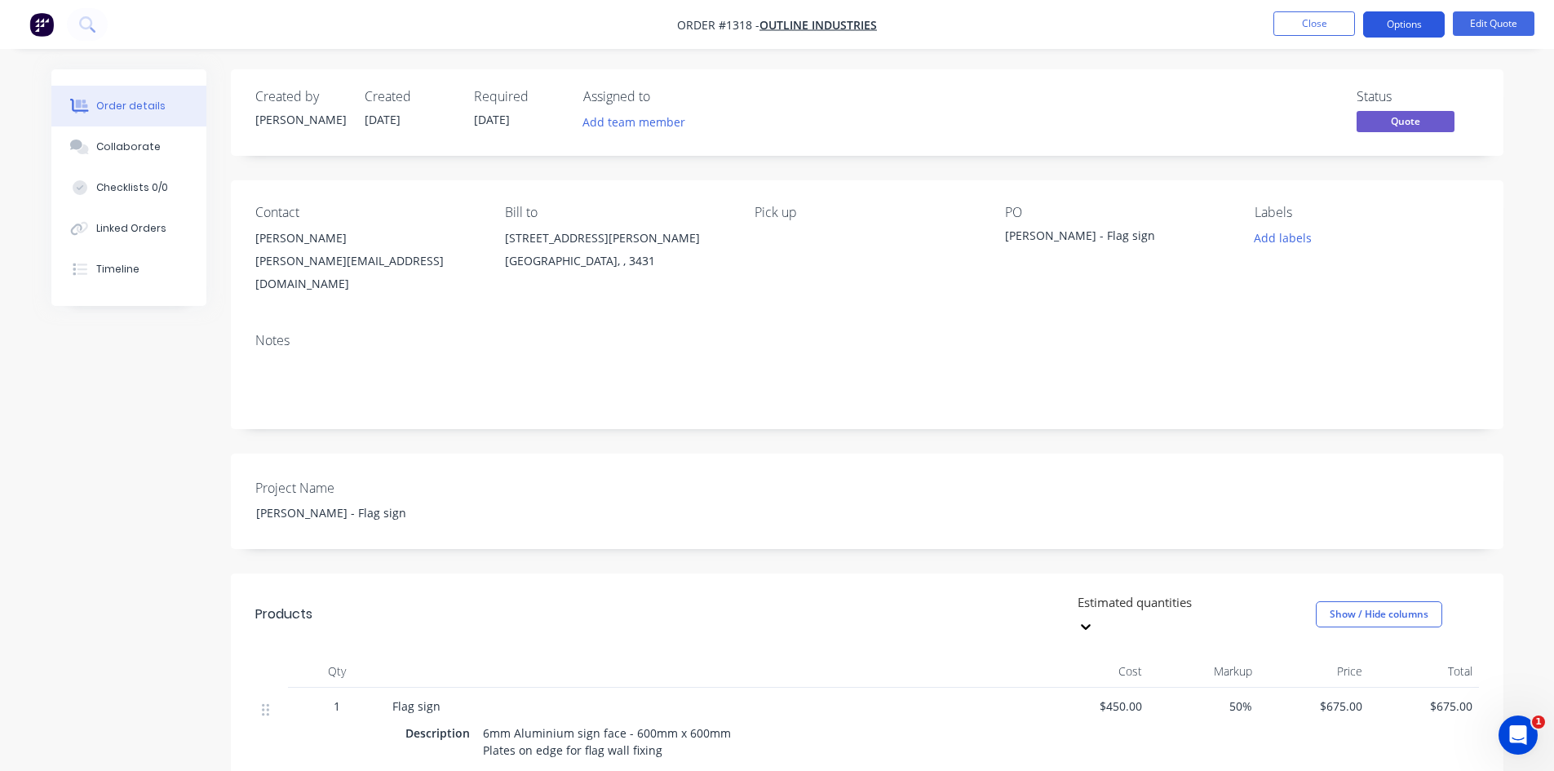
click at [1412, 24] on button "Options" at bounding box center [1405, 24] width 82 height 26
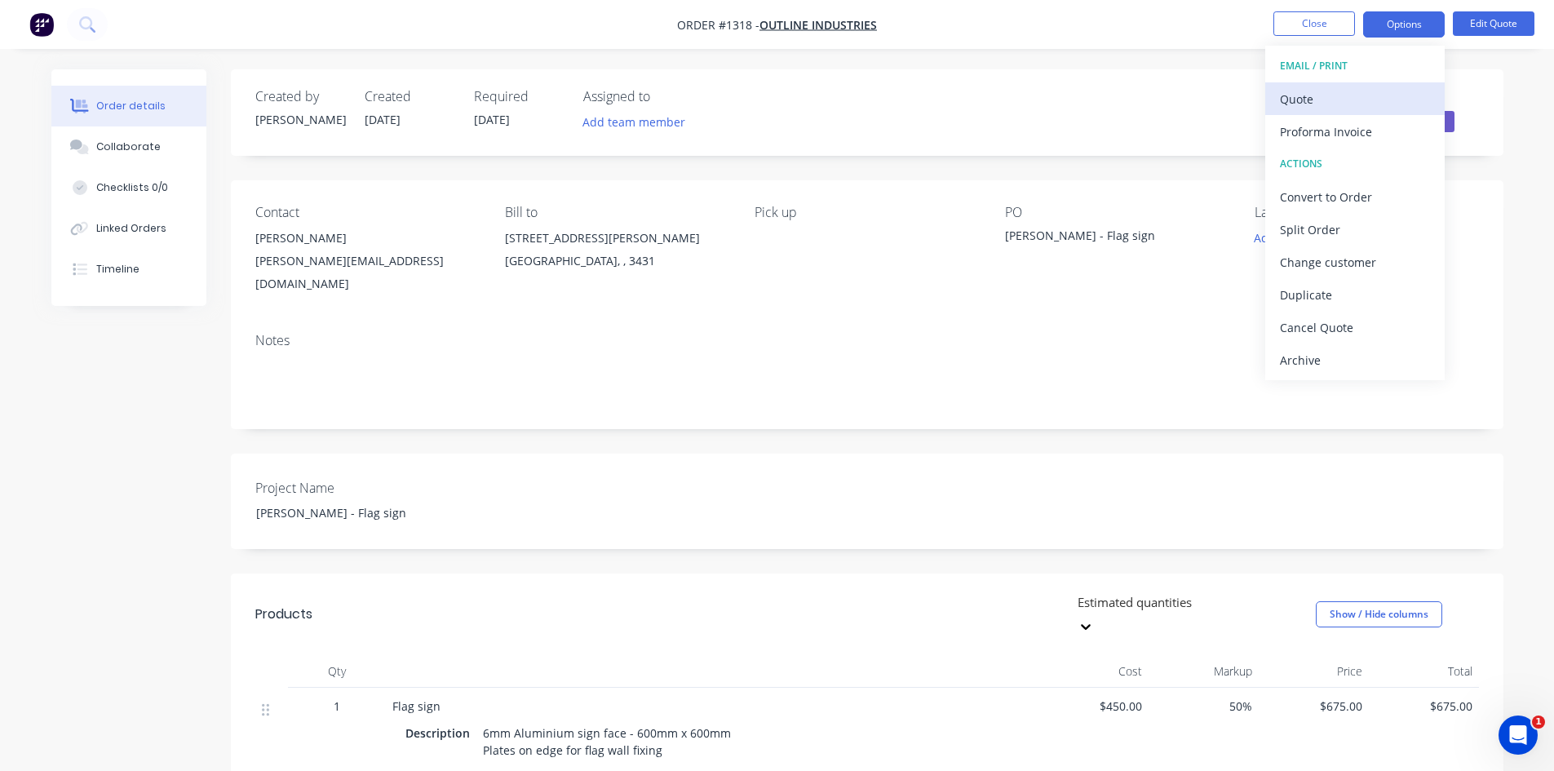
click at [1356, 101] on div "Quote" at bounding box center [1355, 99] width 150 height 24
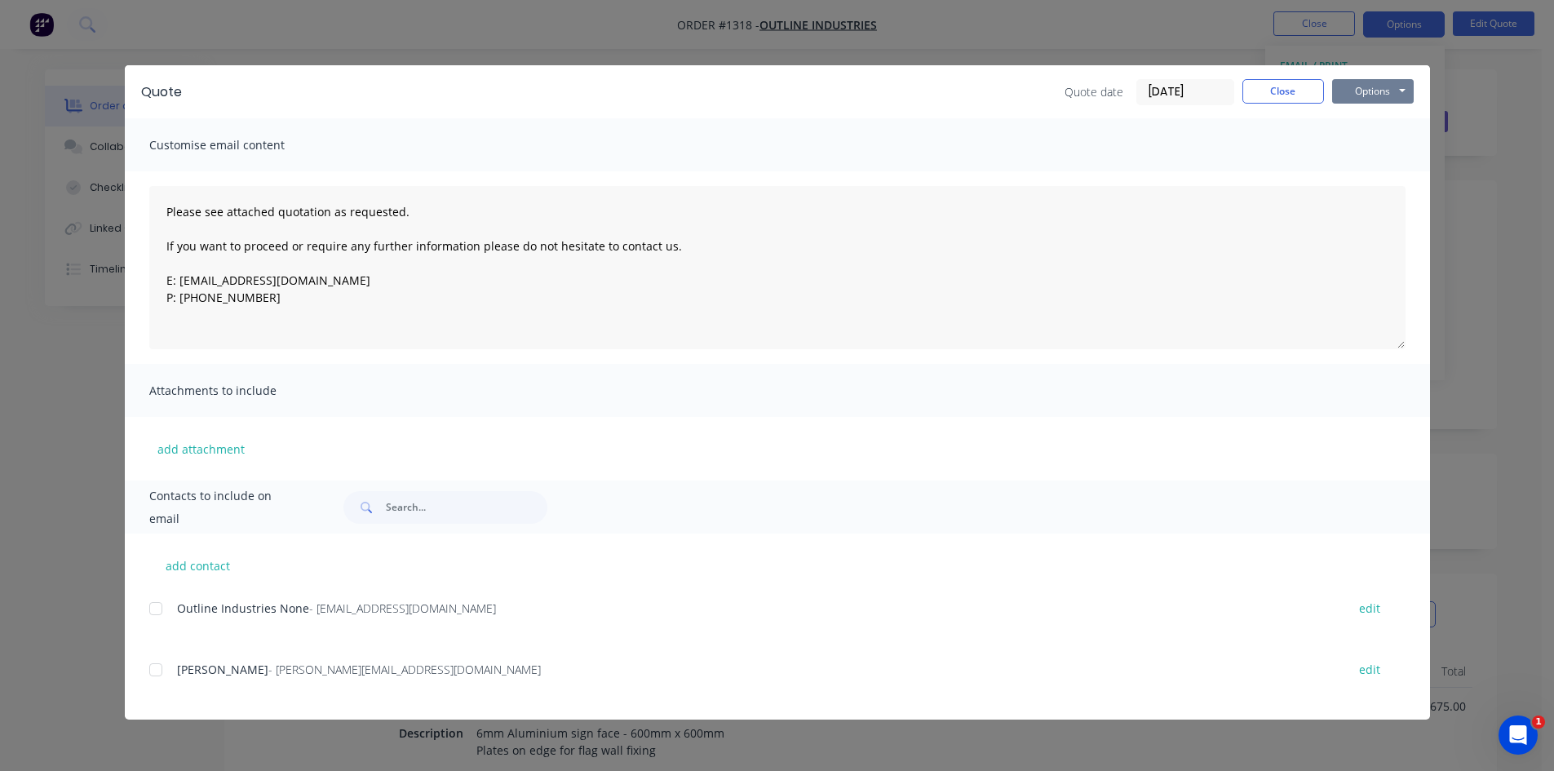
click at [1374, 86] on button "Options" at bounding box center [1374, 91] width 82 height 24
click at [1367, 144] on button "Print" at bounding box center [1385, 147] width 104 height 27
click at [1284, 86] on button "Close" at bounding box center [1284, 91] width 82 height 24
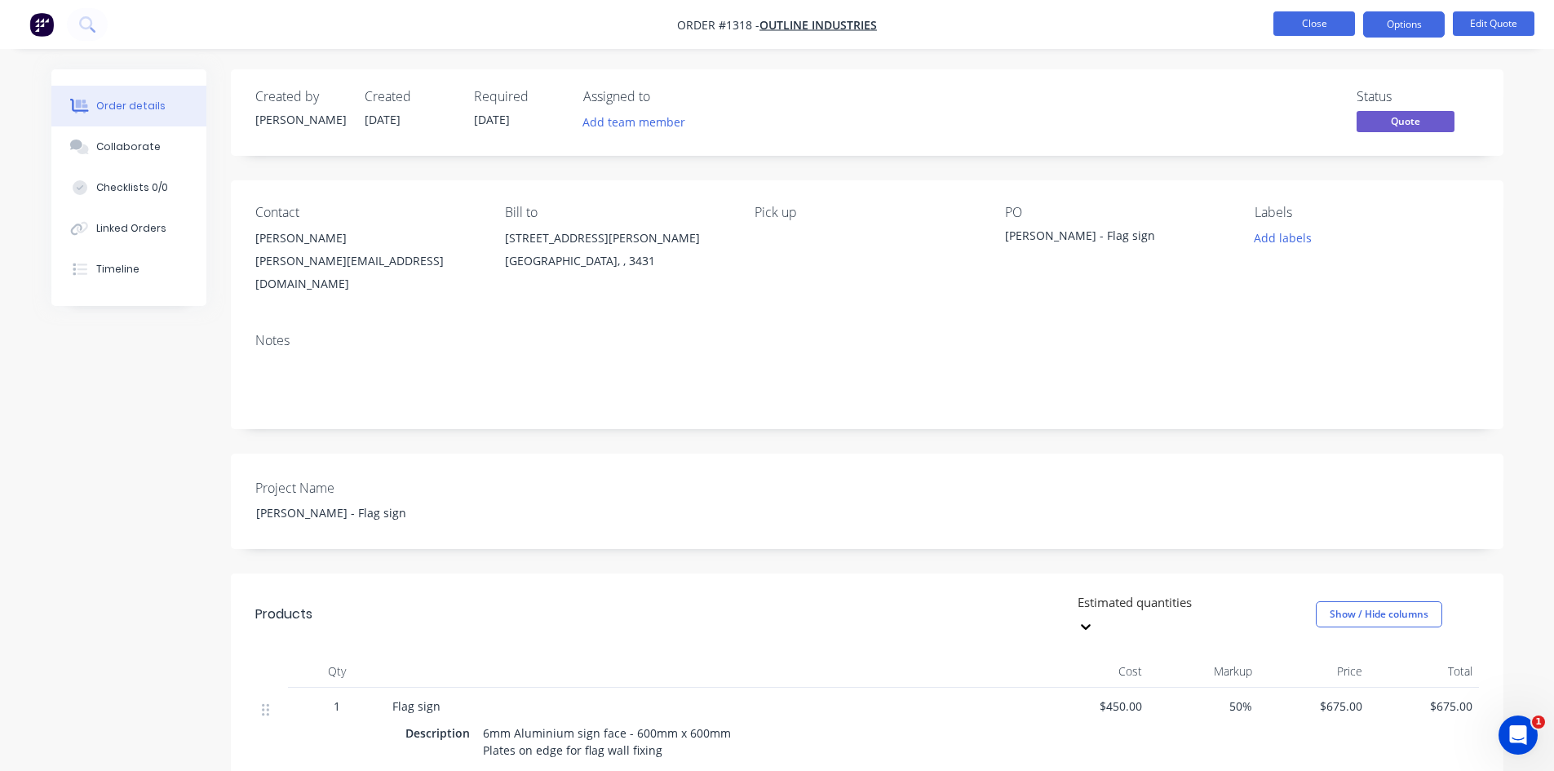
click at [1313, 24] on button "Close" at bounding box center [1315, 23] width 82 height 24
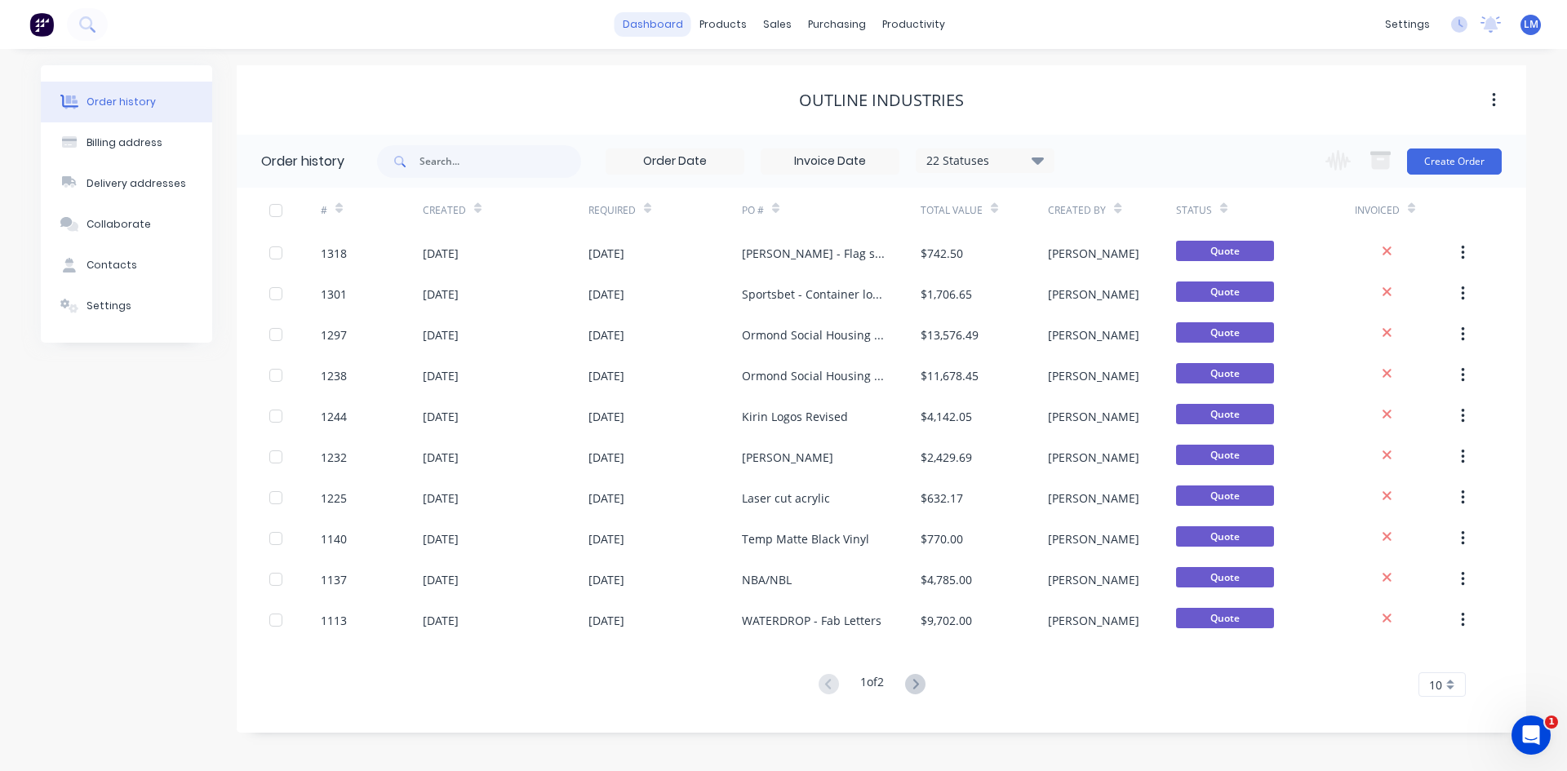
click at [663, 29] on link "dashboard" at bounding box center [652, 24] width 77 height 24
